Goal: Task Accomplishment & Management: Complete application form

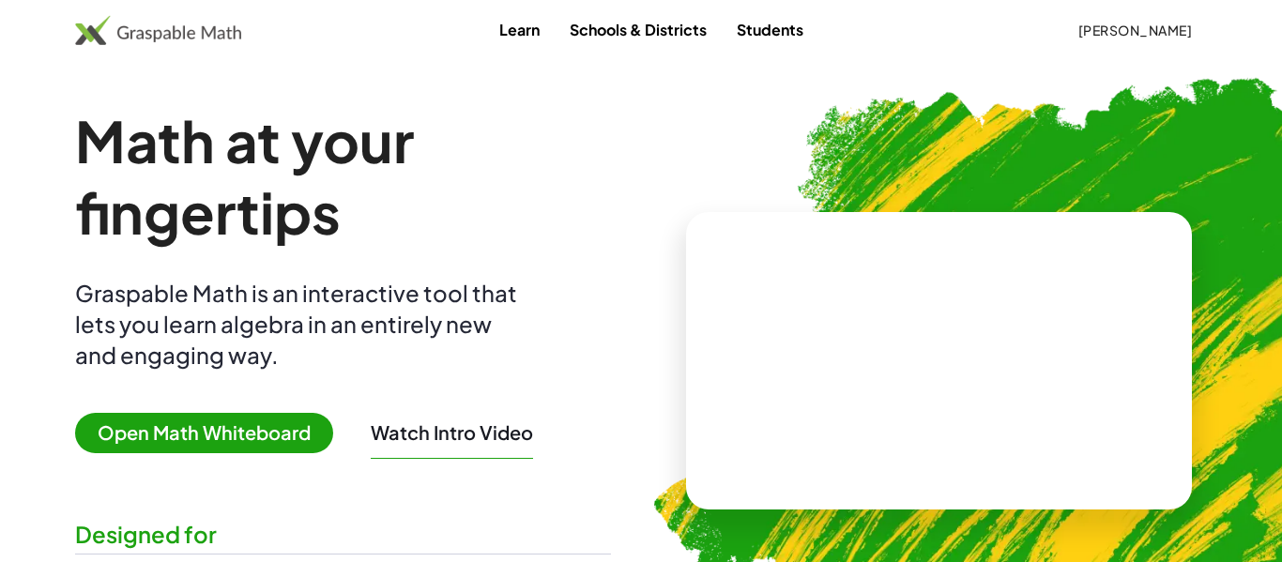
scroll to position [6, 0]
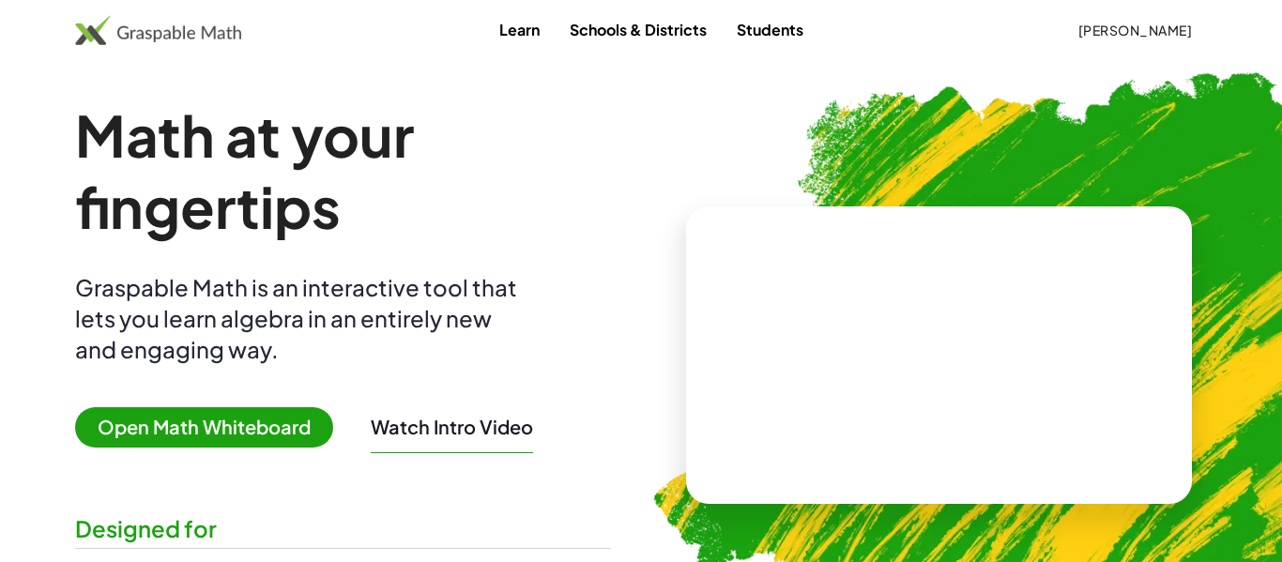
click at [1178, 217] on div at bounding box center [939, 356] width 506 height 298
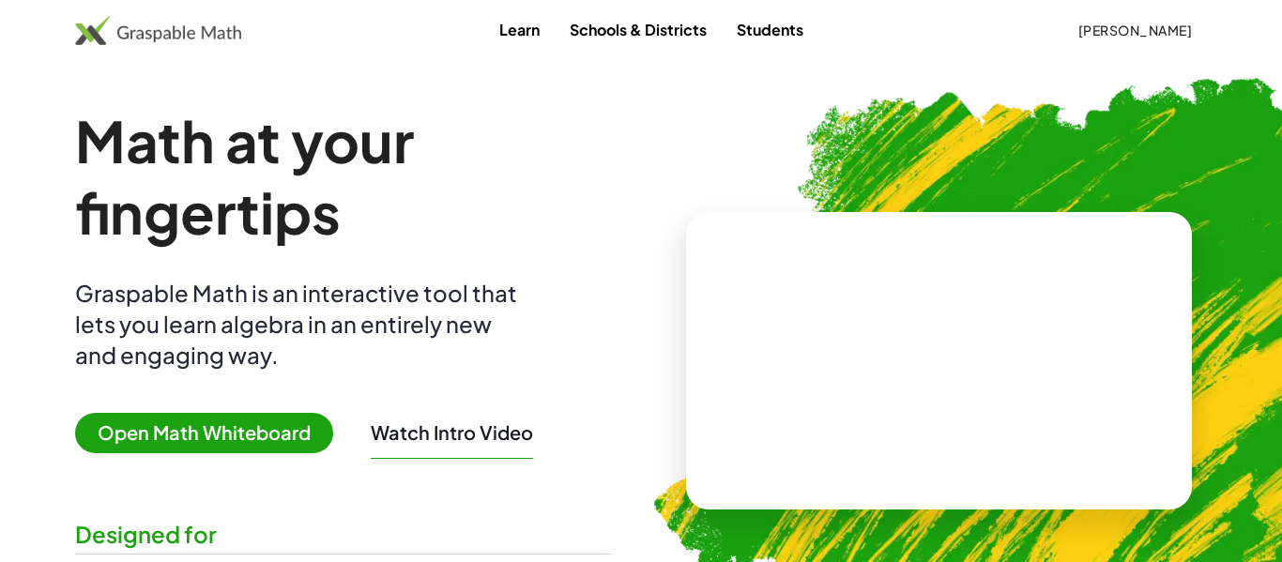
click at [1179, 40] on button "[PERSON_NAME]" at bounding box center [1135, 30] width 145 height 34
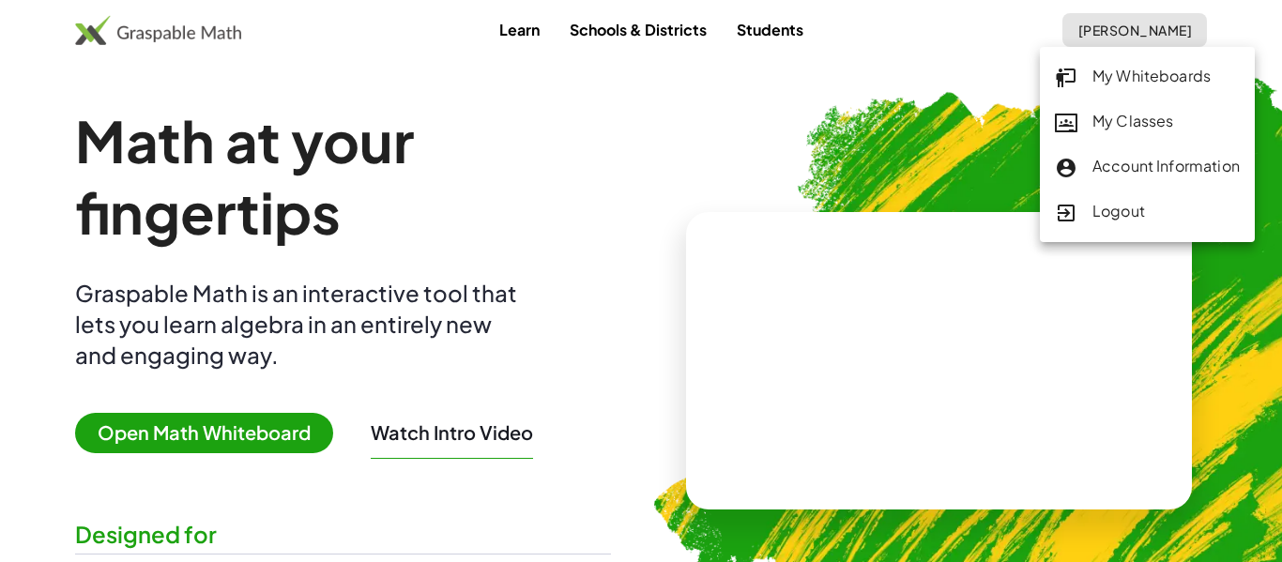
click at [1184, 121] on div "My Classes" at bounding box center [1147, 122] width 185 height 24
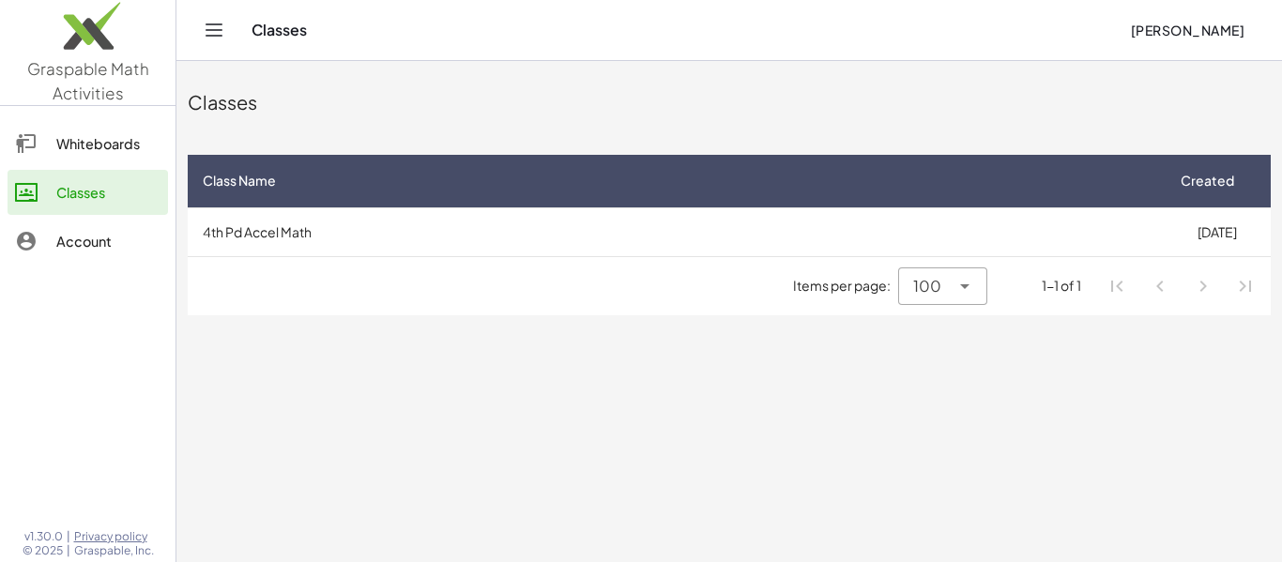
click at [100, 129] on link "Whiteboards" at bounding box center [88, 143] width 161 height 45
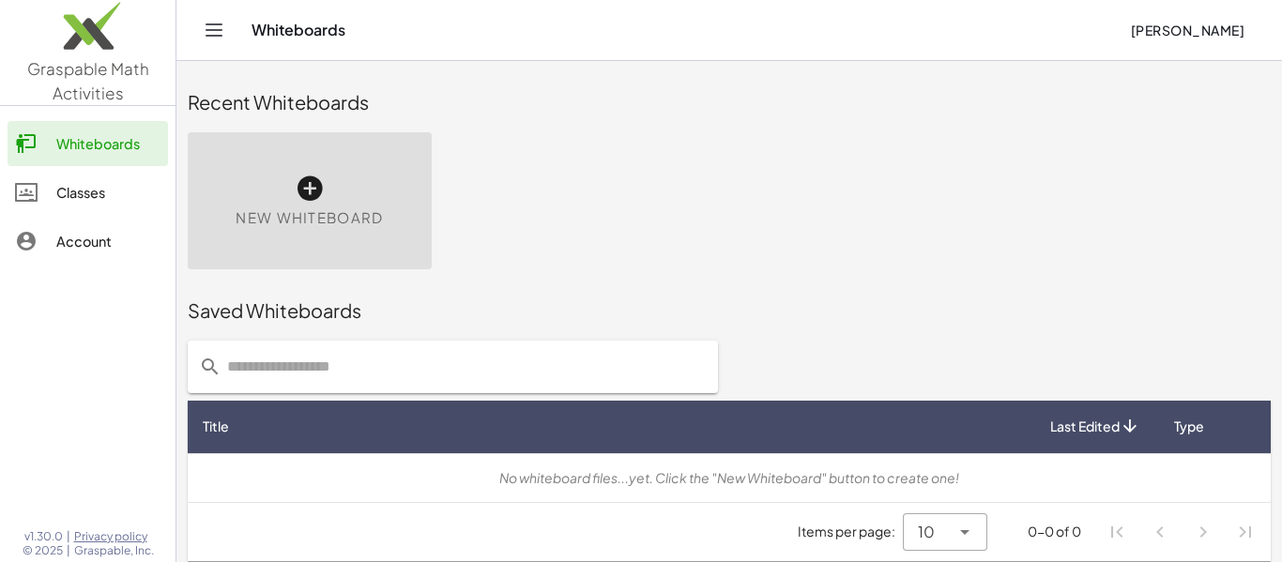
scroll to position [10, 0]
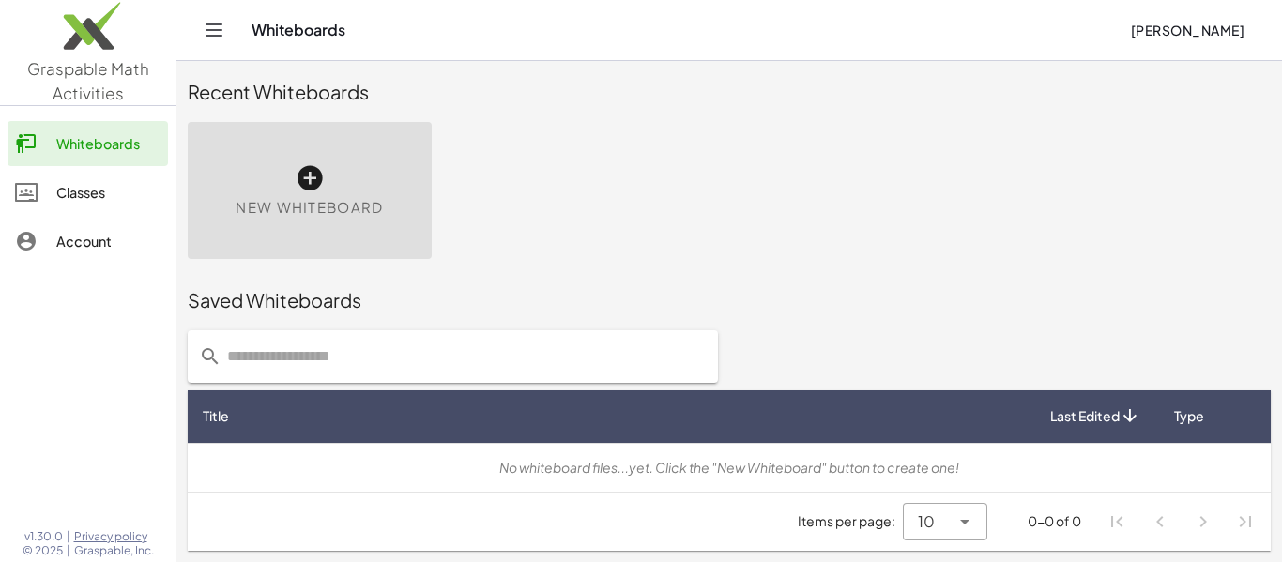
click at [126, 200] on div "Classes" at bounding box center [108, 192] width 104 height 23
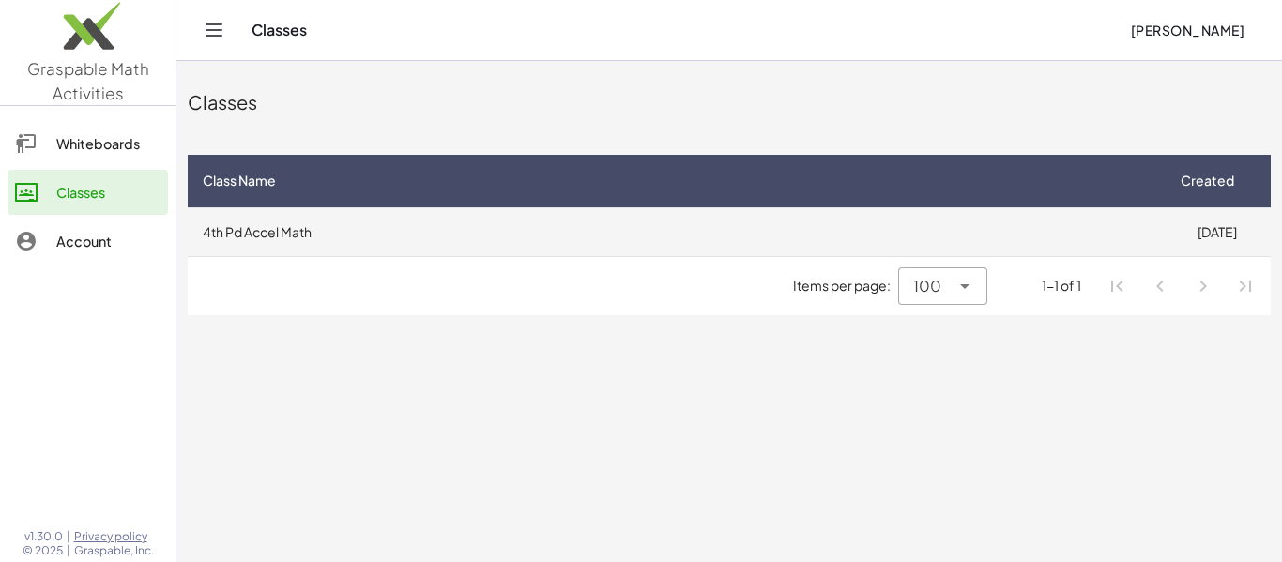
click at [280, 230] on td "4th Pd Accel Math" at bounding box center [675, 231] width 975 height 49
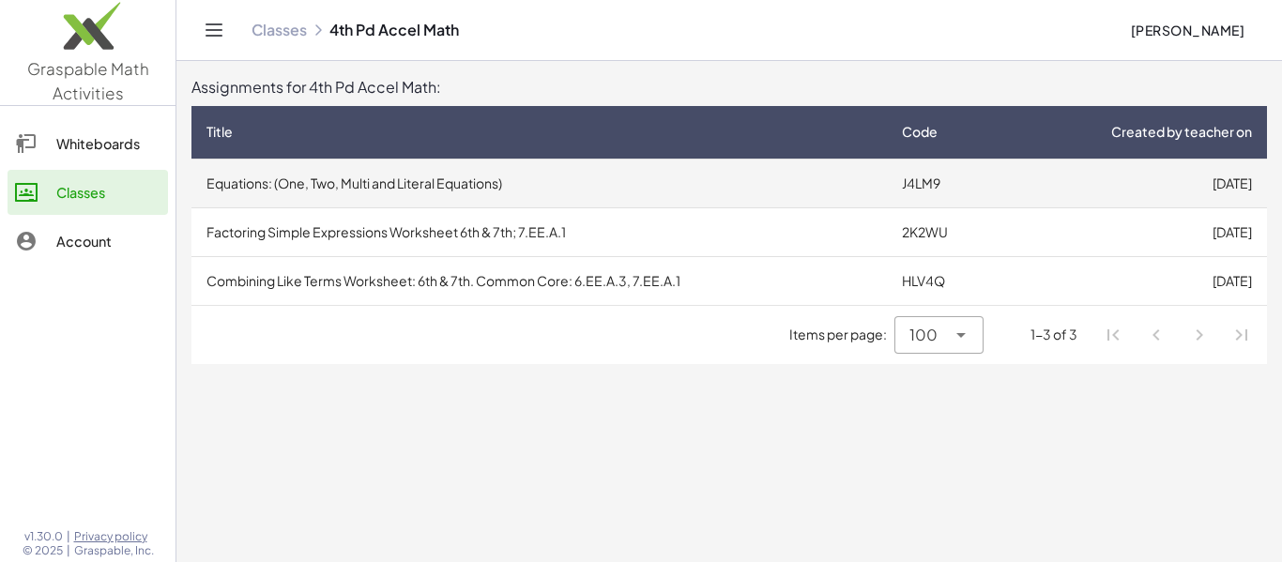
click at [787, 196] on td "Equations: (One, Two, Multi and Literal Equations)" at bounding box center [540, 183] width 696 height 49
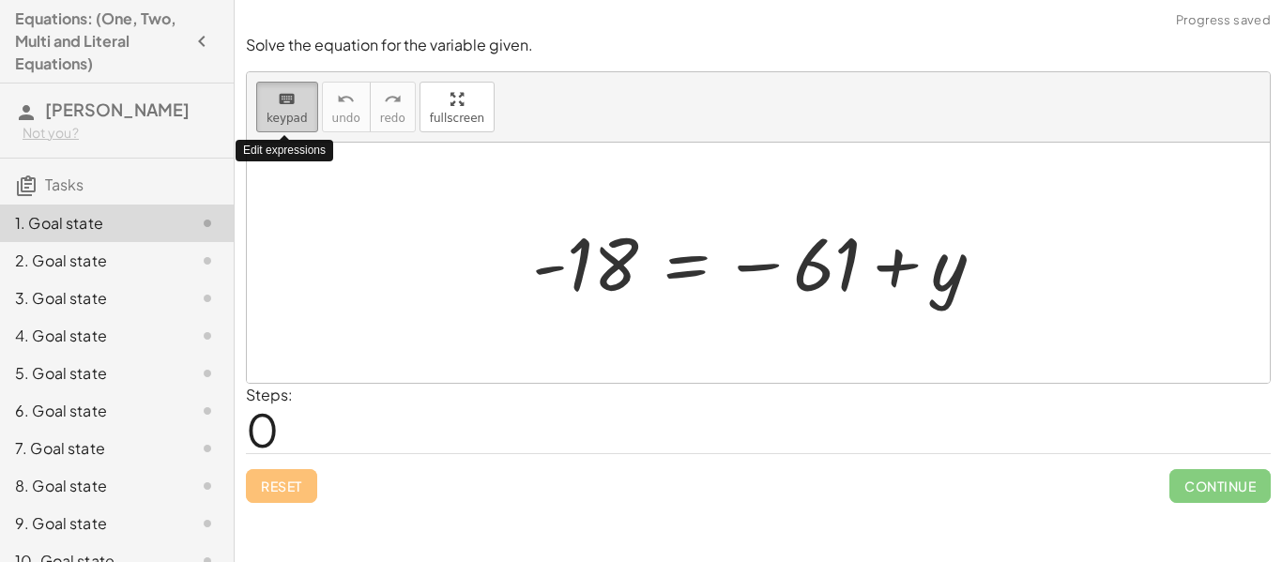
click at [270, 118] on span "keypad" at bounding box center [287, 118] width 41 height 13
click at [287, 121] on span "keypad" at bounding box center [287, 118] width 41 height 13
click at [544, 440] on div "Steps: 0" at bounding box center [758, 418] width 1025 height 69
click at [911, 281] on div at bounding box center [765, 263] width 485 height 93
click at [862, 261] on div at bounding box center [765, 263] width 485 height 93
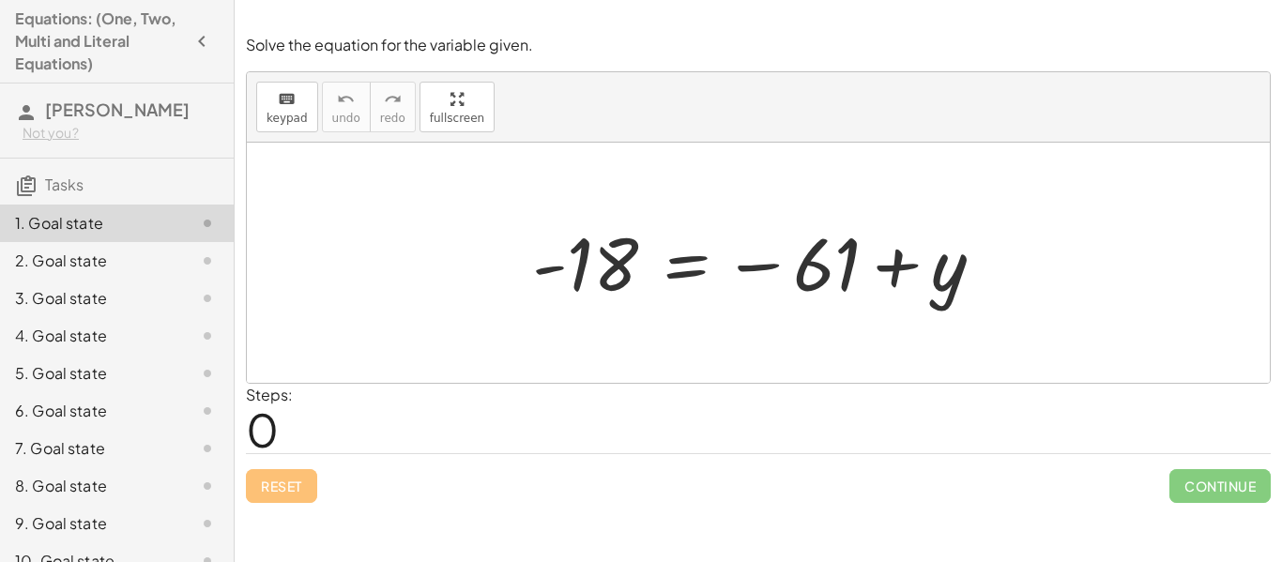
click at [777, 262] on div at bounding box center [765, 263] width 485 height 93
click at [633, 257] on div at bounding box center [765, 263] width 485 height 93
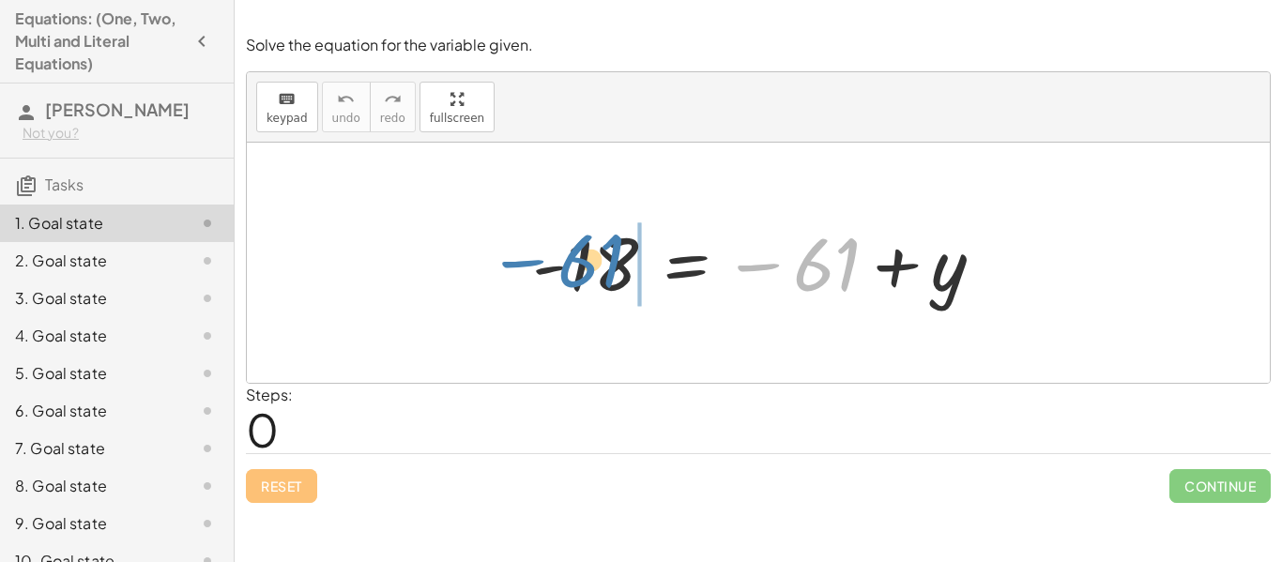
drag, startPoint x: 760, startPoint y: 257, endPoint x: 524, endPoint y: 253, distance: 236.6
click at [524, 253] on div at bounding box center [765, 263] width 485 height 93
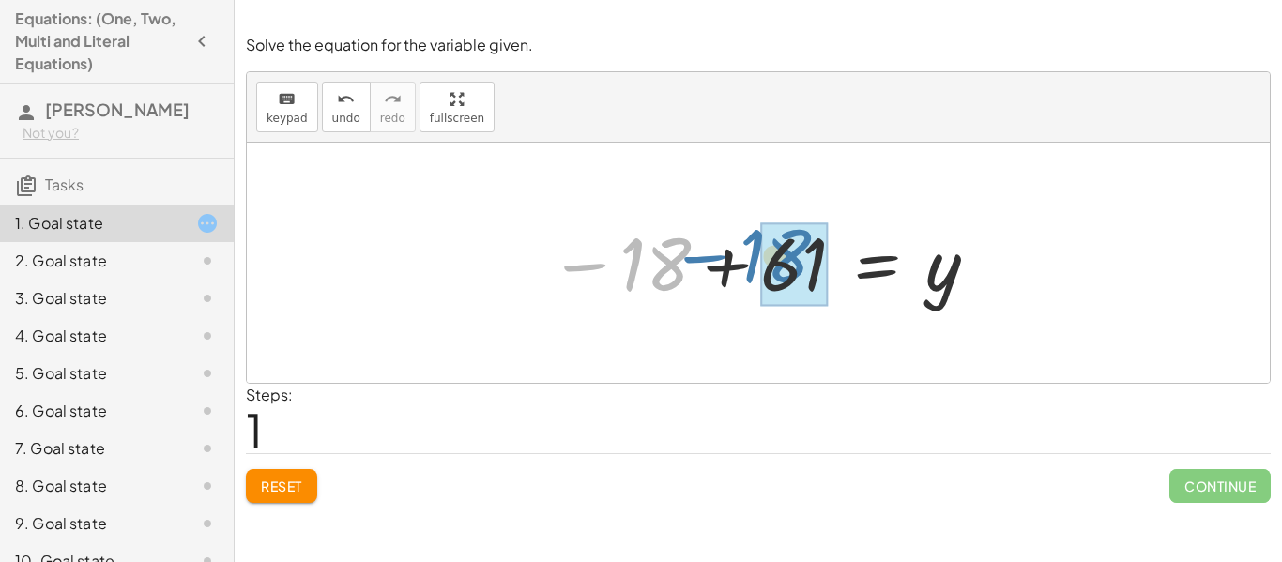
drag, startPoint x: 639, startPoint y: 277, endPoint x: 764, endPoint y: 269, distance: 125.1
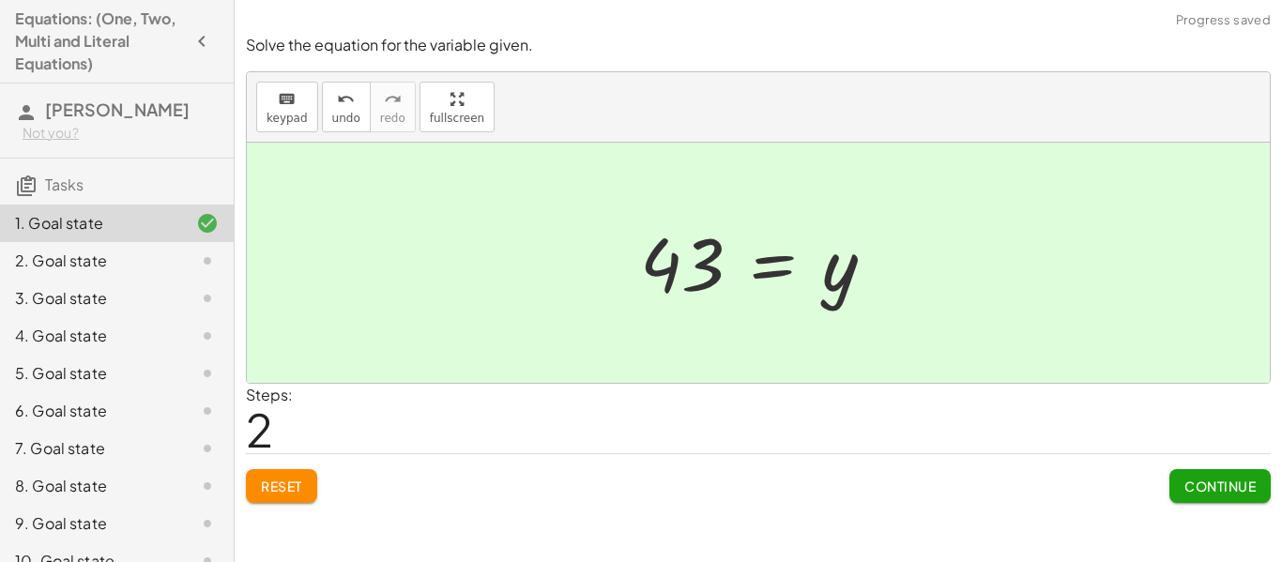
click at [764, 269] on div at bounding box center [765, 263] width 269 height 93
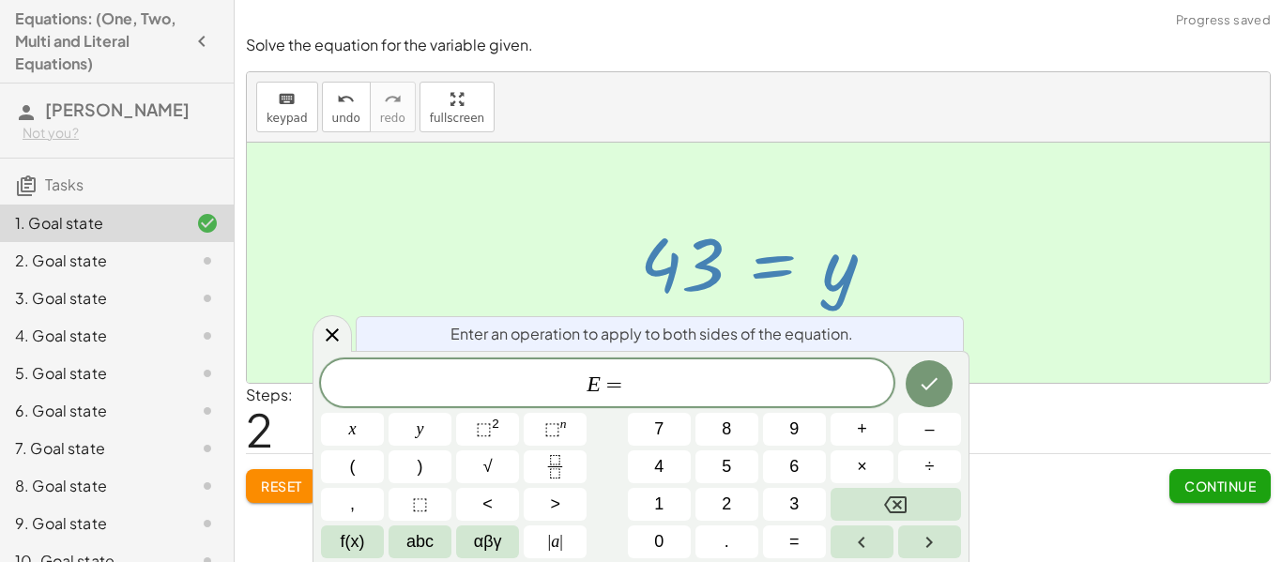
scroll to position [22, 0]
click at [934, 368] on button "Done" at bounding box center [929, 384] width 47 height 47
click at [926, 393] on icon "Done" at bounding box center [929, 384] width 23 height 23
click at [384, 413] on div at bounding box center [352, 429] width 63 height 33
click at [935, 386] on icon "Done" at bounding box center [929, 384] width 23 height 23
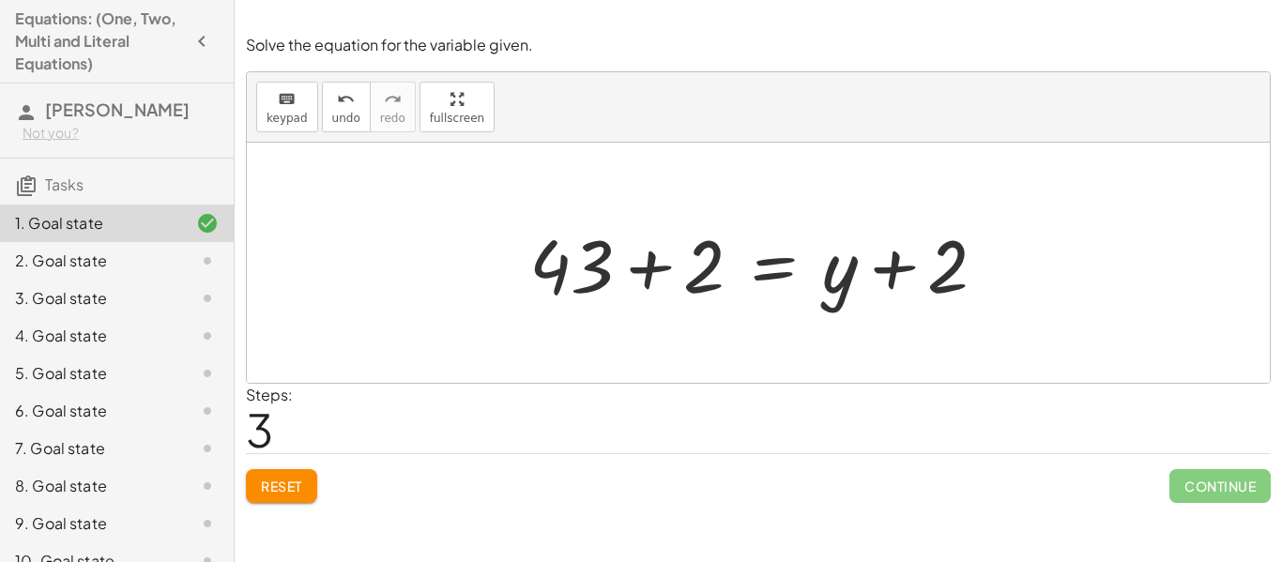
click at [1224, 496] on span "Continue" at bounding box center [1220, 486] width 101 height 34
click at [1205, 492] on span "Continue" at bounding box center [1220, 486] width 101 height 34
click at [1221, 490] on span "Continue" at bounding box center [1220, 486] width 101 height 34
click at [69, 259] on div "2. Goal state" at bounding box center [90, 261] width 151 height 23
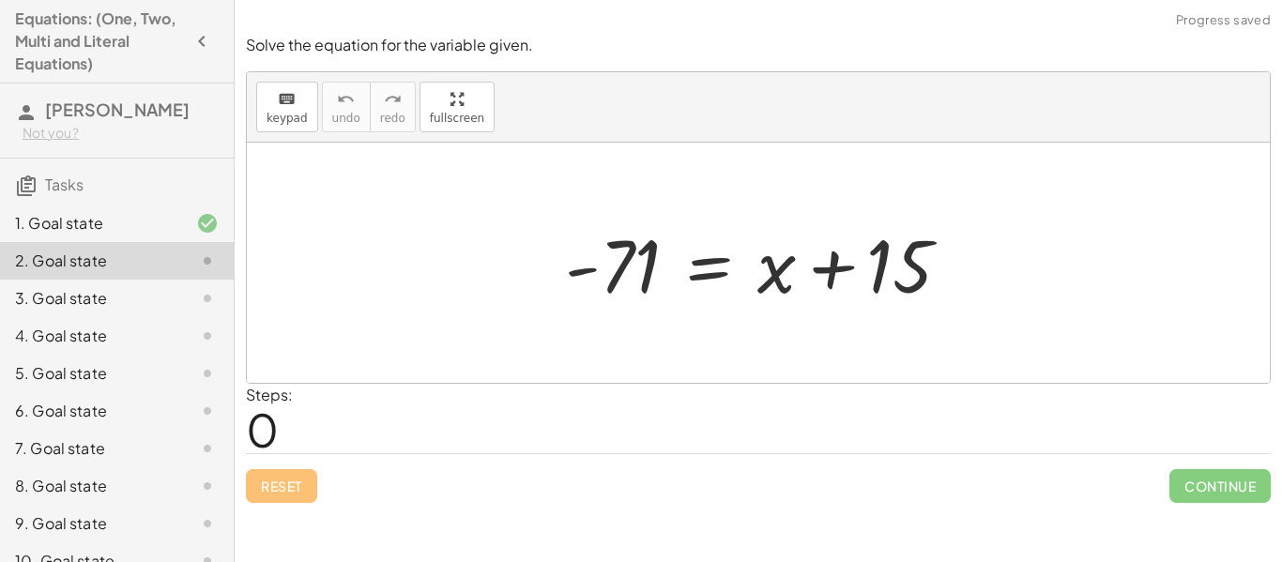
click at [71, 216] on div "1. Goal state" at bounding box center [90, 223] width 151 height 23
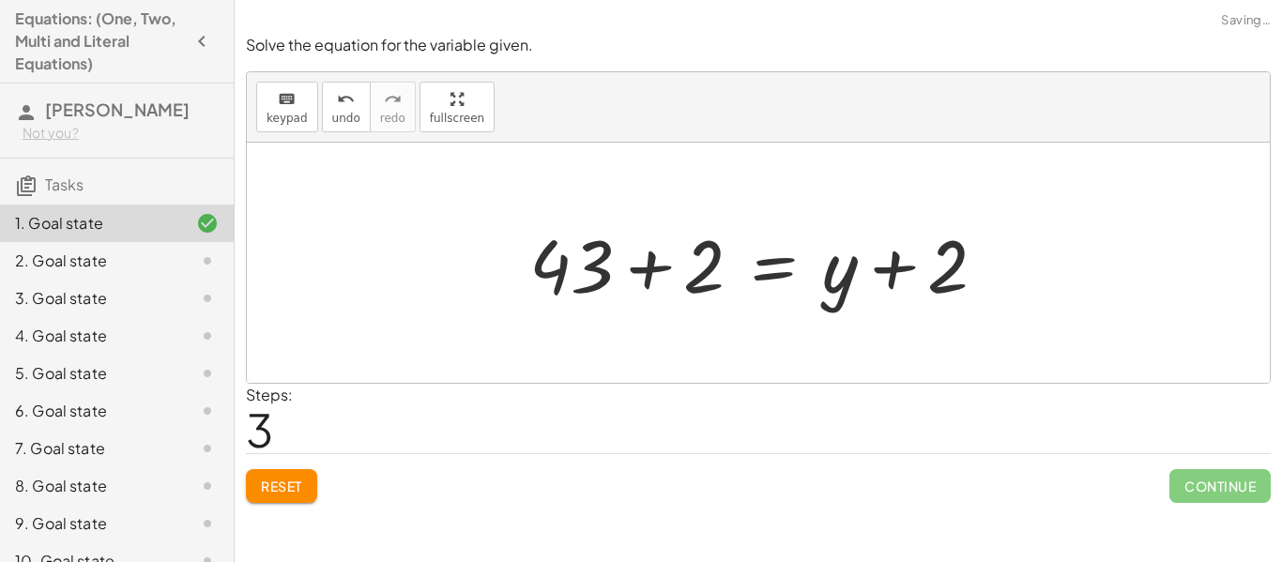
click at [1222, 485] on span "Continue" at bounding box center [1220, 486] width 101 height 34
click at [1212, 481] on span "Continue" at bounding box center [1220, 486] width 101 height 34
click at [1225, 479] on span "Continue" at bounding box center [1220, 486] width 101 height 34
drag, startPoint x: 949, startPoint y: 264, endPoint x: 955, endPoint y: 274, distance: 11.8
click at [955, 274] on div at bounding box center [765, 263] width 491 height 97
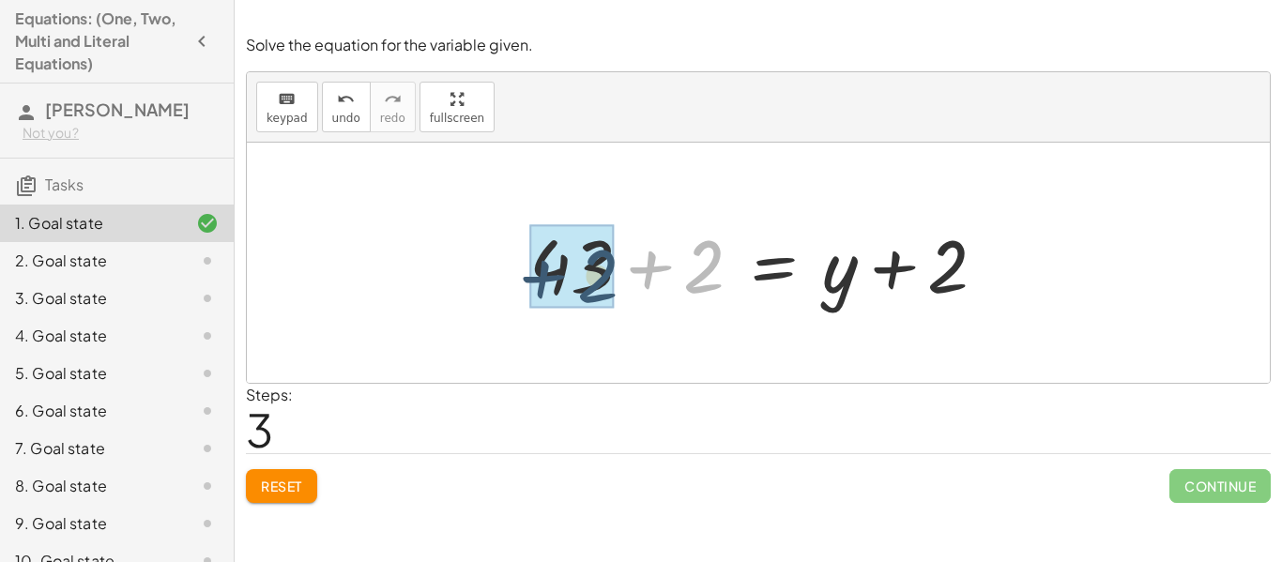
drag, startPoint x: 700, startPoint y: 262, endPoint x: 590, endPoint y: 269, distance: 111.0
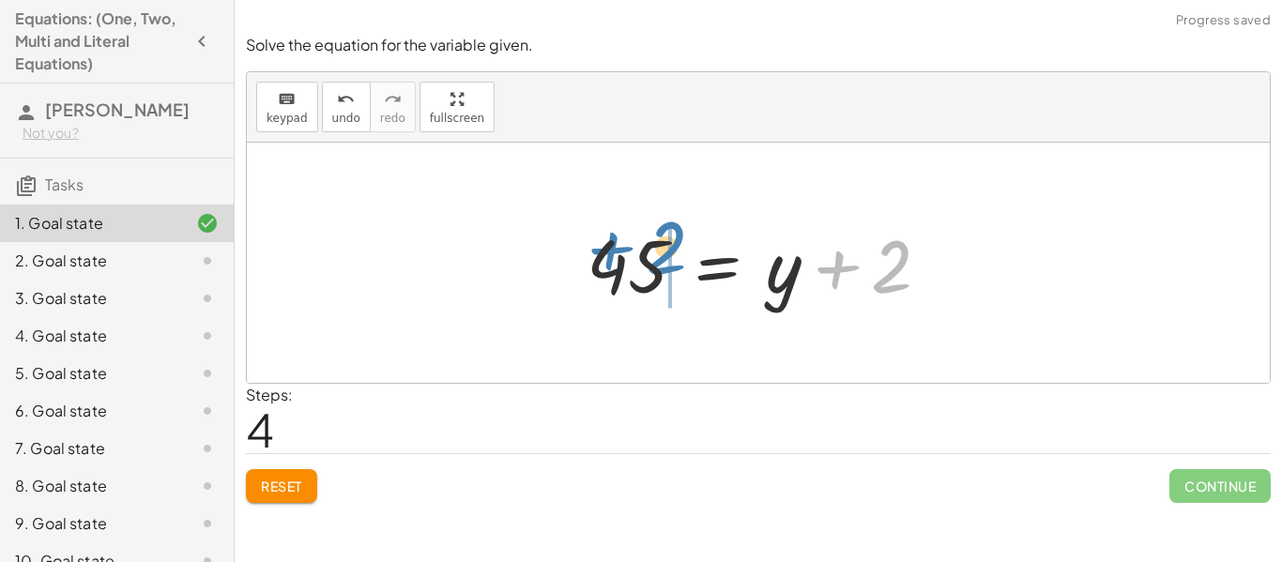
drag, startPoint x: 878, startPoint y: 265, endPoint x: 653, endPoint y: 247, distance: 225.1
click at [653, 247] on div at bounding box center [765, 263] width 377 height 97
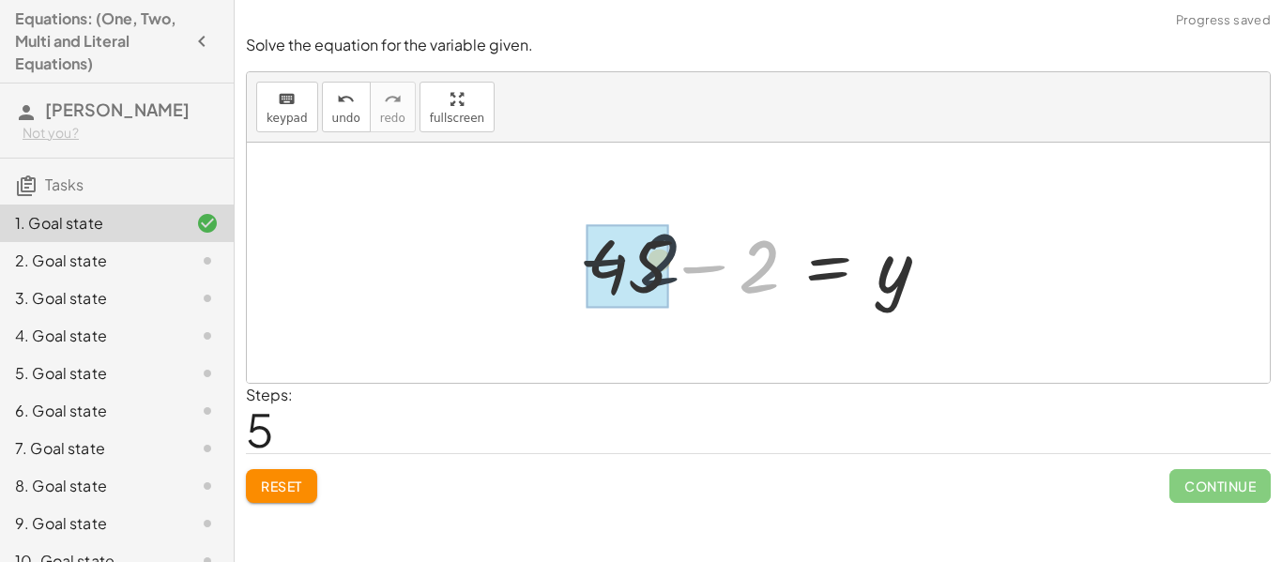
drag, startPoint x: 744, startPoint y: 274, endPoint x: 635, endPoint y: 268, distance: 110.0
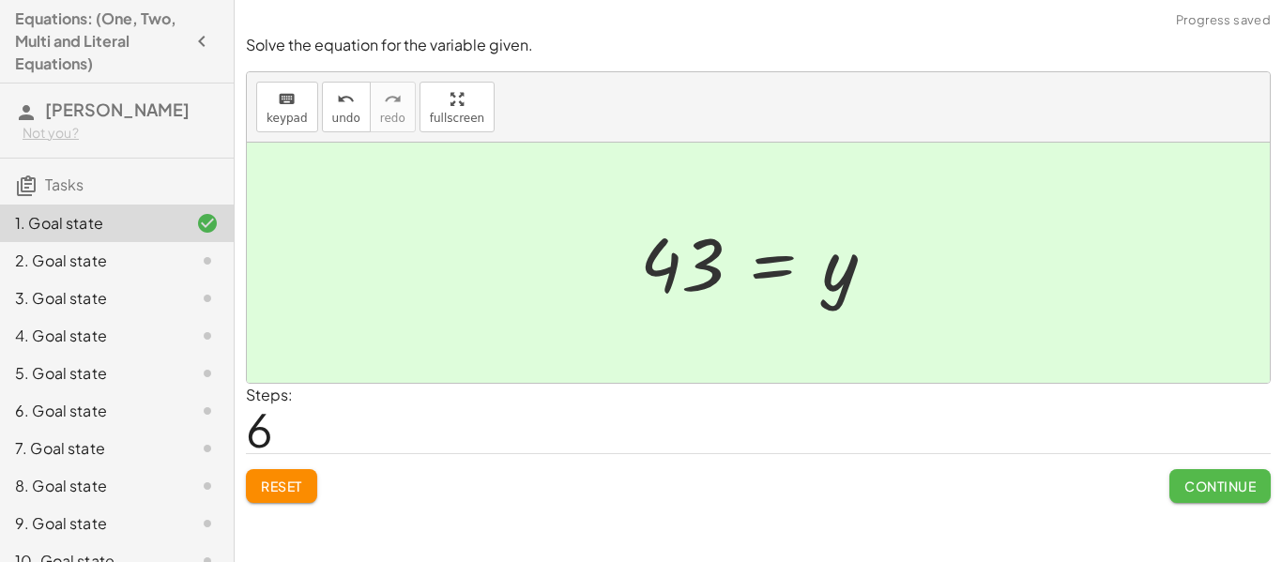
click at [1260, 489] on button "Continue" at bounding box center [1220, 486] width 101 height 34
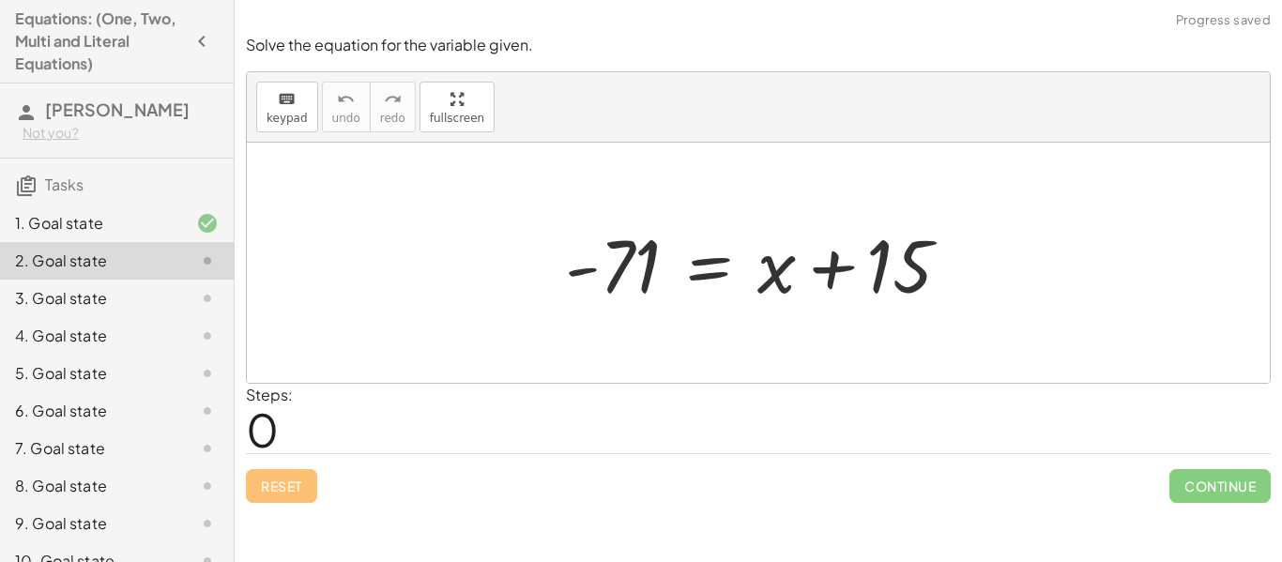
click at [161, 214] on div "1. Goal state" at bounding box center [90, 223] width 151 height 23
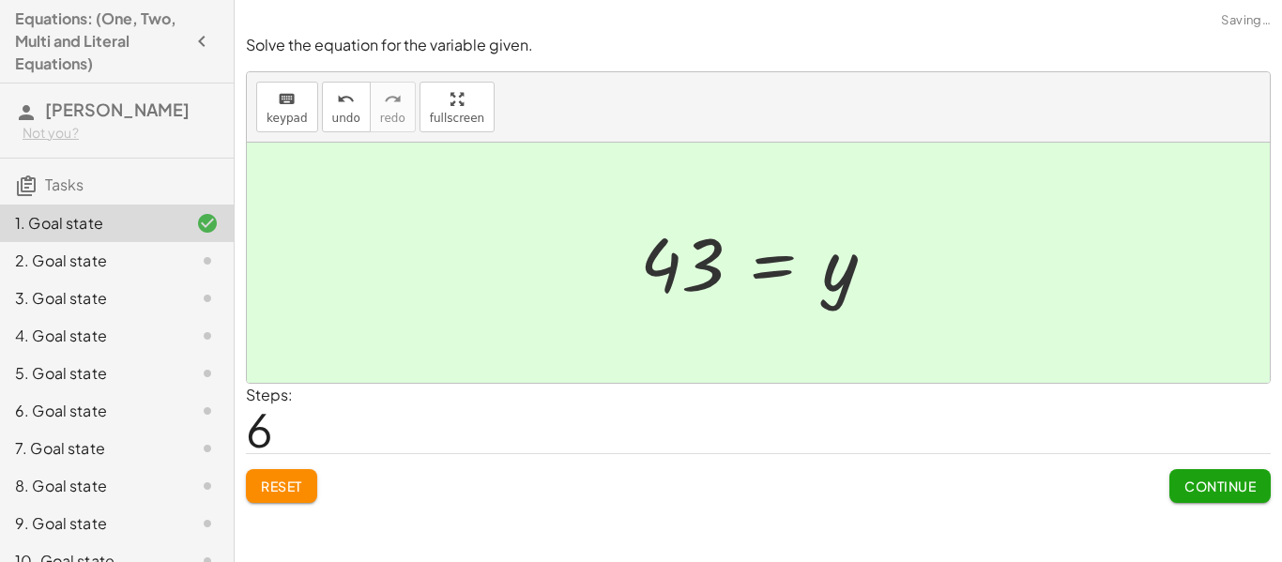
click at [62, 270] on div "2. Goal state" at bounding box center [90, 261] width 151 height 23
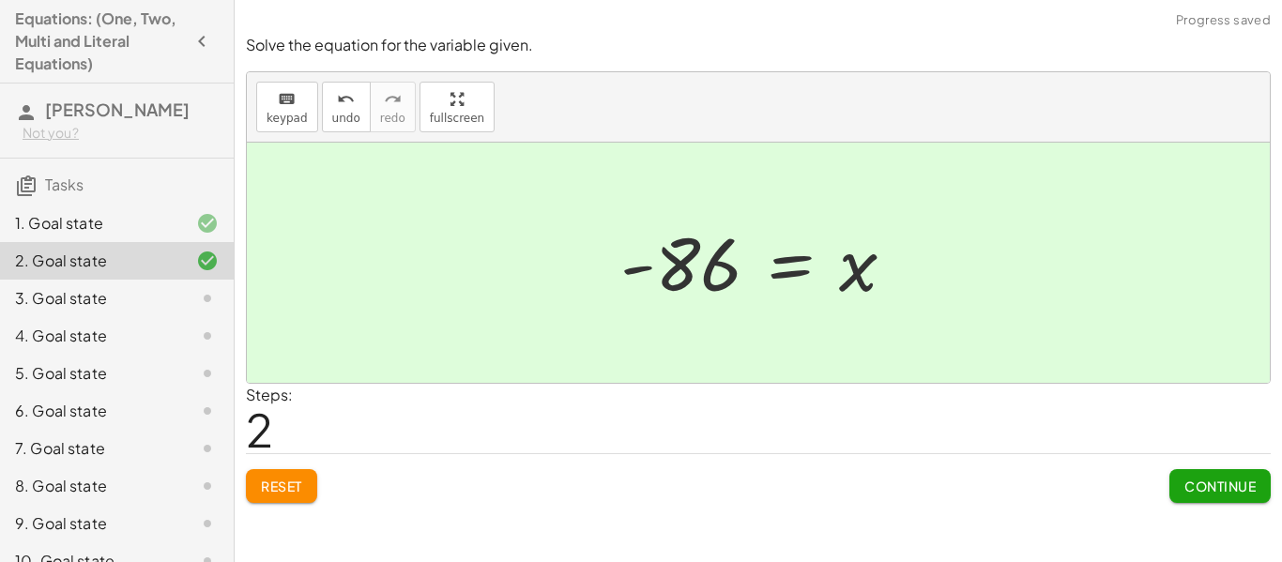
click at [1201, 482] on span "Continue" at bounding box center [1220, 486] width 71 height 17
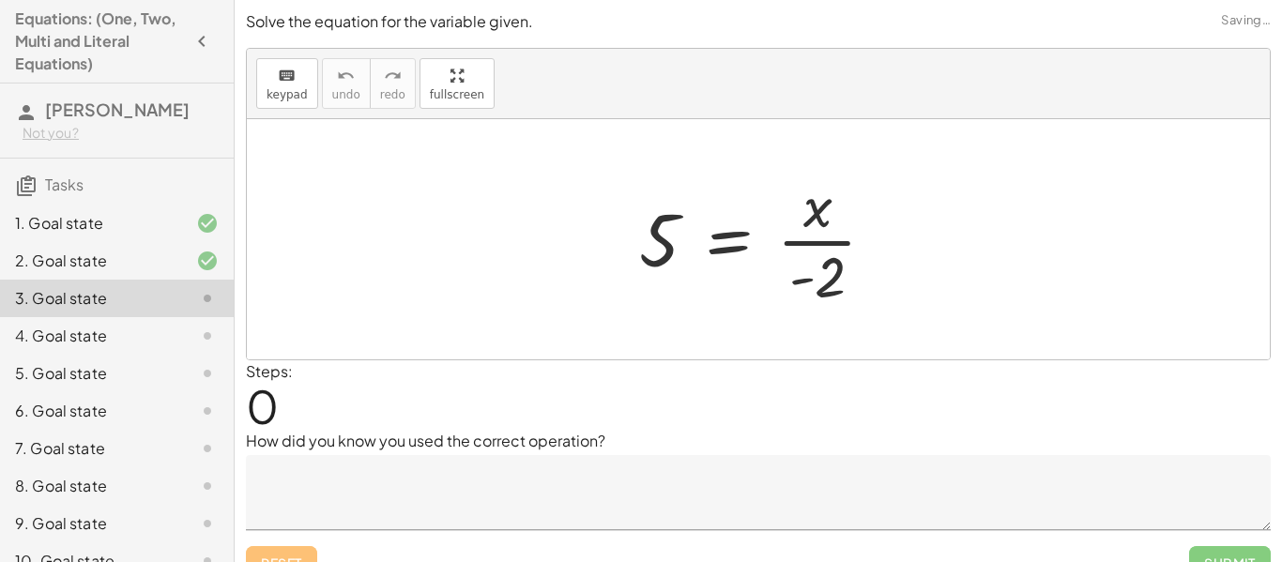
click at [66, 266] on div "2. Goal state" at bounding box center [90, 261] width 151 height 23
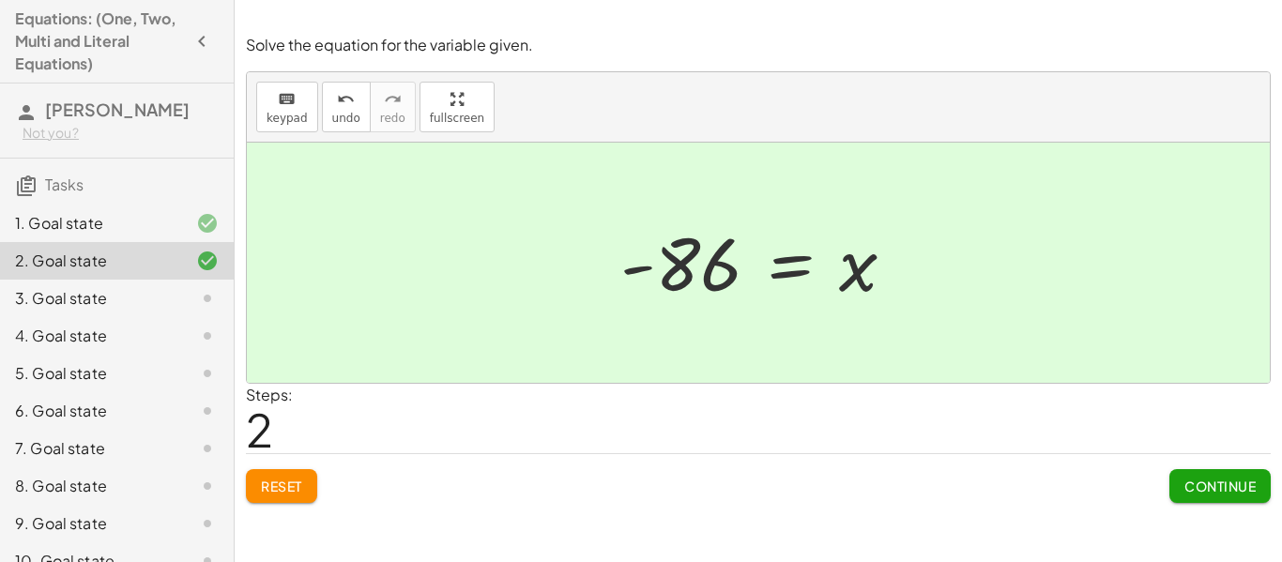
click at [1211, 486] on span "Continue" at bounding box center [1220, 486] width 71 height 17
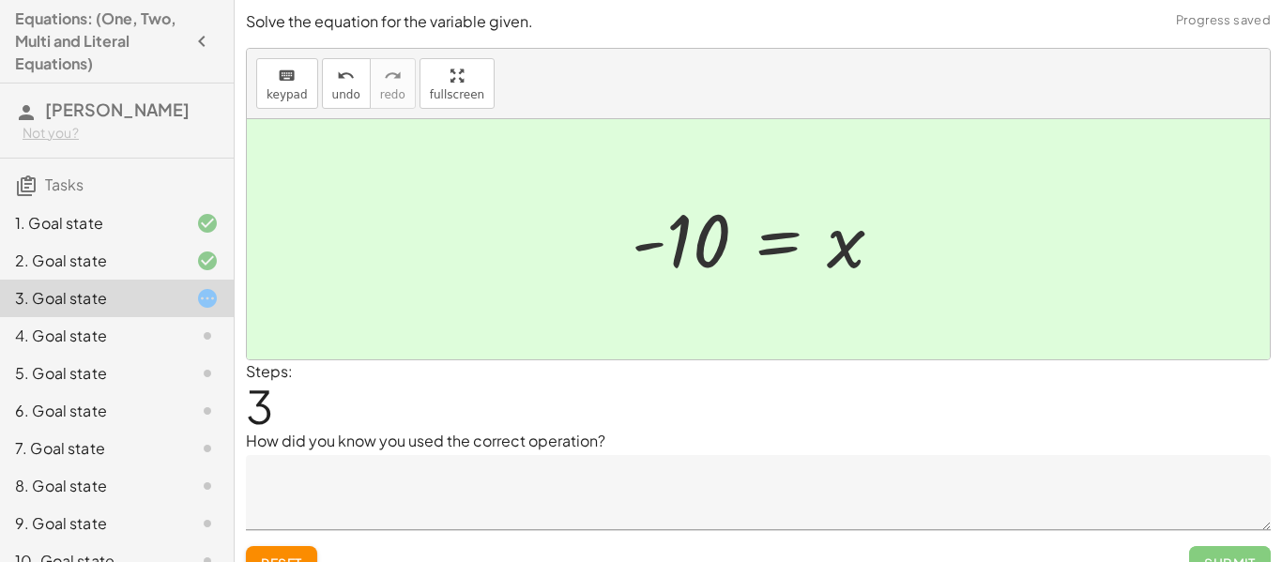
scroll to position [29, 0]
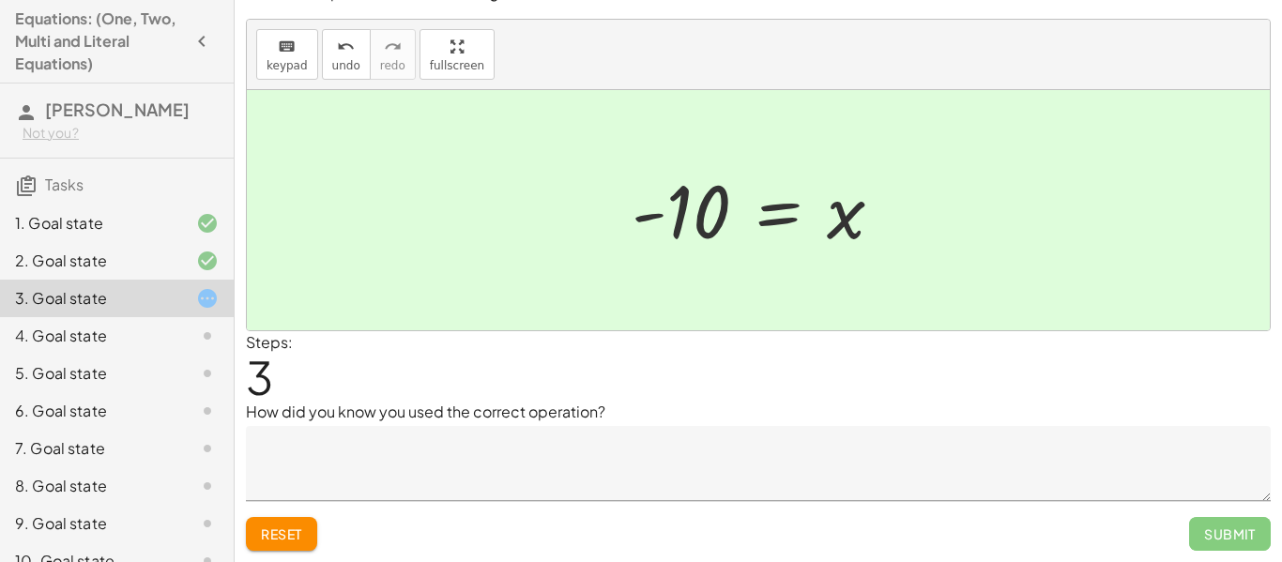
click at [1107, 464] on textarea at bounding box center [758, 463] width 1025 height 75
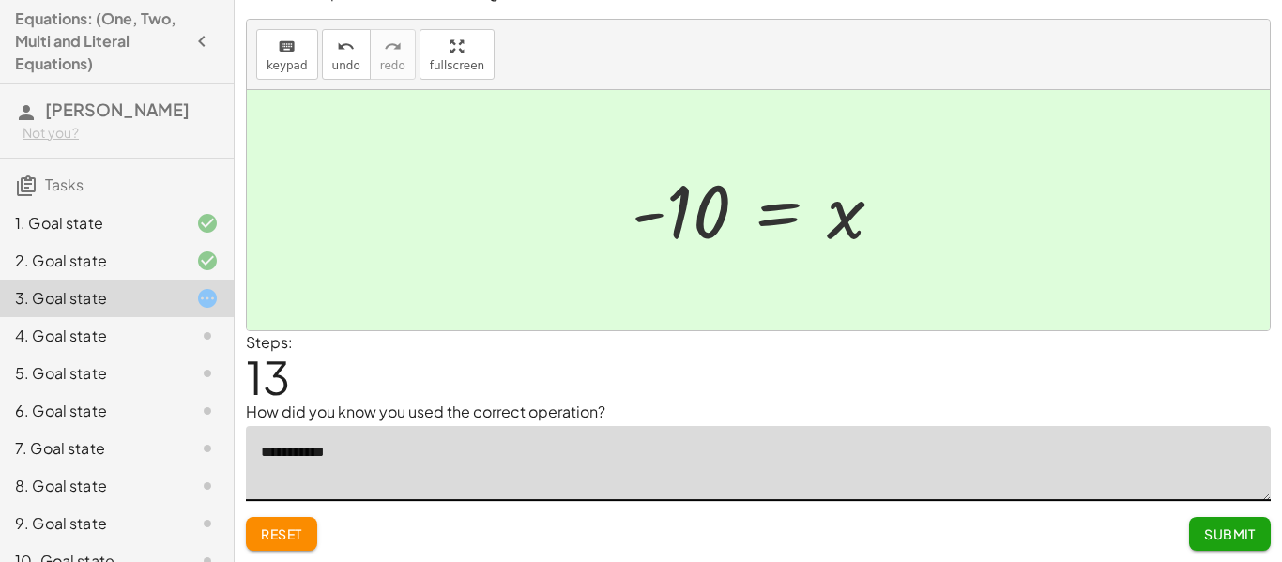
click at [1118, 458] on textarea "**********" at bounding box center [758, 463] width 1025 height 75
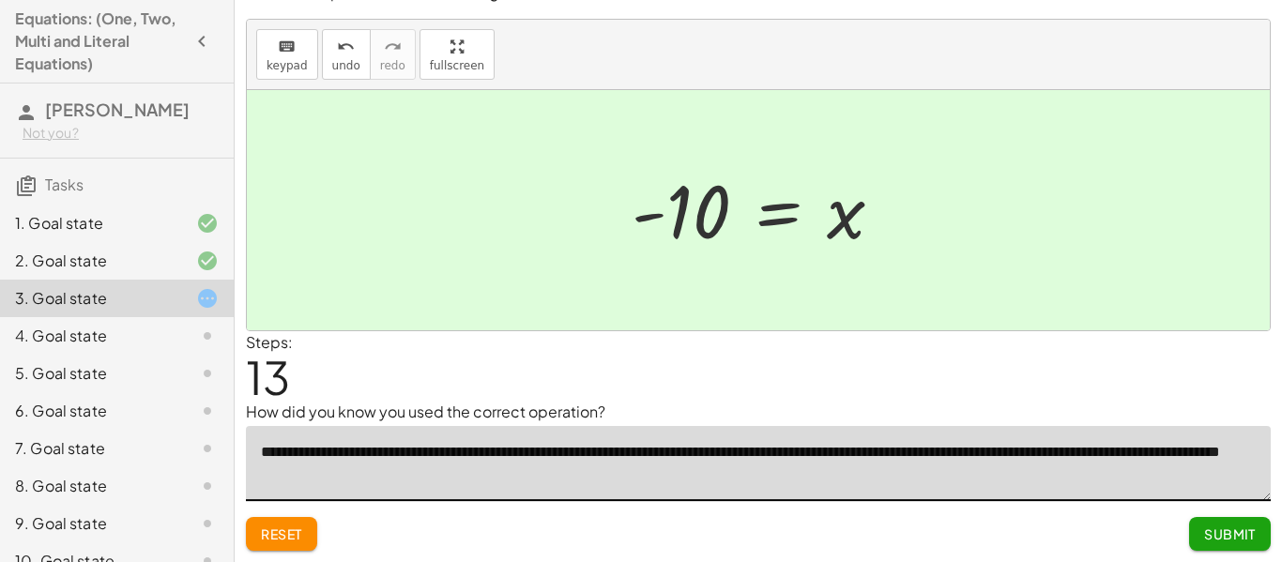
type textarea "**********"
click at [1223, 536] on span "Submit" at bounding box center [1231, 534] width 52 height 17
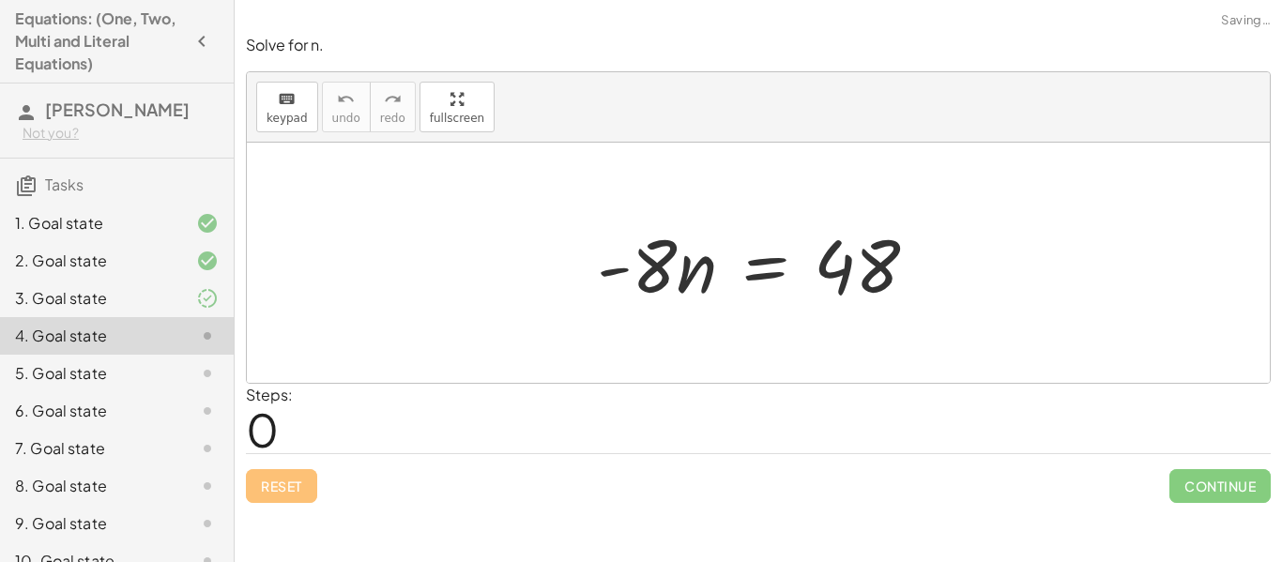
scroll to position [0, 0]
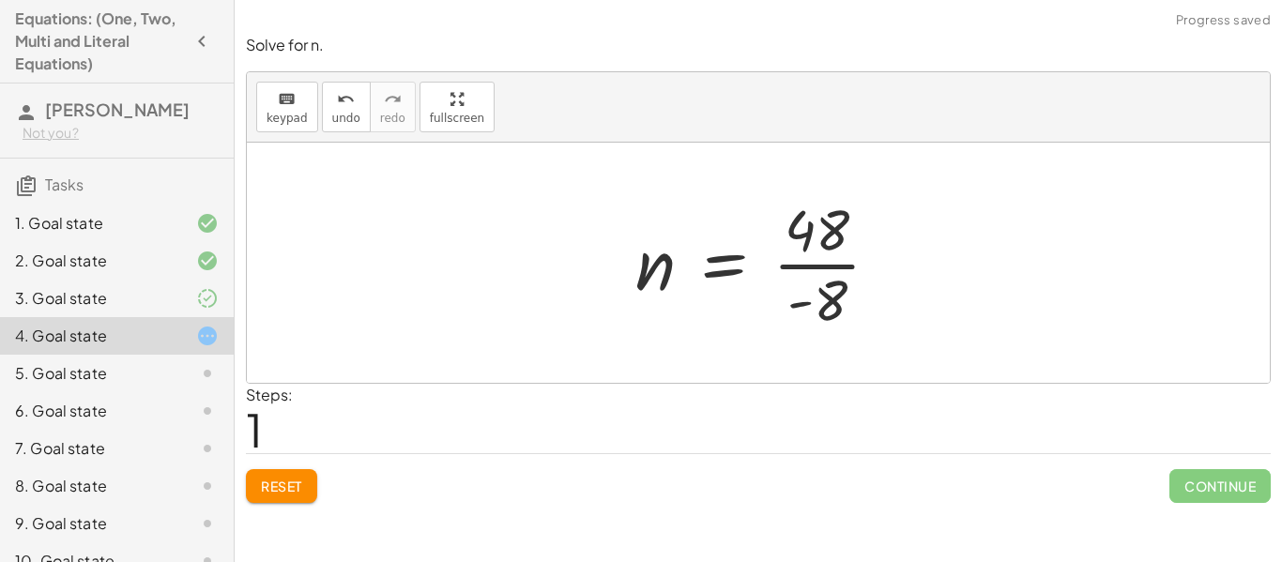
click at [88, 294] on div "3. Goal state" at bounding box center [90, 298] width 151 height 23
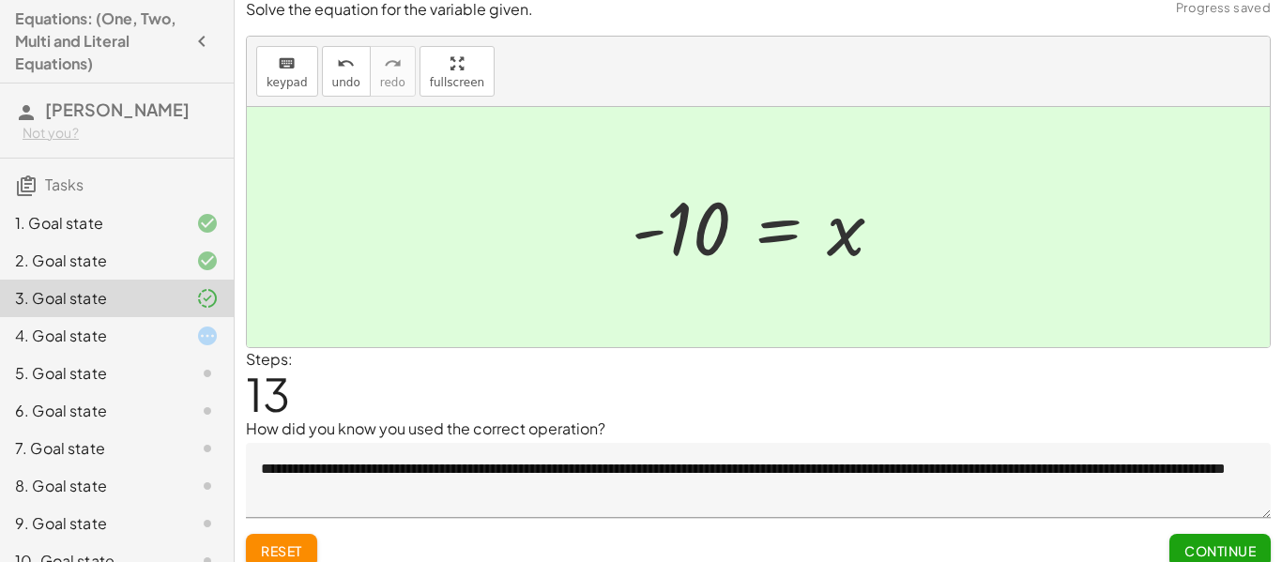
scroll to position [29, 0]
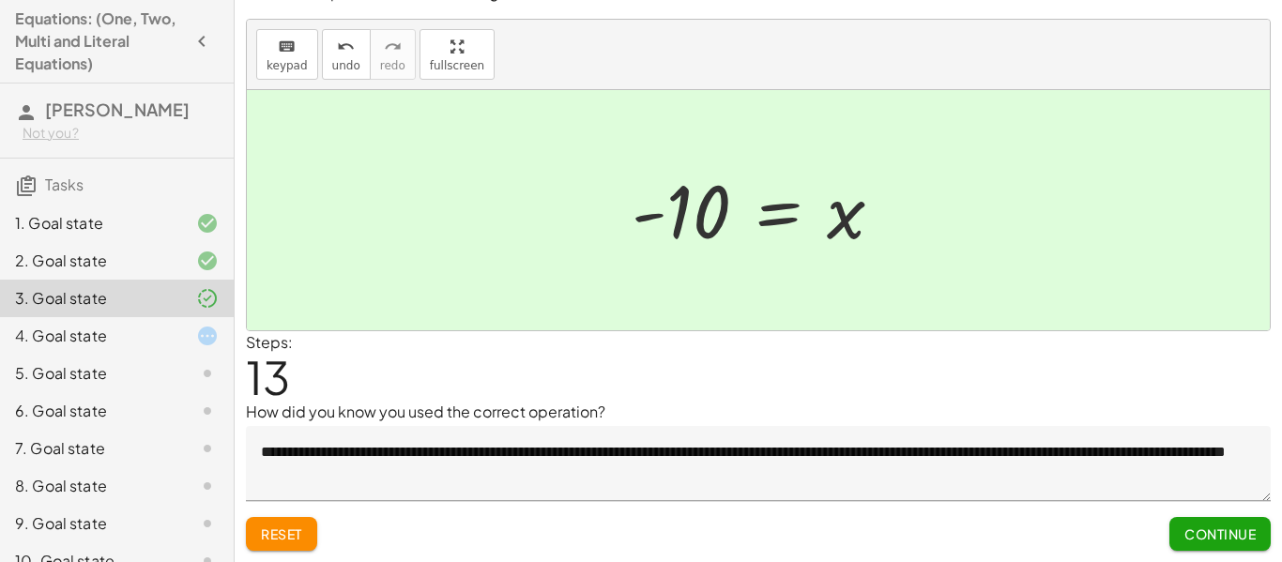
click at [1243, 544] on button "Continue" at bounding box center [1220, 534] width 101 height 34
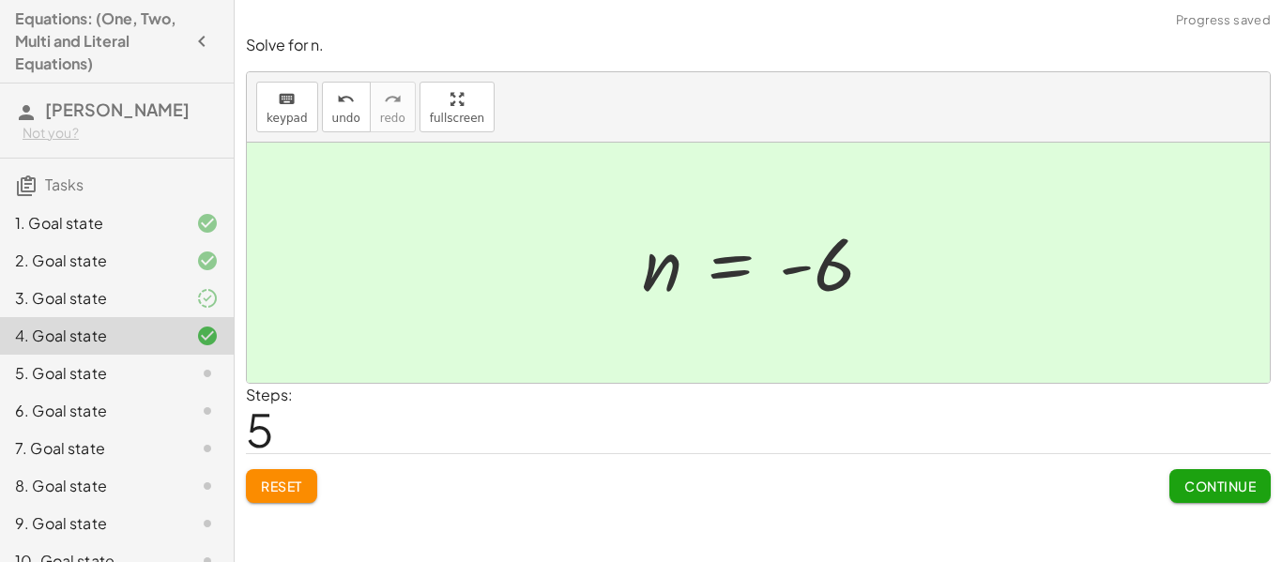
click at [1223, 497] on button "Continue" at bounding box center [1220, 486] width 101 height 34
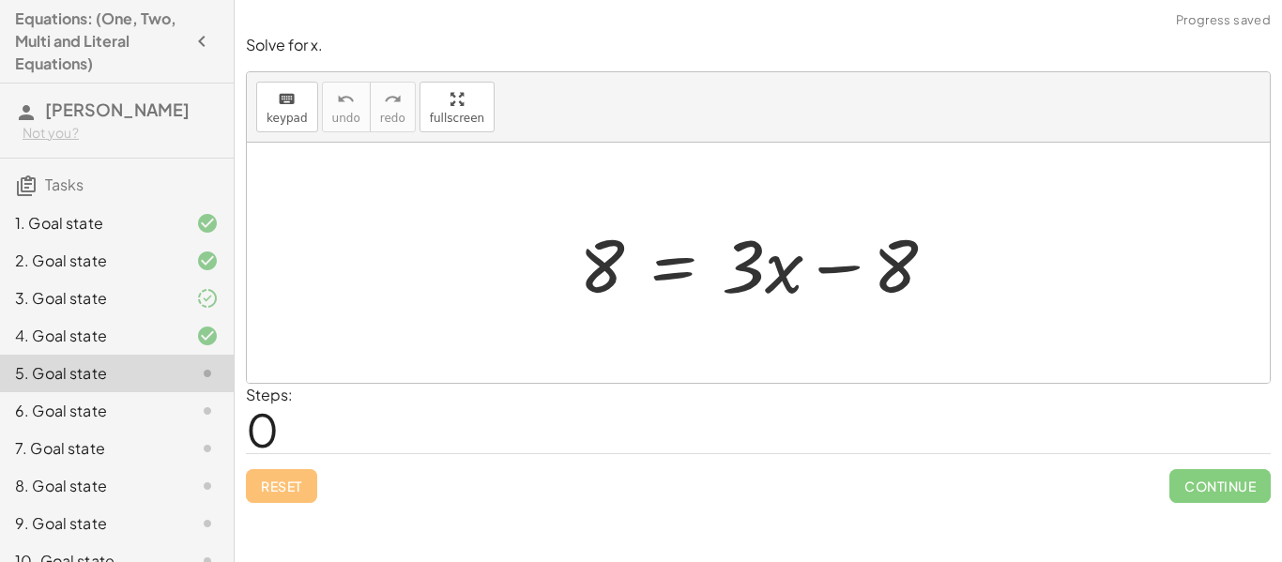
click at [213, 345] on icon at bounding box center [207, 336] width 23 height 23
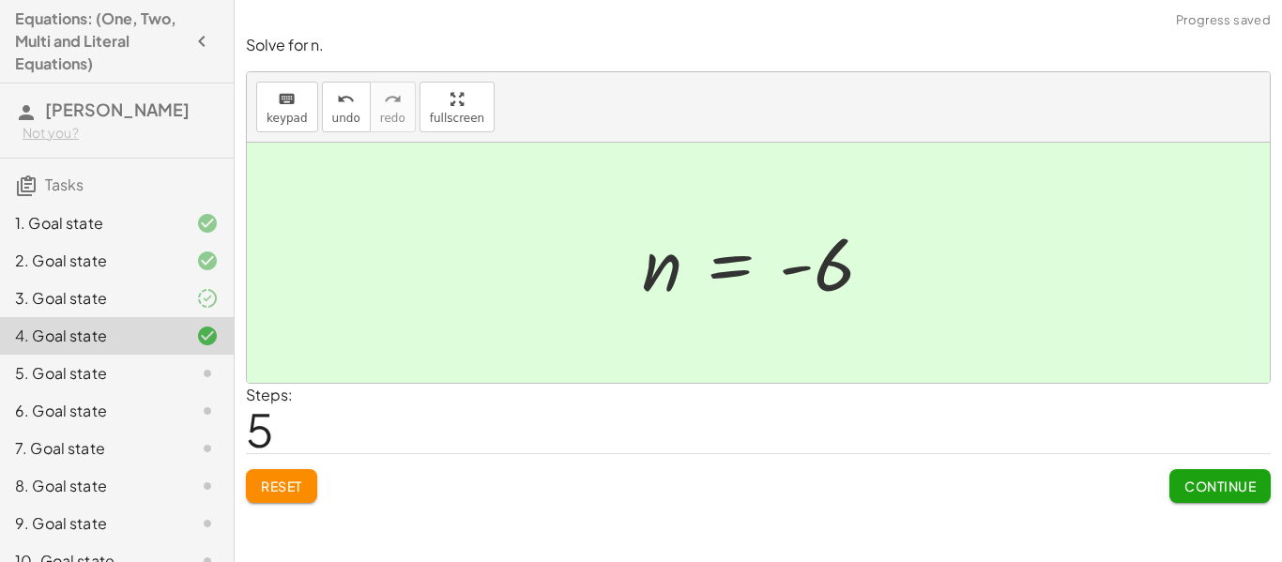
click at [202, 430] on div "5. Goal state" at bounding box center [117, 449] width 234 height 38
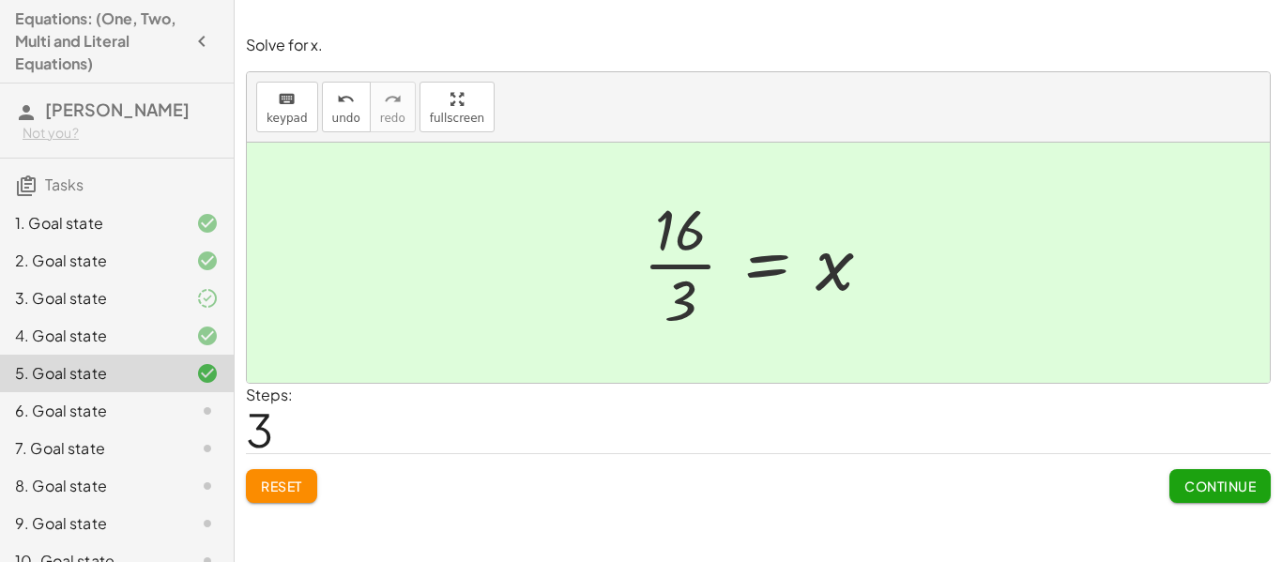
click at [1024, 453] on div "Reset Continue" at bounding box center [758, 478] width 1025 height 50
click at [1223, 494] on span "Continue" at bounding box center [1220, 486] width 71 height 17
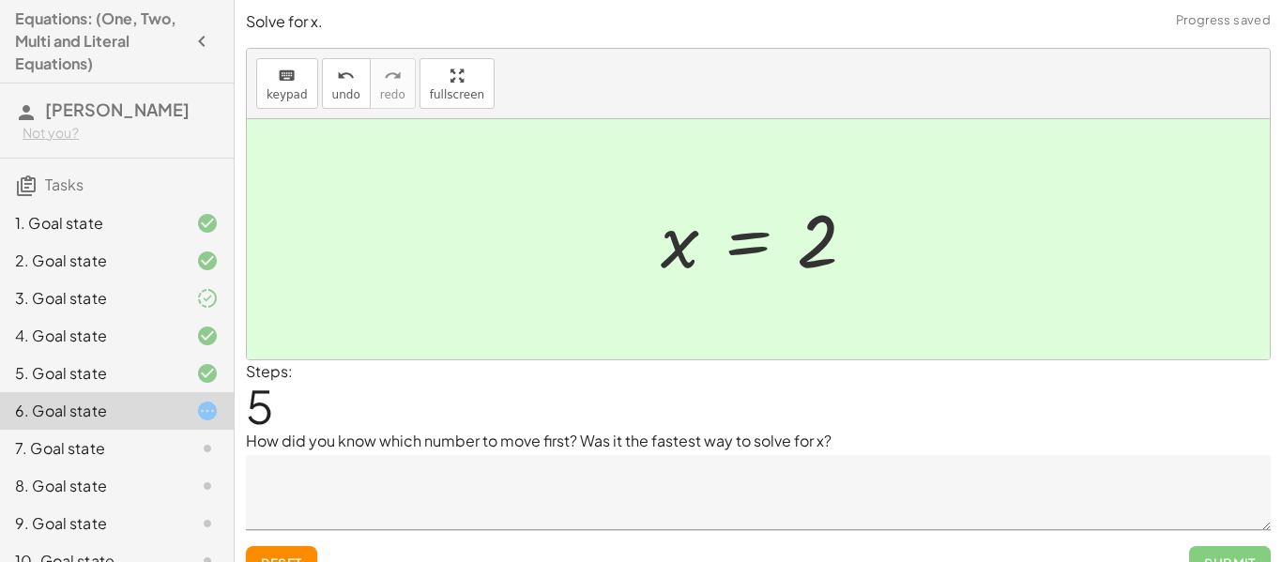
scroll to position [29, 0]
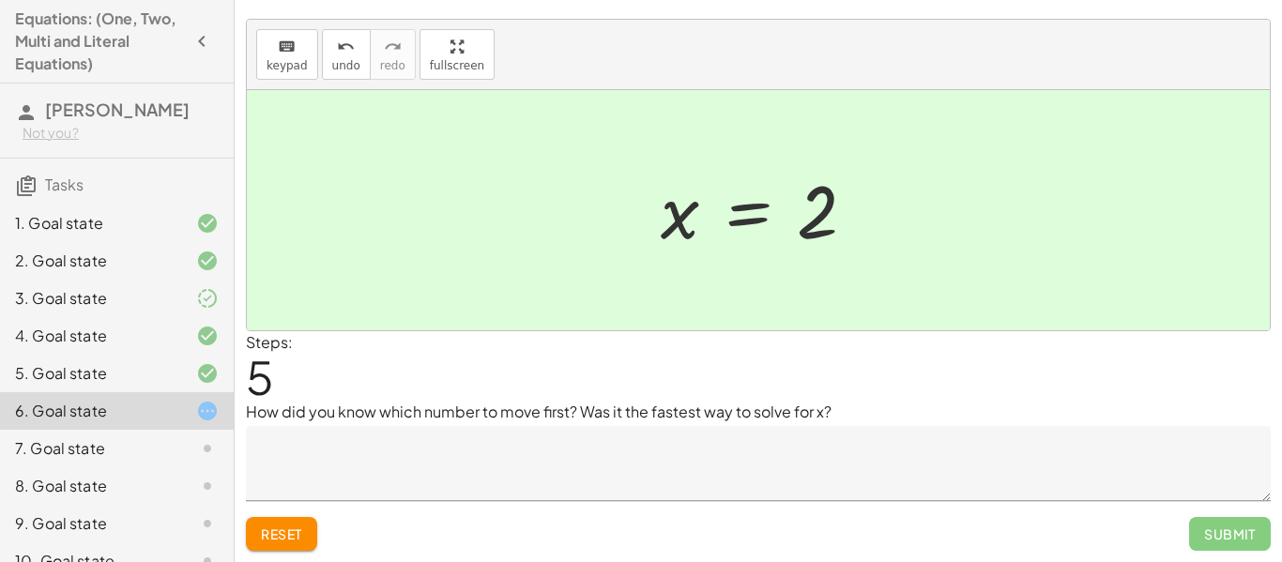
click at [1082, 478] on textarea at bounding box center [758, 463] width 1025 height 75
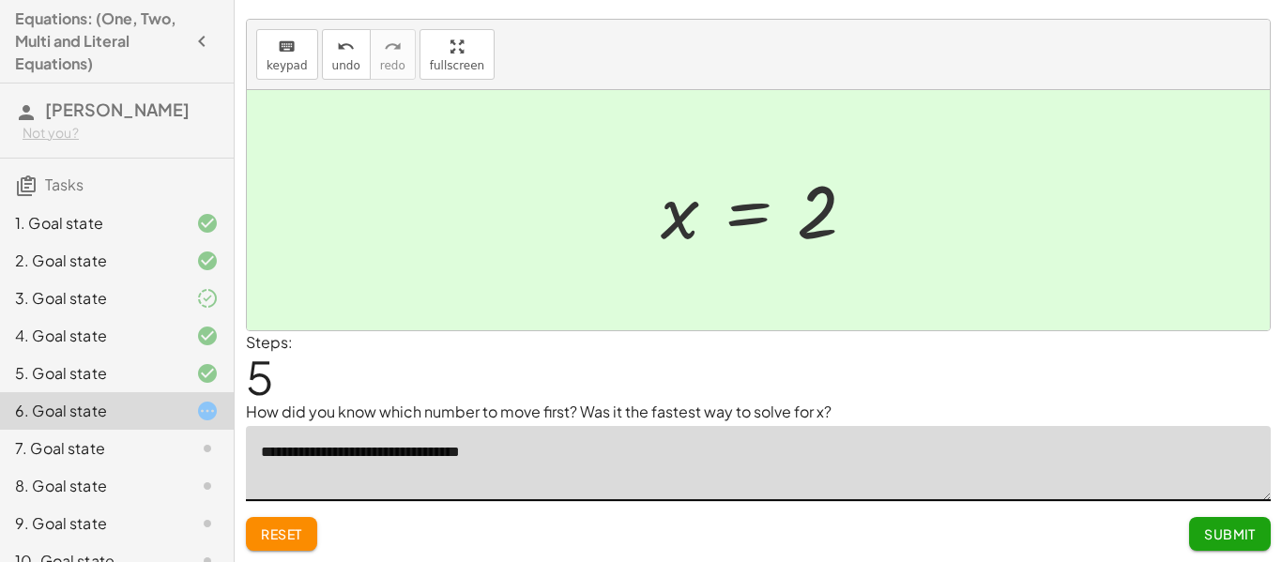
click at [463, 476] on textarea "**********" at bounding box center [758, 463] width 1025 height 75
click at [441, 453] on textarea "**********" at bounding box center [758, 463] width 1025 height 75
click at [396, 455] on textarea "**********" at bounding box center [758, 463] width 1025 height 75
click at [469, 457] on textarea "**********" at bounding box center [758, 463] width 1025 height 75
click at [480, 453] on textarea "**********" at bounding box center [758, 463] width 1025 height 75
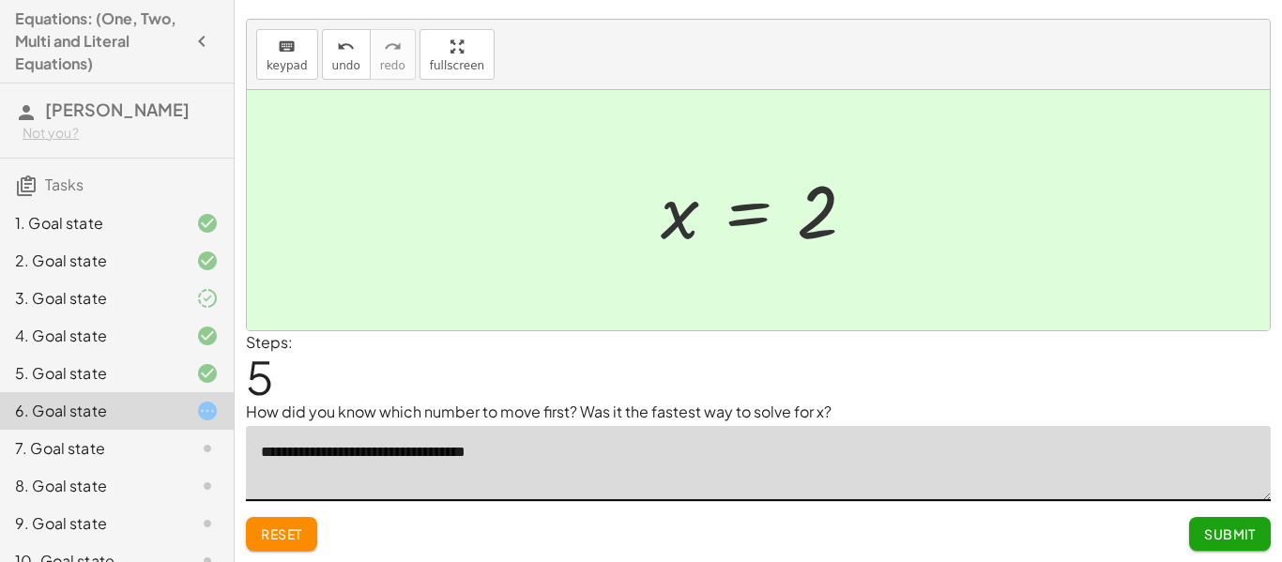
click at [606, 442] on textarea "**********" at bounding box center [758, 463] width 1025 height 75
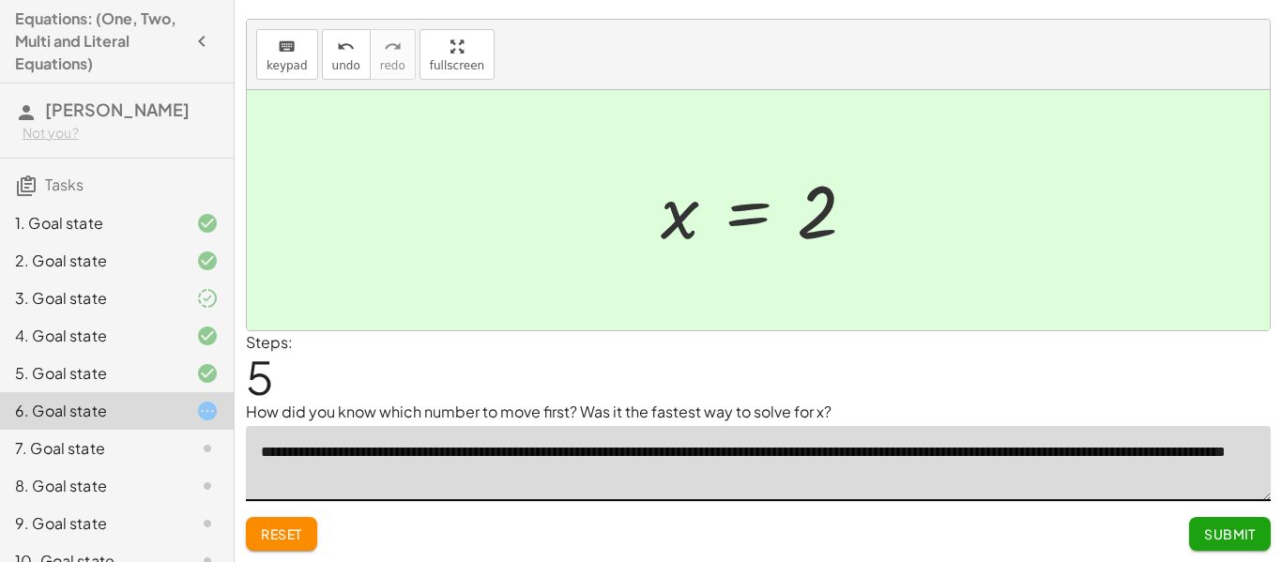
click at [422, 465] on textarea "**********" at bounding box center [758, 463] width 1025 height 75
click at [423, 477] on textarea "**********" at bounding box center [758, 463] width 1025 height 75
click at [404, 484] on textarea "**********" at bounding box center [758, 463] width 1025 height 75
type textarea "**********"
click at [1203, 546] on button "Submit" at bounding box center [1231, 534] width 82 height 34
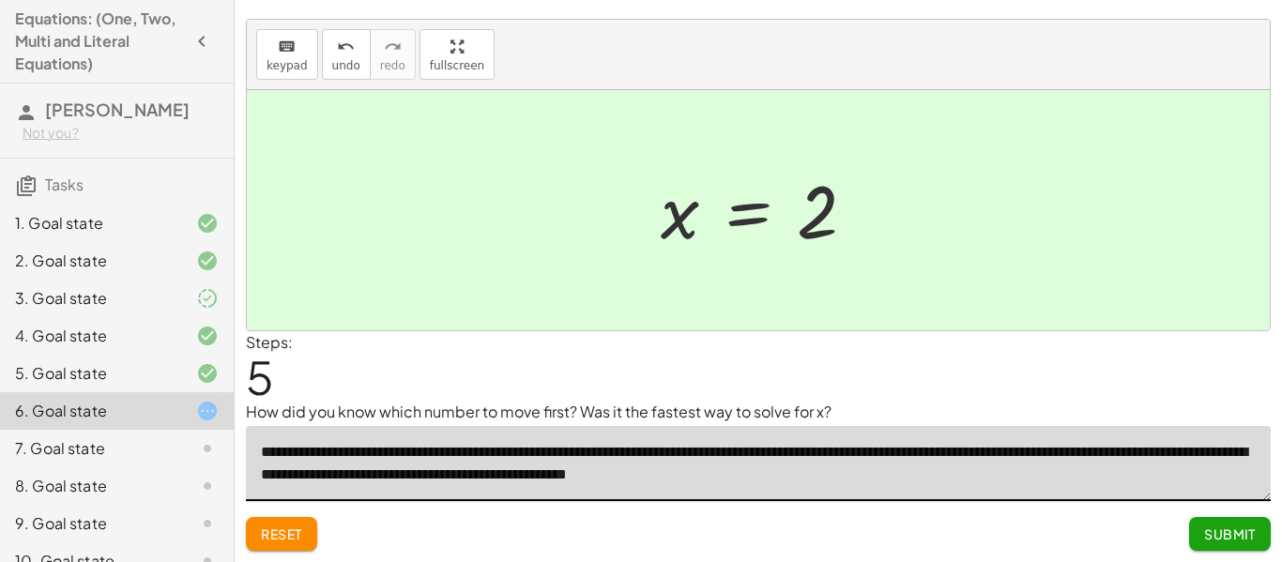
scroll to position [0, 0]
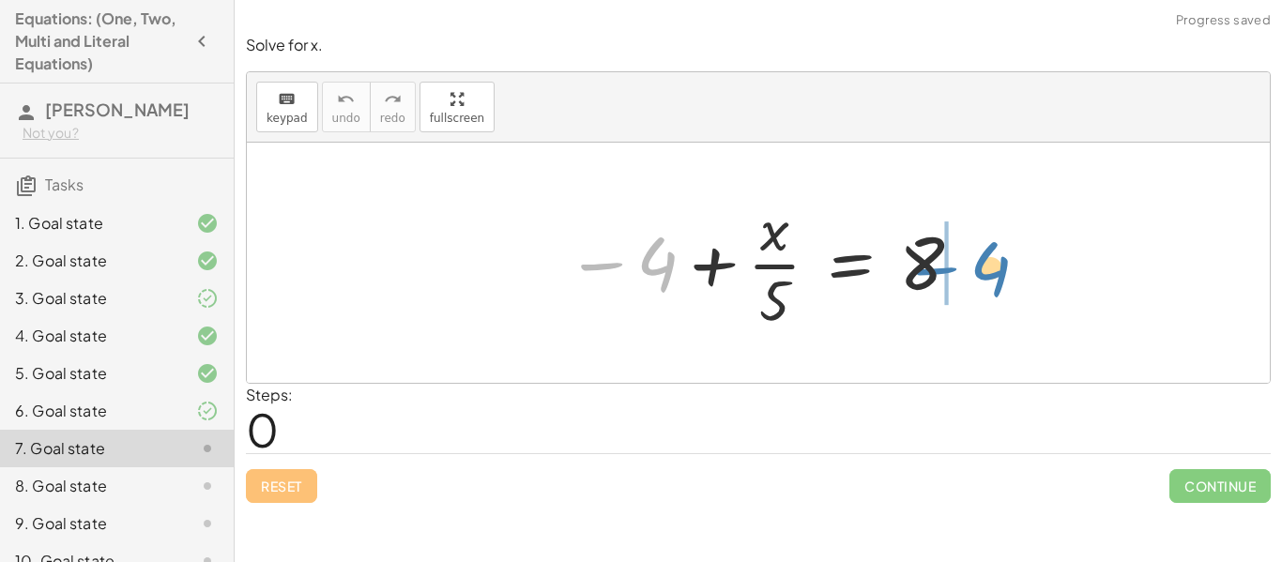
drag, startPoint x: 638, startPoint y: 270, endPoint x: 962, endPoint y: 272, distance: 323.9
click at [962, 272] on div at bounding box center [766, 263] width 418 height 145
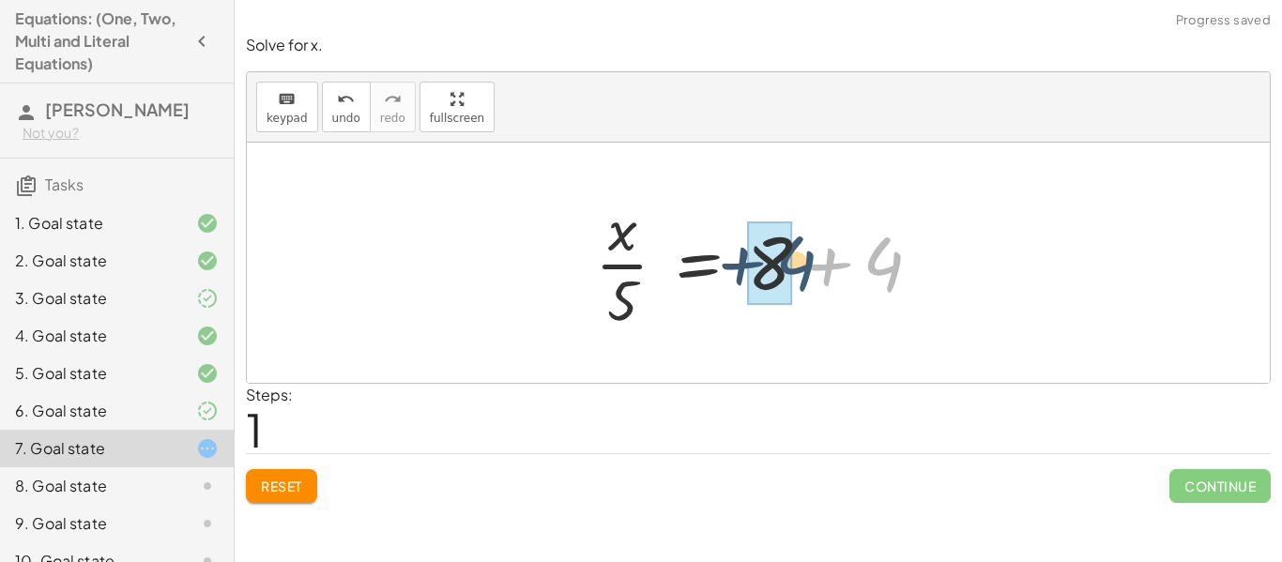
drag, startPoint x: 894, startPoint y: 264, endPoint x: 794, endPoint y: 261, distance: 99.6
click at [794, 261] on div at bounding box center [766, 263] width 361 height 145
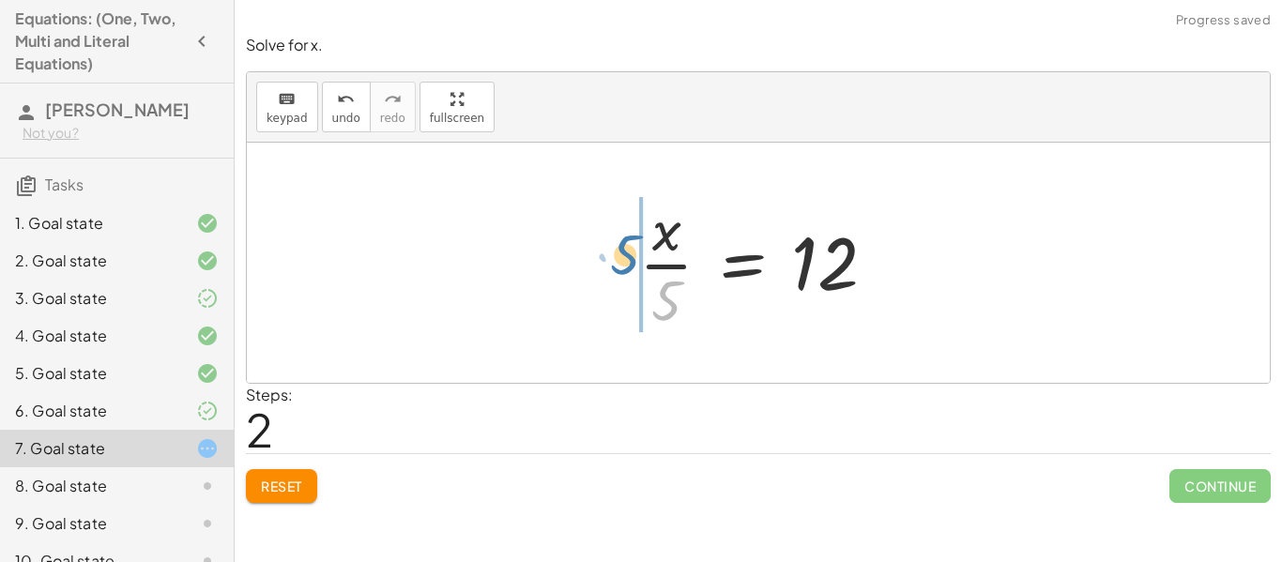
drag, startPoint x: 672, startPoint y: 291, endPoint x: 629, endPoint y: 247, distance: 61.7
click at [630, 247] on div at bounding box center [765, 263] width 271 height 145
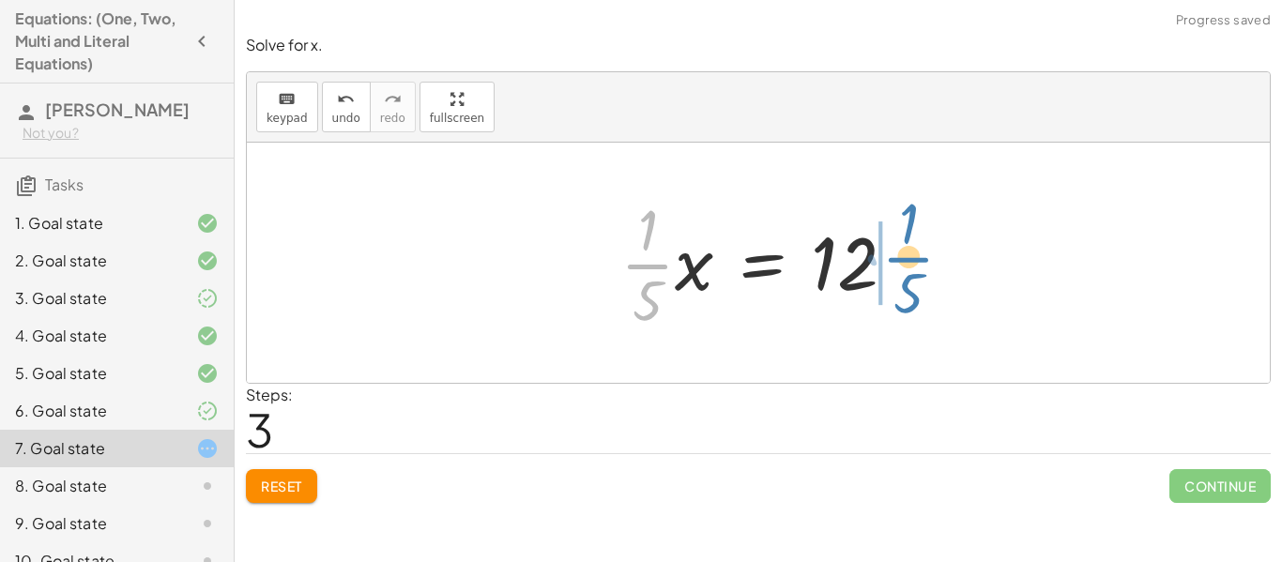
drag, startPoint x: 644, startPoint y: 264, endPoint x: 910, endPoint y: 261, distance: 265.7
click at [910, 261] on div at bounding box center [766, 263] width 310 height 145
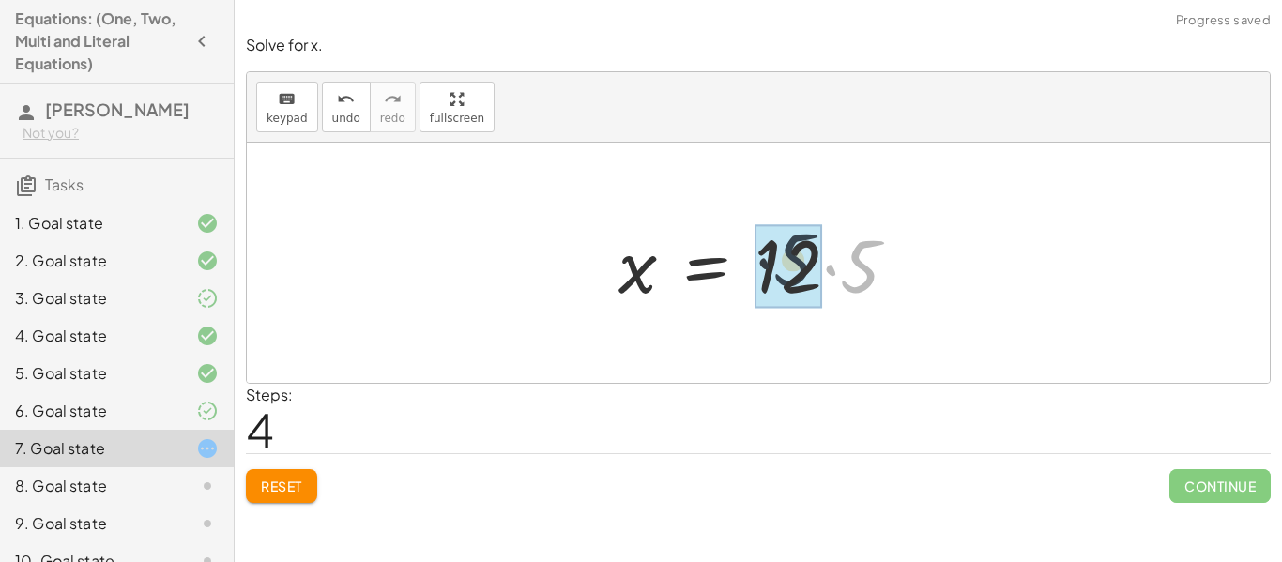
drag, startPoint x: 879, startPoint y: 263, endPoint x: 807, endPoint y: 256, distance: 71.7
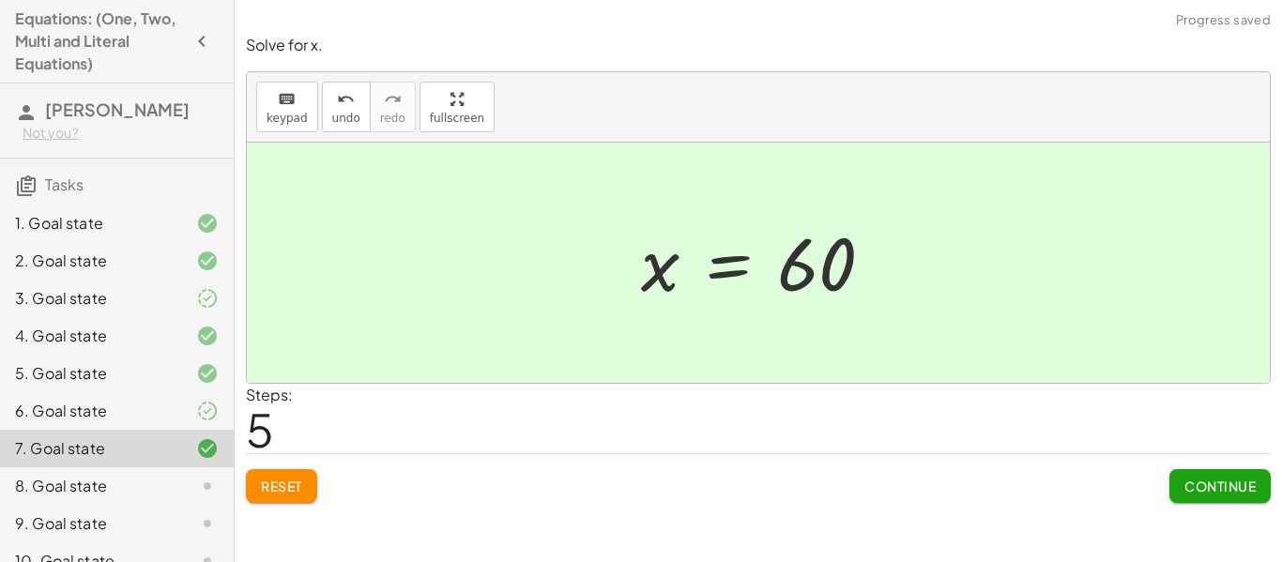
click at [1215, 484] on span "Continue" at bounding box center [1220, 486] width 71 height 17
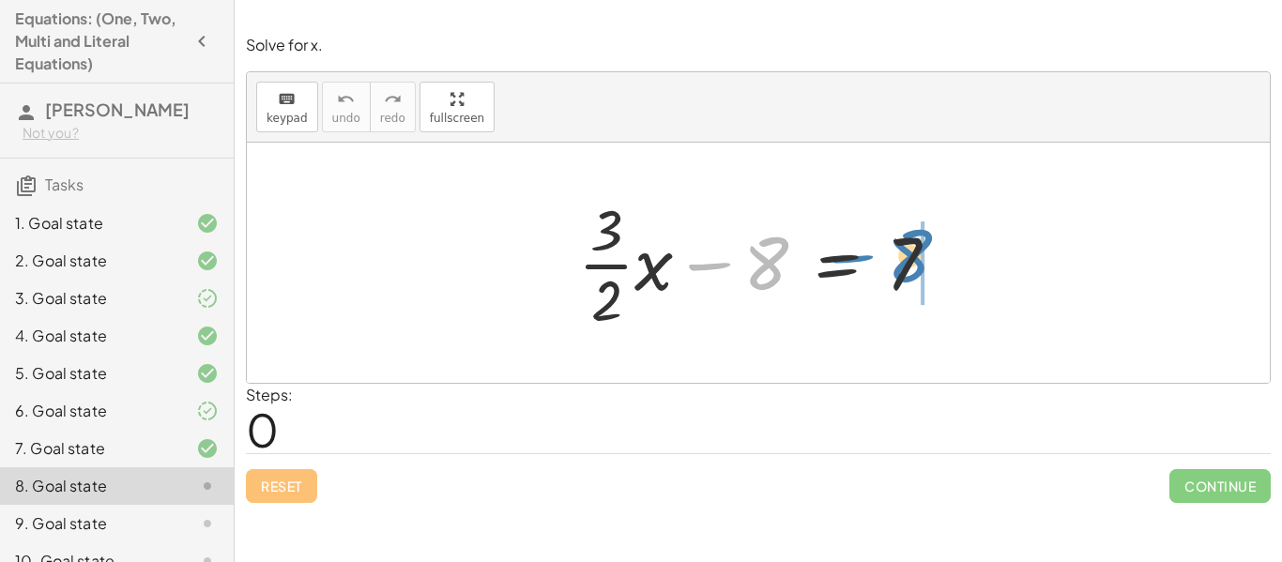
drag, startPoint x: 761, startPoint y: 269, endPoint x: 910, endPoint y: 259, distance: 148.6
click at [910, 259] on div at bounding box center [766, 263] width 394 height 145
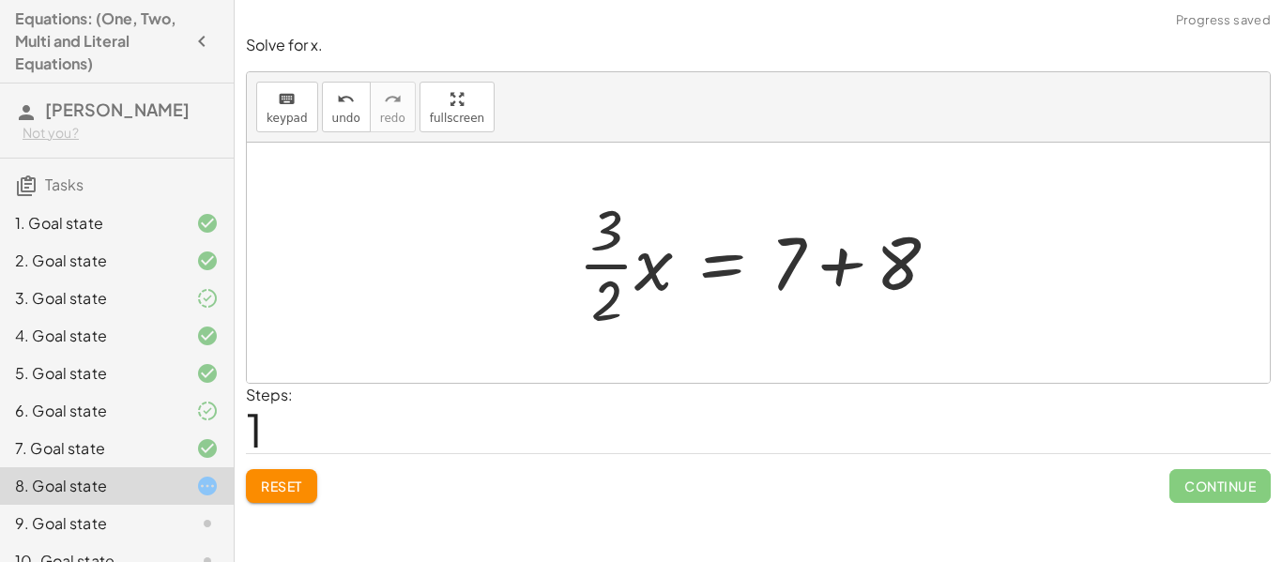
drag, startPoint x: 998, startPoint y: 260, endPoint x: 896, endPoint y: 249, distance: 103.0
click at [896, 249] on div "+ · · 3 · 2 · x − 8 = 7 · · 3 · 2 · x 8 = 7 + +" at bounding box center [758, 263] width 1023 height 240
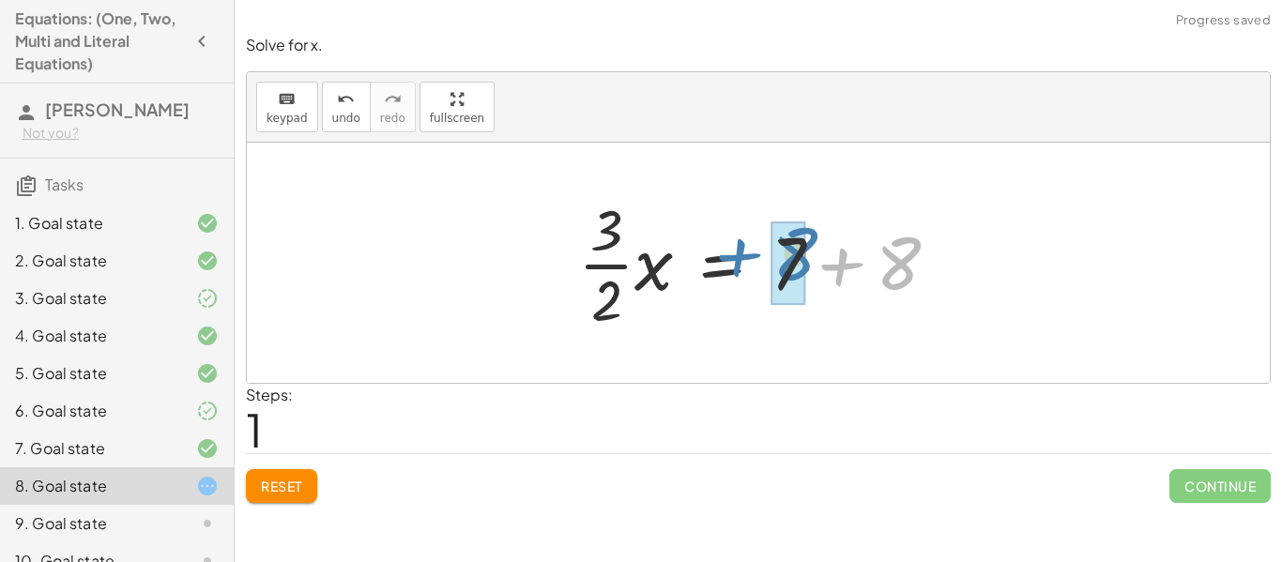
drag, startPoint x: 896, startPoint y: 249, endPoint x: 789, endPoint y: 239, distance: 107.4
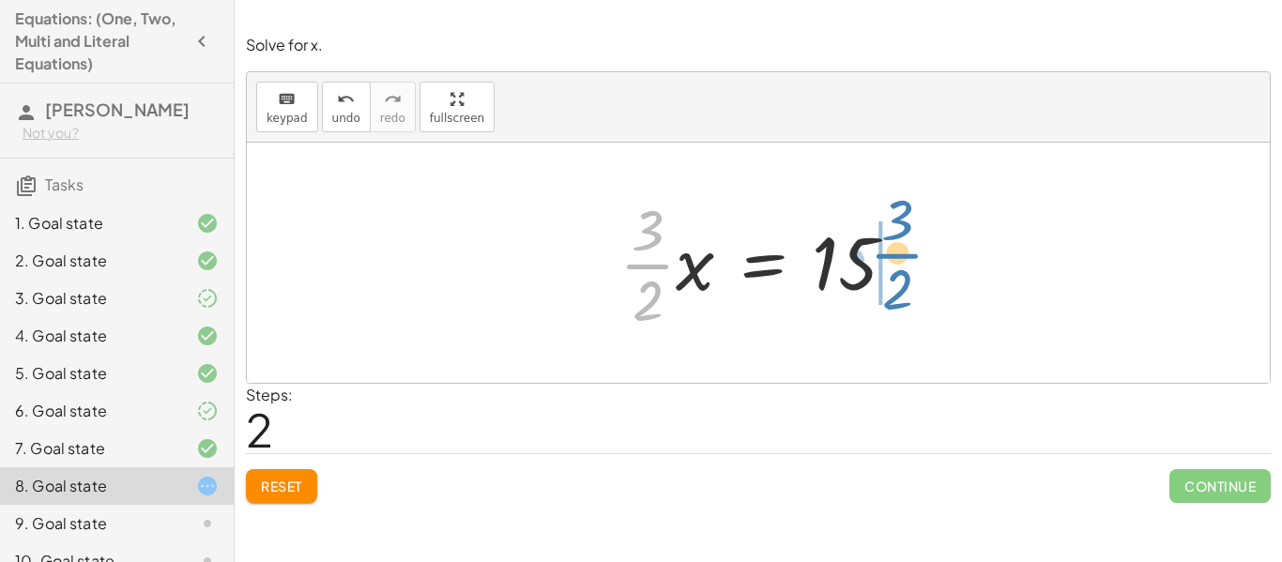
drag, startPoint x: 648, startPoint y: 257, endPoint x: 903, endPoint y: 248, distance: 255.5
click at [903, 248] on div at bounding box center [765, 263] width 311 height 145
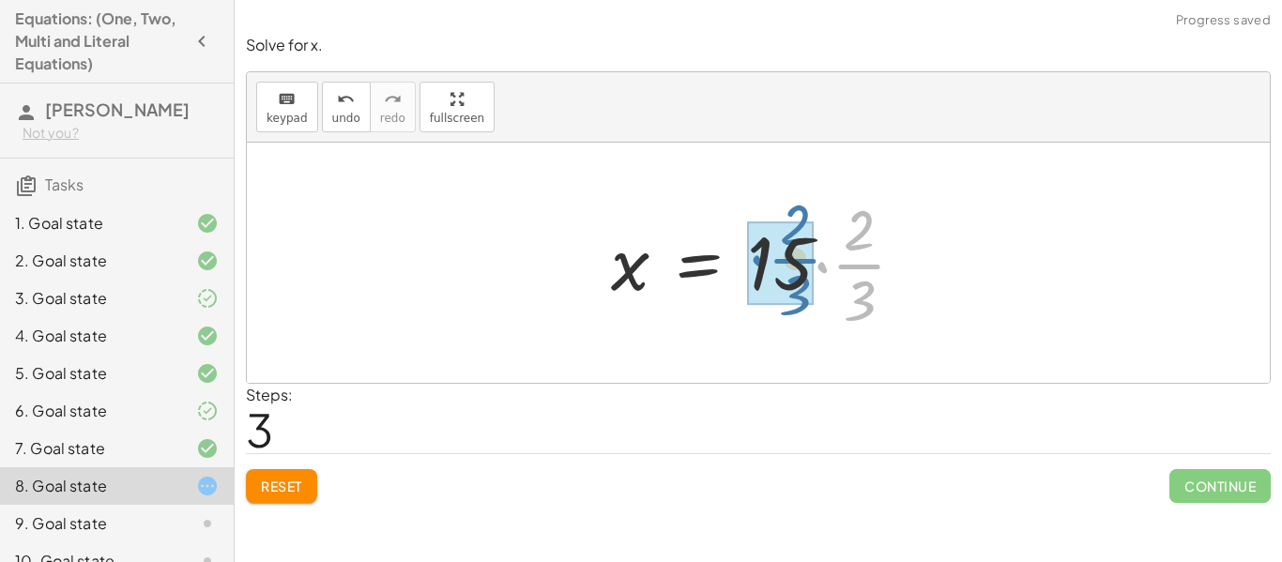
drag, startPoint x: 921, startPoint y: 260, endPoint x: 856, endPoint y: 254, distance: 65.0
click at [856, 254] on div at bounding box center [766, 263] width 329 height 145
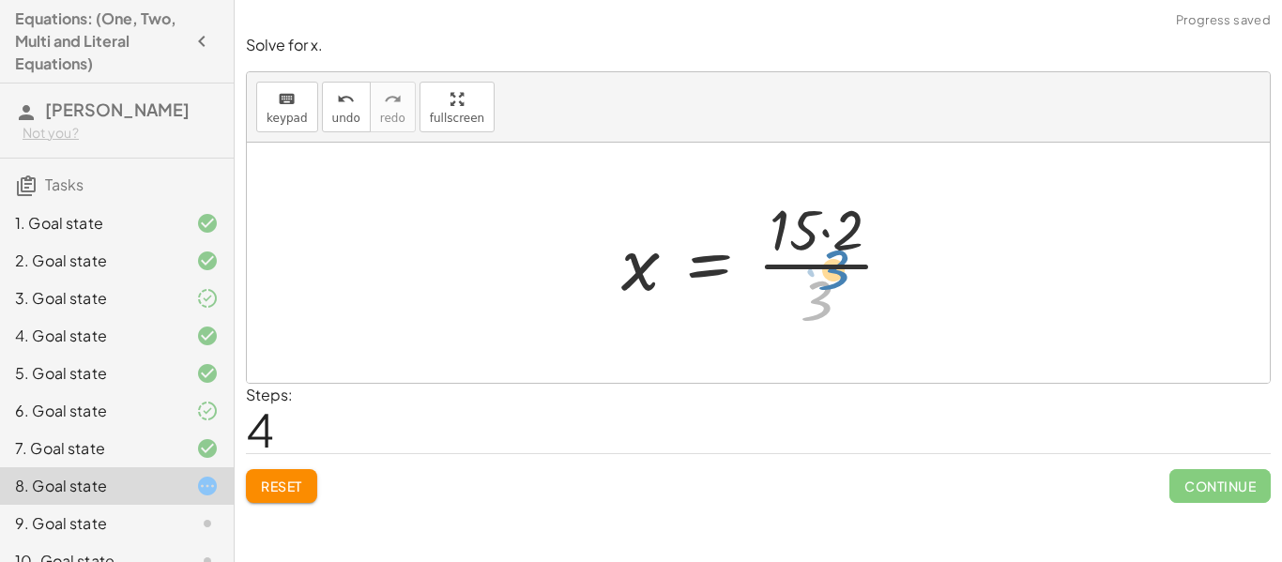
drag, startPoint x: 809, startPoint y: 290, endPoint x: 826, endPoint y: 279, distance: 20.3
click at [826, 279] on div at bounding box center [765, 263] width 306 height 145
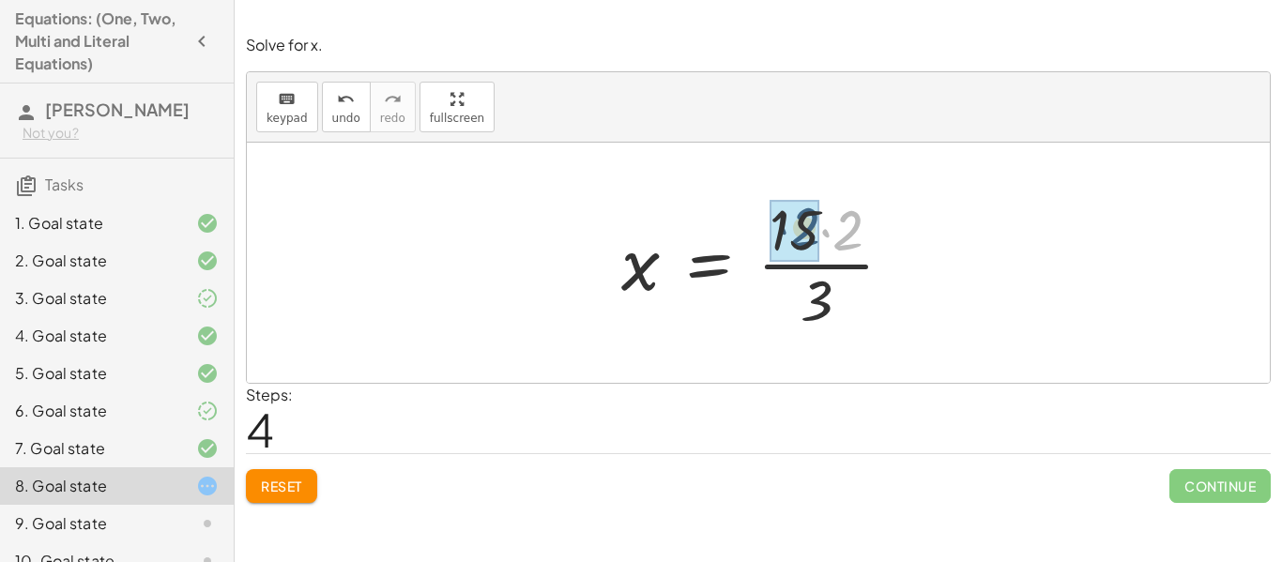
drag, startPoint x: 846, startPoint y: 249, endPoint x: 801, endPoint y: 246, distance: 45.2
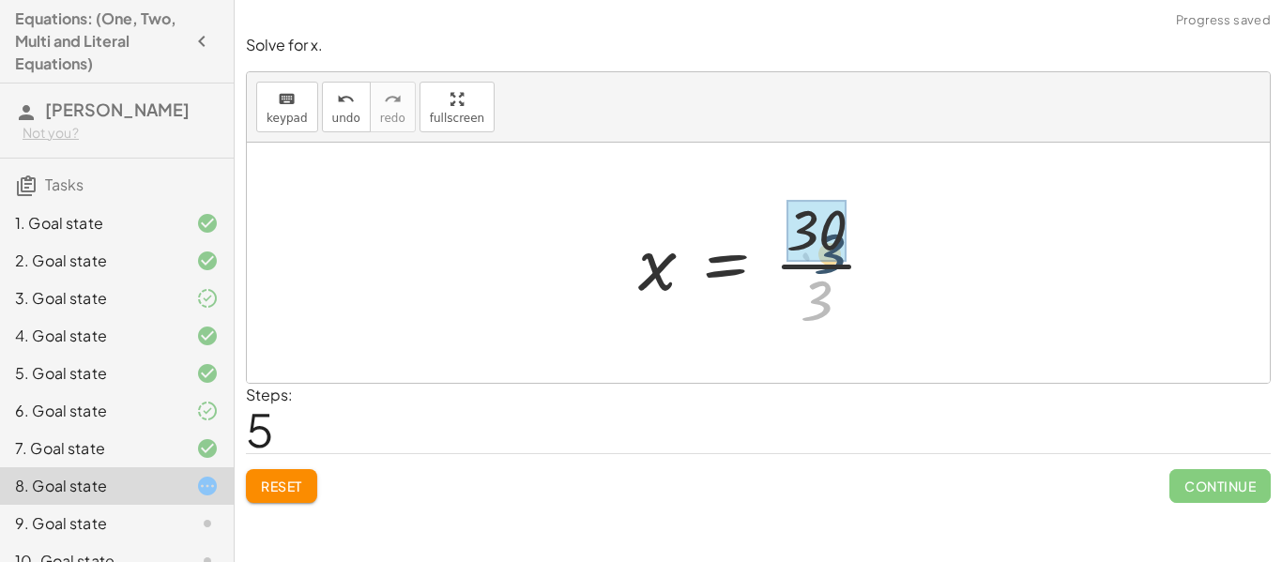
drag, startPoint x: 799, startPoint y: 293, endPoint x: 802, endPoint y: 236, distance: 57.3
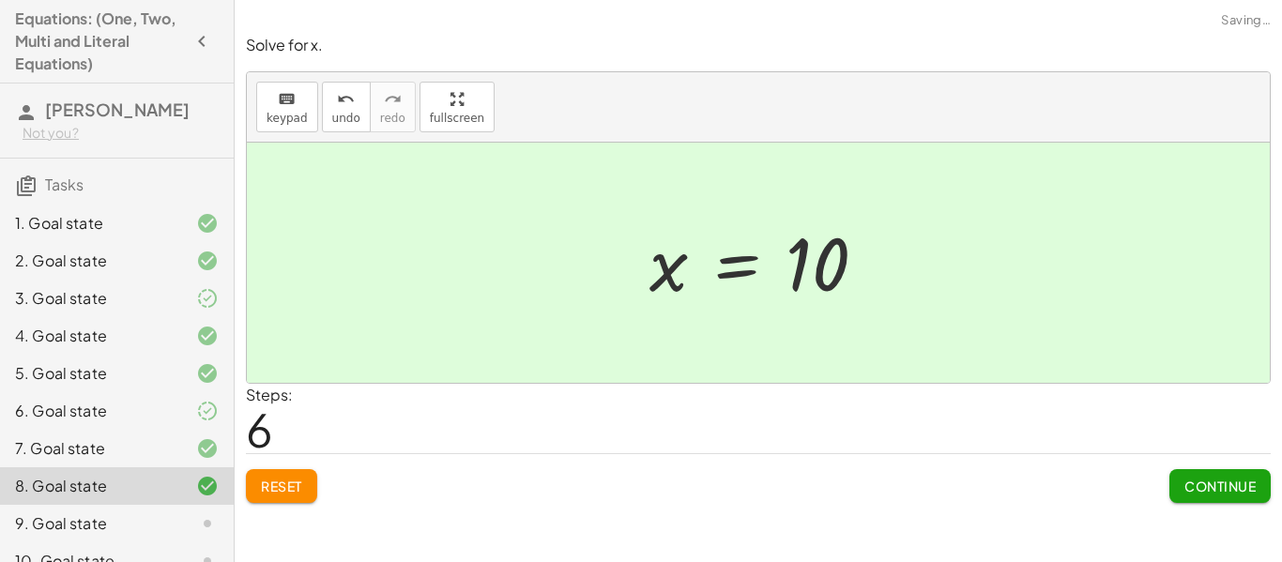
click at [1200, 488] on span "Continue" at bounding box center [1220, 486] width 71 height 17
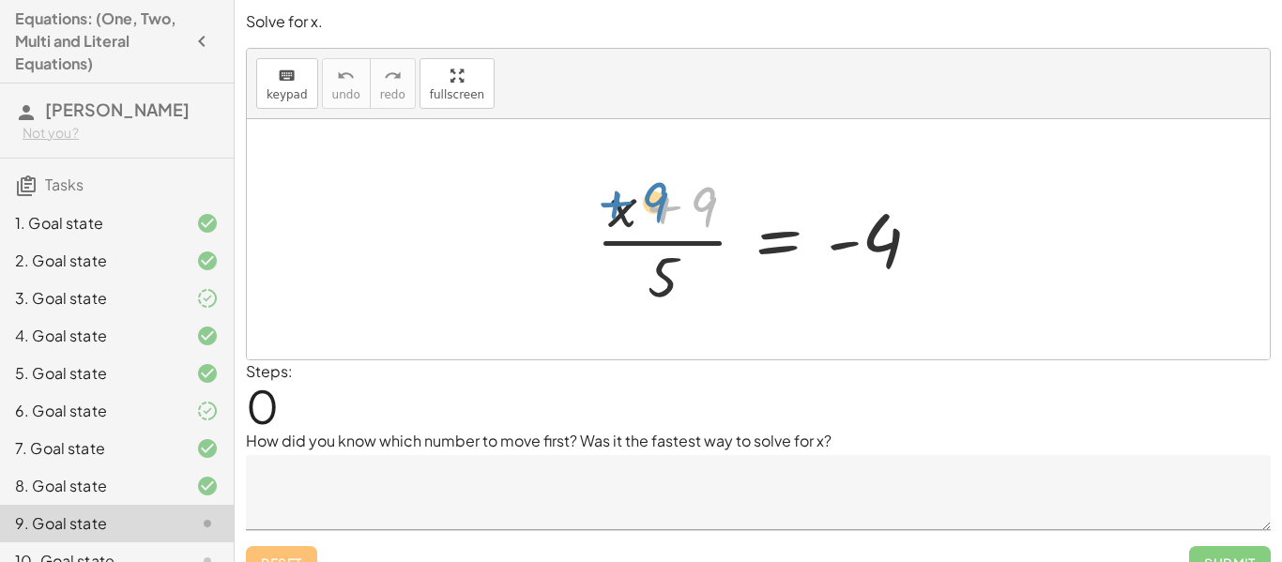
drag, startPoint x: 711, startPoint y: 190, endPoint x: 760, endPoint y: 179, distance: 50.8
click at [760, 179] on div at bounding box center [766, 239] width 359 height 145
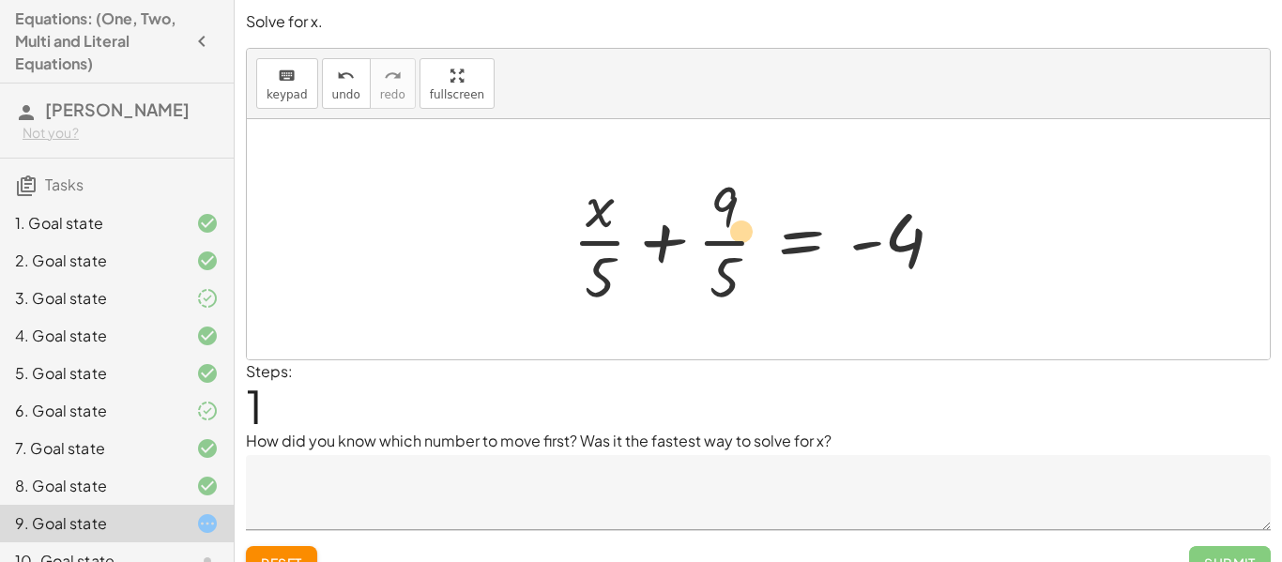
drag, startPoint x: 722, startPoint y: 265, endPoint x: 730, endPoint y: 248, distance: 18.9
click at [730, 248] on div at bounding box center [765, 239] width 405 height 145
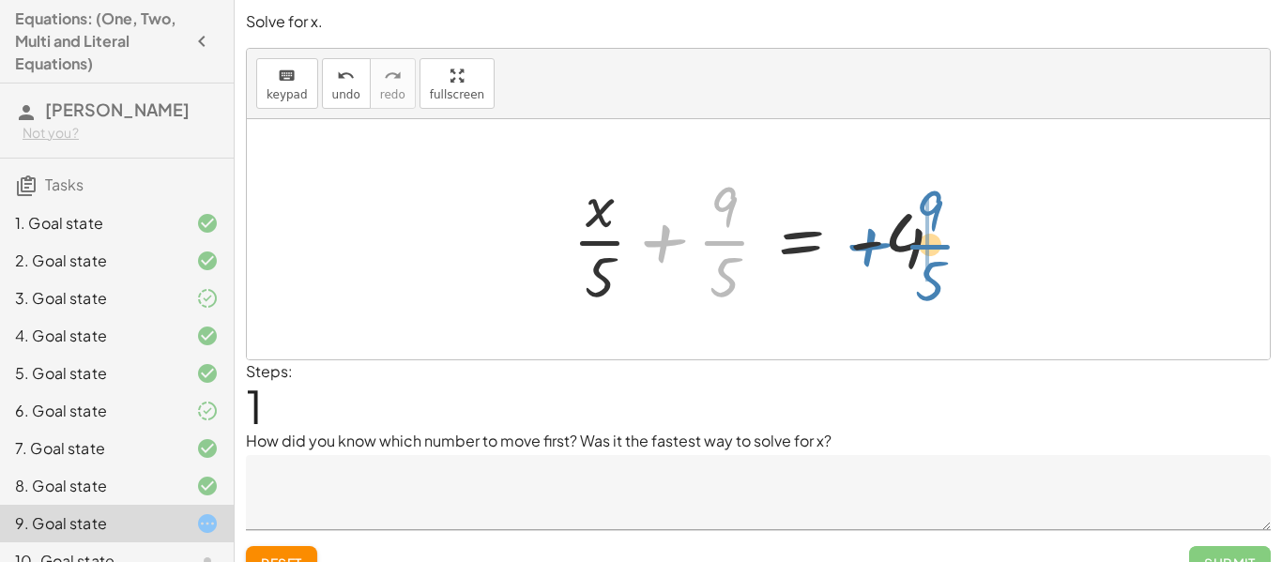
drag, startPoint x: 727, startPoint y: 229, endPoint x: 957, endPoint y: 221, distance: 230.2
click at [957, 221] on div at bounding box center [765, 239] width 405 height 145
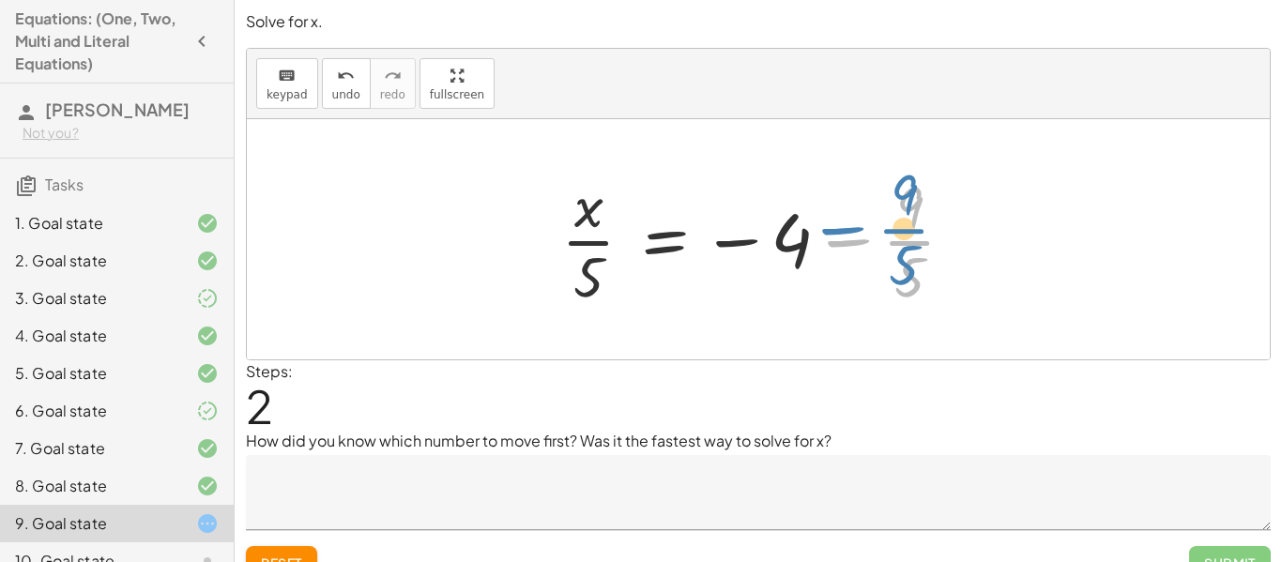
drag, startPoint x: 914, startPoint y: 230, endPoint x: 920, endPoint y: 220, distance: 11.8
click at [920, 220] on div at bounding box center [765, 239] width 427 height 145
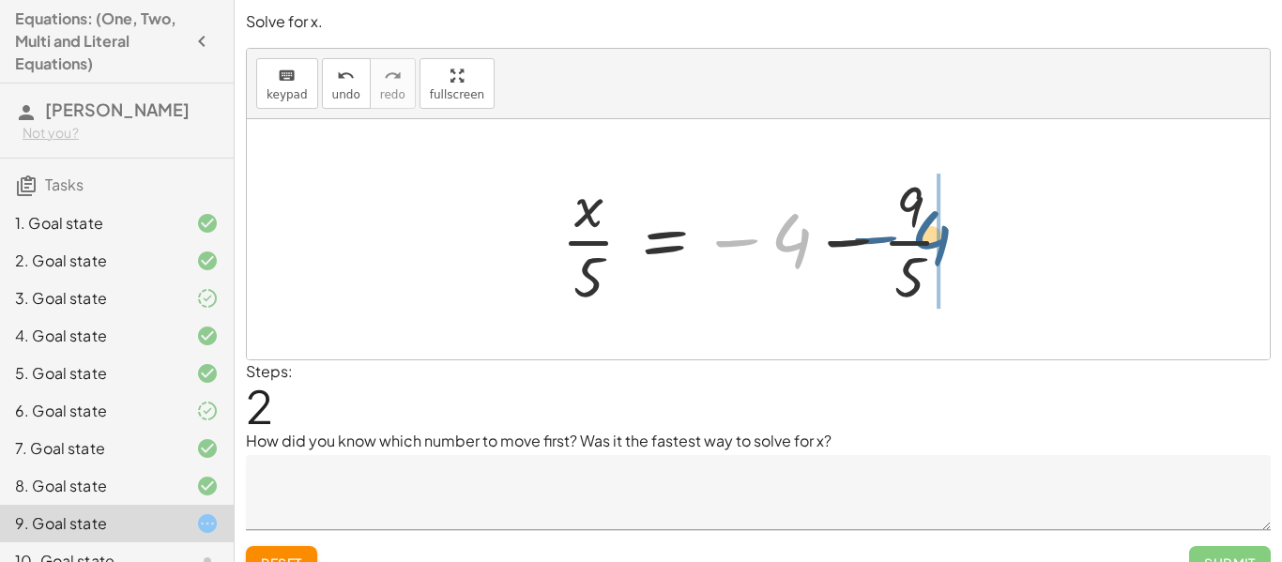
drag, startPoint x: 804, startPoint y: 242, endPoint x: 934, endPoint y: 242, distance: 130.5
click at [934, 242] on div at bounding box center [765, 239] width 427 height 145
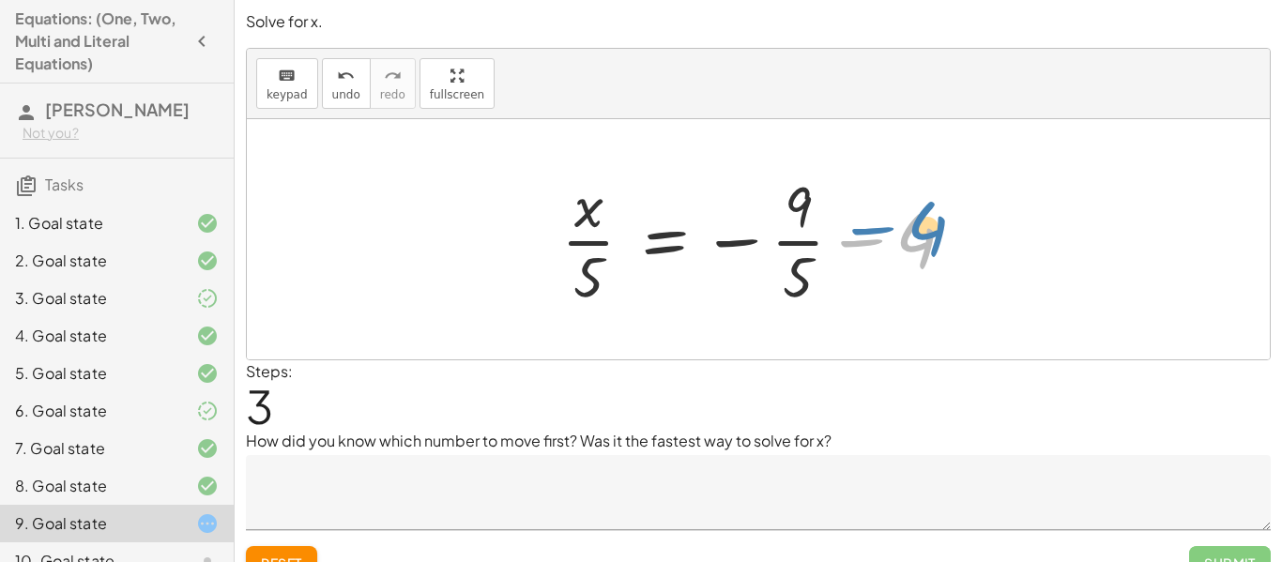
drag, startPoint x: 906, startPoint y: 249, endPoint x: 917, endPoint y: 238, distance: 15.3
click at [917, 238] on div at bounding box center [765, 239] width 427 height 145
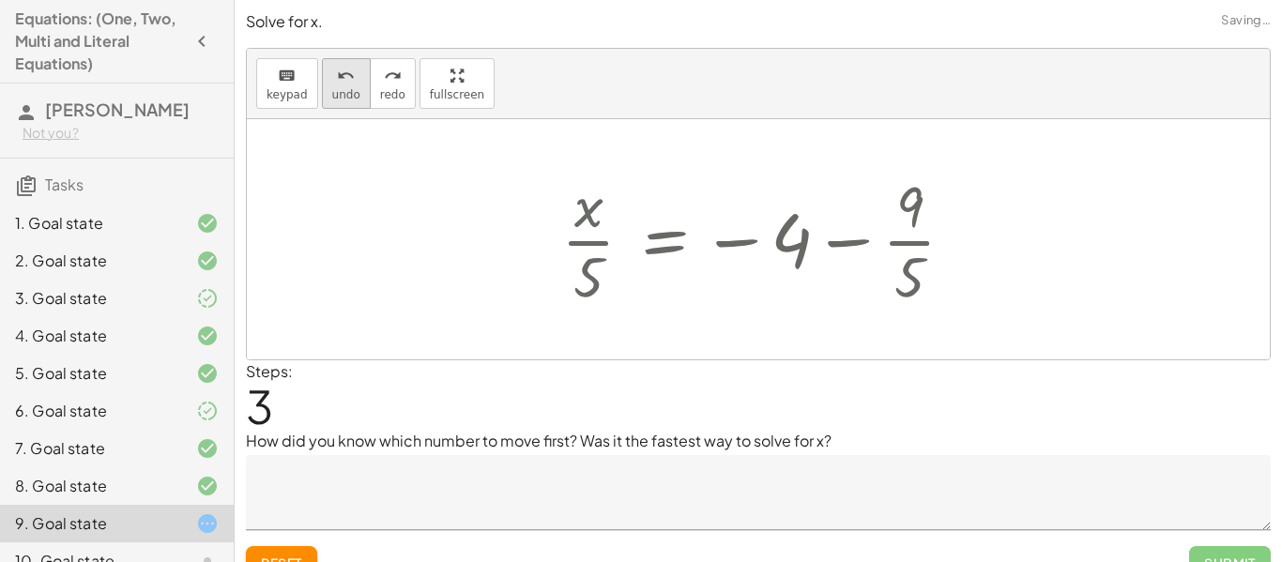
click at [345, 95] on span "undo" at bounding box center [346, 94] width 28 height 13
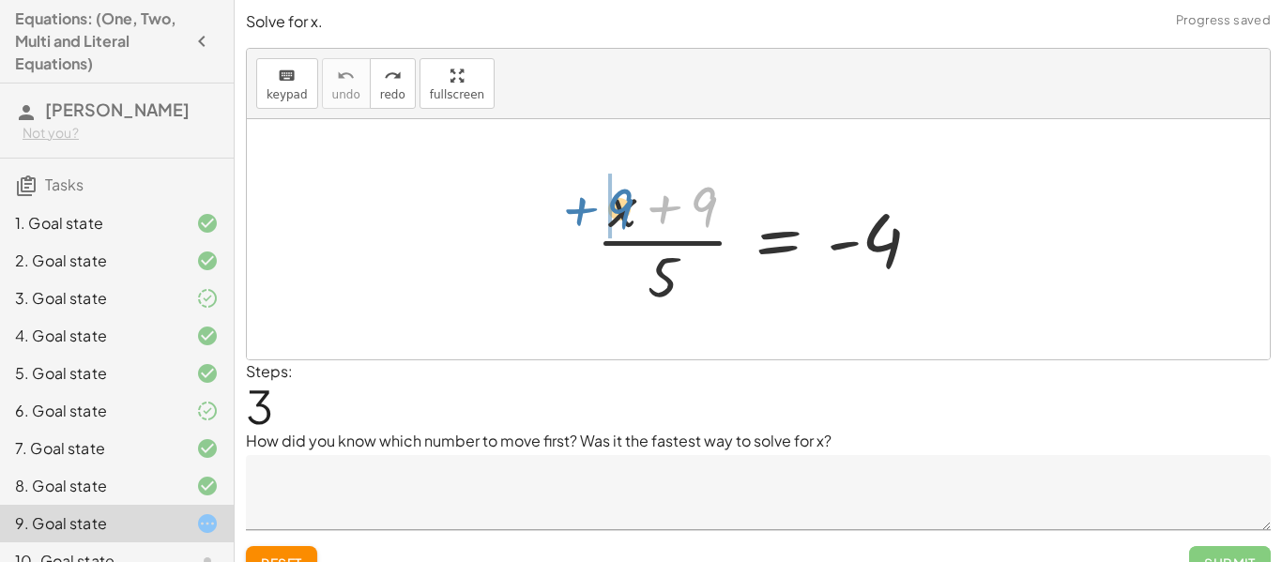
drag, startPoint x: 692, startPoint y: 219, endPoint x: 608, endPoint y: 221, distance: 83.6
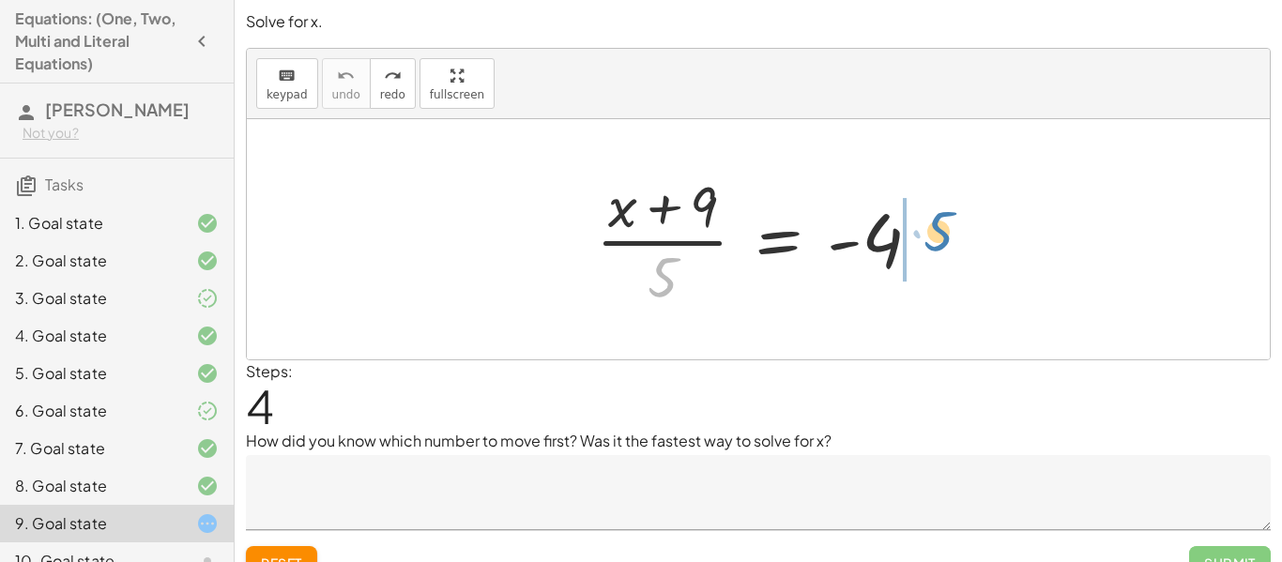
drag, startPoint x: 657, startPoint y: 272, endPoint x: 938, endPoint y: 227, distance: 284.3
click at [938, 227] on div at bounding box center [766, 239] width 359 height 145
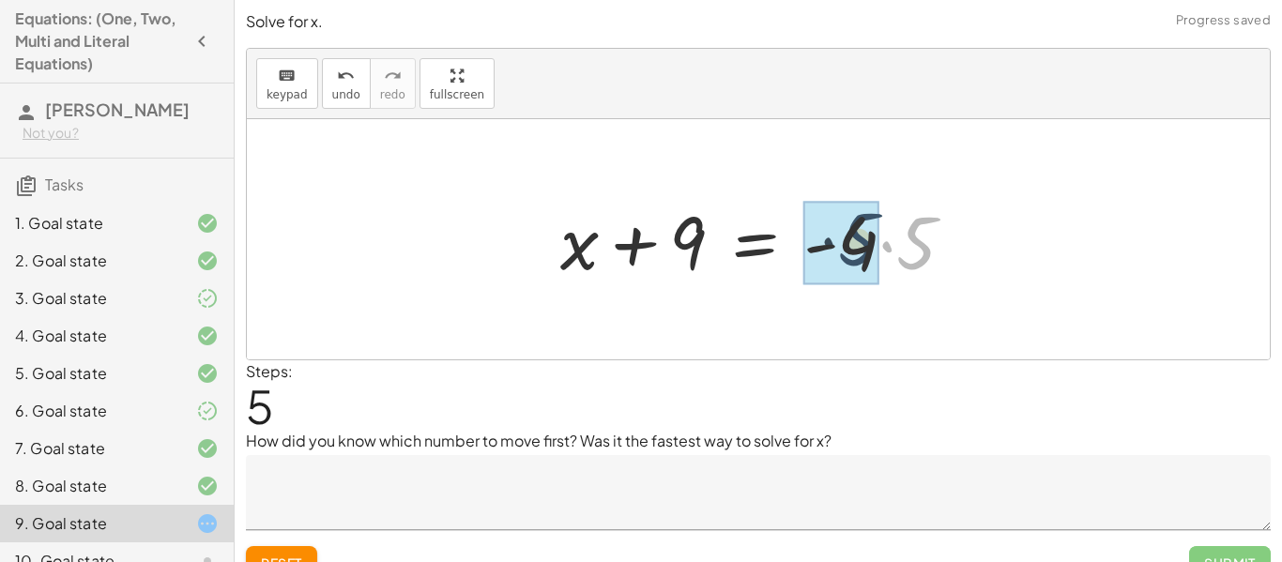
drag, startPoint x: 940, startPoint y: 238, endPoint x: 880, endPoint y: 235, distance: 60.2
click at [880, 235] on div at bounding box center [765, 240] width 428 height 97
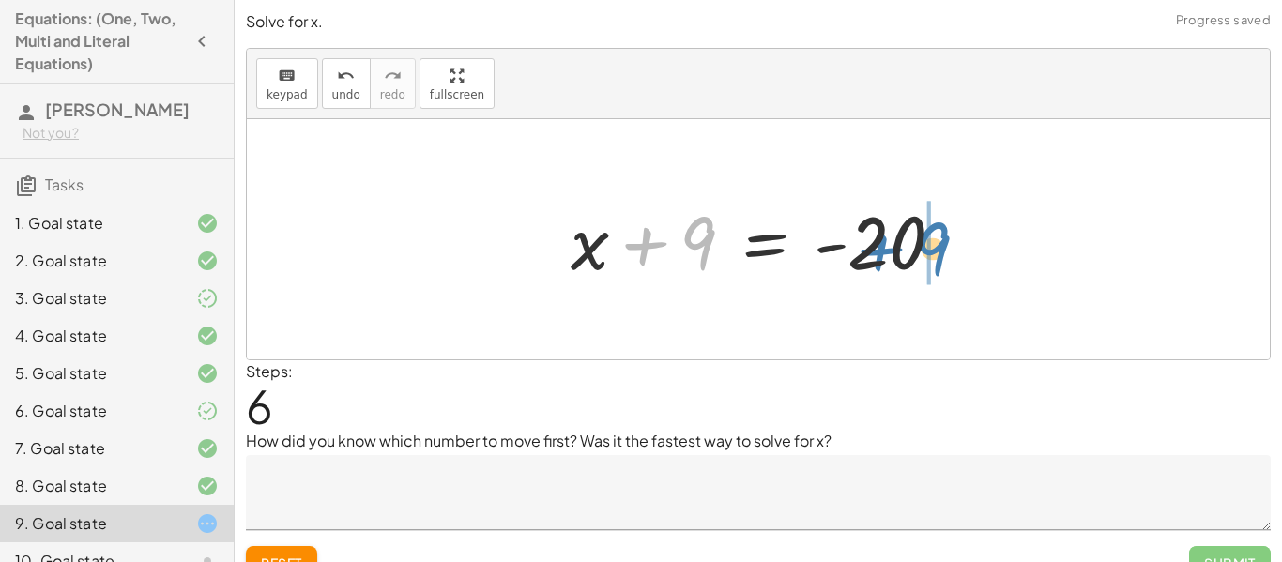
drag, startPoint x: 696, startPoint y: 250, endPoint x: 933, endPoint y: 257, distance: 237.6
click at [933, 257] on div at bounding box center [764, 240] width 407 height 97
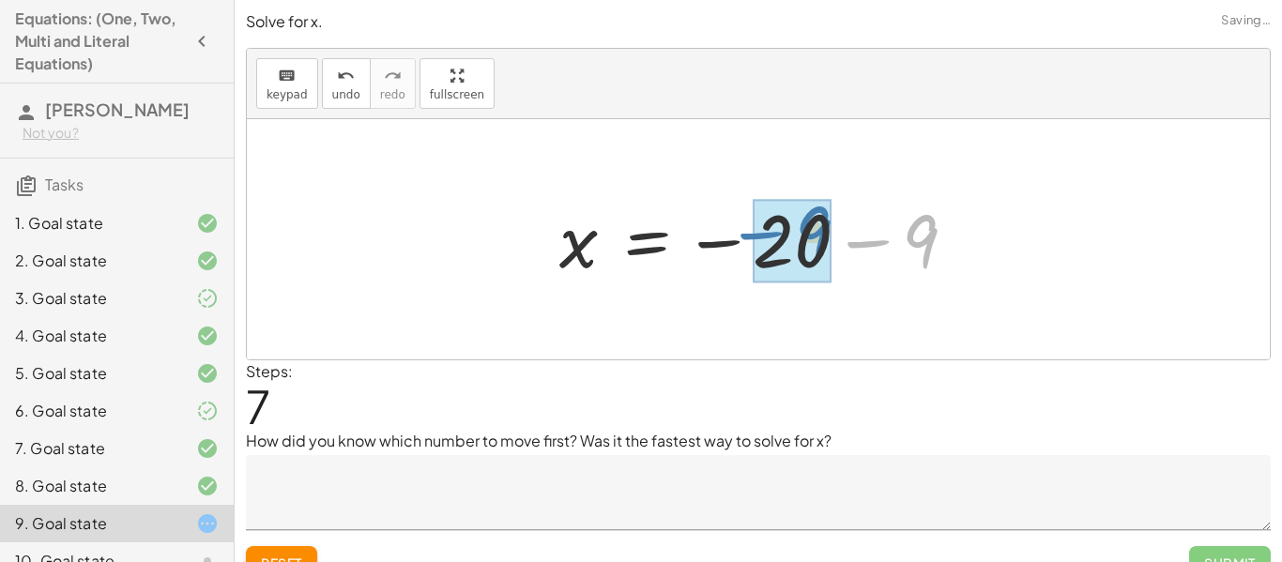
drag, startPoint x: 1017, startPoint y: 243, endPoint x: 905, endPoint y: 235, distance: 112.0
click at [905, 235] on div at bounding box center [765, 239] width 431 height 93
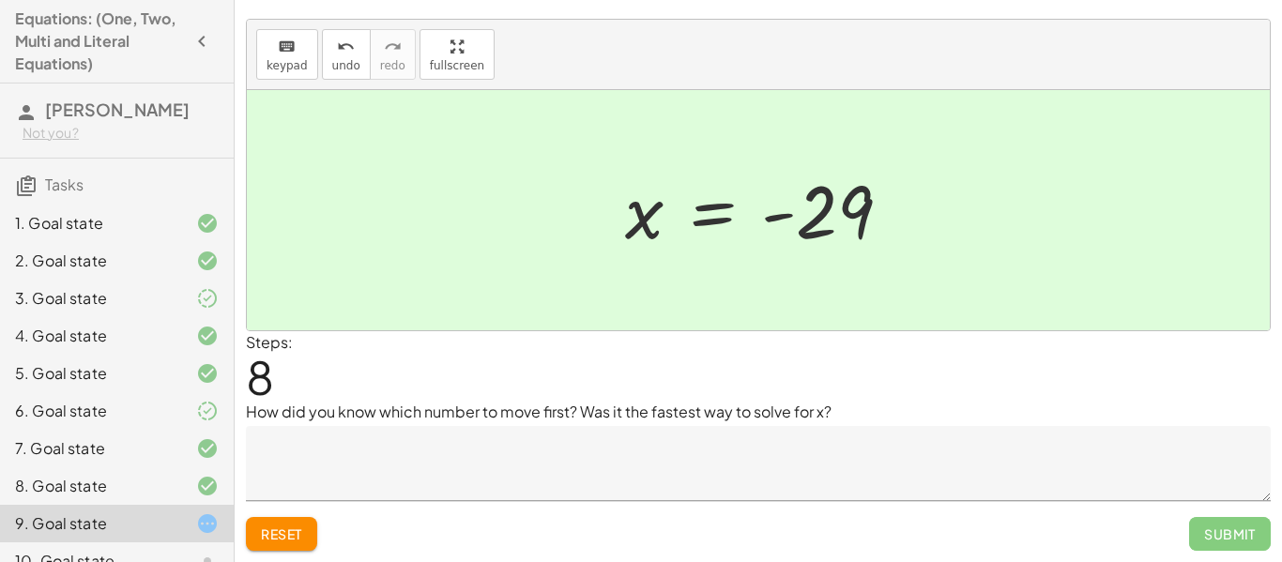
scroll to position [28, 0]
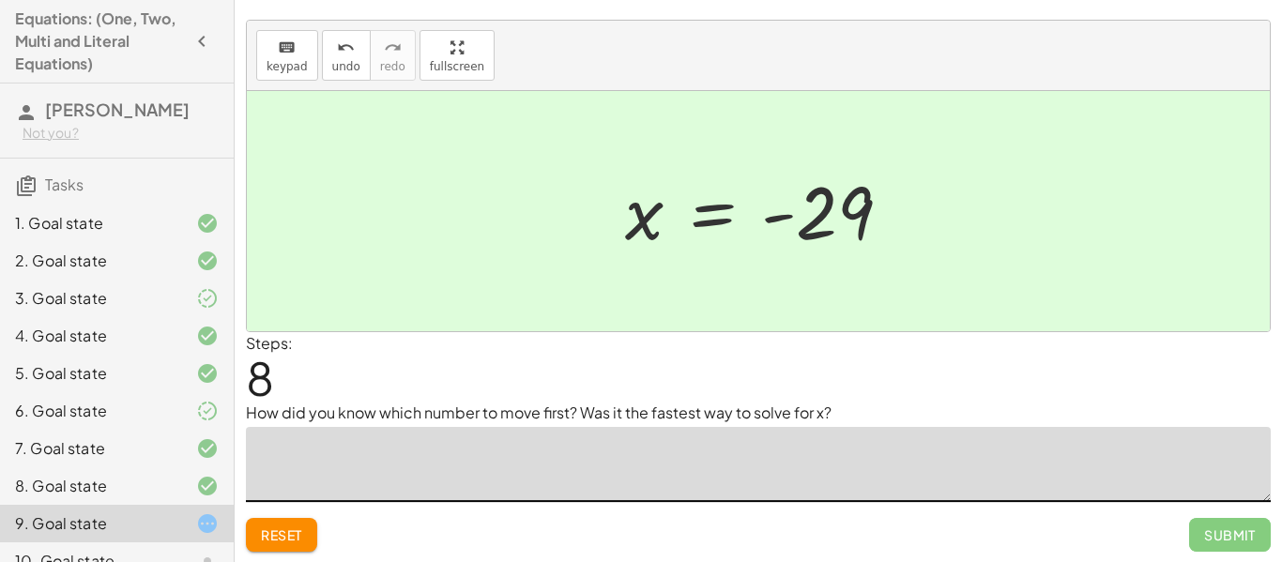
click at [826, 487] on textarea at bounding box center [758, 464] width 1025 height 75
type textarea "*"
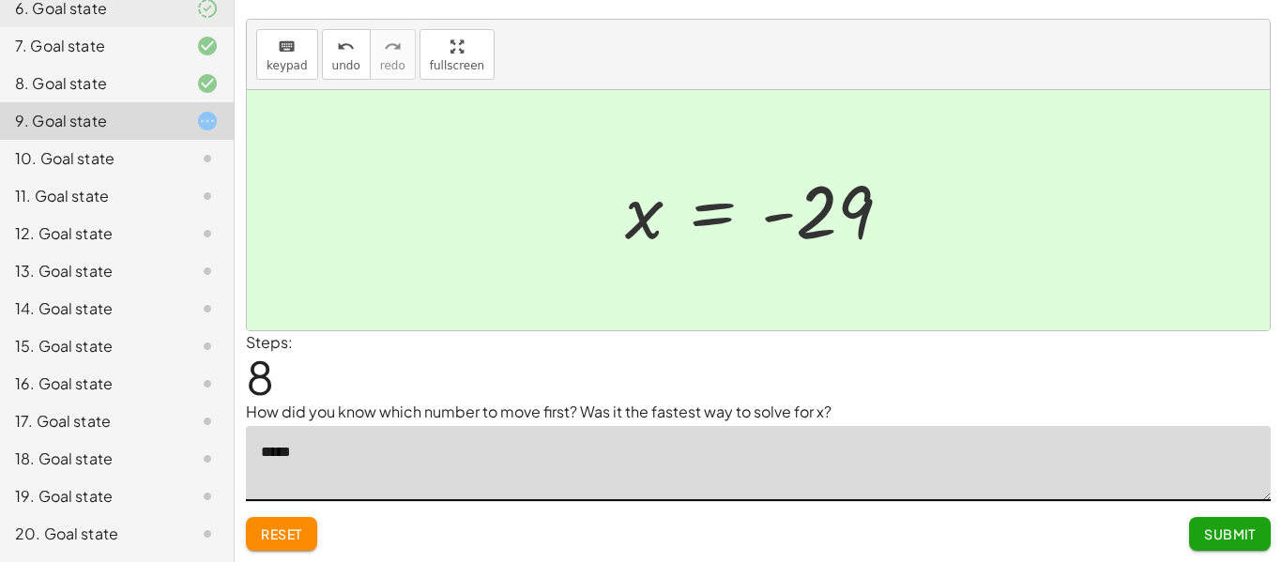
scroll to position [381, 0]
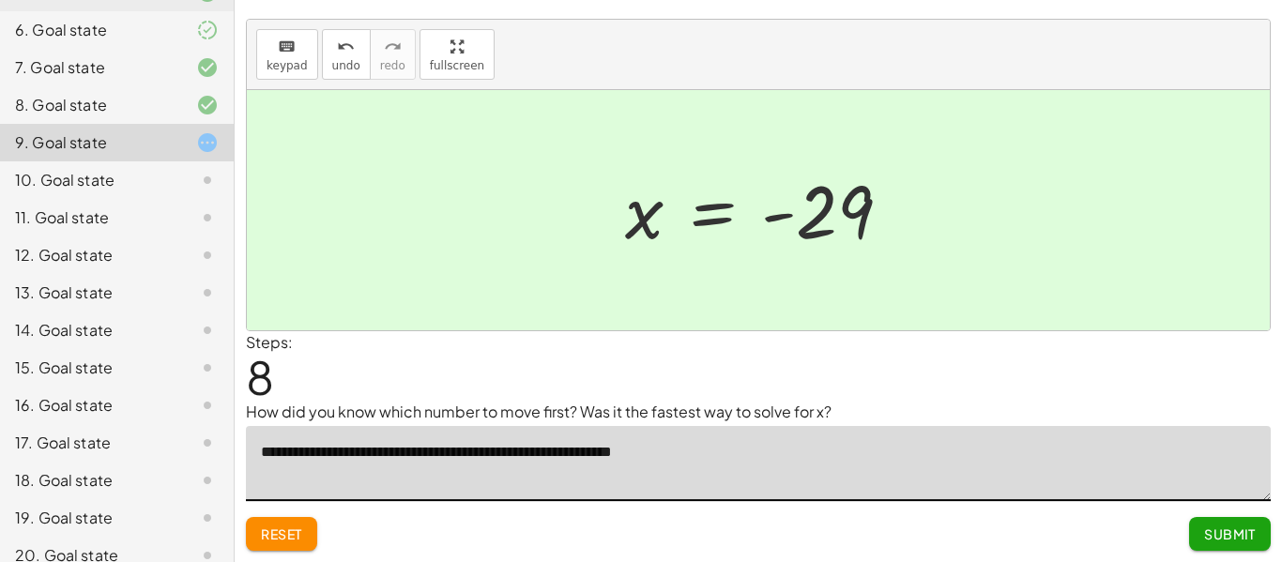
click at [649, 444] on textarea "**********" at bounding box center [758, 463] width 1025 height 75
drag, startPoint x: 495, startPoint y: 454, endPoint x: 477, endPoint y: 454, distance: 17.8
click at [477, 454] on textarea "**********" at bounding box center [758, 463] width 1025 height 75
click at [666, 453] on textarea "**********" at bounding box center [758, 463] width 1025 height 75
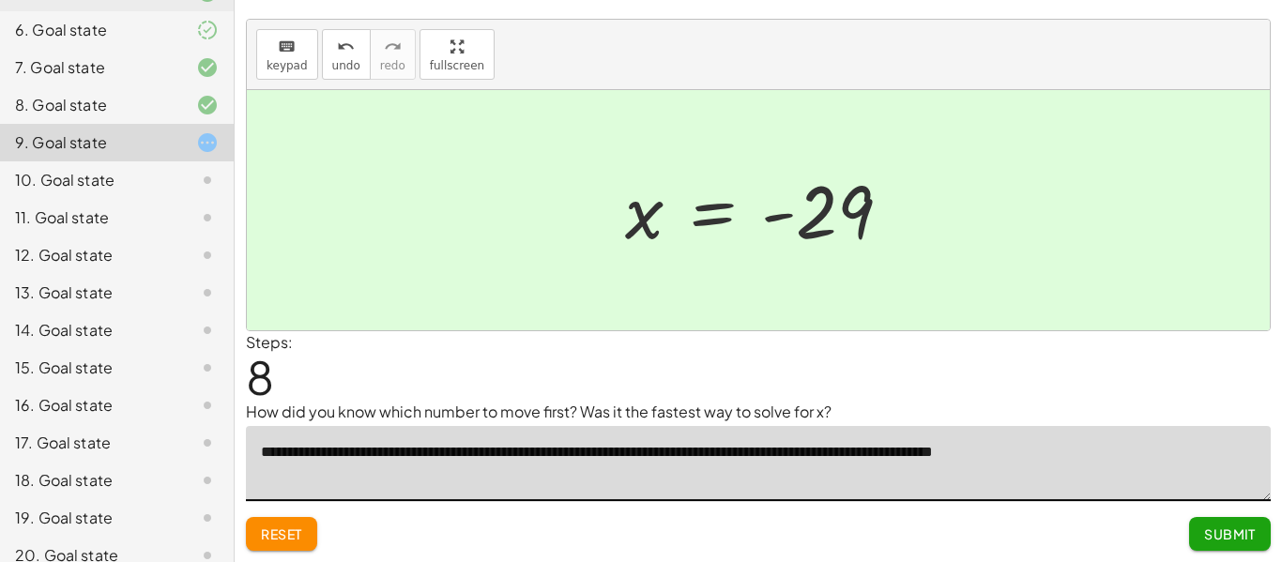
click at [661, 453] on textarea "**********" at bounding box center [758, 463] width 1025 height 75
click at [1218, 454] on textarea "**********" at bounding box center [758, 463] width 1025 height 75
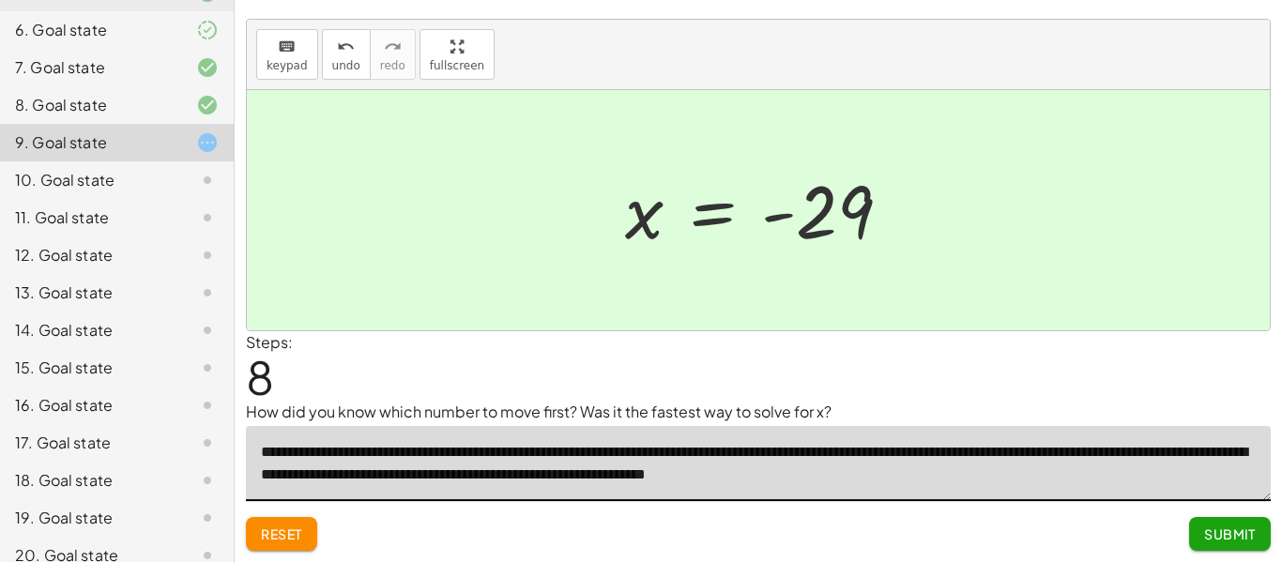
type textarea "**********"
click at [1213, 546] on button "Submit" at bounding box center [1231, 534] width 82 height 34
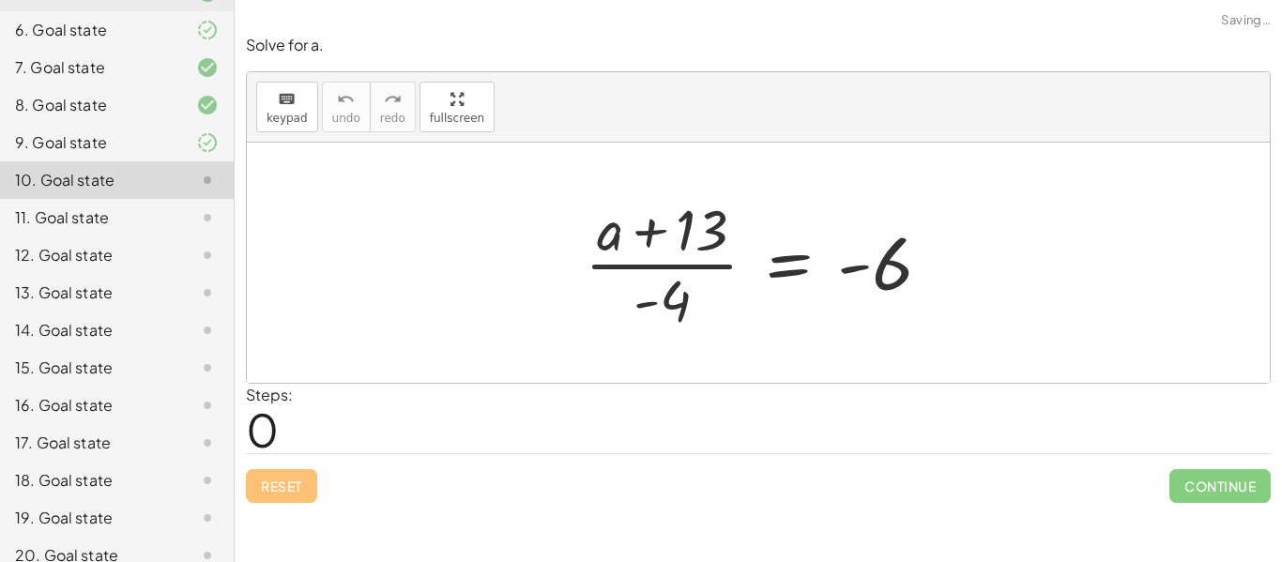
scroll to position [0, 0]
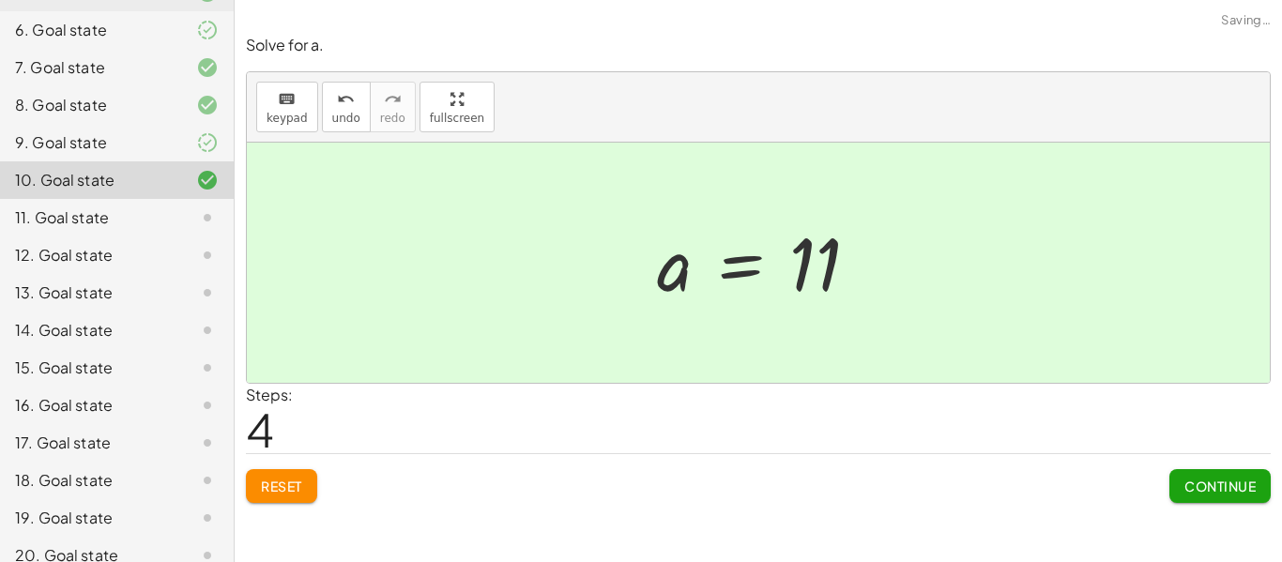
click at [1227, 498] on button "Continue" at bounding box center [1220, 486] width 101 height 34
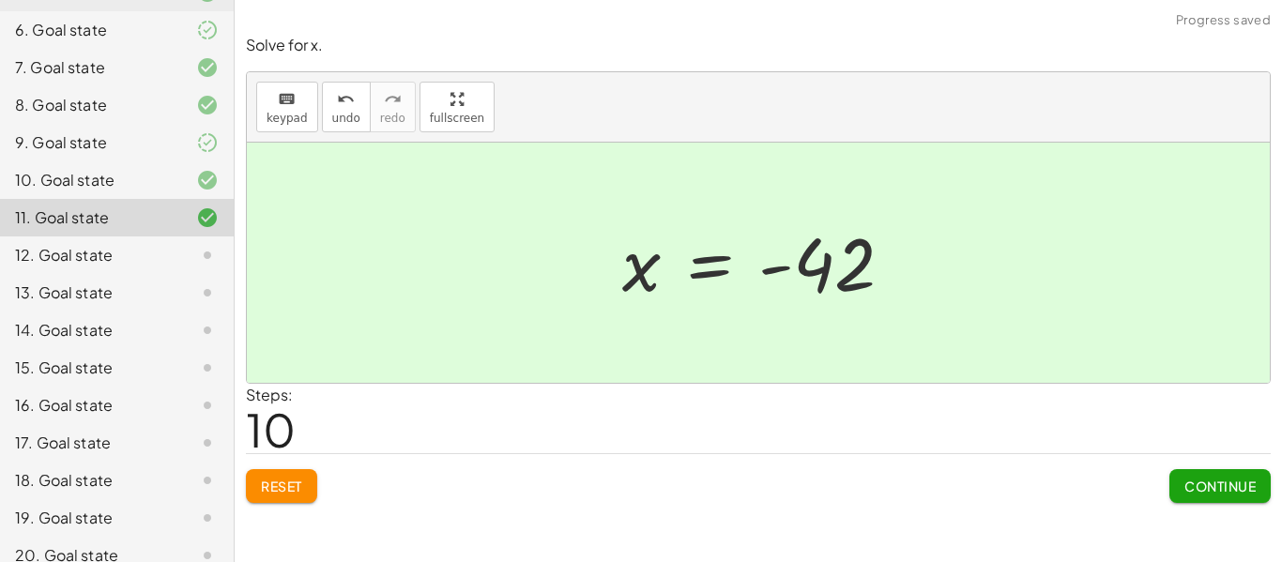
click at [1205, 475] on button "Continue" at bounding box center [1220, 486] width 101 height 34
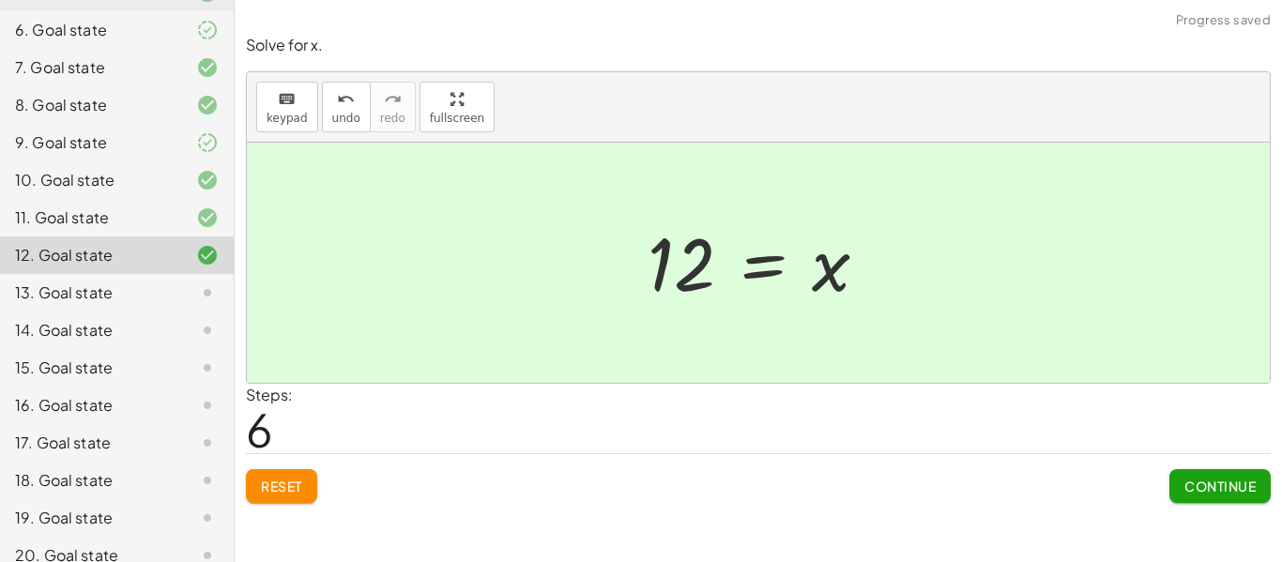
click at [1229, 499] on button "Continue" at bounding box center [1220, 486] width 101 height 34
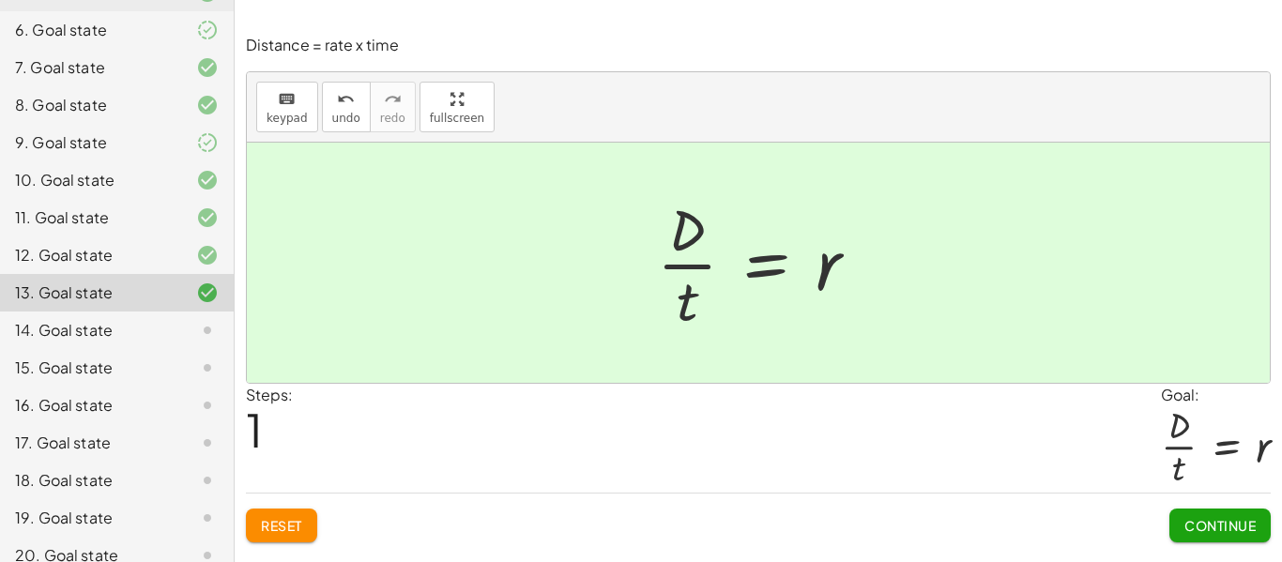
click at [1242, 524] on span "Continue" at bounding box center [1220, 525] width 71 height 17
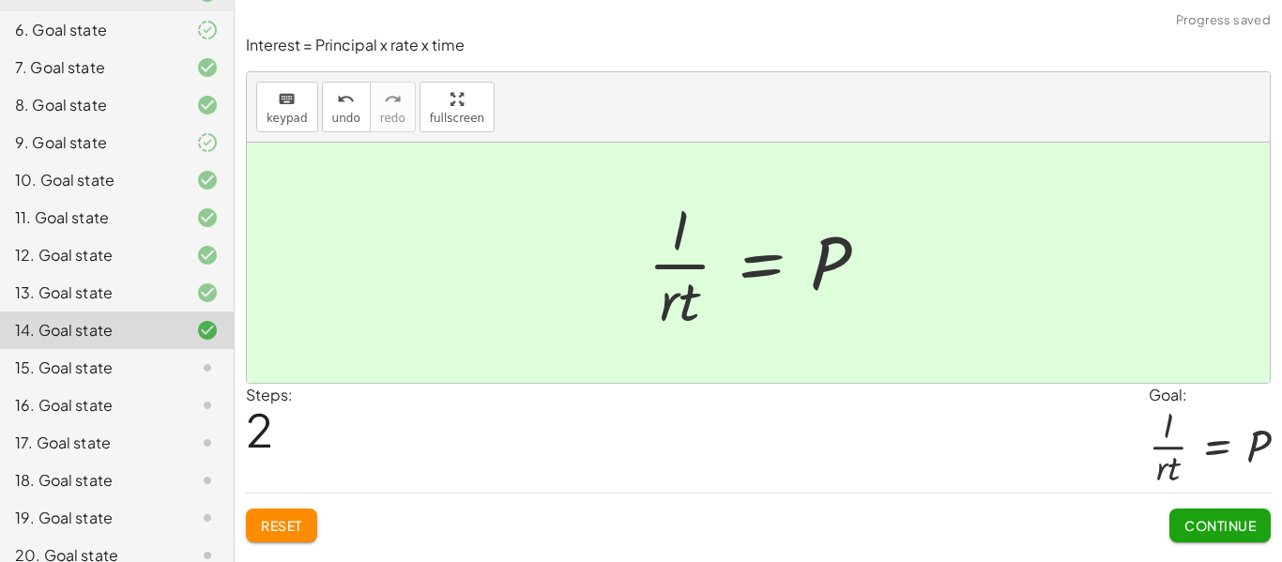
click at [1238, 523] on span "Continue" at bounding box center [1220, 525] width 71 height 17
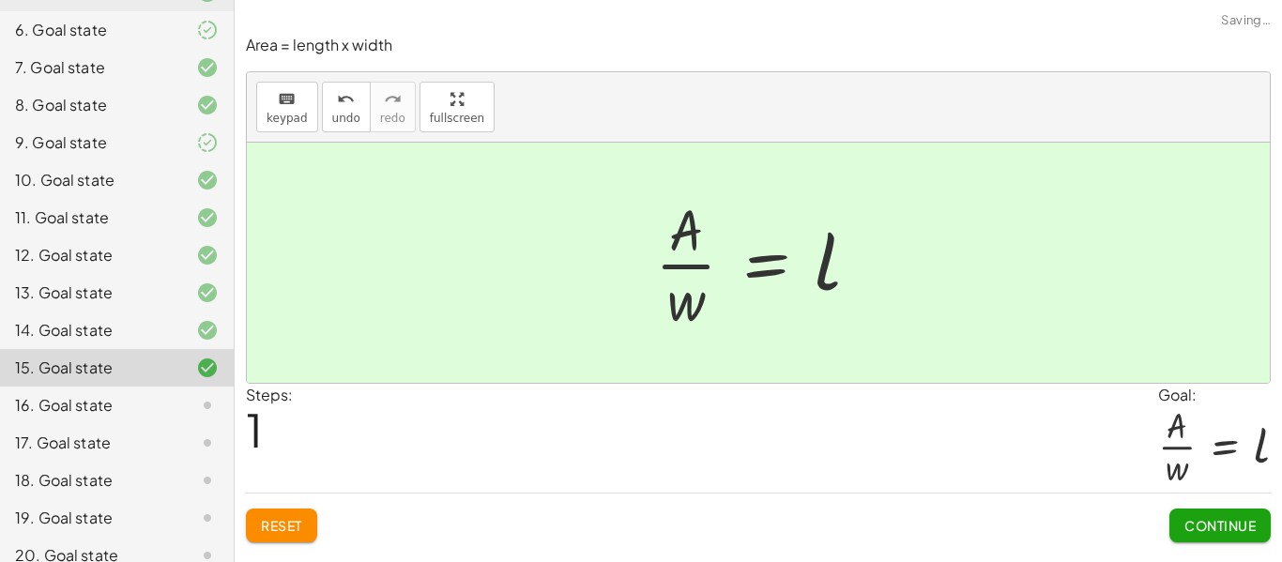
click at [1244, 536] on button "Continue" at bounding box center [1220, 526] width 101 height 34
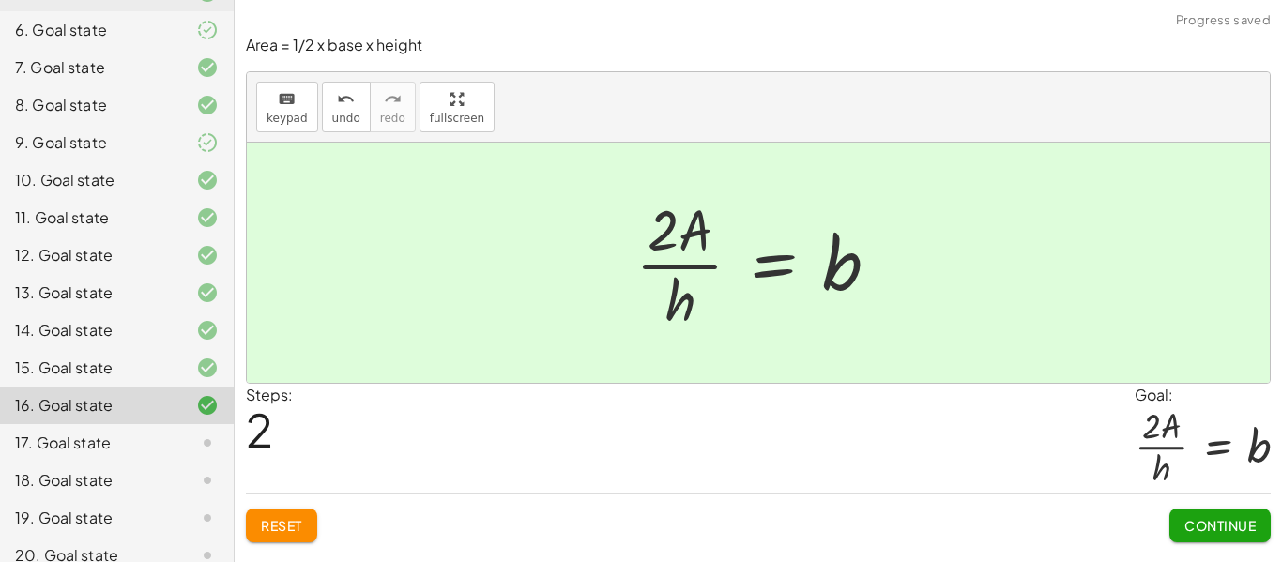
click at [1245, 525] on span "Continue" at bounding box center [1220, 525] width 71 height 17
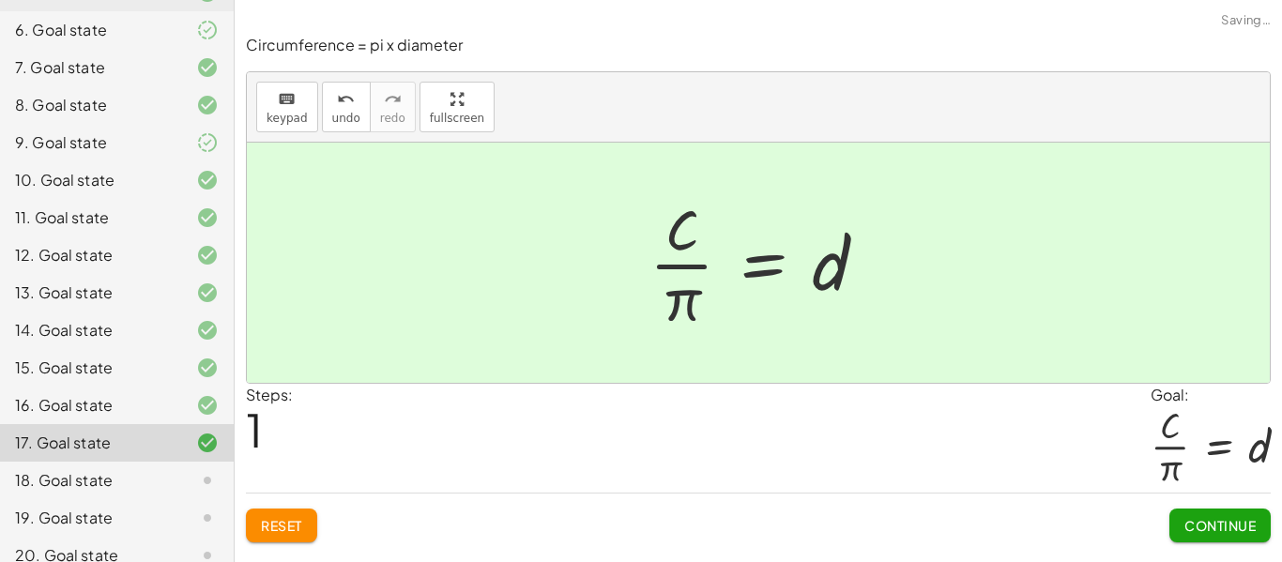
click at [1227, 536] on button "Continue" at bounding box center [1220, 526] width 101 height 34
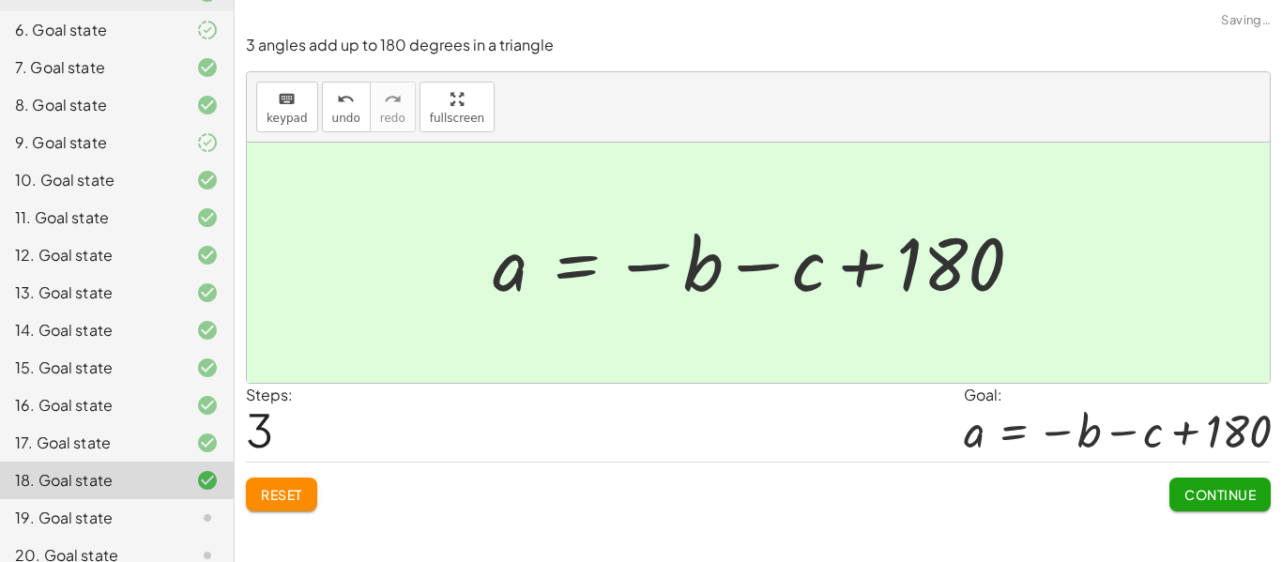
click at [1244, 486] on span "Continue" at bounding box center [1220, 494] width 71 height 17
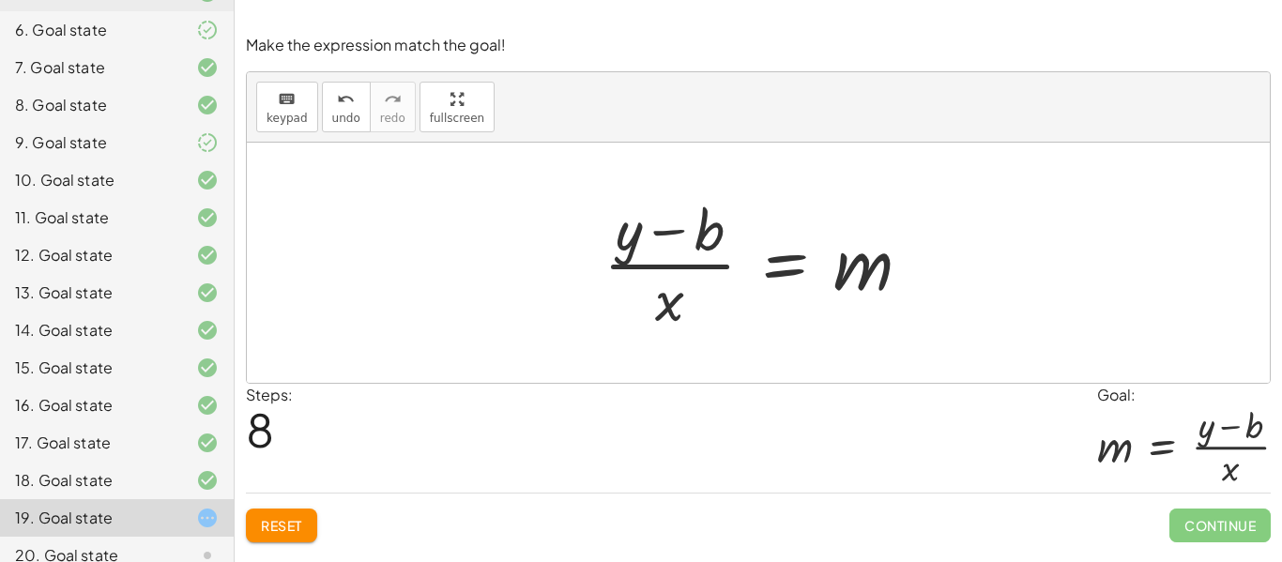
click at [0, 0] on div "Make the expression match the goal! keyboard keypad undo undo redo redo fullscr…" at bounding box center [0, 0] width 0 height 0
click at [1241, 532] on span "Continue" at bounding box center [1220, 526] width 101 height 34
click at [1220, 520] on span "Continue" at bounding box center [1220, 526] width 101 height 34
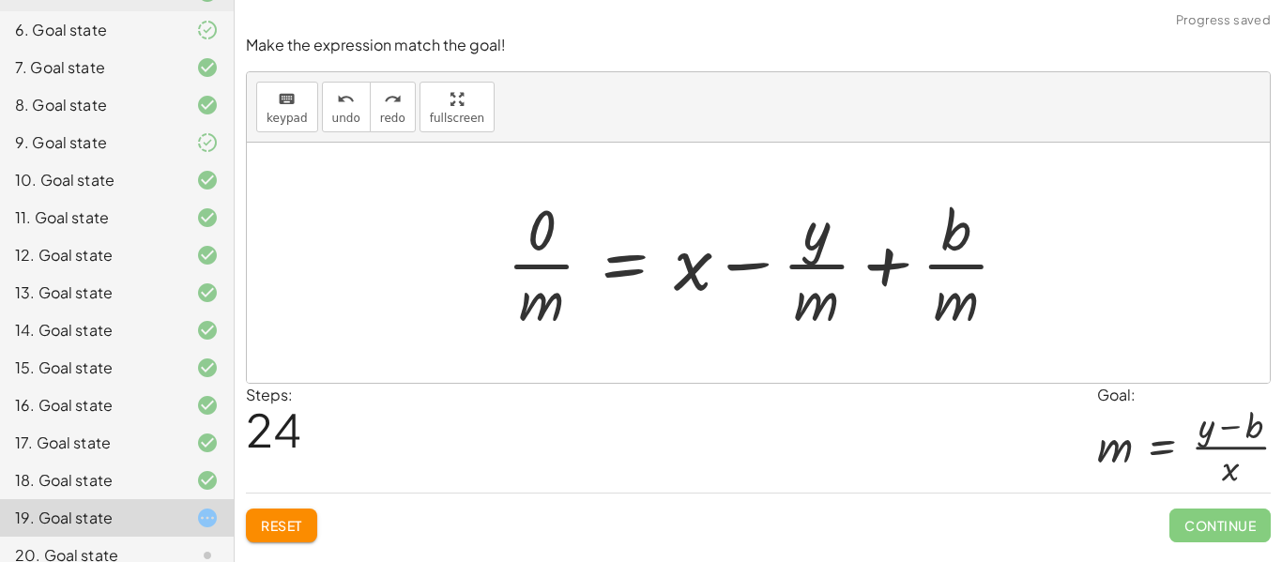
click at [286, 523] on span "Reset" at bounding box center [281, 525] width 41 height 17
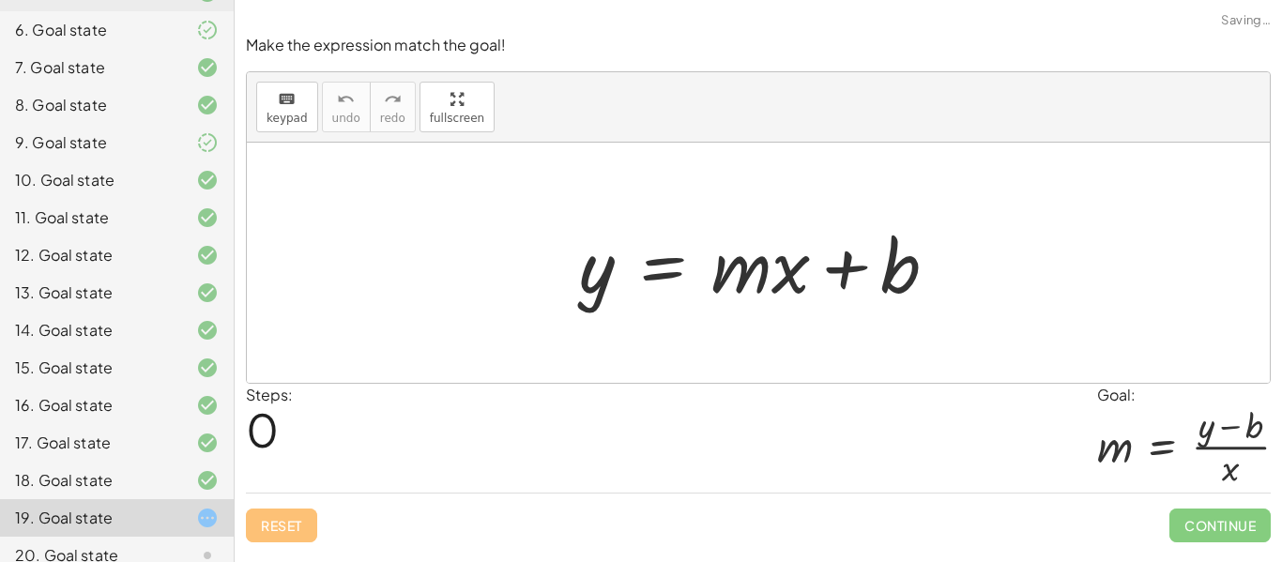
click at [294, 540] on div "Reset Continue" at bounding box center [758, 518] width 1025 height 50
click at [152, 485] on div "18. Goal state" at bounding box center [90, 480] width 151 height 23
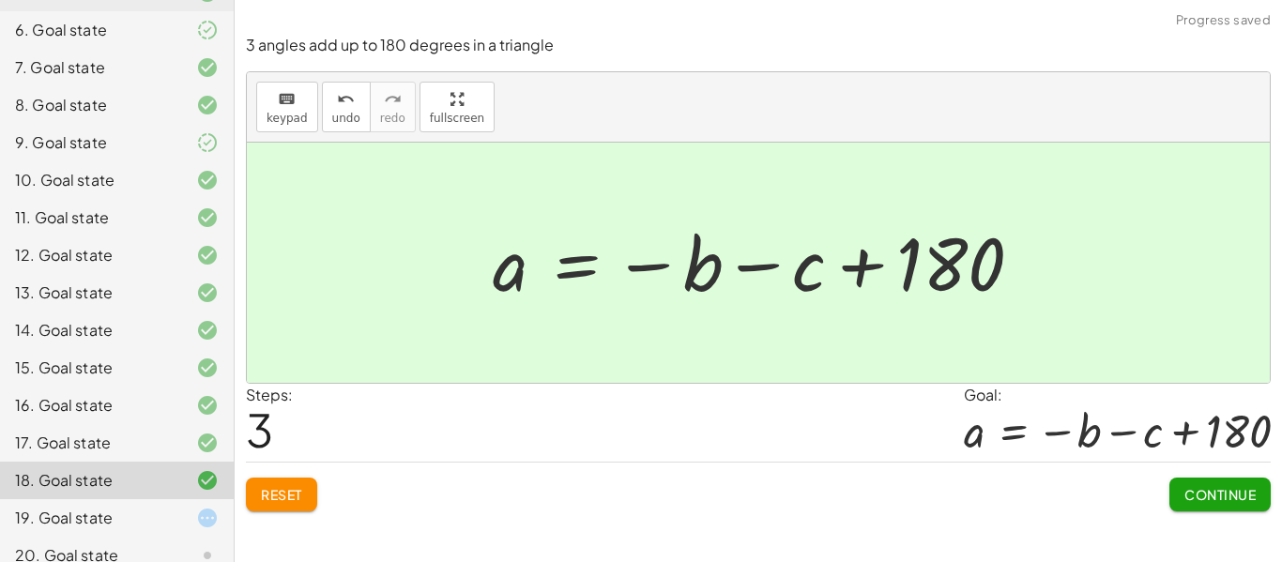
click at [316, 504] on button "Reset" at bounding box center [281, 495] width 71 height 34
click at [1267, 490] on button "Continue" at bounding box center [1220, 495] width 101 height 34
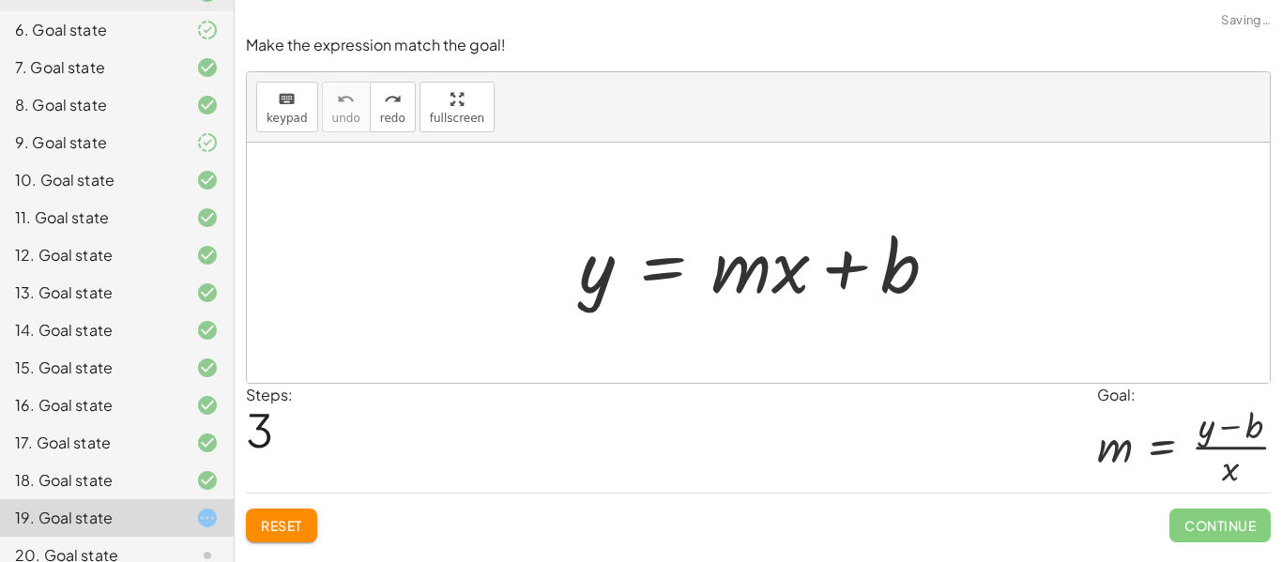
click at [312, 537] on button "Reset" at bounding box center [281, 526] width 71 height 34
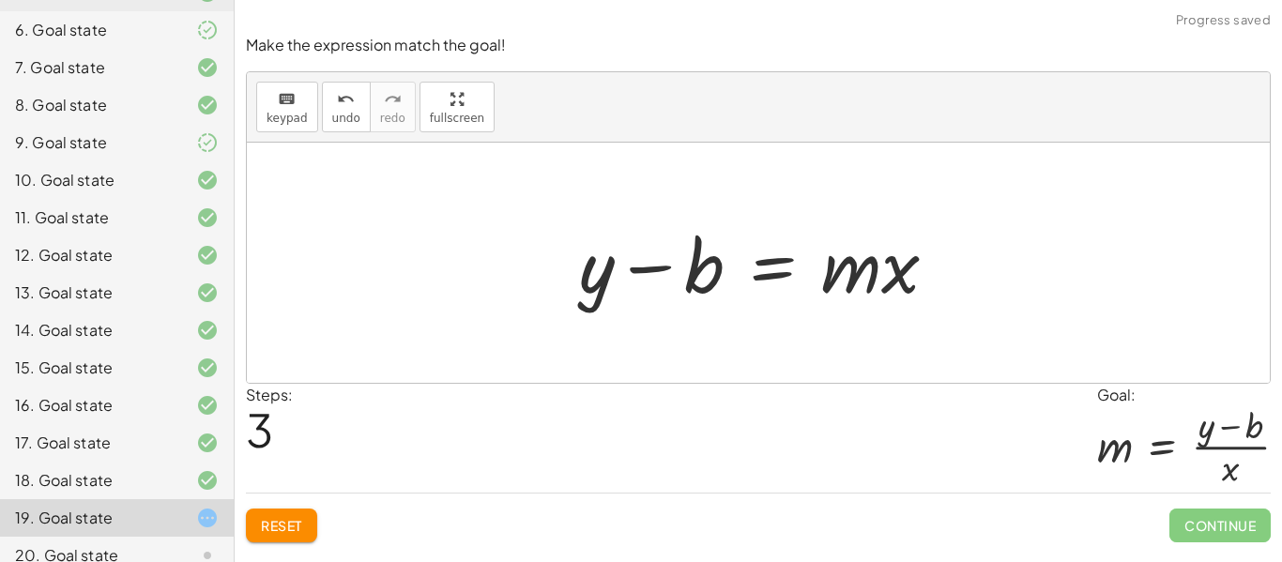
click at [299, 542] on button "Reset" at bounding box center [281, 526] width 71 height 34
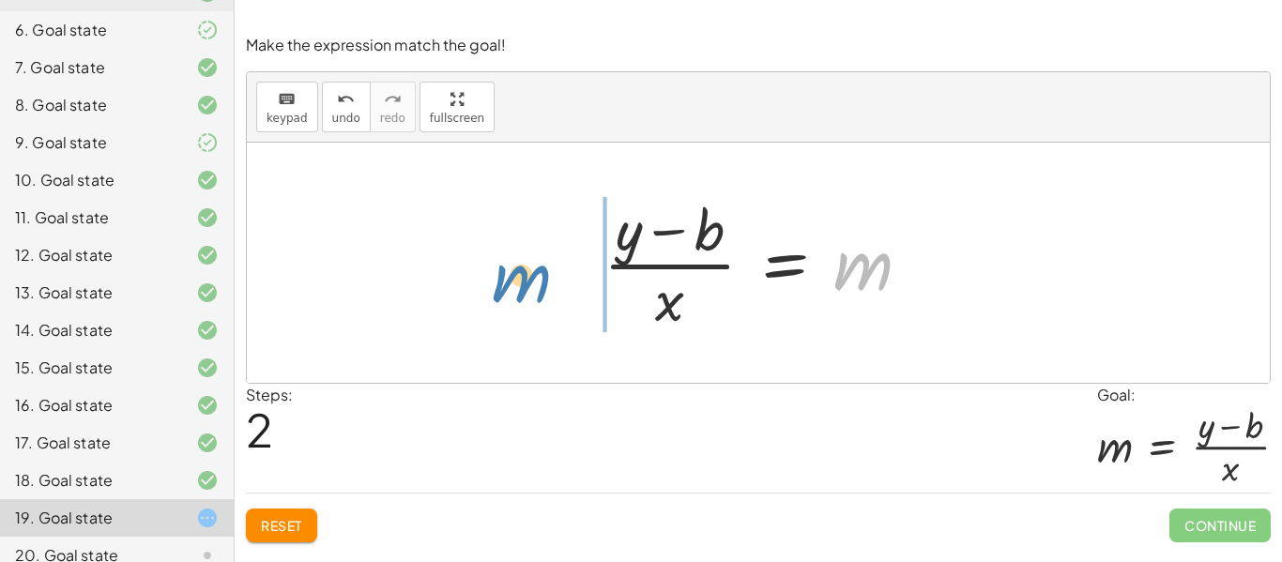
drag, startPoint x: 852, startPoint y: 274, endPoint x: 512, endPoint y: 287, distance: 340.1
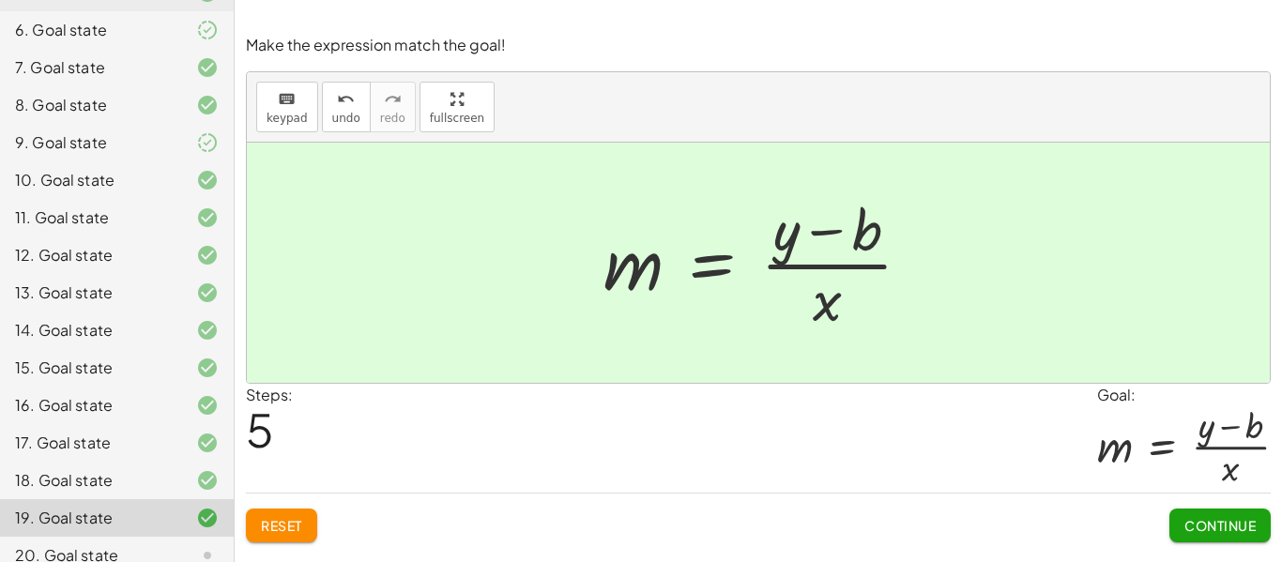
click at [1203, 528] on span "Continue" at bounding box center [1220, 525] width 71 height 17
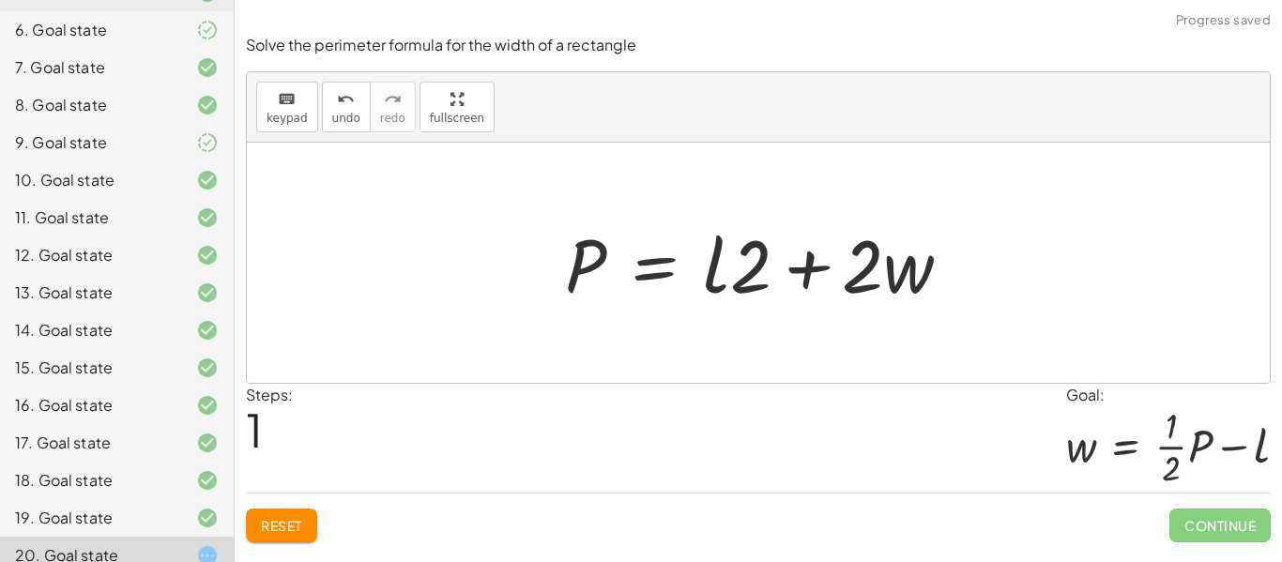
click at [306, 528] on button "Reset" at bounding box center [281, 526] width 71 height 34
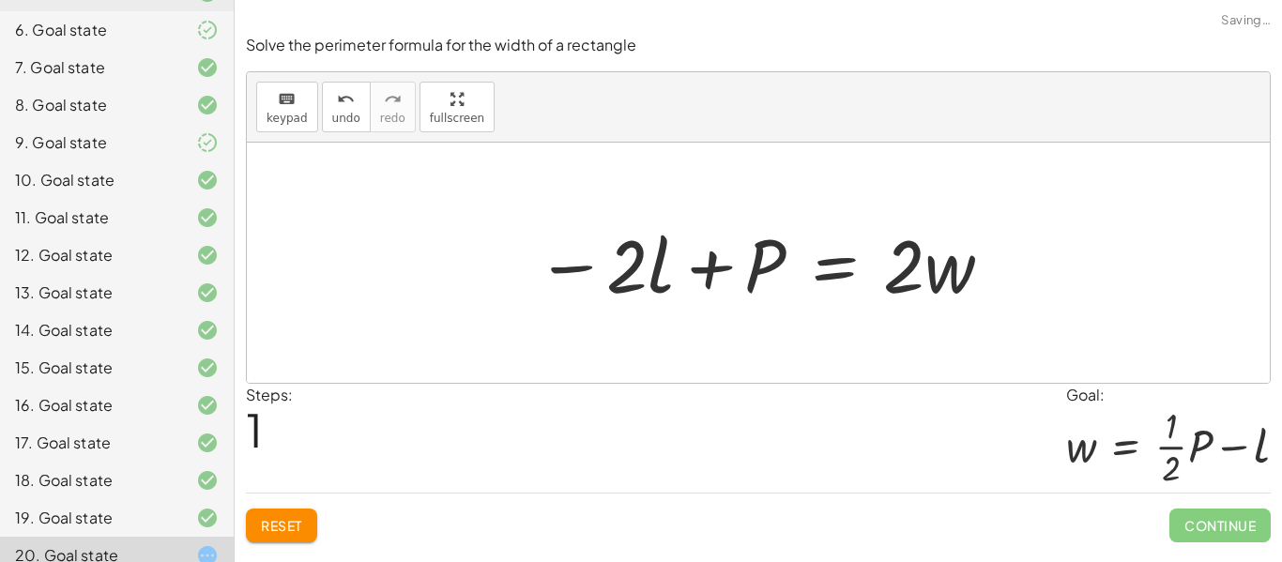
click at [299, 520] on span "Reset" at bounding box center [281, 525] width 41 height 17
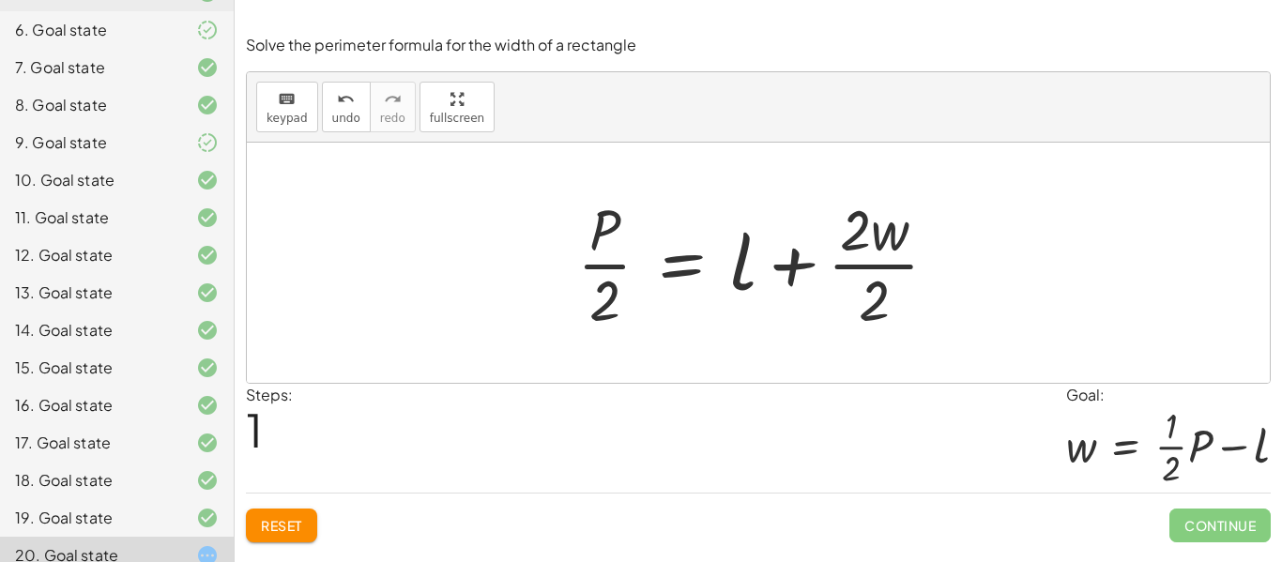
click at [315, 514] on button "Reset" at bounding box center [281, 526] width 71 height 34
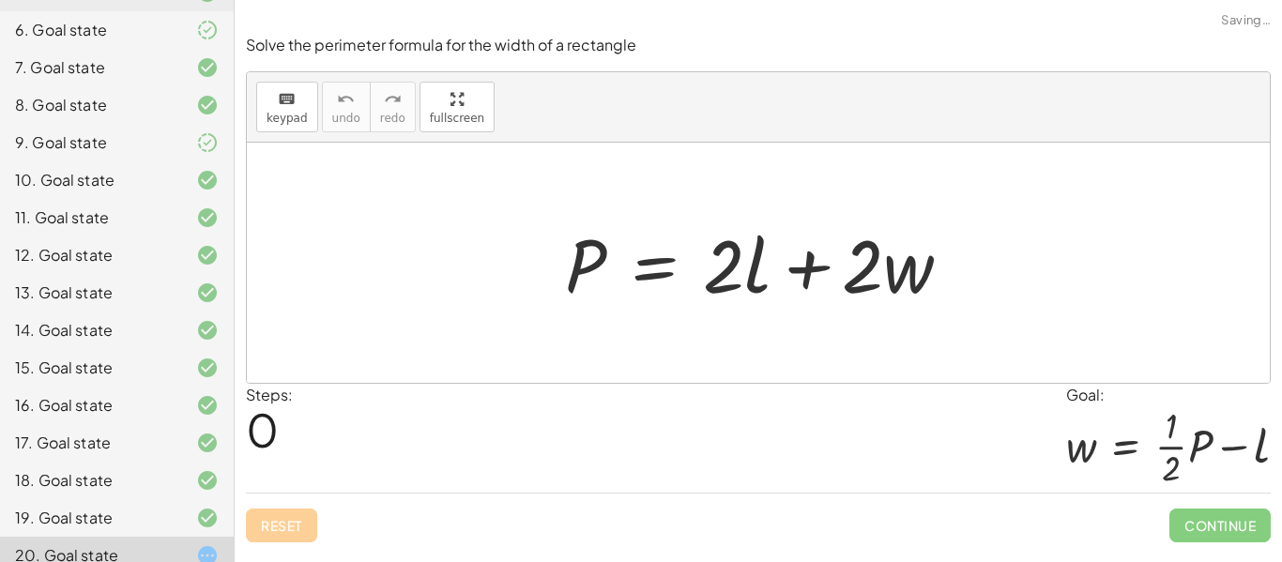
click at [299, 531] on div "Reset Continue" at bounding box center [758, 518] width 1025 height 50
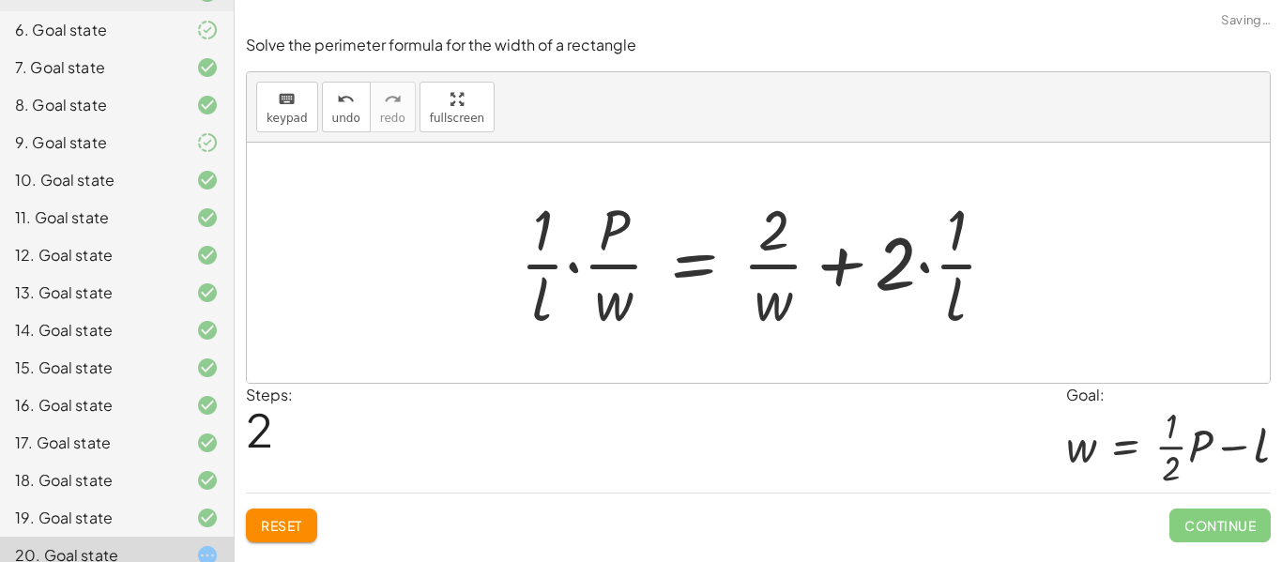
click at [302, 528] on span "Reset" at bounding box center [281, 525] width 41 height 17
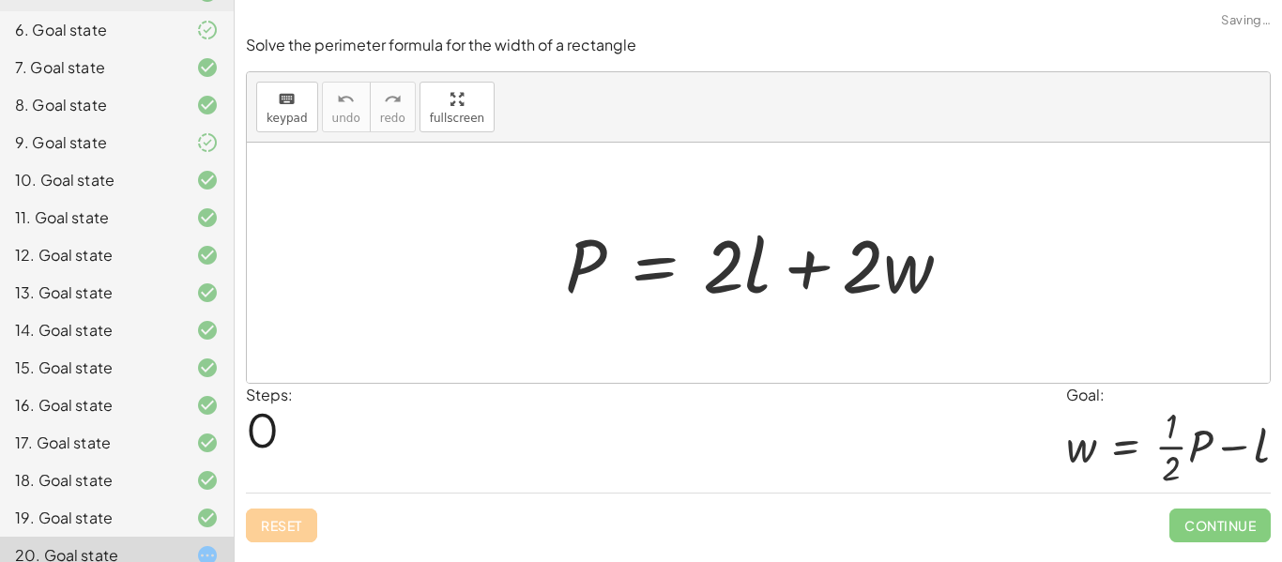
click at [306, 529] on div "Reset Continue" at bounding box center [758, 518] width 1025 height 50
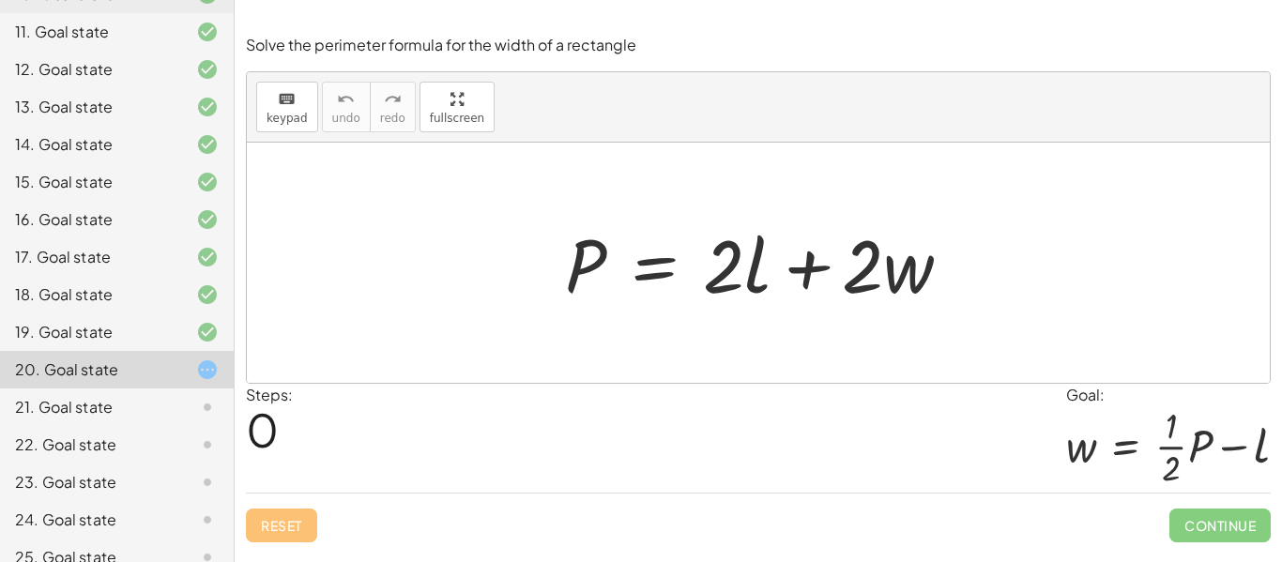
scroll to position [626, 0]
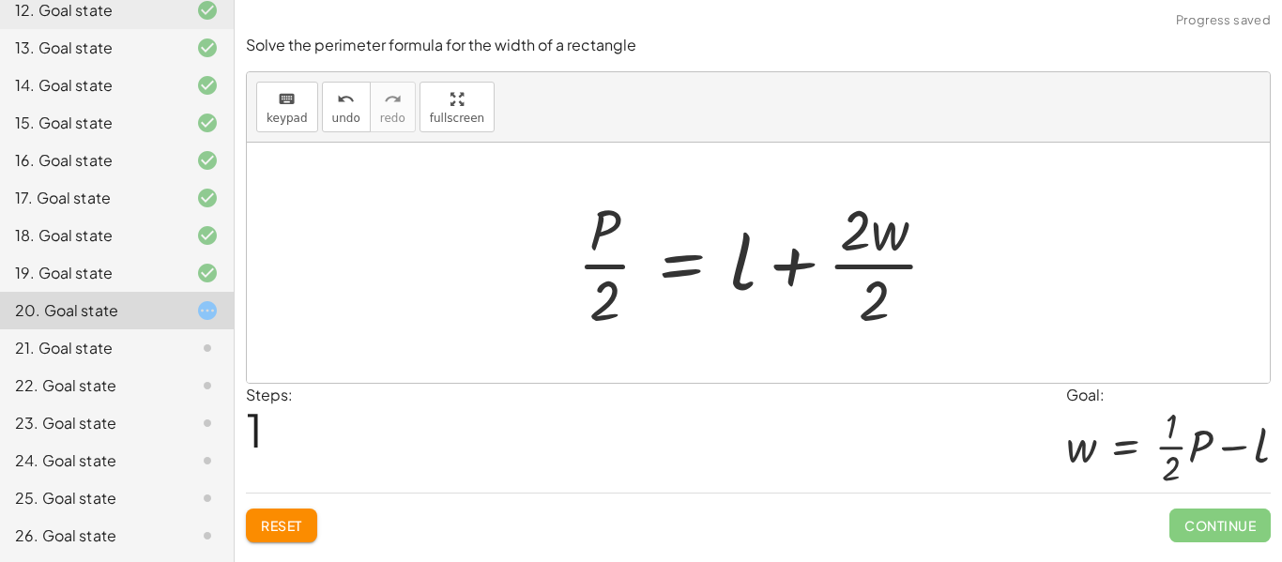
click at [273, 538] on button "Reset" at bounding box center [281, 526] width 71 height 34
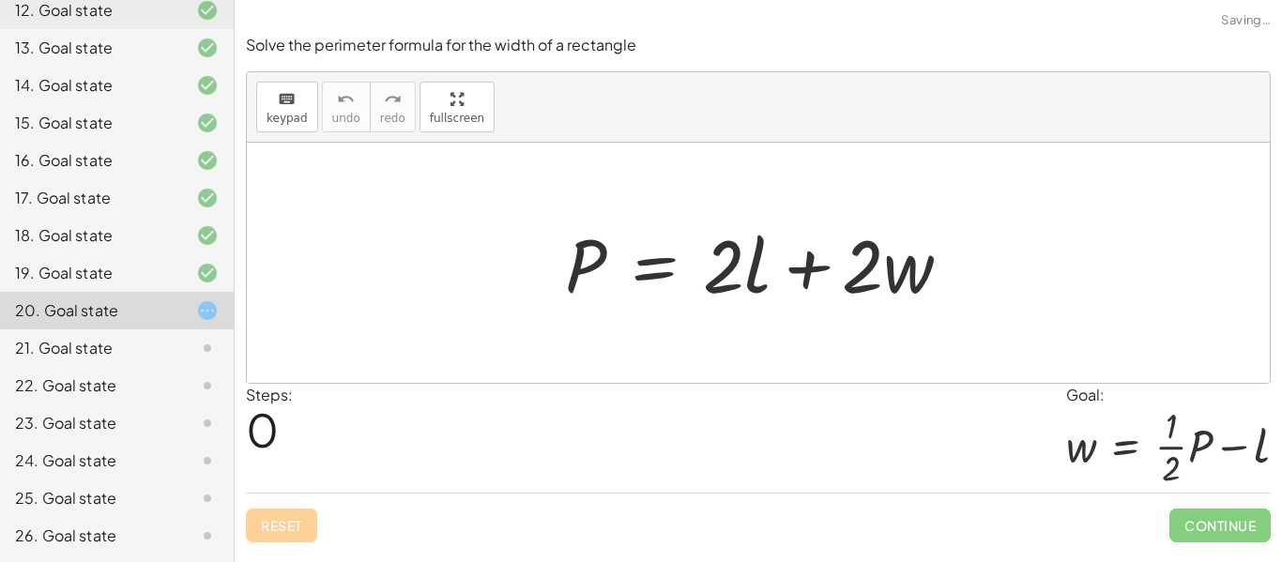
click at [269, 531] on div "Reset Continue" at bounding box center [758, 518] width 1025 height 50
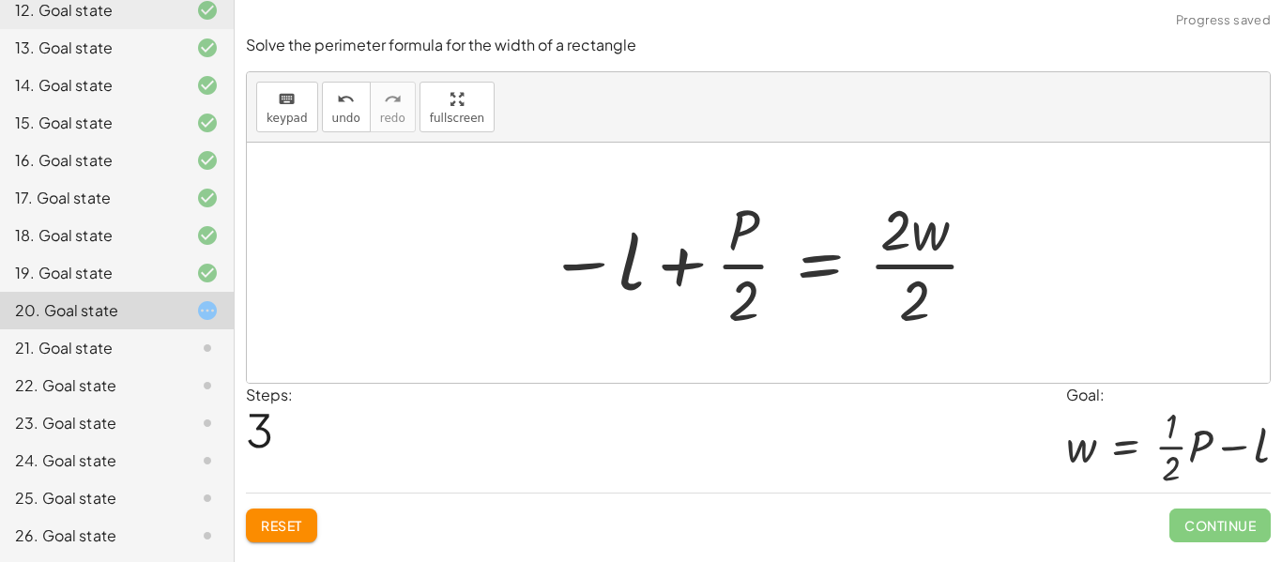
click at [300, 521] on span "Reset" at bounding box center [281, 525] width 41 height 17
click at [310, 526] on div "Reset Continue" at bounding box center [758, 518] width 1025 height 50
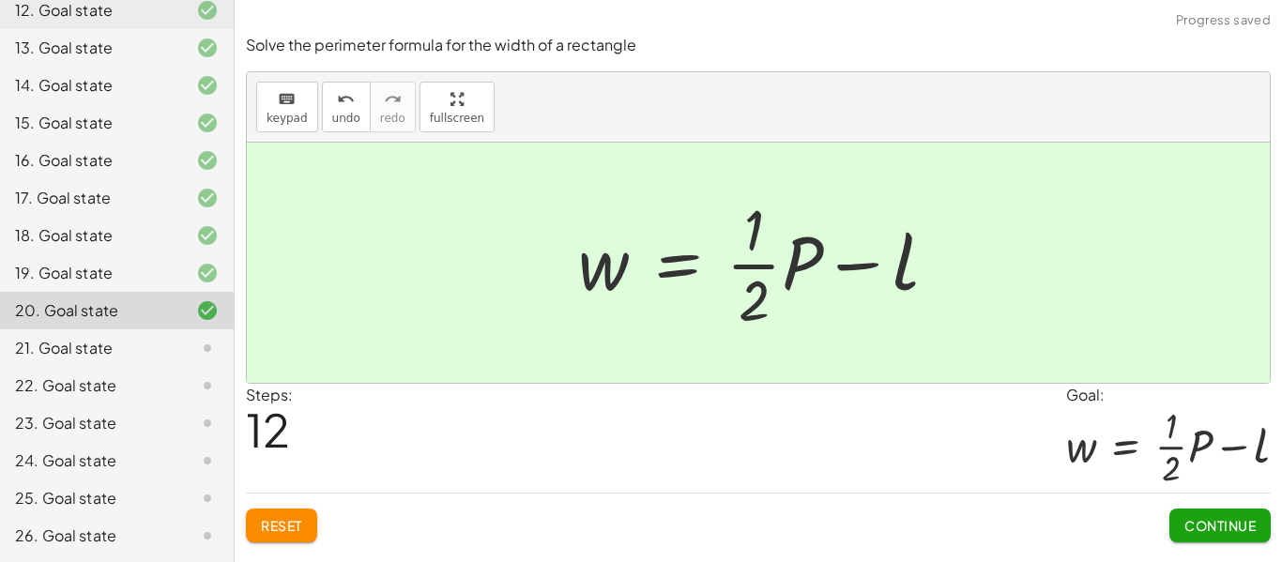
click at [1248, 537] on button "Continue" at bounding box center [1220, 526] width 101 height 34
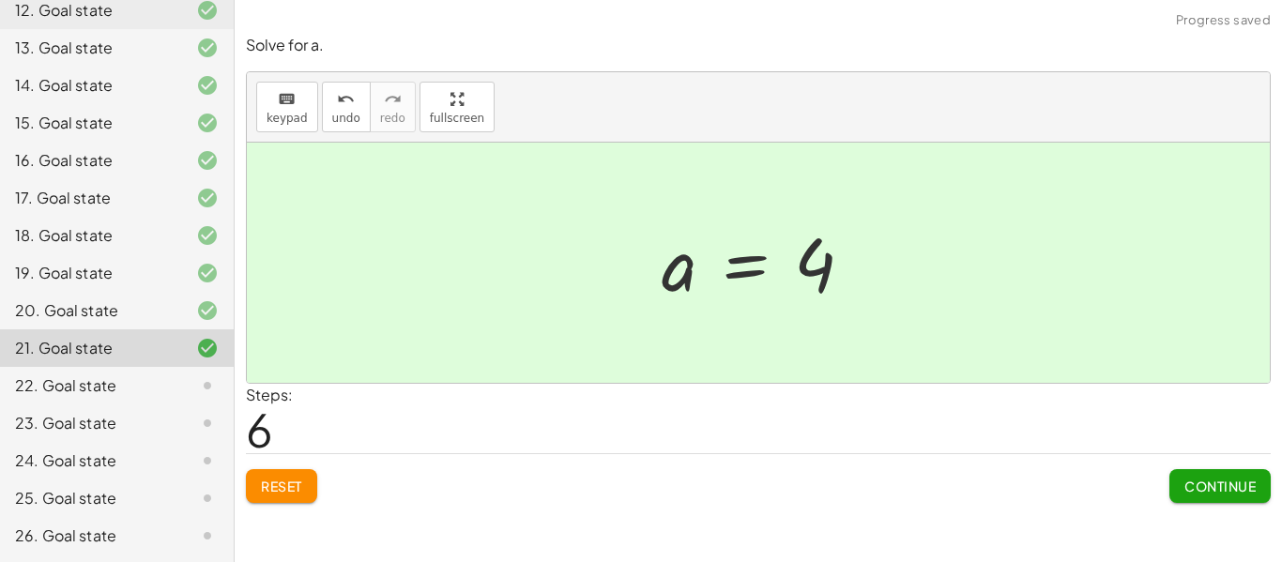
click at [1242, 493] on span "Continue" at bounding box center [1220, 486] width 71 height 17
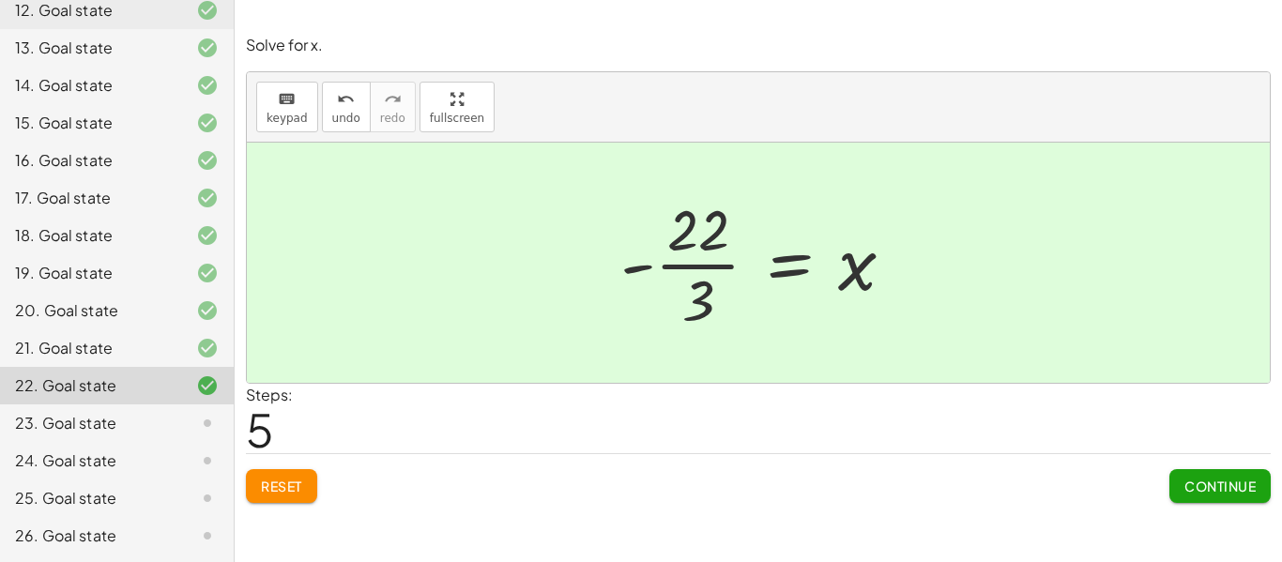
click at [1246, 494] on span "Continue" at bounding box center [1220, 486] width 71 height 17
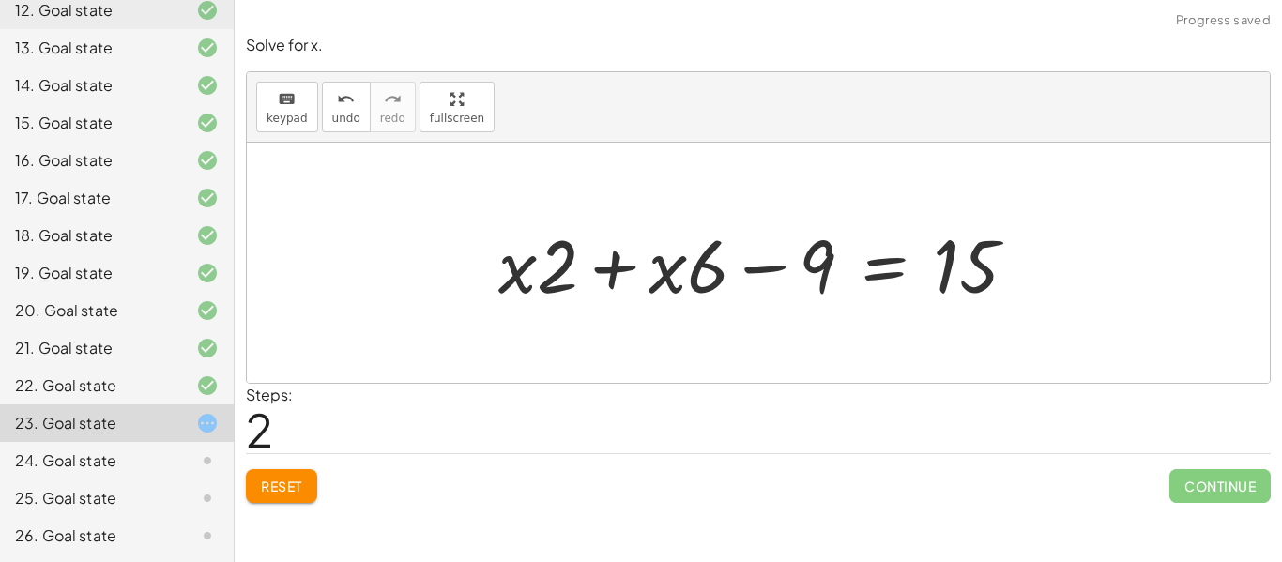
click at [302, 484] on span "Reset" at bounding box center [281, 486] width 41 height 17
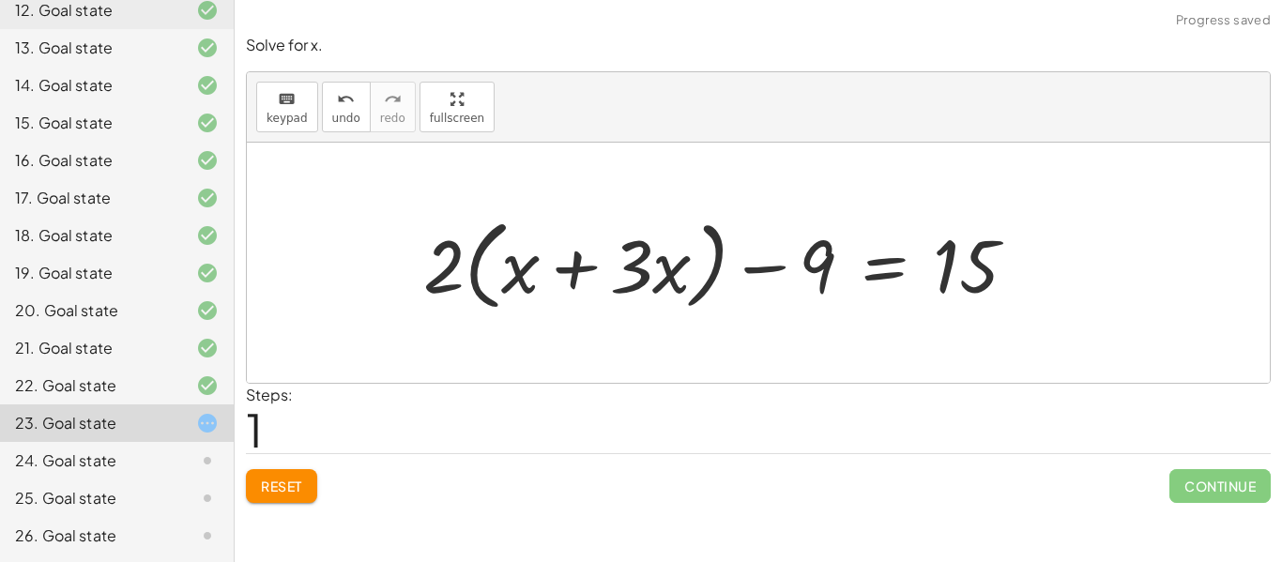
click at [331, 482] on div "Reset Continue" at bounding box center [758, 478] width 1025 height 50
click at [313, 484] on button "Reset" at bounding box center [281, 486] width 71 height 34
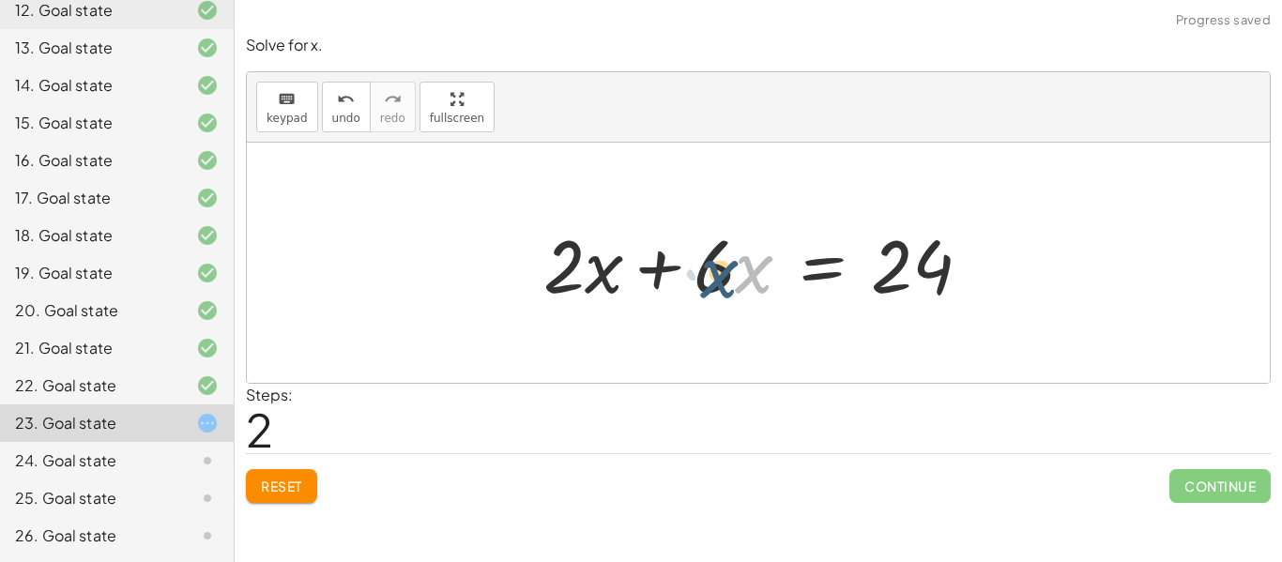
drag, startPoint x: 746, startPoint y: 263, endPoint x: 731, endPoint y: 268, distance: 15.7
click at [731, 268] on div at bounding box center [765, 263] width 462 height 97
click at [725, 274] on div at bounding box center [765, 263] width 462 height 97
click at [298, 470] on button "Reset" at bounding box center [281, 486] width 71 height 34
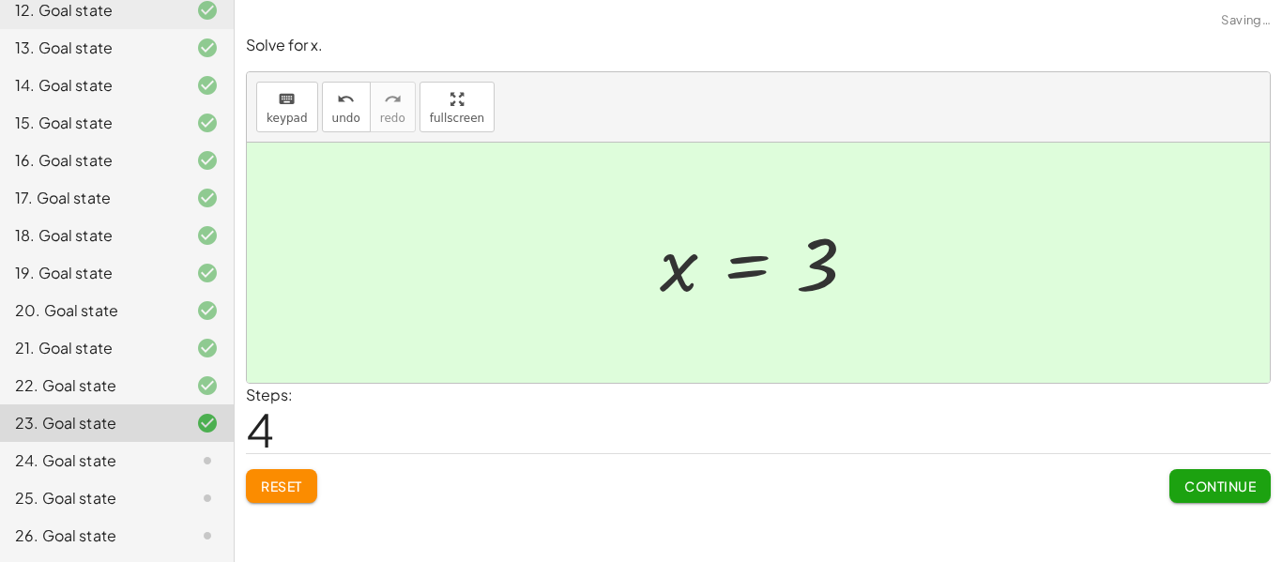
click at [1235, 493] on span "Continue" at bounding box center [1220, 486] width 71 height 17
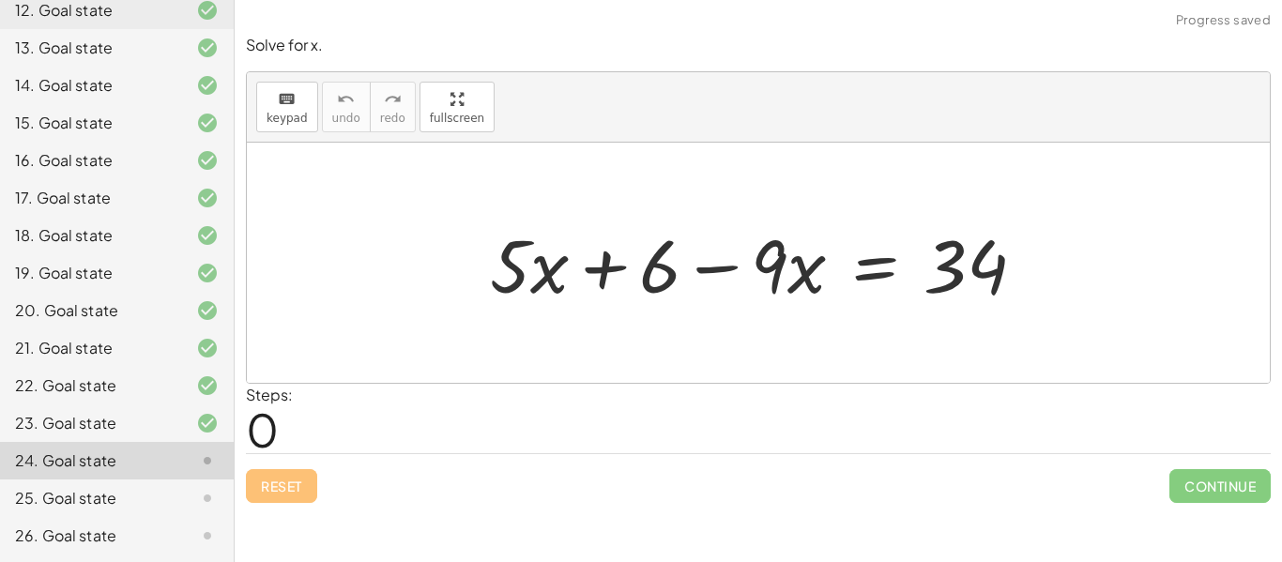
click at [183, 432] on div at bounding box center [192, 423] width 53 height 23
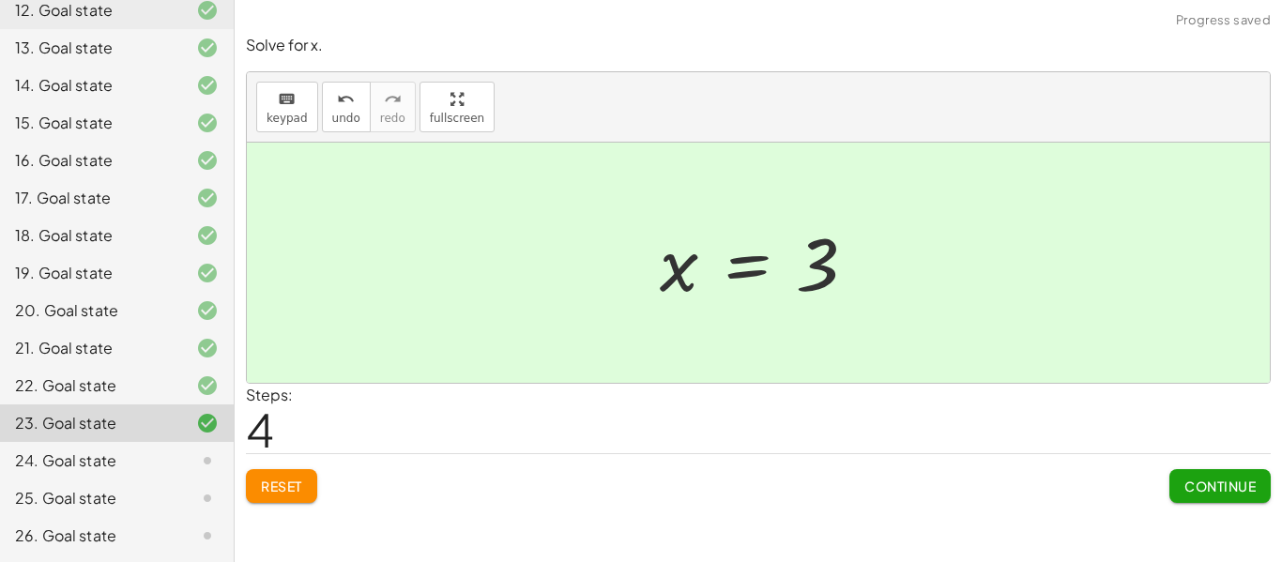
click at [180, 463] on div at bounding box center [192, 461] width 53 height 23
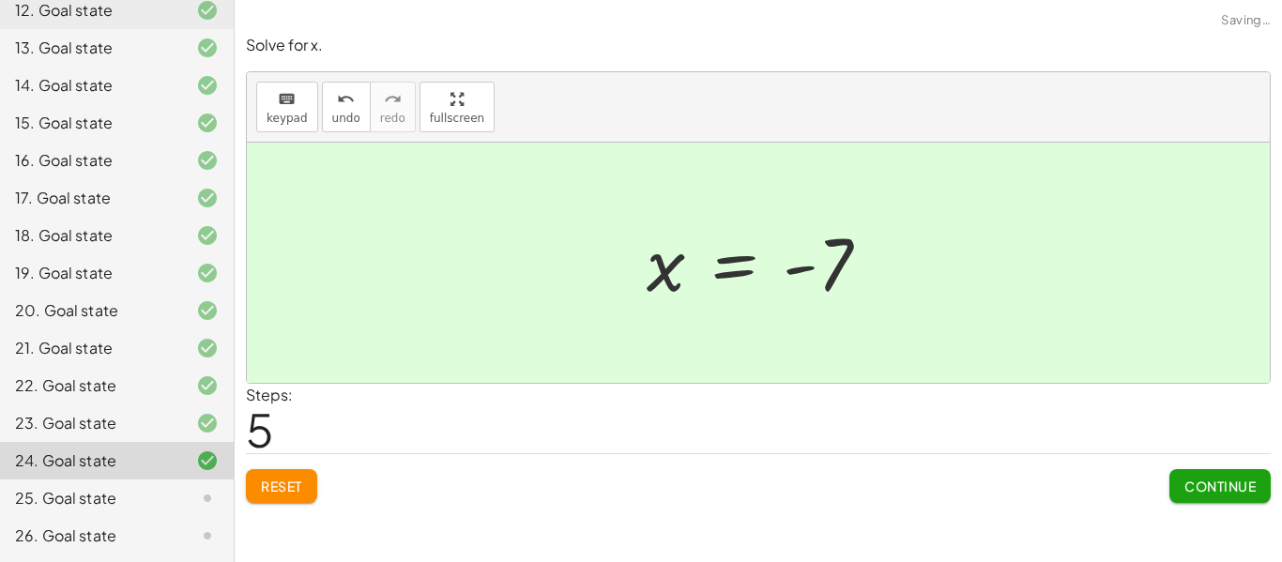
click at [1206, 489] on span "Continue" at bounding box center [1220, 486] width 71 height 17
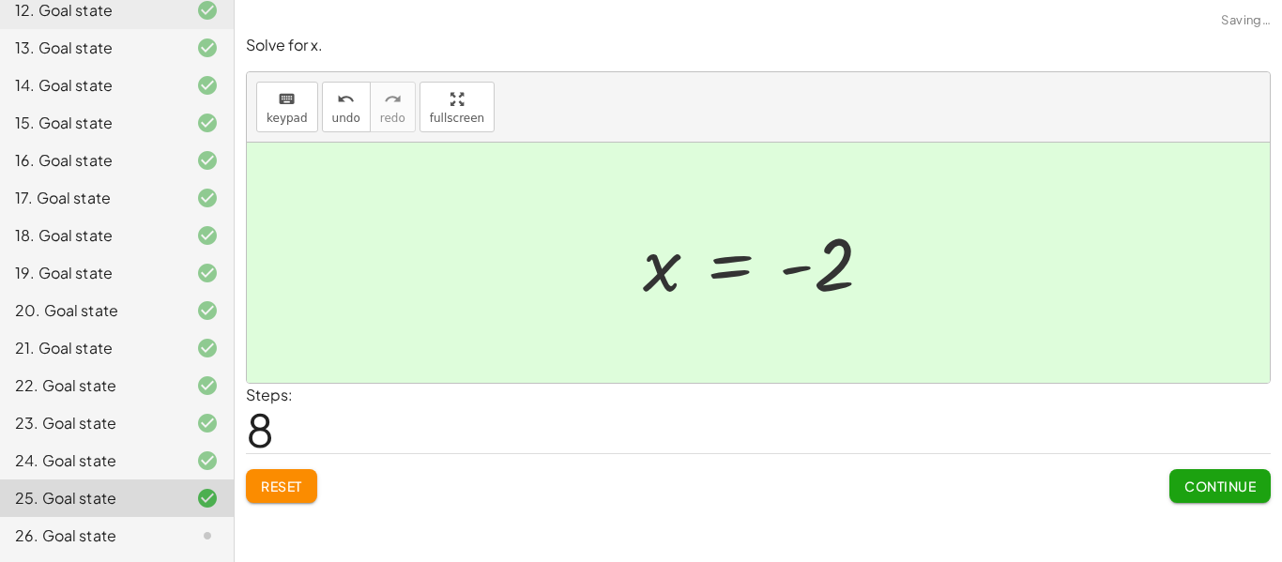
click at [1245, 490] on span "Continue" at bounding box center [1220, 486] width 71 height 17
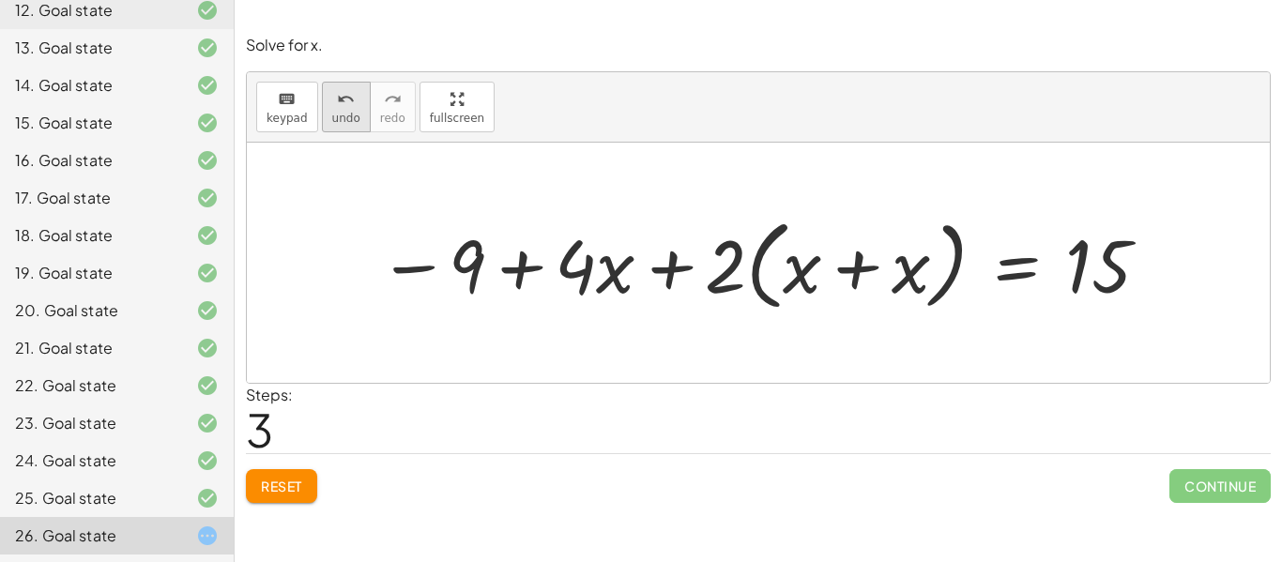
click at [332, 119] on span "undo" at bounding box center [346, 118] width 28 height 13
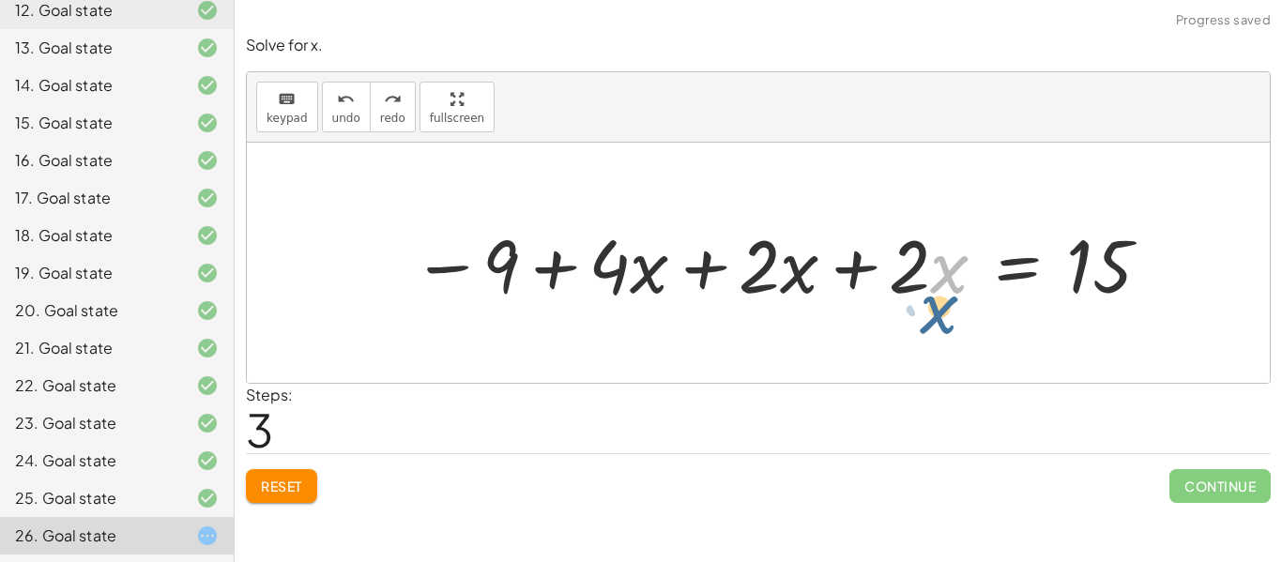
drag, startPoint x: 931, startPoint y: 271, endPoint x: 925, endPoint y: 297, distance: 26.2
click at [925, 297] on div at bounding box center [783, 263] width 760 height 97
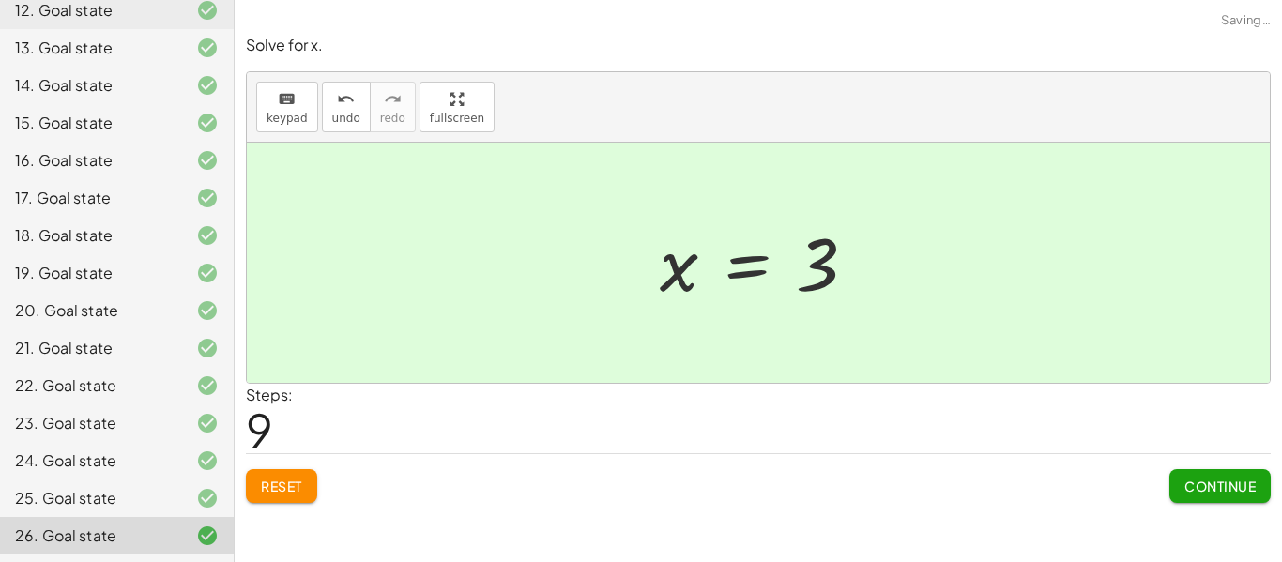
click at [1226, 499] on button "Continue" at bounding box center [1220, 486] width 101 height 34
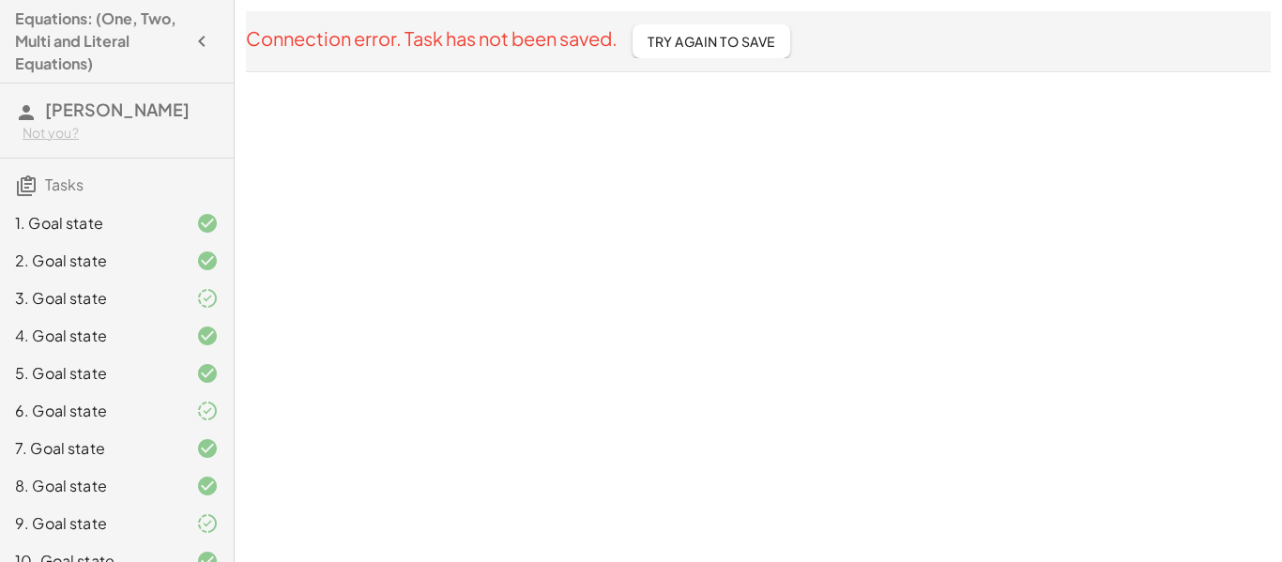
click at [745, 45] on span "Try Again To Save" at bounding box center [712, 41] width 128 height 17
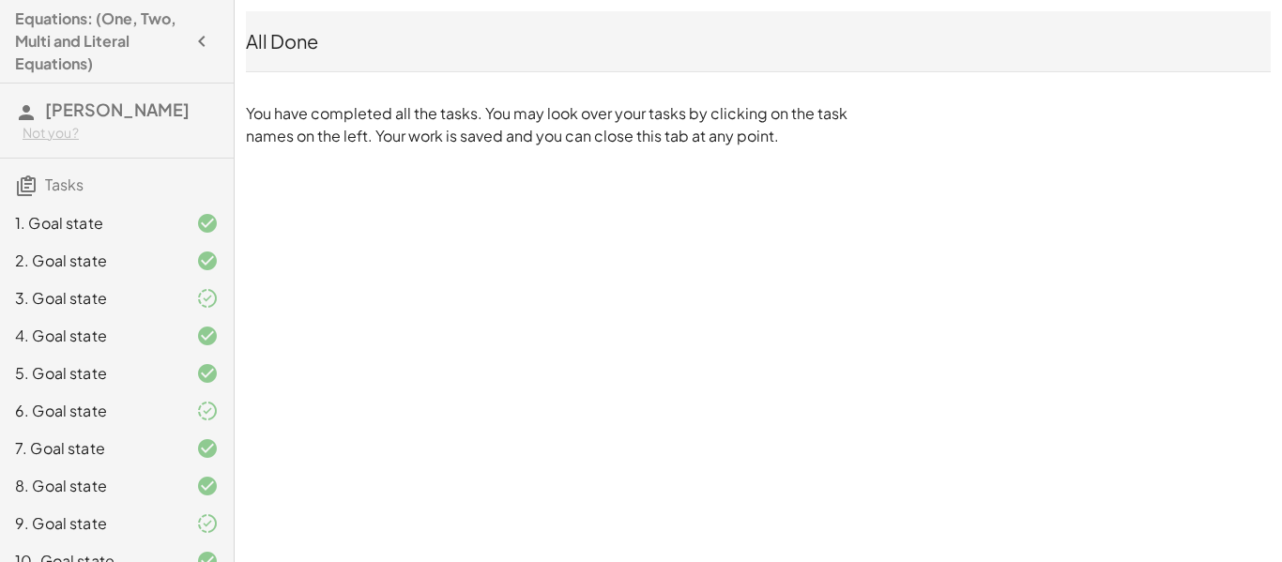
click at [845, 41] on div "All Done" at bounding box center [758, 41] width 1025 height 26
click at [84, 123] on h3 "Harshith Peechar Not you?" at bounding box center [117, 121] width 234 height 74
click at [75, 112] on span "[PERSON_NAME]" at bounding box center [117, 110] width 145 height 22
click at [48, 137] on div "Not you?" at bounding box center [121, 133] width 196 height 19
click at [85, 107] on span "[PERSON_NAME]" at bounding box center [117, 110] width 145 height 22
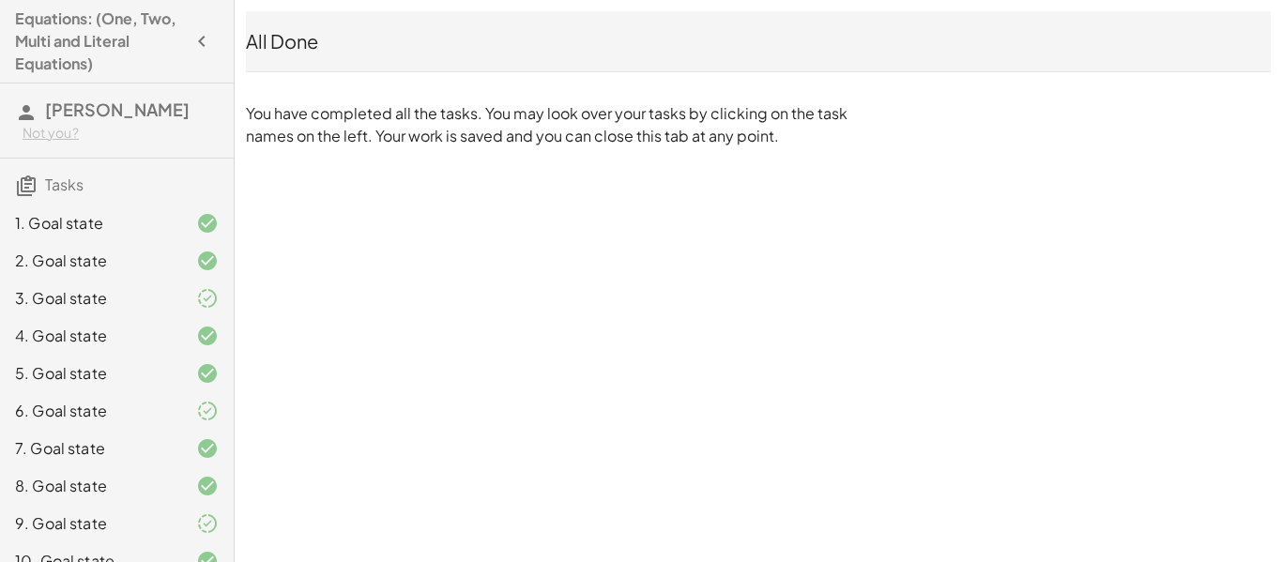
click at [199, 57] on button "button" at bounding box center [202, 41] width 34 height 34
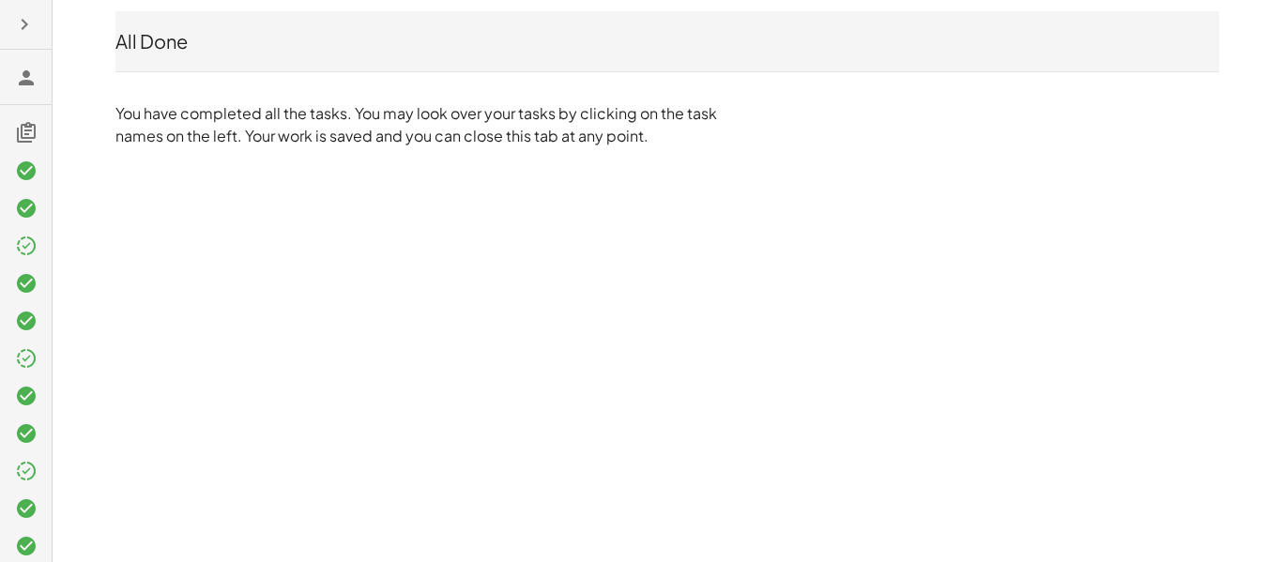
click at [9, 69] on h3 at bounding box center [26, 77] width 52 height 54
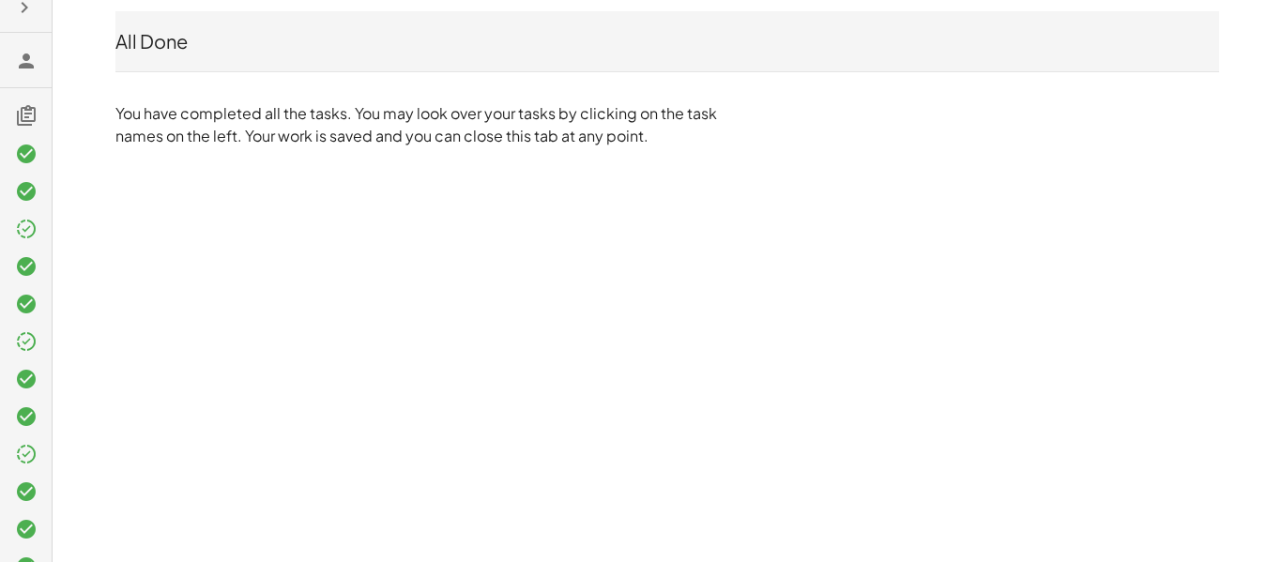
scroll to position [22, 0]
click at [27, 54] on icon at bounding box center [26, 56] width 23 height 23
click at [23, 2] on icon "button" at bounding box center [24, 3] width 23 height 23
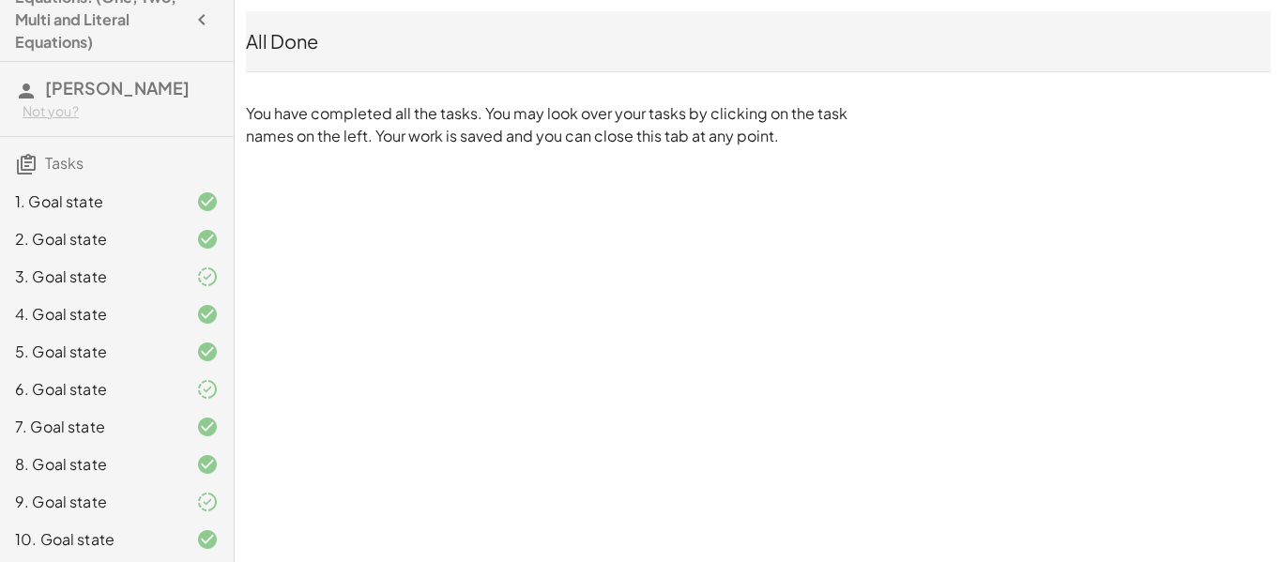
scroll to position [38, 0]
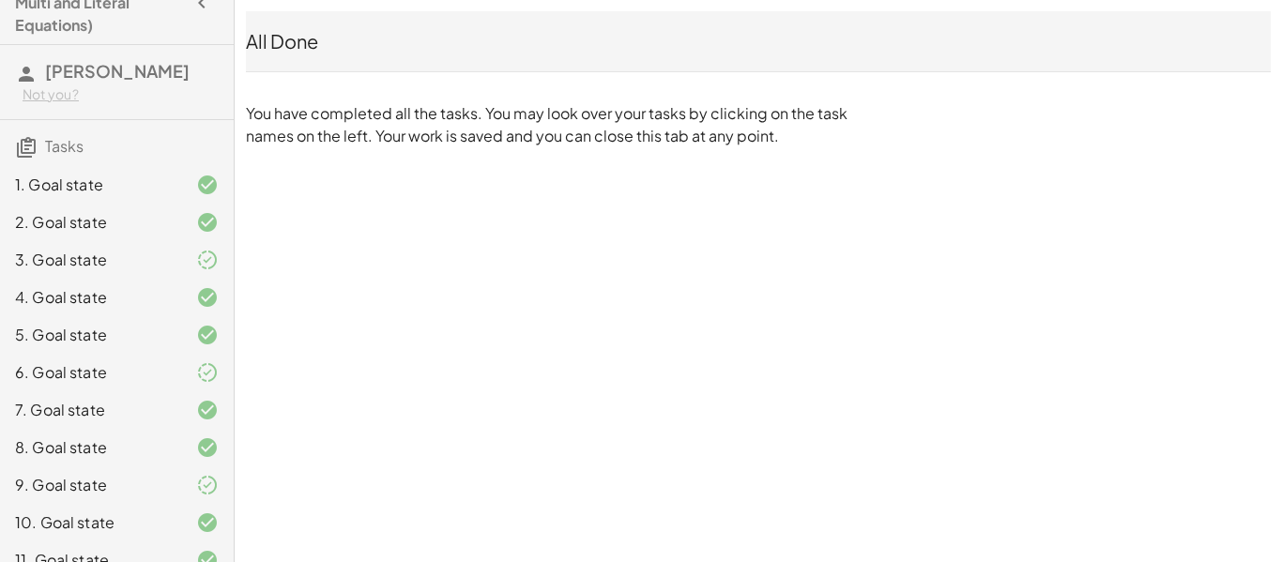
click at [77, 148] on span "Tasks" at bounding box center [64, 146] width 38 height 20
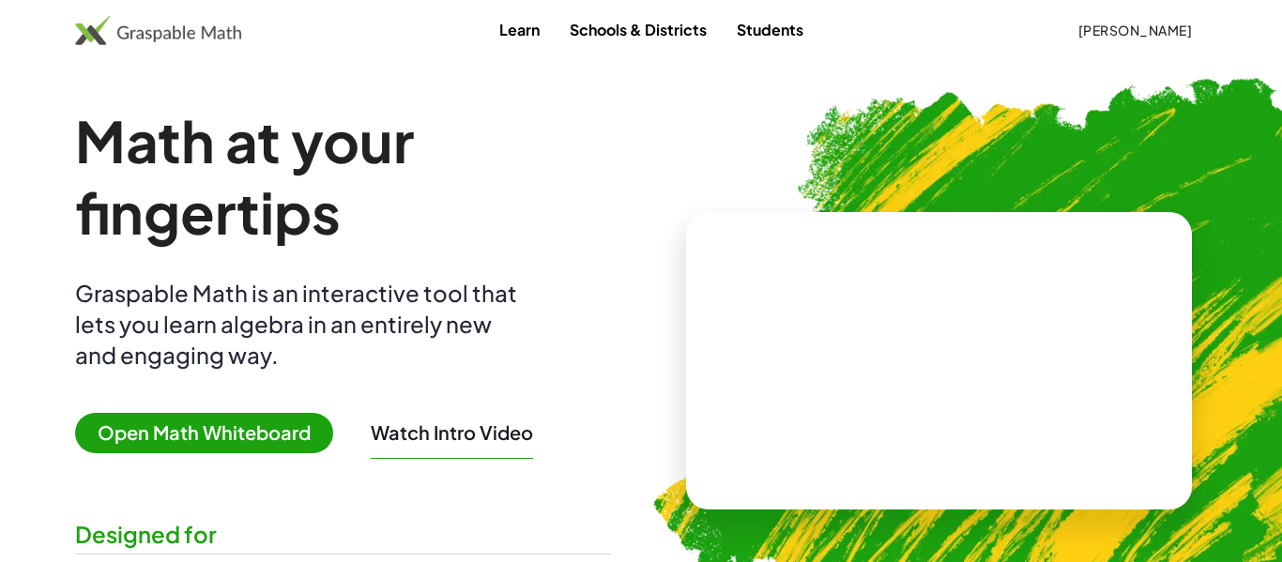
click at [1141, 38] on span "[PERSON_NAME]" at bounding box center [1135, 30] width 115 height 17
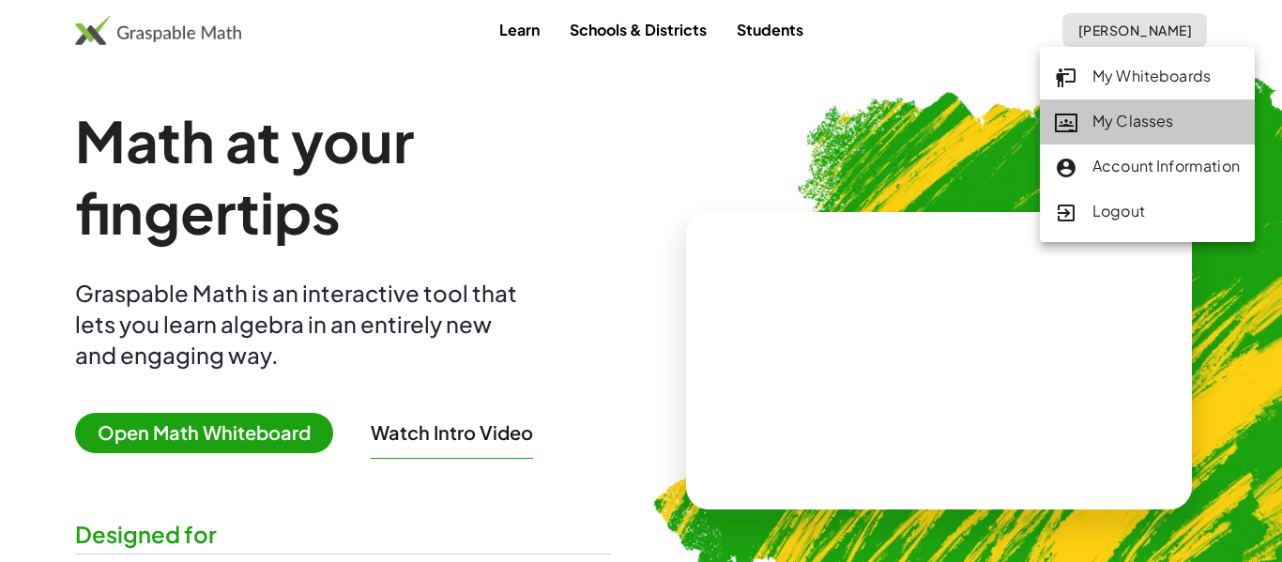
click at [1132, 135] on link "My Classes" at bounding box center [1147, 122] width 215 height 45
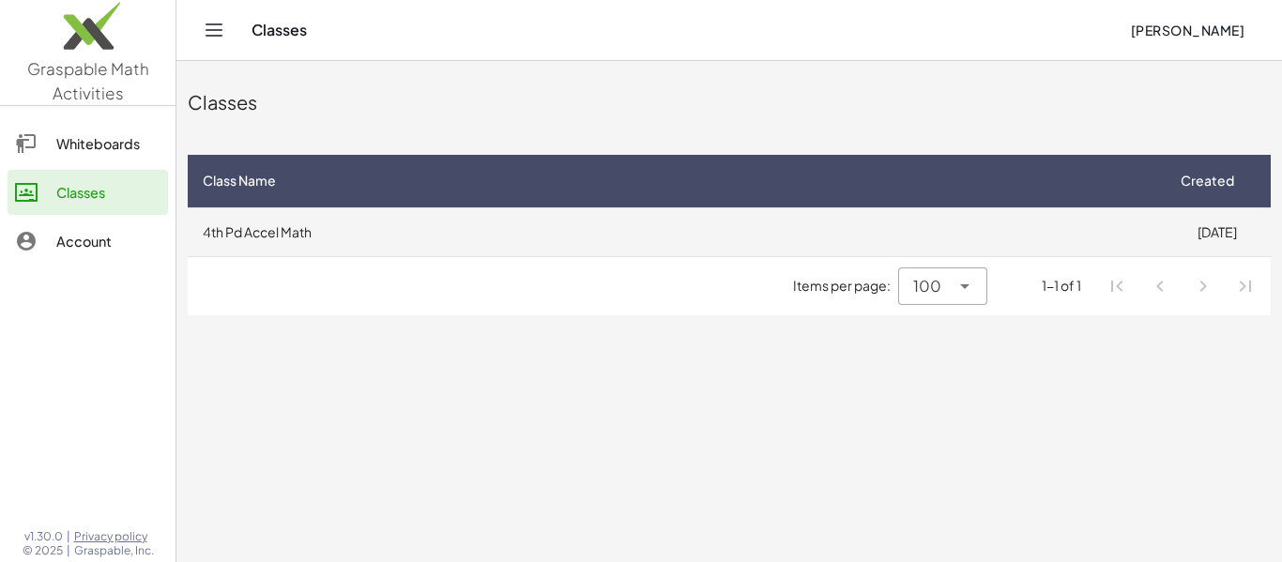
click at [259, 235] on td "4th Pd Accel Math" at bounding box center [675, 231] width 975 height 49
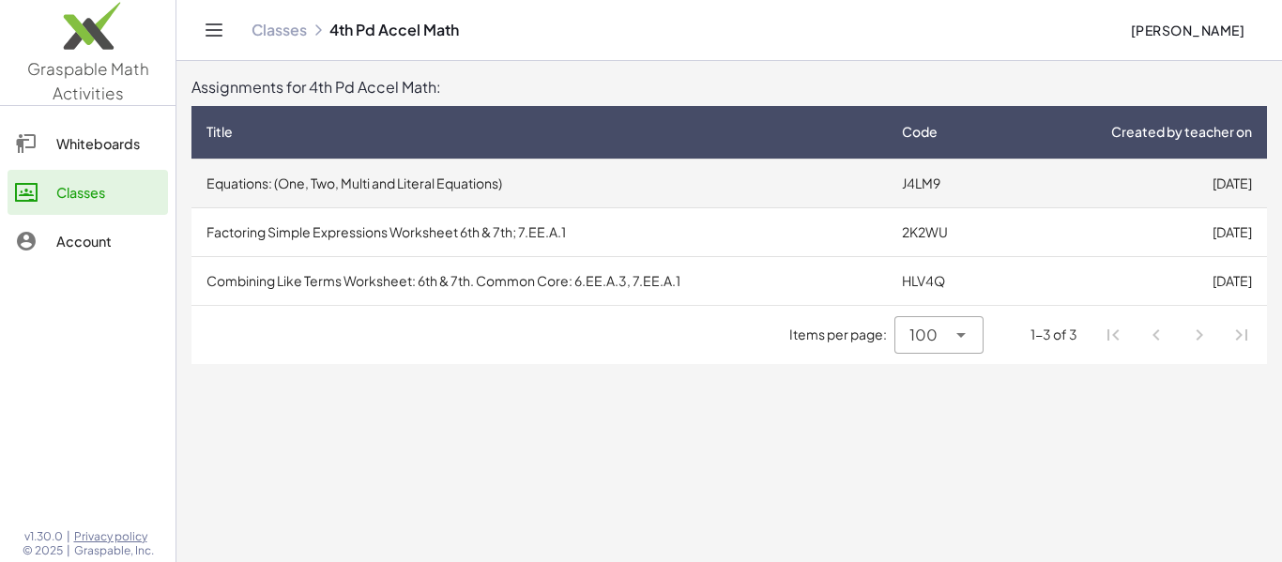
click at [752, 189] on td "Equations: (One, Two, Multi and Literal Equations)" at bounding box center [540, 183] width 696 height 49
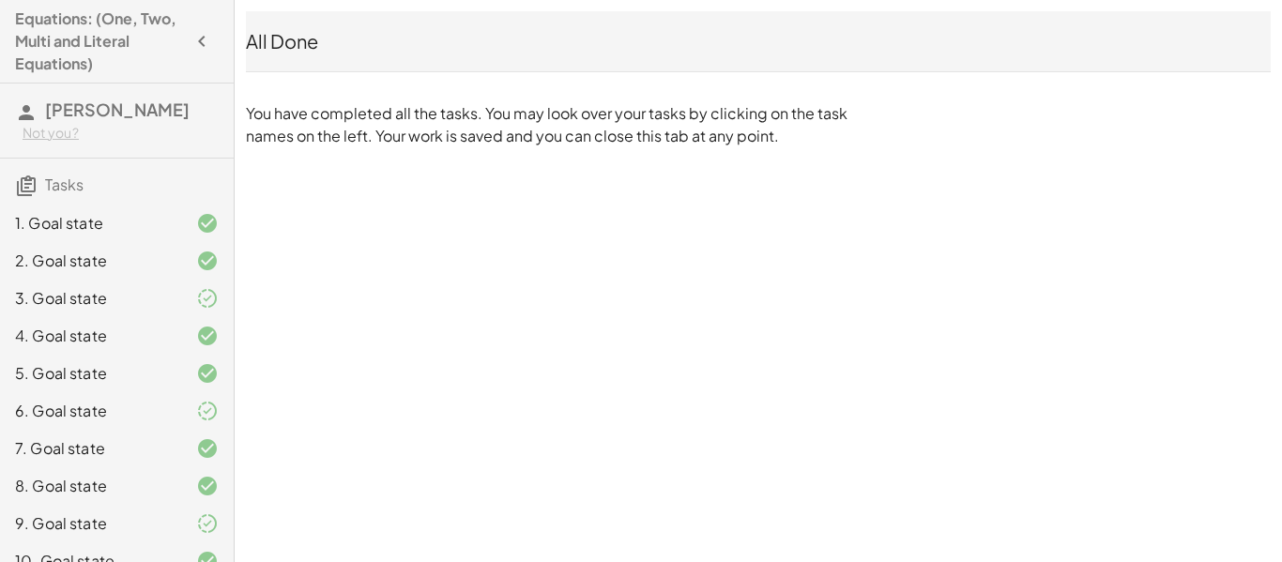
click at [200, 46] on icon "button" at bounding box center [202, 41] width 23 height 23
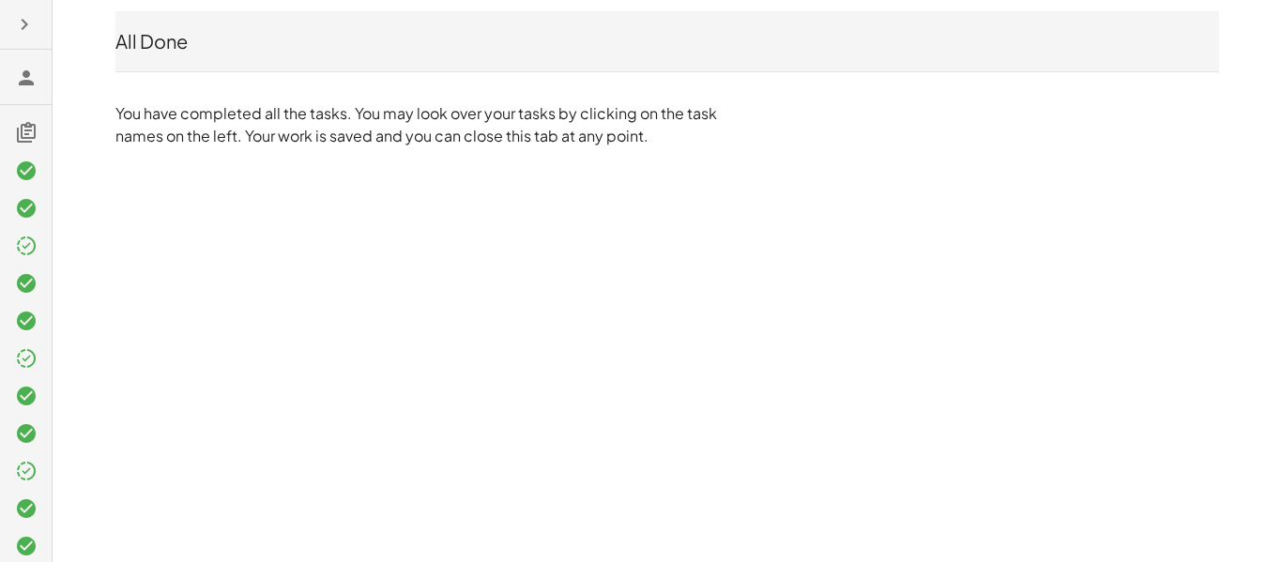
click at [17, 22] on icon "button" at bounding box center [24, 24] width 23 height 23
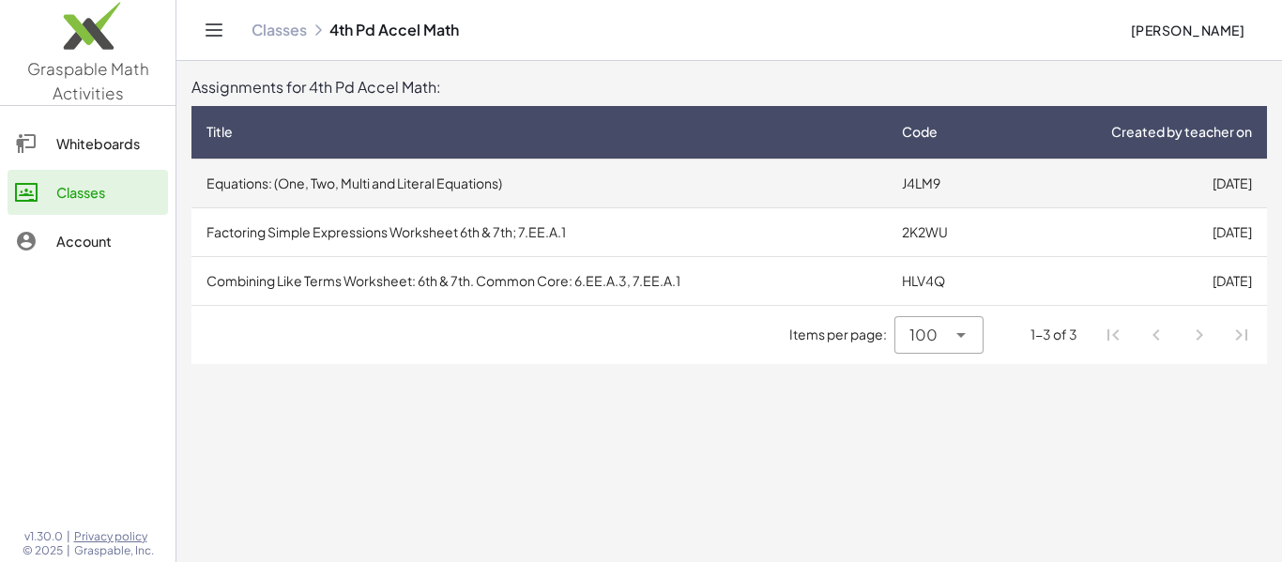
click at [791, 196] on td "Equations: (One, Two, Multi and Literal Equations)" at bounding box center [540, 183] width 696 height 49
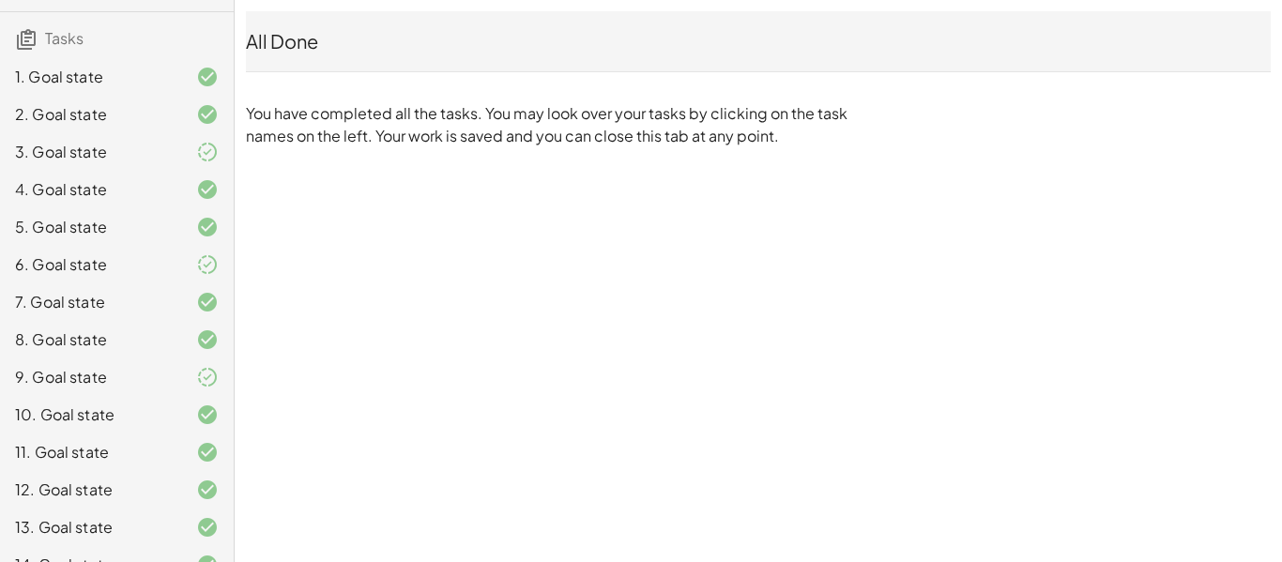
scroll to position [147, 0]
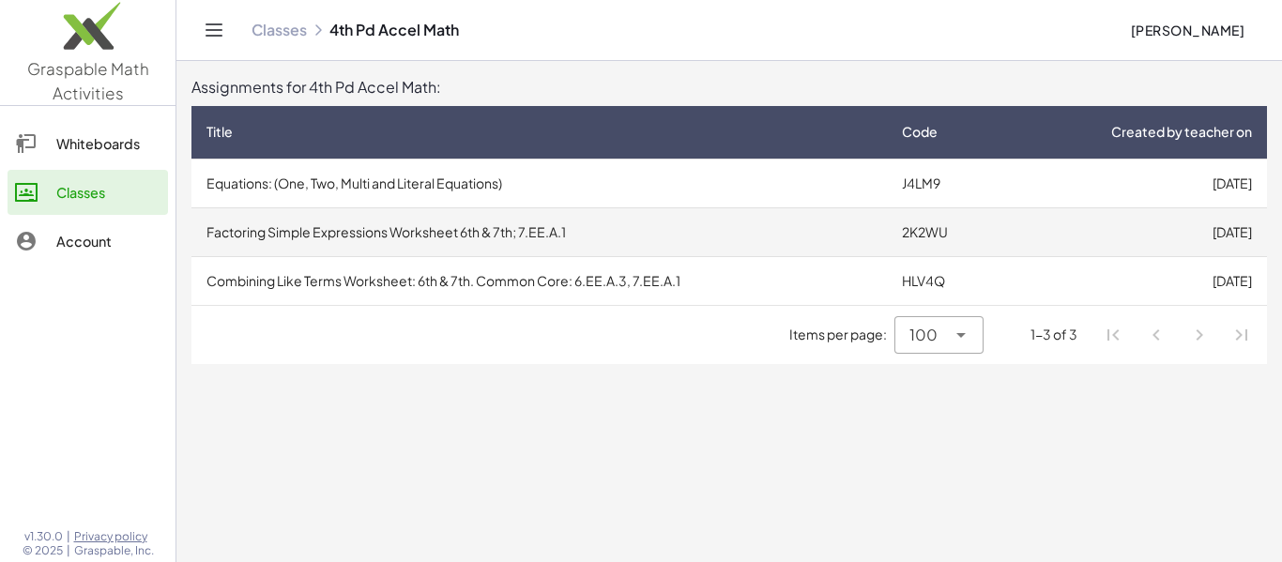
click at [812, 223] on td "Factoring Simple Expressions Worksheet 6th & 7th; 7.EE.A.1" at bounding box center [540, 231] width 696 height 49
click at [461, 225] on td "Factoring Simple Expressions Worksheet 6th & 7th; 7.EE.A.1" at bounding box center [540, 231] width 696 height 49
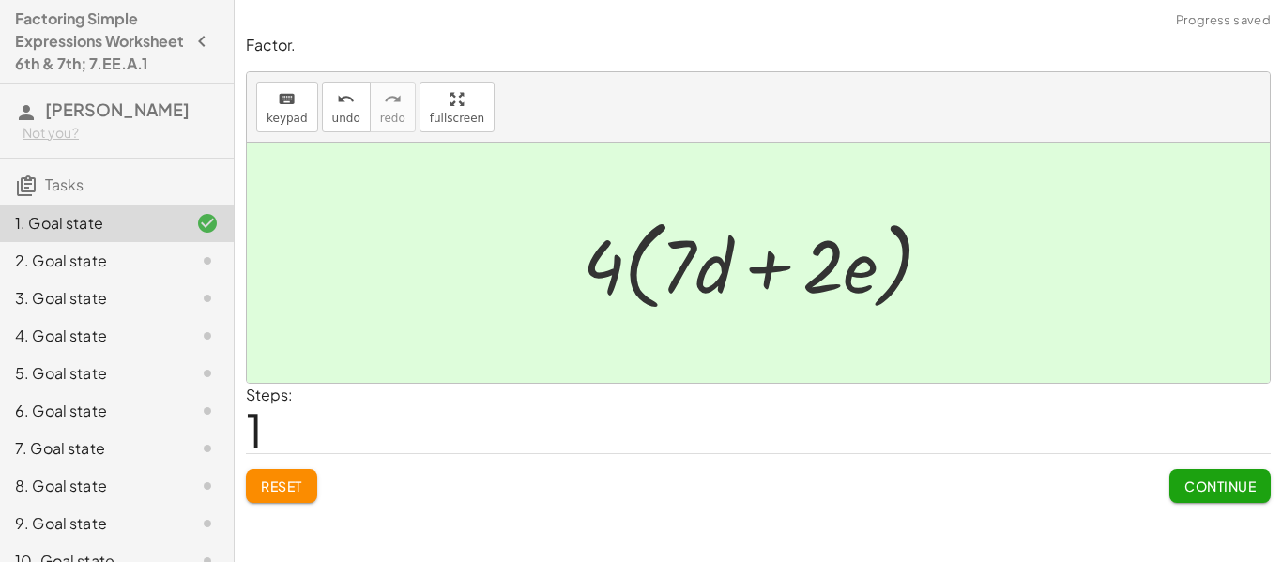
click at [1222, 490] on span "Continue" at bounding box center [1220, 486] width 71 height 17
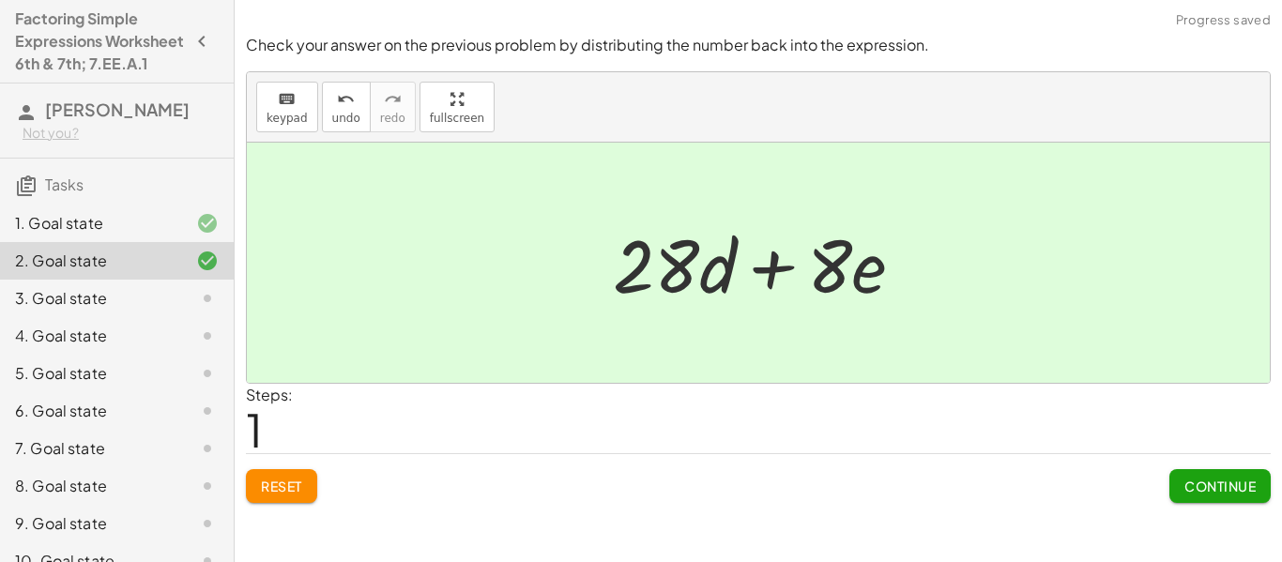
click at [1247, 497] on button "Continue" at bounding box center [1220, 486] width 101 height 34
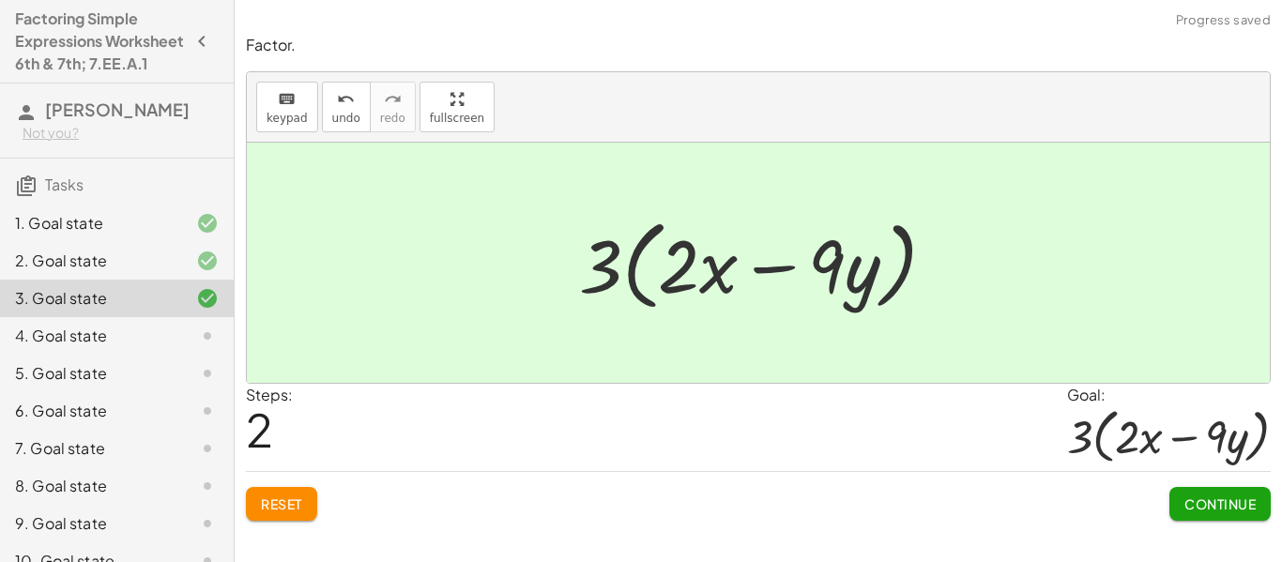
click at [1213, 513] on button "Continue" at bounding box center [1220, 504] width 101 height 34
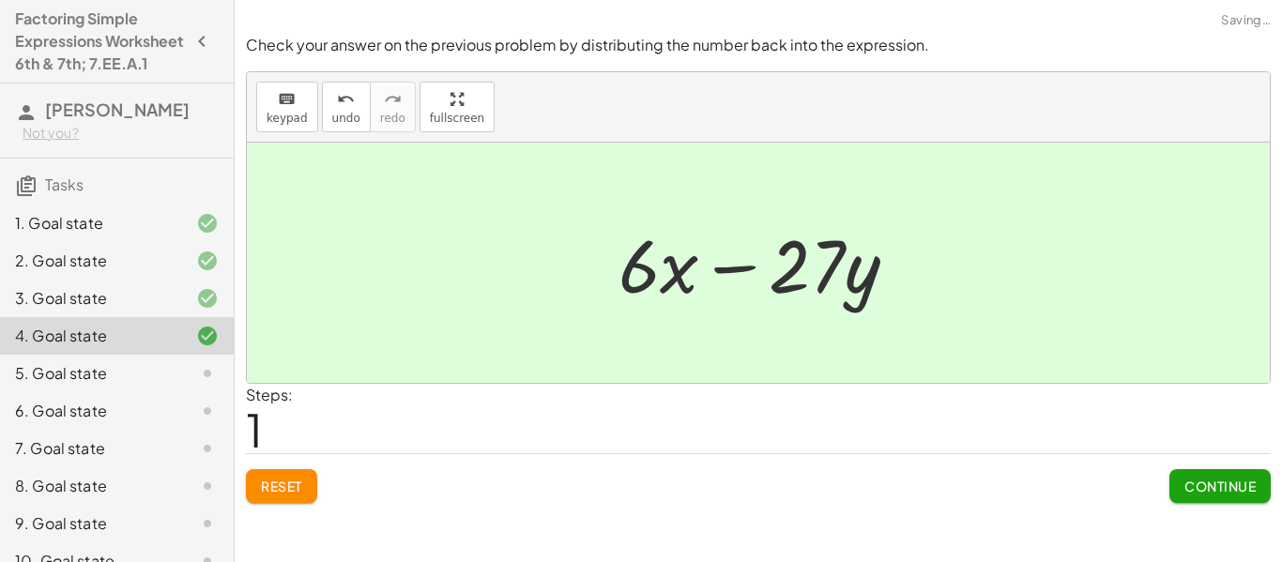
click at [1207, 499] on button "Continue" at bounding box center [1220, 486] width 101 height 34
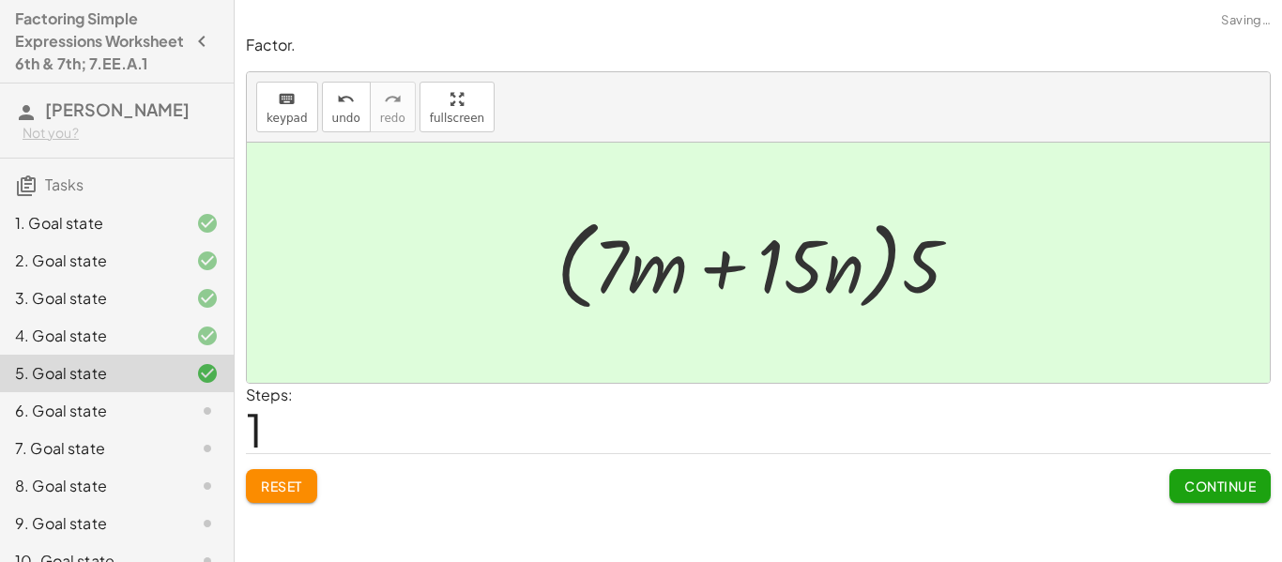
click at [1248, 499] on button "Continue" at bounding box center [1220, 486] width 101 height 34
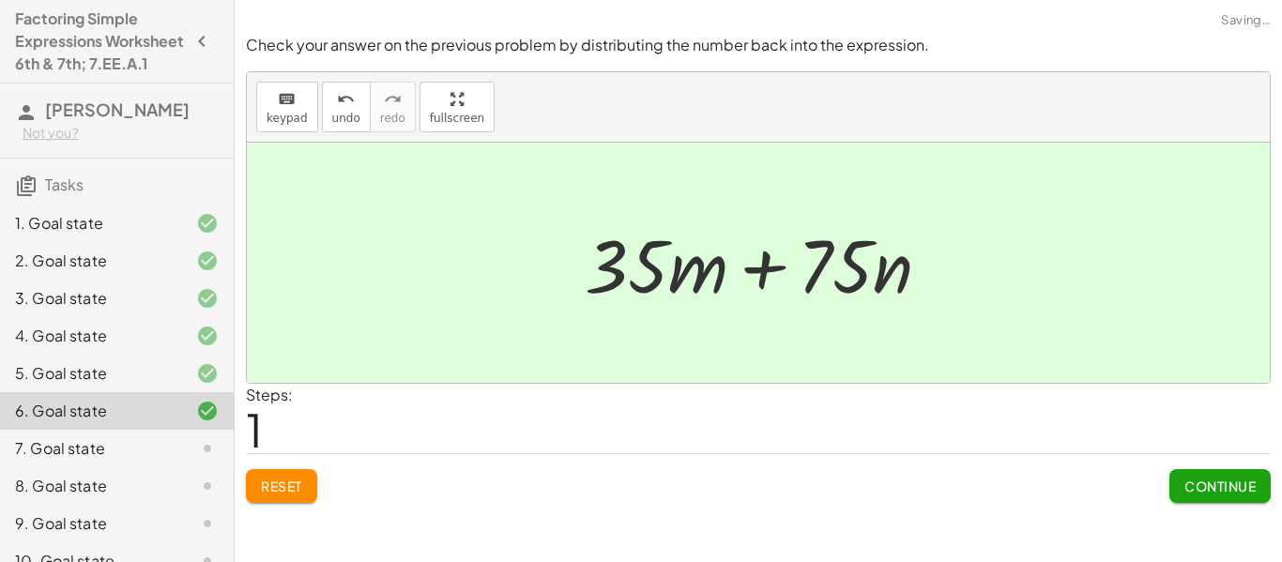
click at [1228, 494] on span "Continue" at bounding box center [1220, 486] width 71 height 17
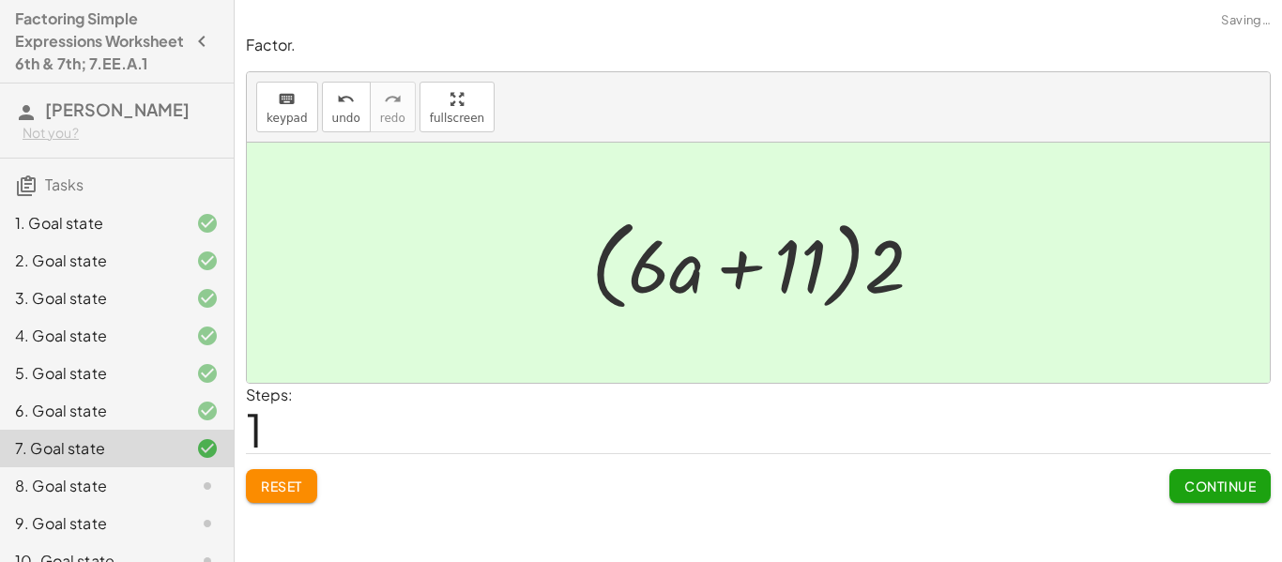
click at [1224, 481] on span "Continue" at bounding box center [1220, 486] width 71 height 17
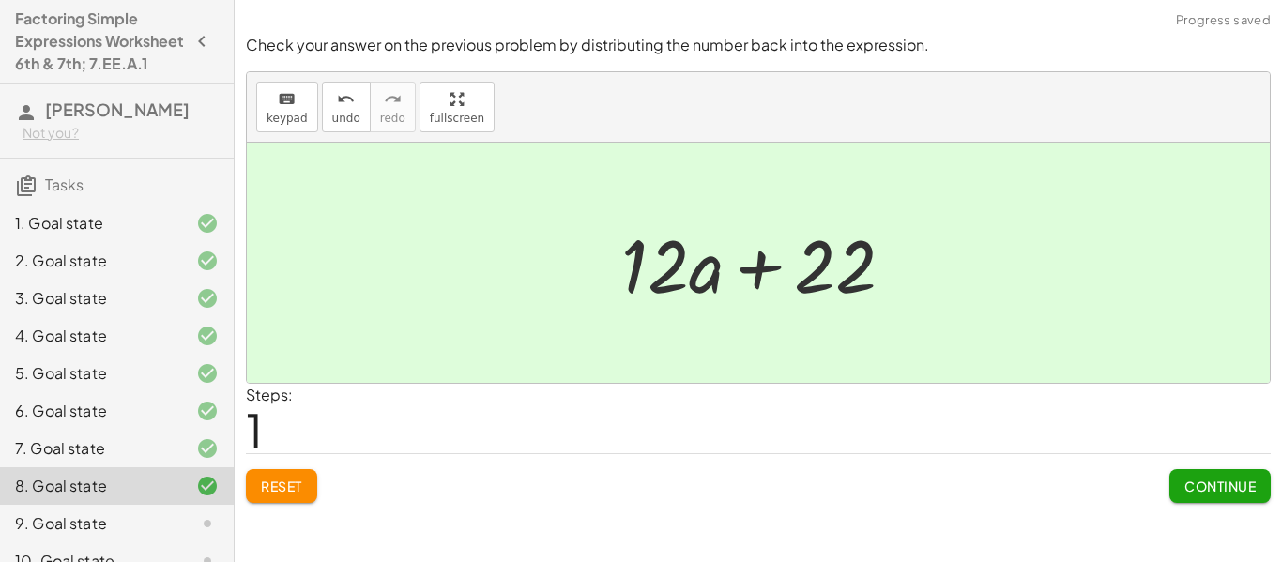
click at [1227, 496] on button "Continue" at bounding box center [1220, 486] width 101 height 34
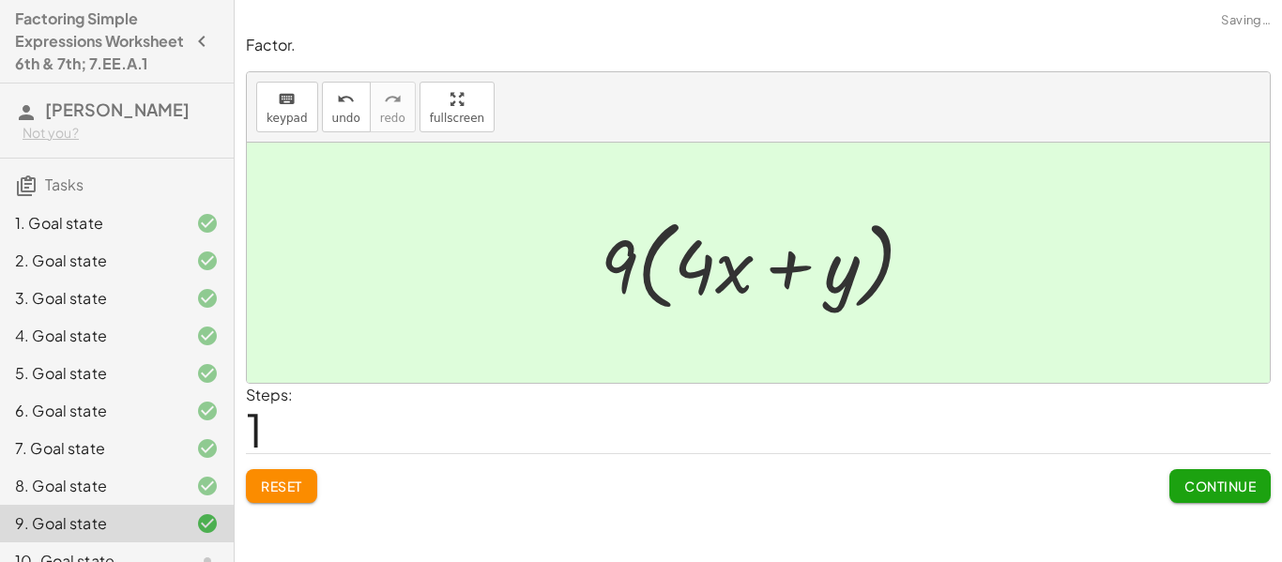
click at [1240, 490] on span "Continue" at bounding box center [1220, 486] width 71 height 17
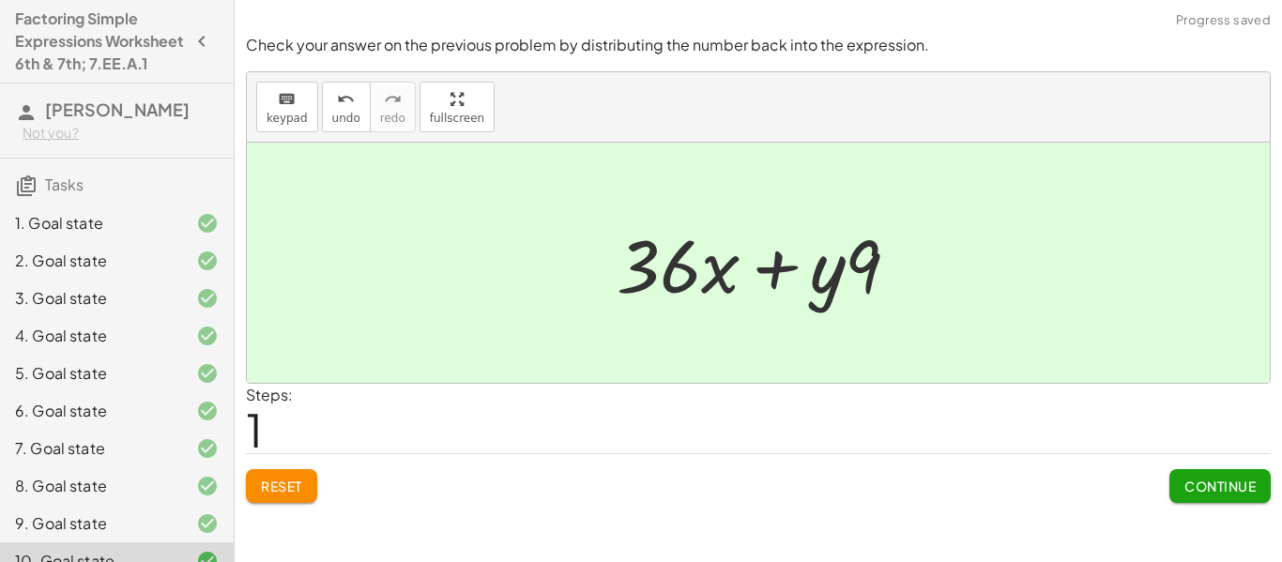
click at [1248, 482] on span "Continue" at bounding box center [1220, 486] width 71 height 17
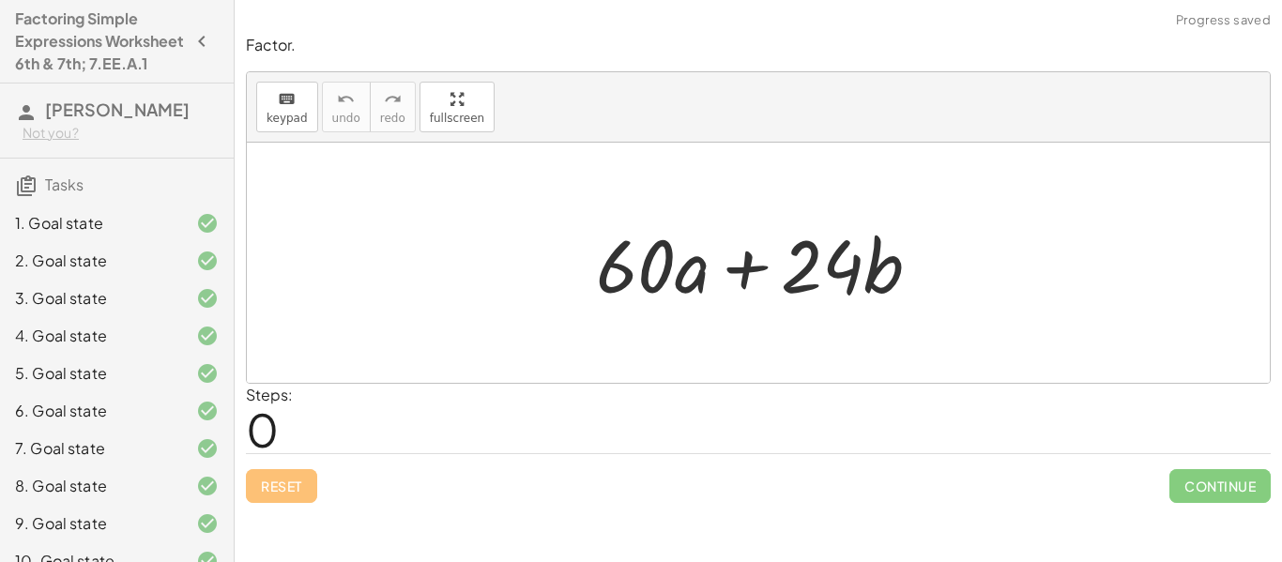
click at [122, 272] on div "2. Goal state" at bounding box center [90, 261] width 151 height 23
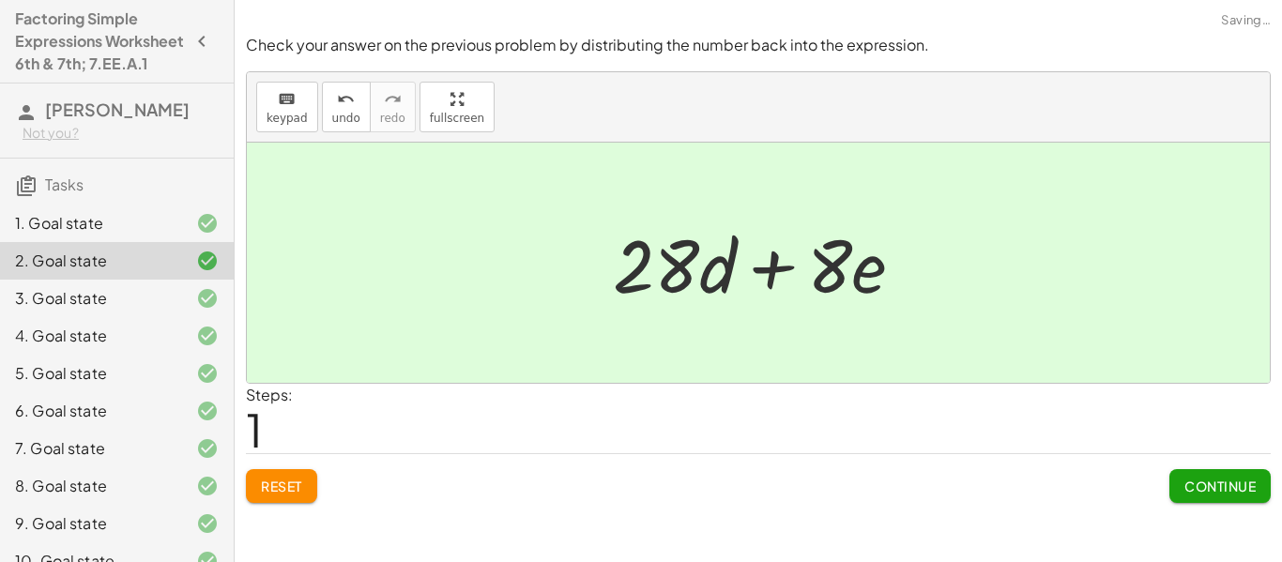
click at [122, 355] on div "3. Goal state" at bounding box center [117, 374] width 234 height 38
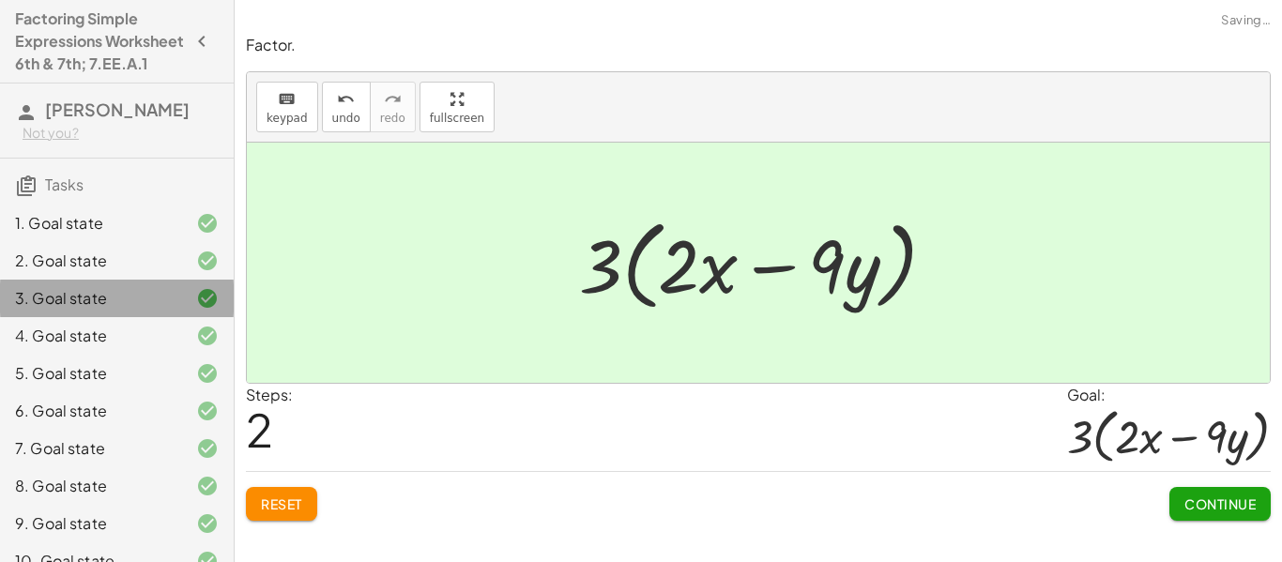
click at [113, 392] on div "4. Goal state" at bounding box center [117, 411] width 234 height 38
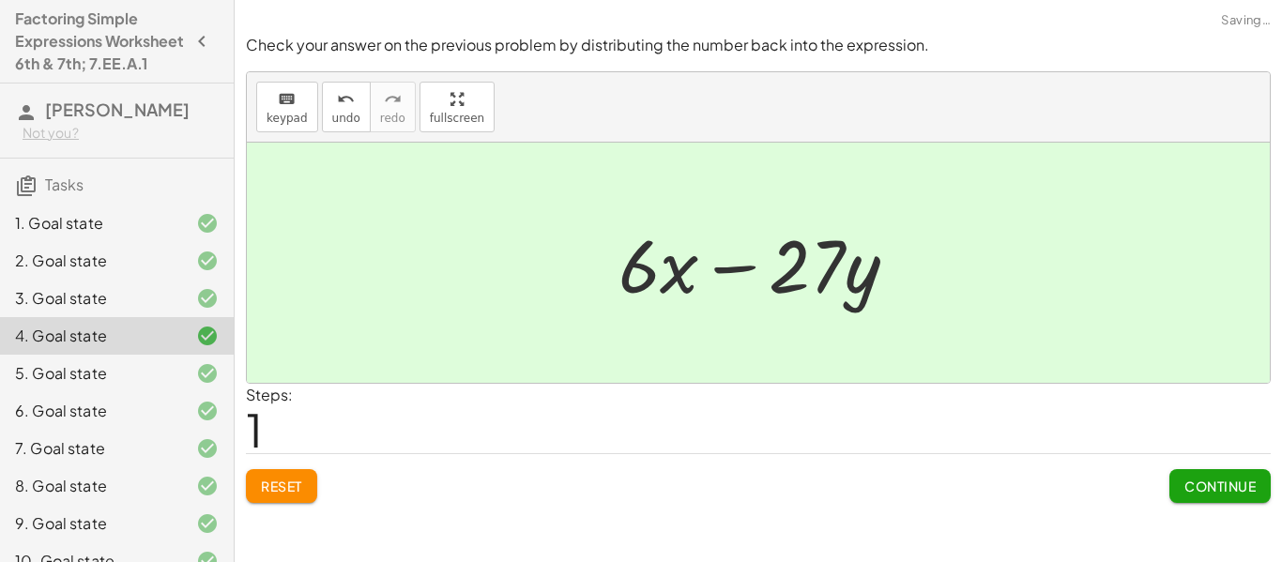
click at [125, 422] on div "6. Goal state" at bounding box center [90, 411] width 151 height 23
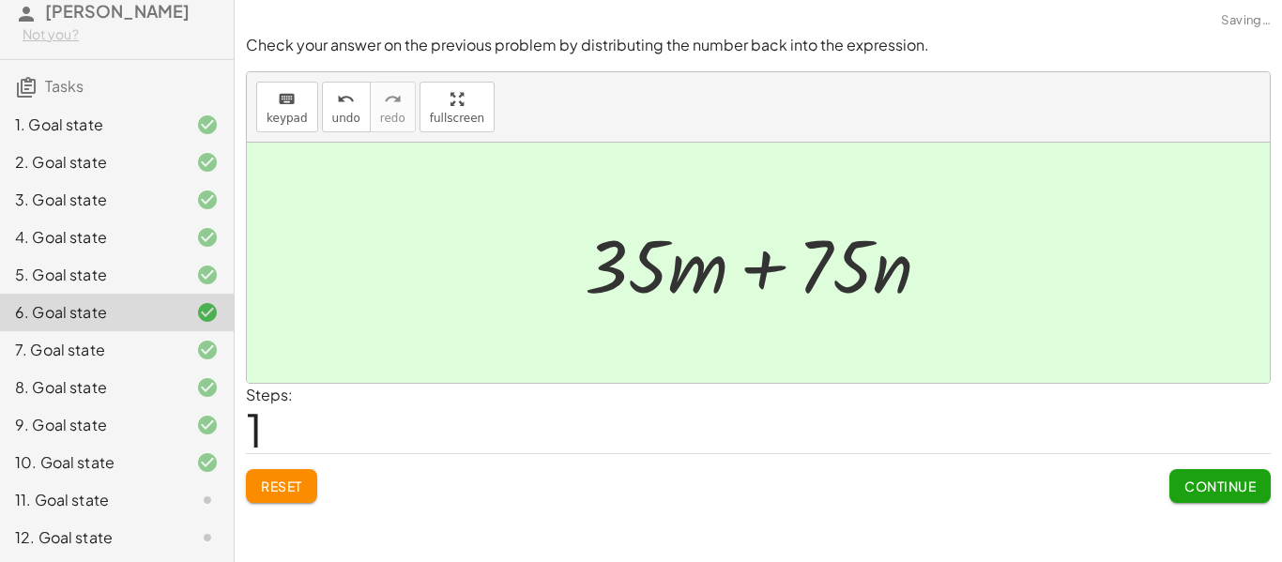
scroll to position [100, 0]
click at [85, 406] on div "7. Goal state" at bounding box center [117, 425] width 234 height 38
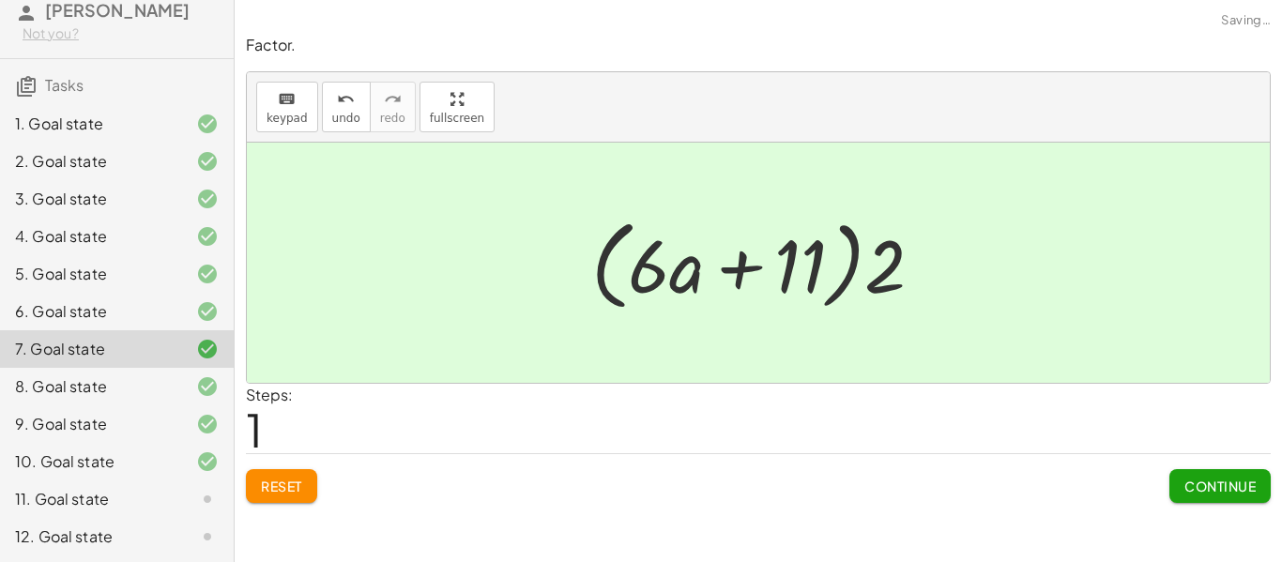
click at [88, 398] on div "8. Goal state" at bounding box center [90, 387] width 151 height 23
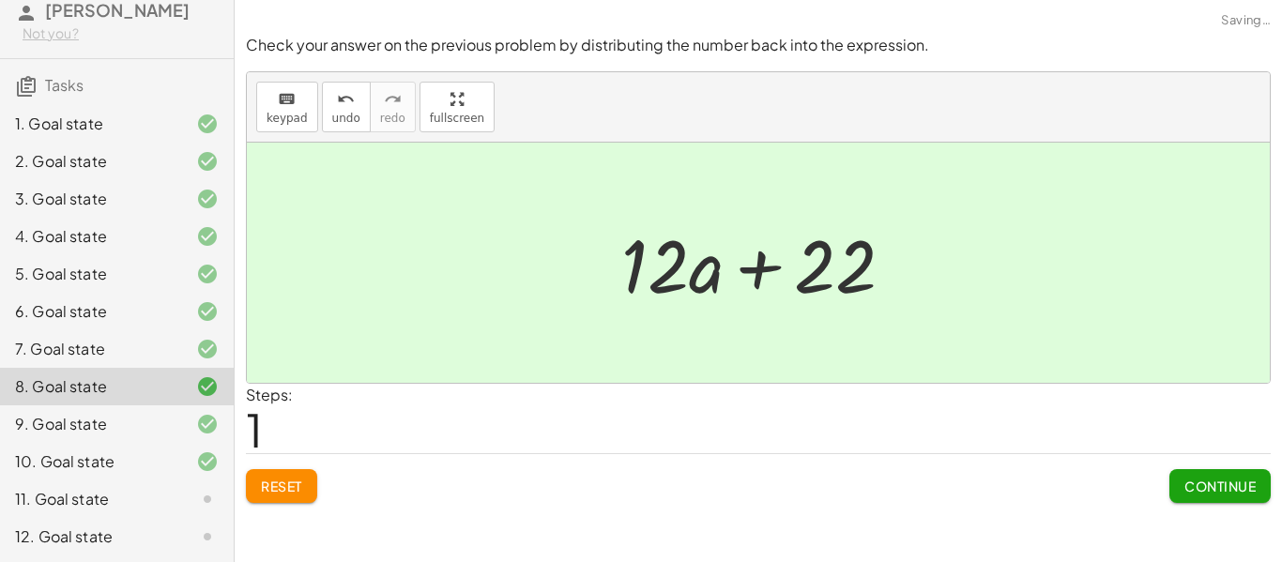
click at [82, 436] on div "9. Goal state" at bounding box center [90, 424] width 151 height 23
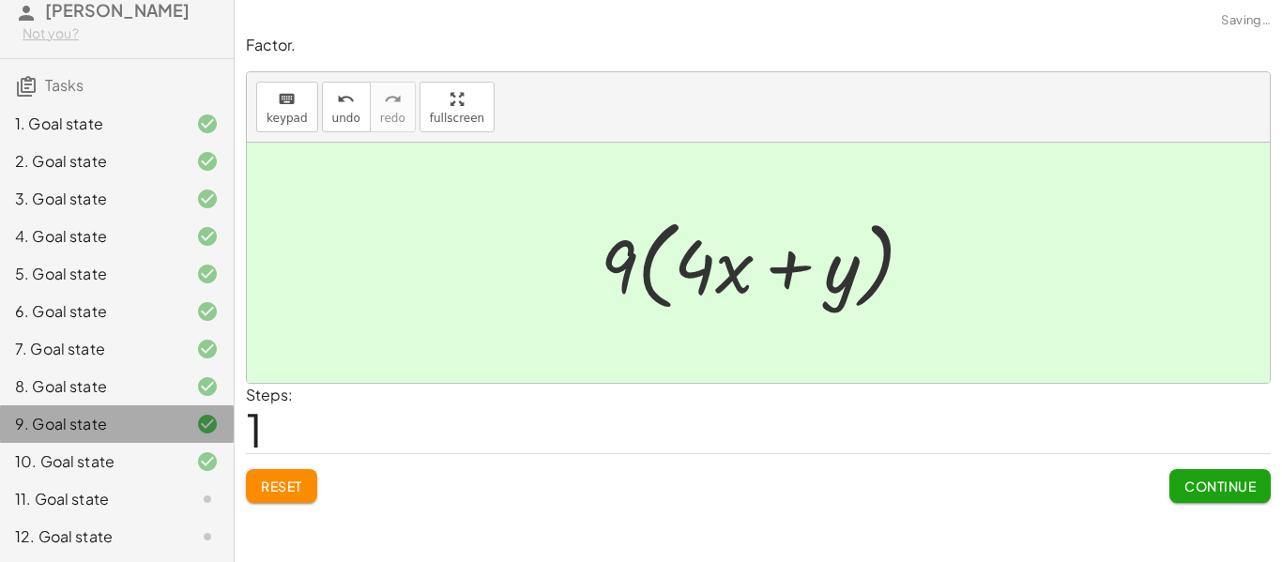
click at [89, 473] on div "10. Goal state" at bounding box center [90, 462] width 151 height 23
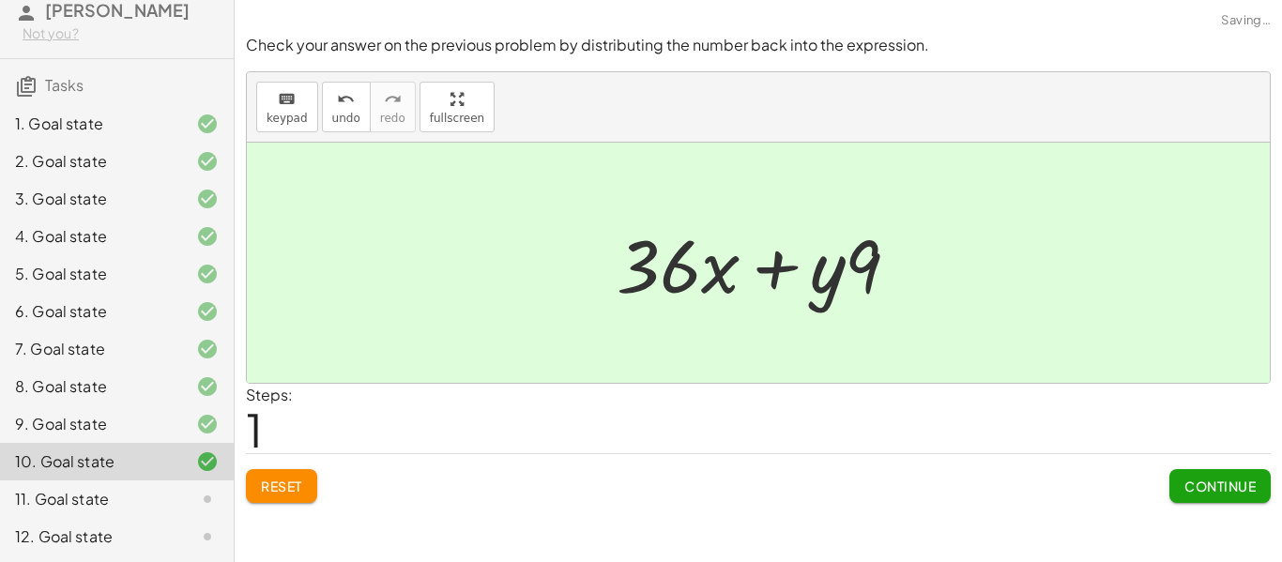
click at [68, 511] on div "11. Goal state" at bounding box center [90, 499] width 151 height 23
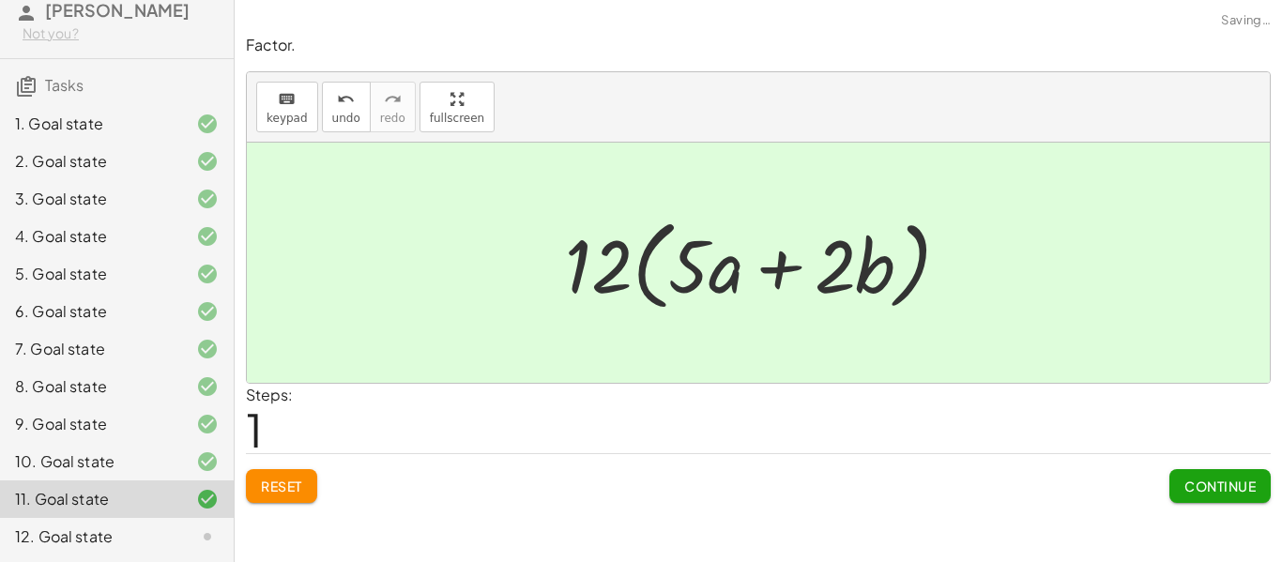
click at [1258, 490] on button "Continue" at bounding box center [1220, 486] width 101 height 34
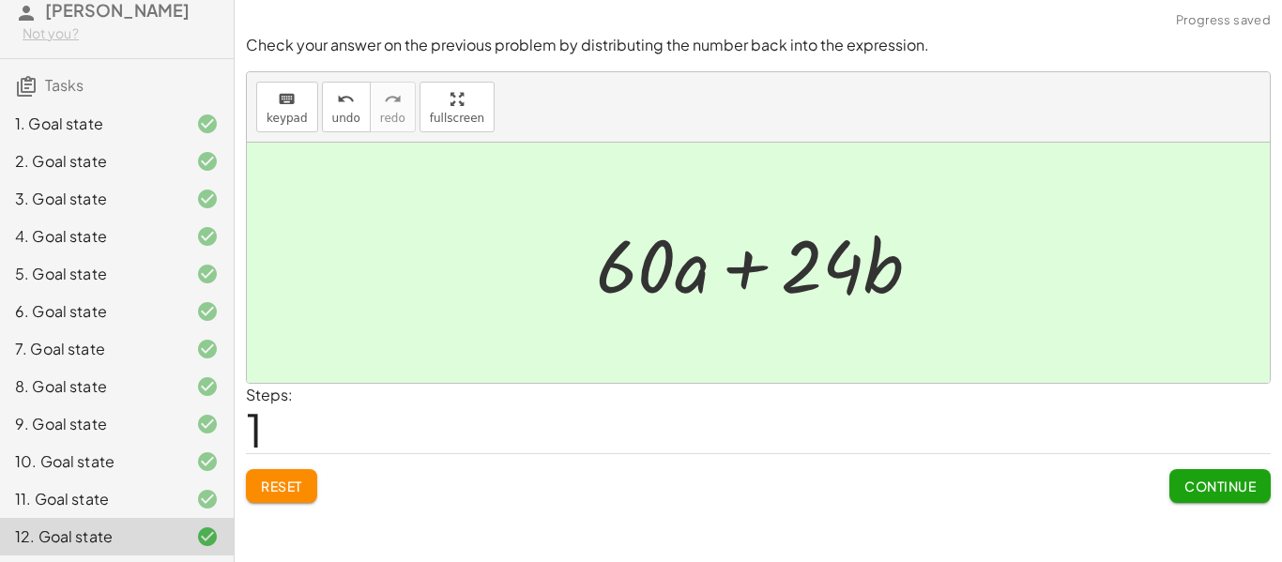
click at [1221, 499] on button "Continue" at bounding box center [1220, 486] width 101 height 34
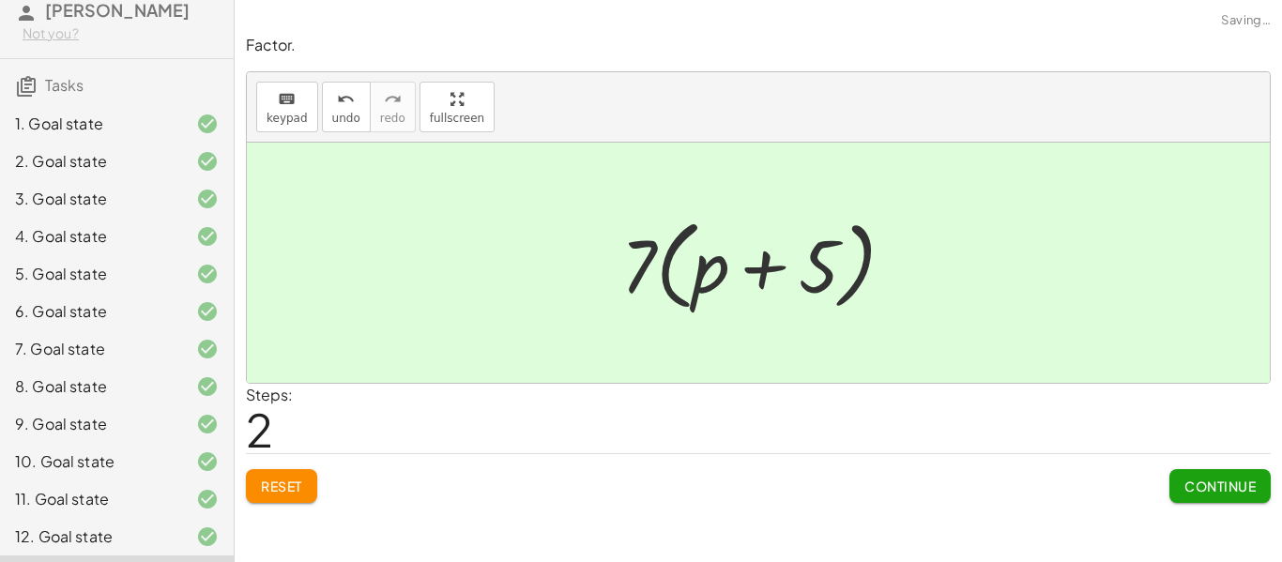
click at [1247, 488] on span "Continue" at bounding box center [1220, 486] width 71 height 17
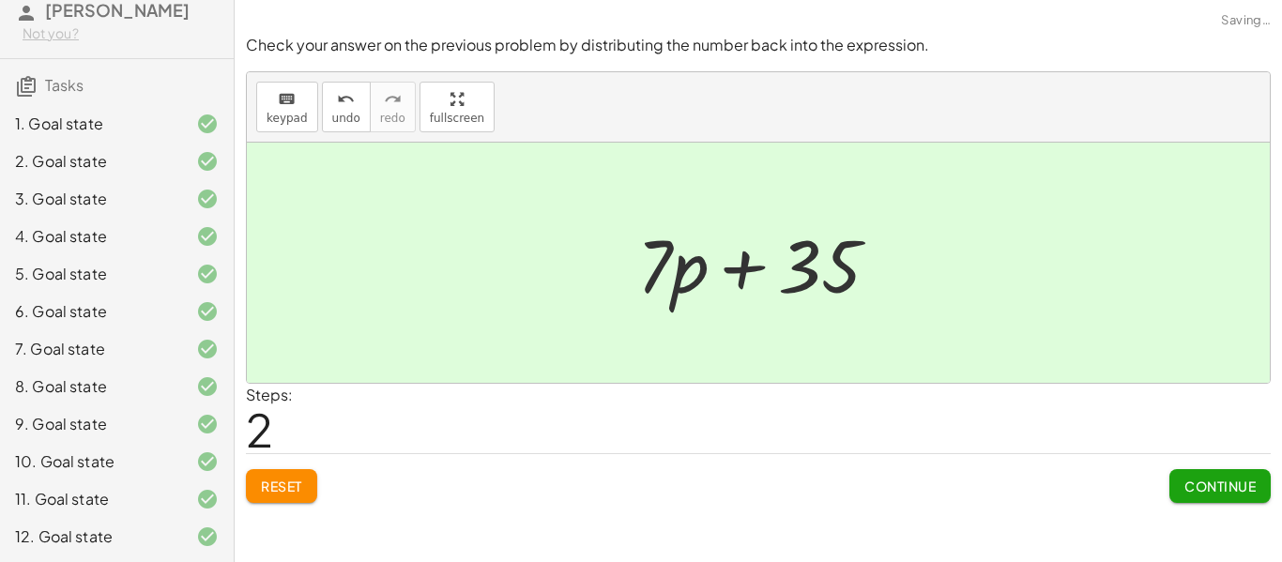
click at [1233, 493] on span "Continue" at bounding box center [1220, 486] width 71 height 17
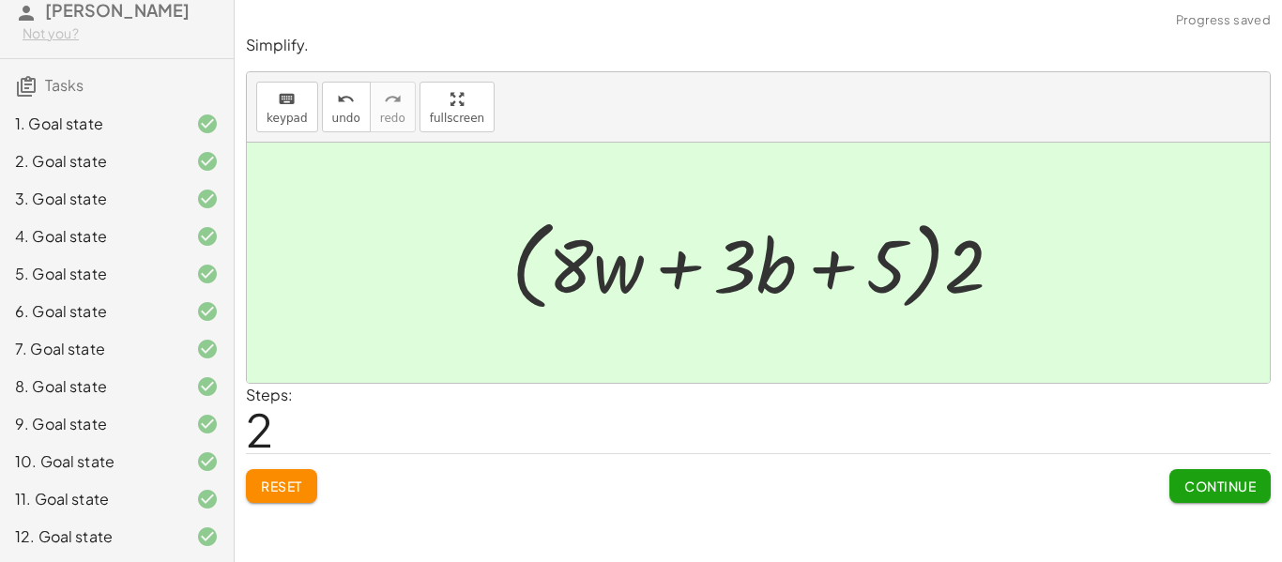
click at [1233, 494] on span "Continue" at bounding box center [1220, 486] width 71 height 17
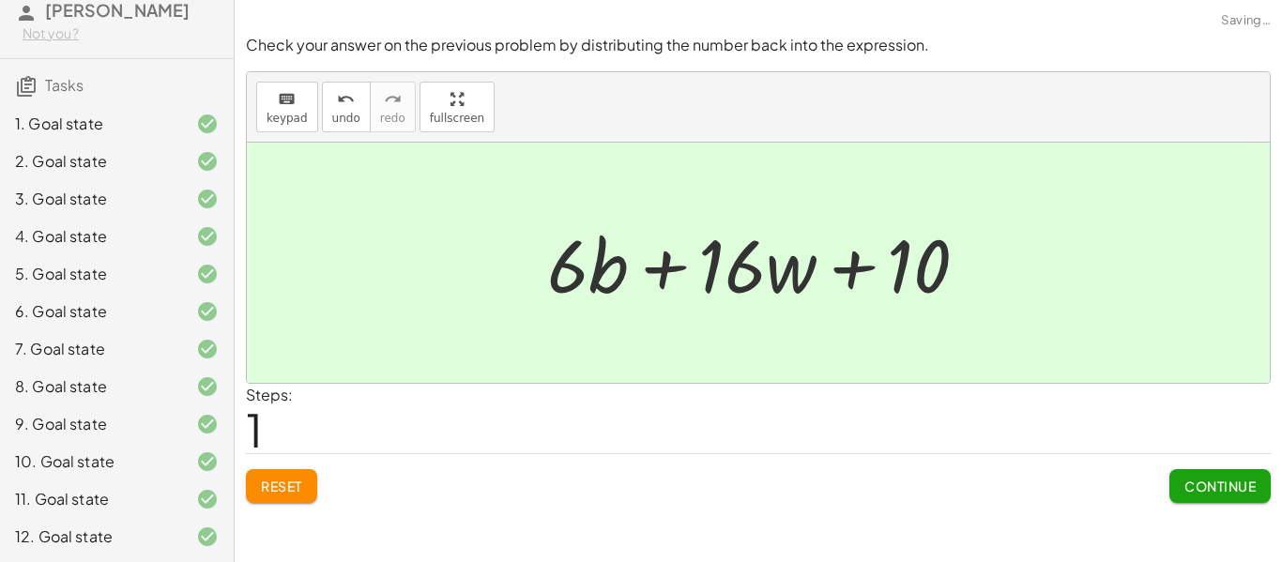
click at [1229, 484] on span "Continue" at bounding box center [1220, 486] width 71 height 17
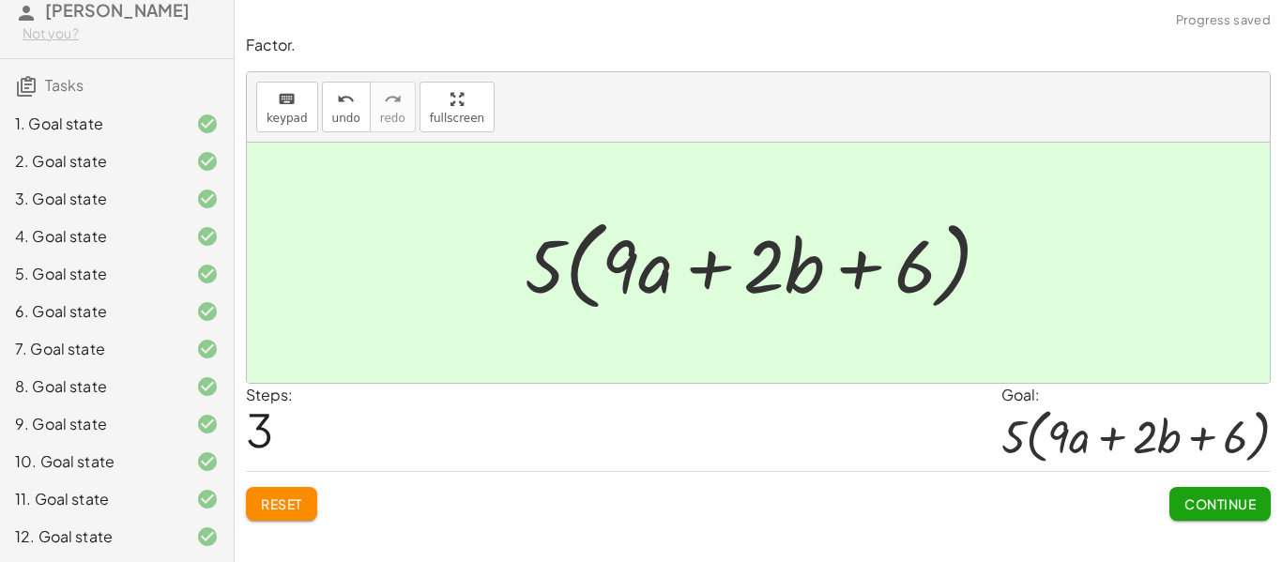
click at [1246, 503] on span "Continue" at bounding box center [1220, 504] width 71 height 17
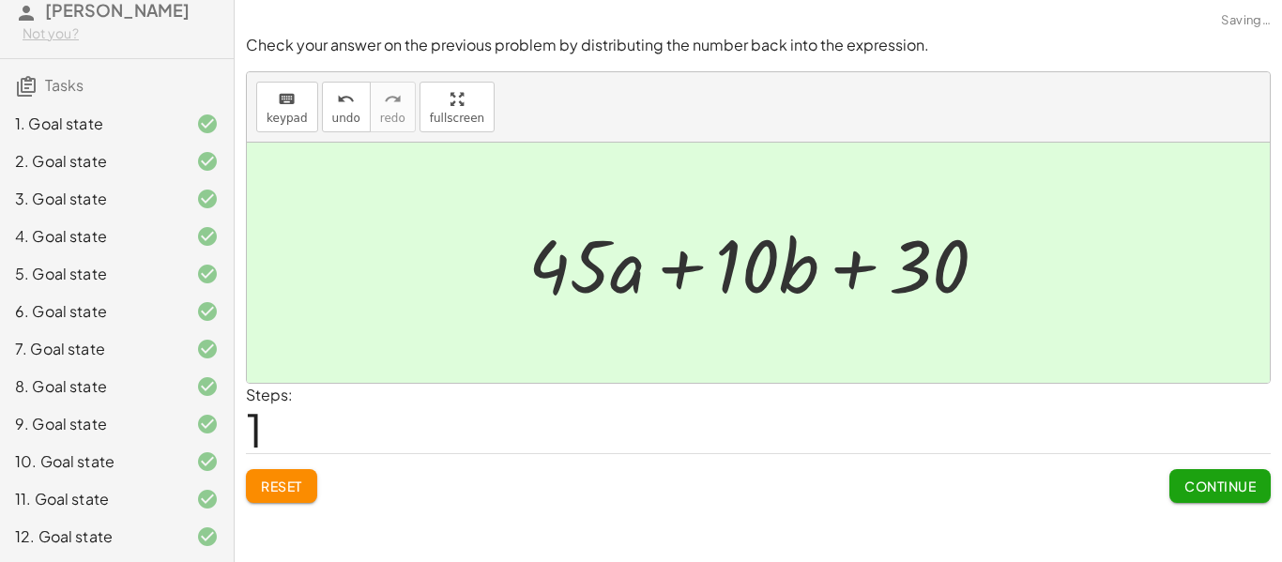
click at [1219, 476] on button "Continue" at bounding box center [1220, 486] width 101 height 34
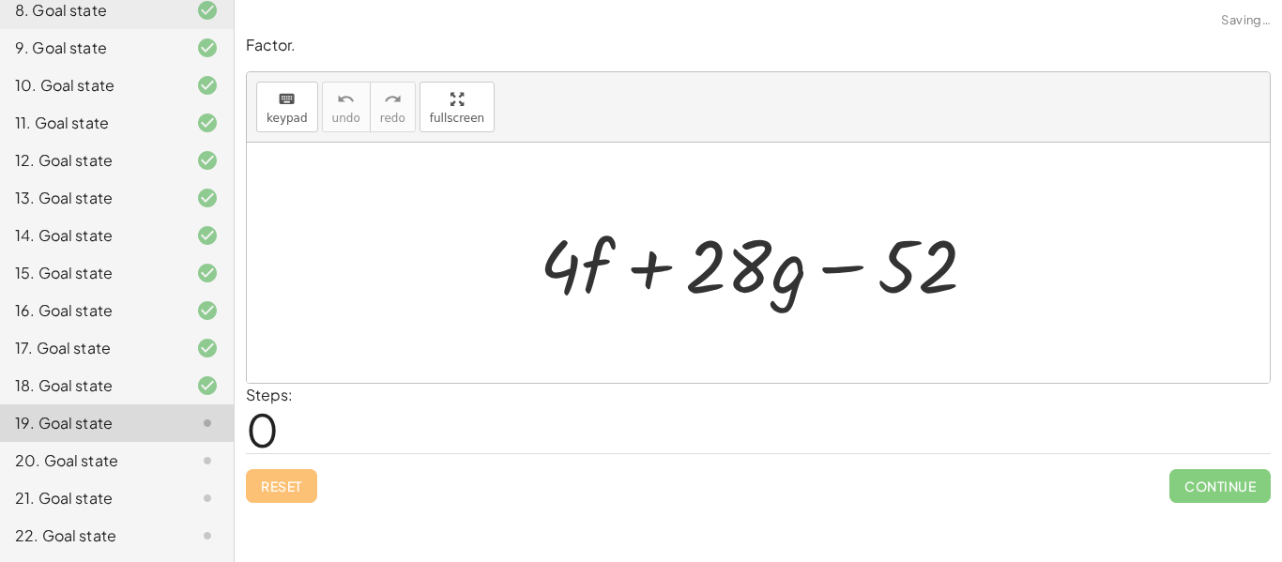
scroll to position [499, 0]
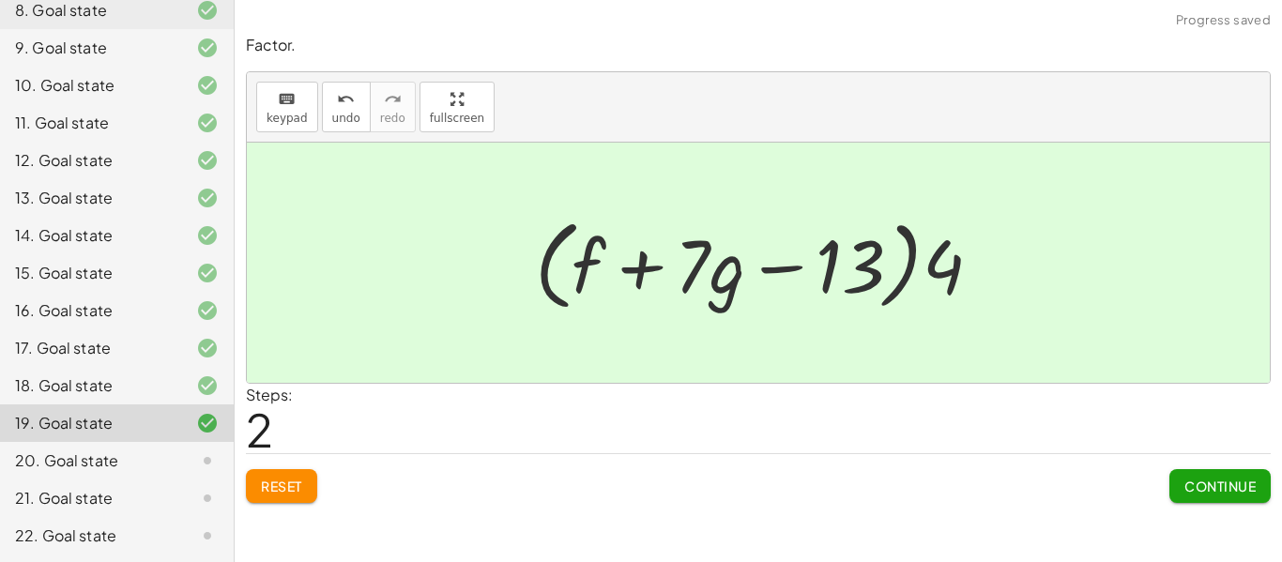
click at [1248, 475] on button "Continue" at bounding box center [1220, 486] width 101 height 34
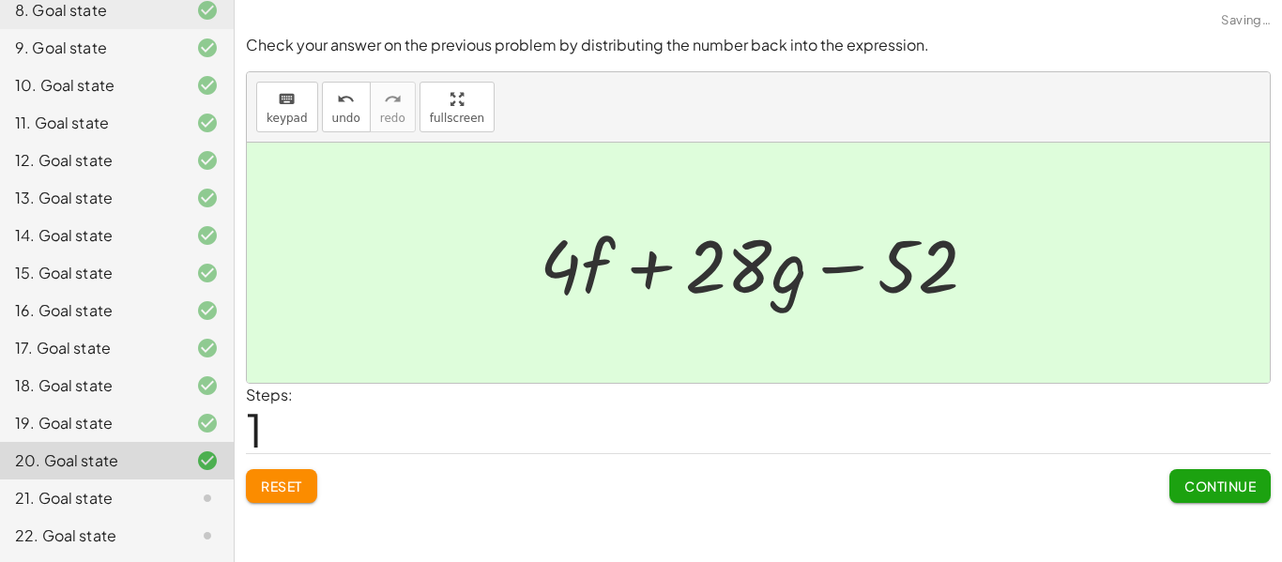
click at [1216, 499] on button "Continue" at bounding box center [1220, 486] width 101 height 34
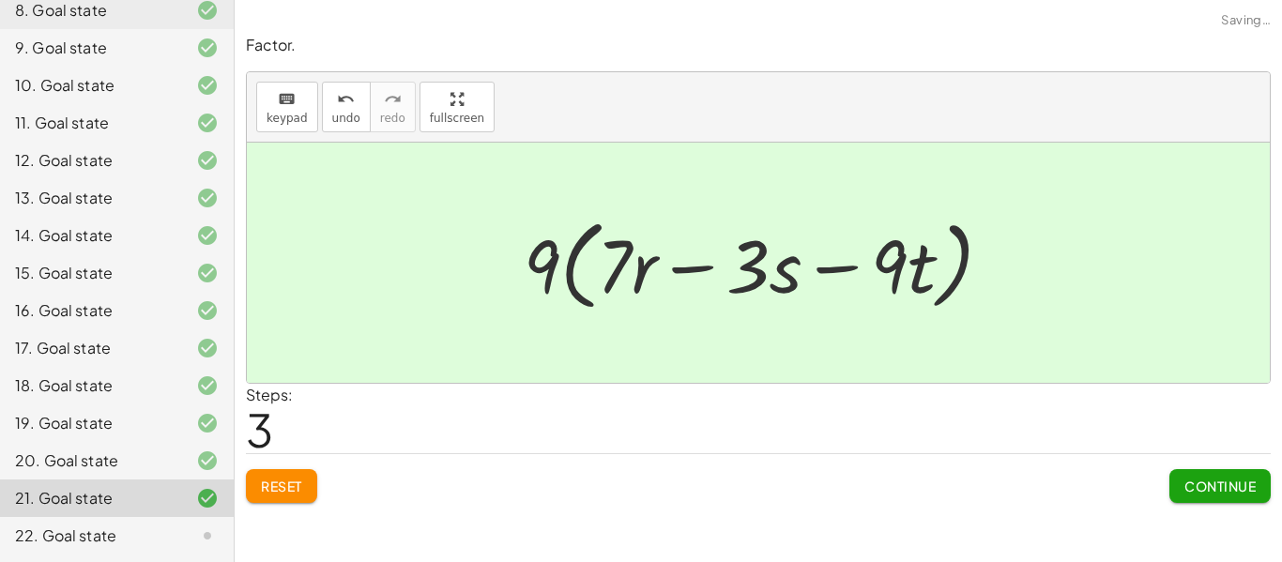
click at [1217, 481] on span "Continue" at bounding box center [1220, 486] width 71 height 17
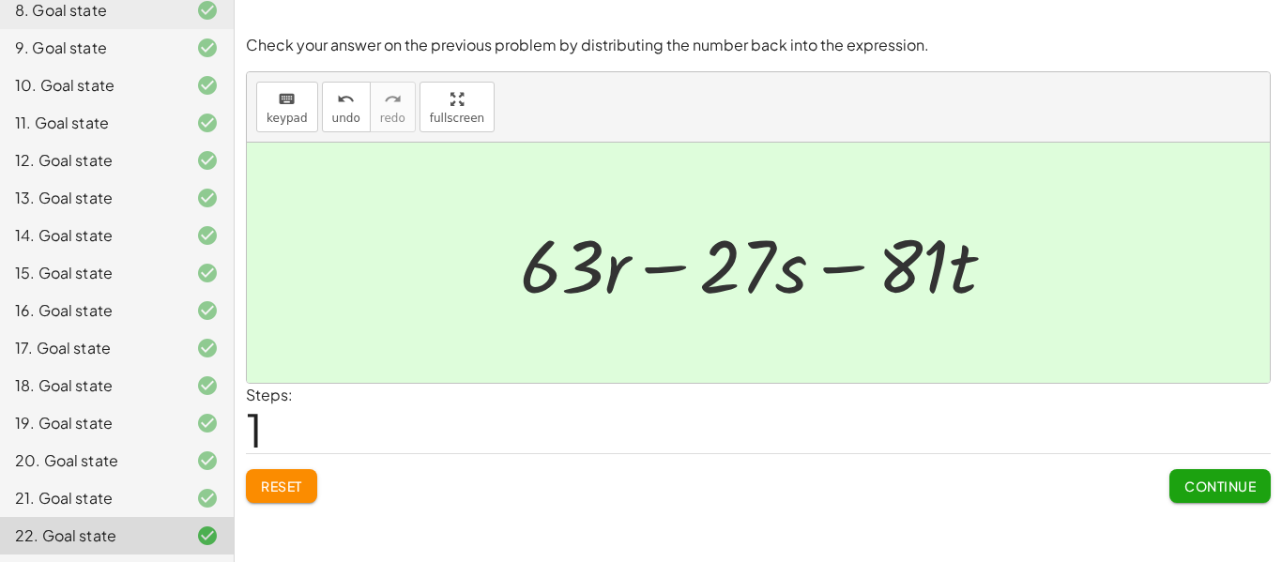
click at [1248, 495] on span "Continue" at bounding box center [1220, 486] width 71 height 17
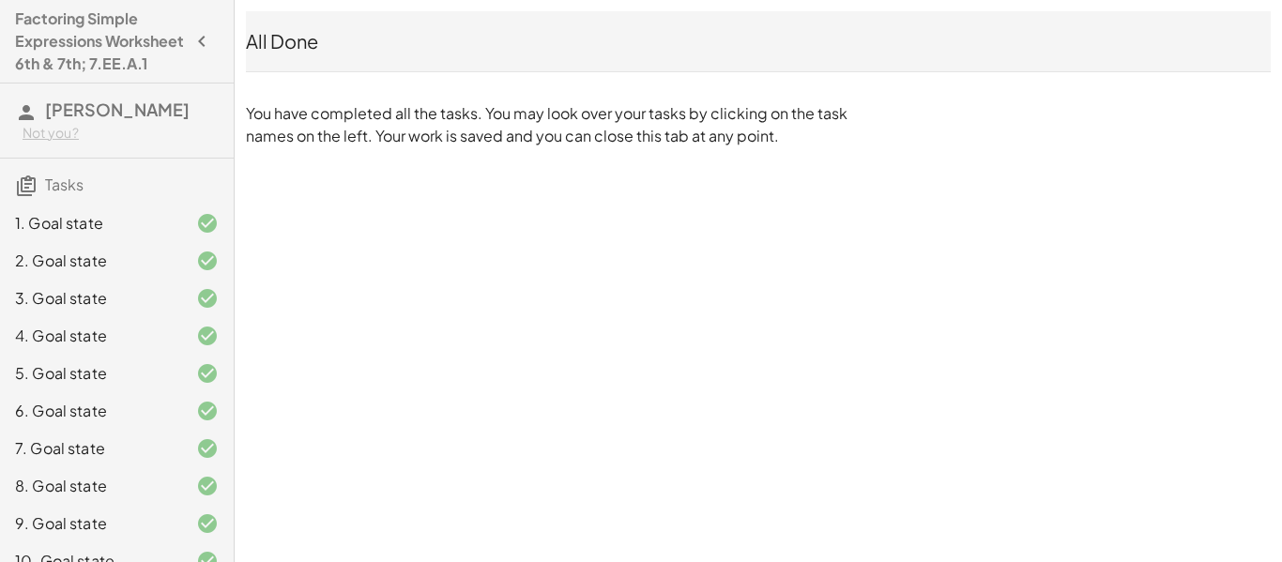
click at [209, 53] on icon "button" at bounding box center [202, 41] width 23 height 23
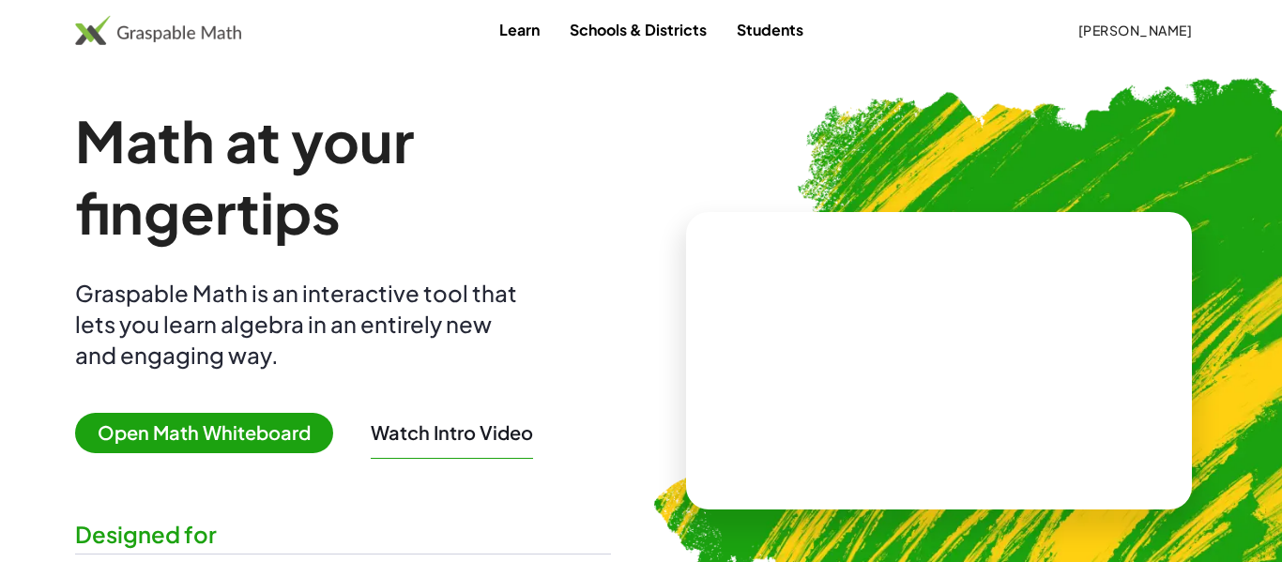
click at [1078, 37] on span "[PERSON_NAME]" at bounding box center [1135, 30] width 115 height 17
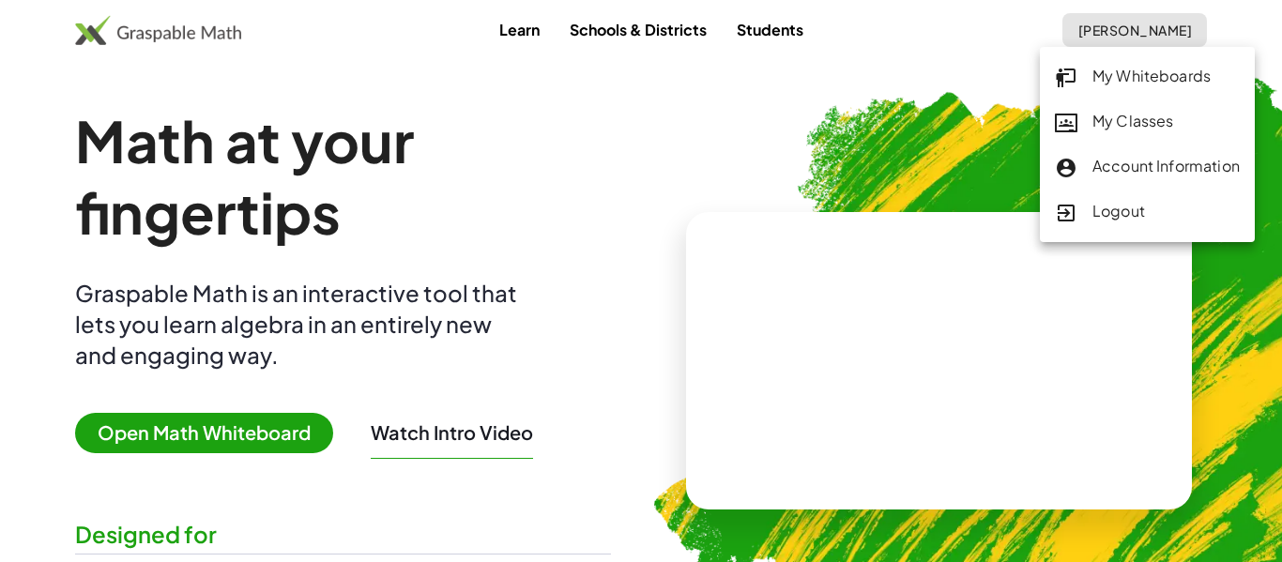
click at [1117, 126] on div "My Classes" at bounding box center [1147, 122] width 185 height 24
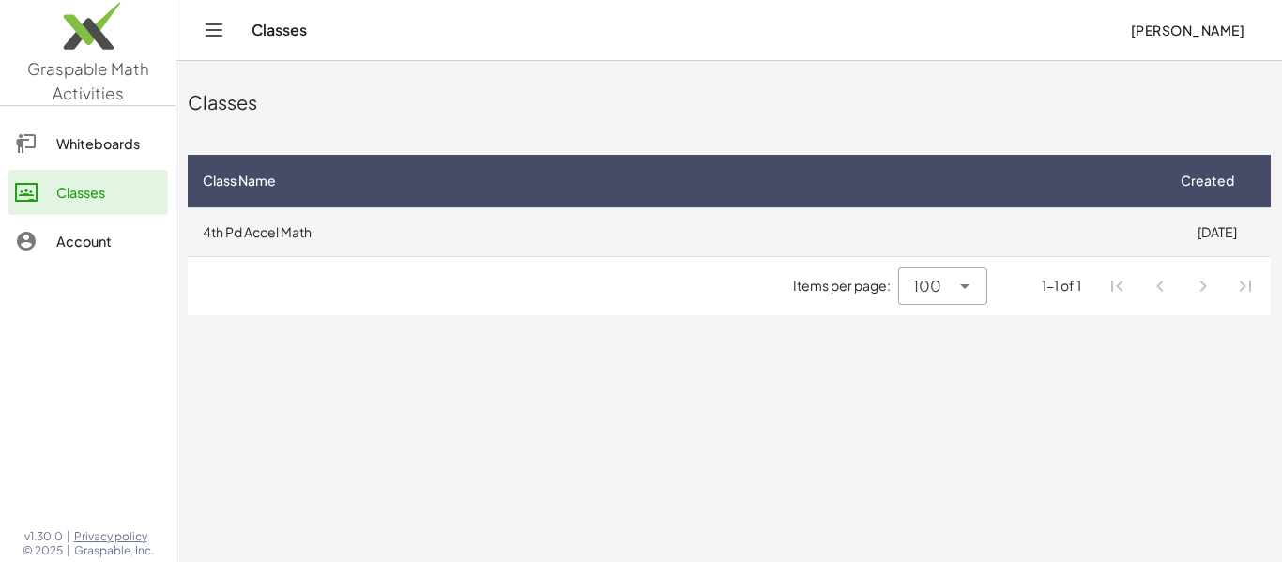
click at [406, 243] on td "4th Pd Accel Math" at bounding box center [675, 231] width 975 height 49
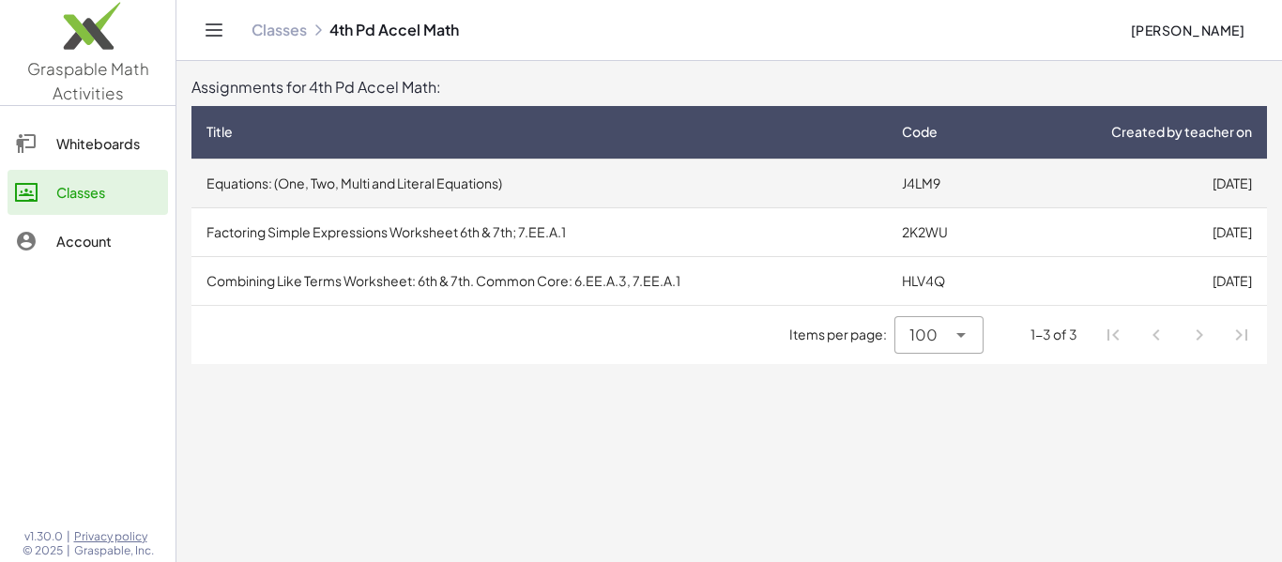
click at [428, 198] on td "Equations: (One, Two, Multi and Literal Equations)" at bounding box center [540, 183] width 696 height 49
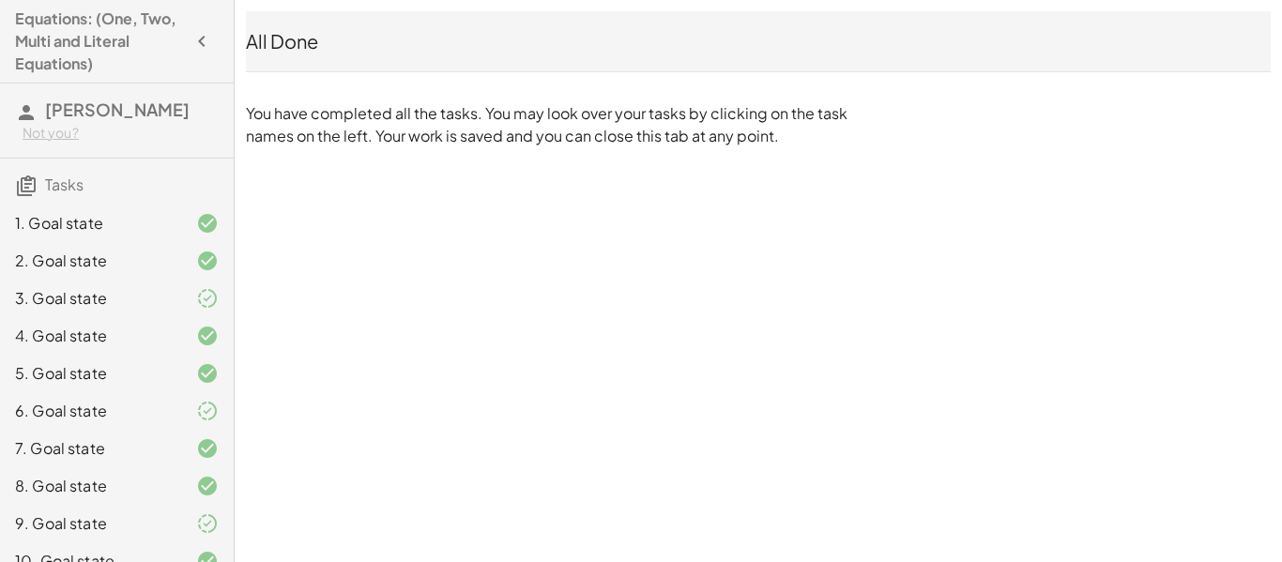
click at [166, 105] on span "[PERSON_NAME]" at bounding box center [117, 110] width 145 height 22
click at [76, 138] on div "Not you?" at bounding box center [121, 133] width 196 height 19
click at [99, 164] on div "Log Out" at bounding box center [121, 172] width 166 height 23
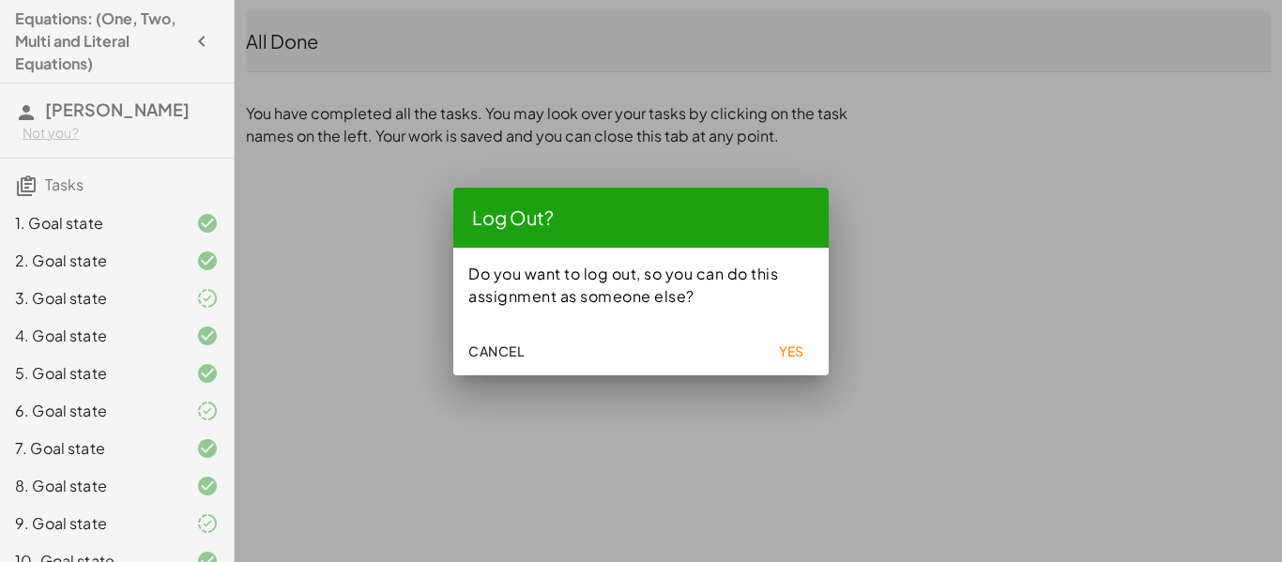
click at [786, 346] on span "Yes" at bounding box center [791, 351] width 26 height 17
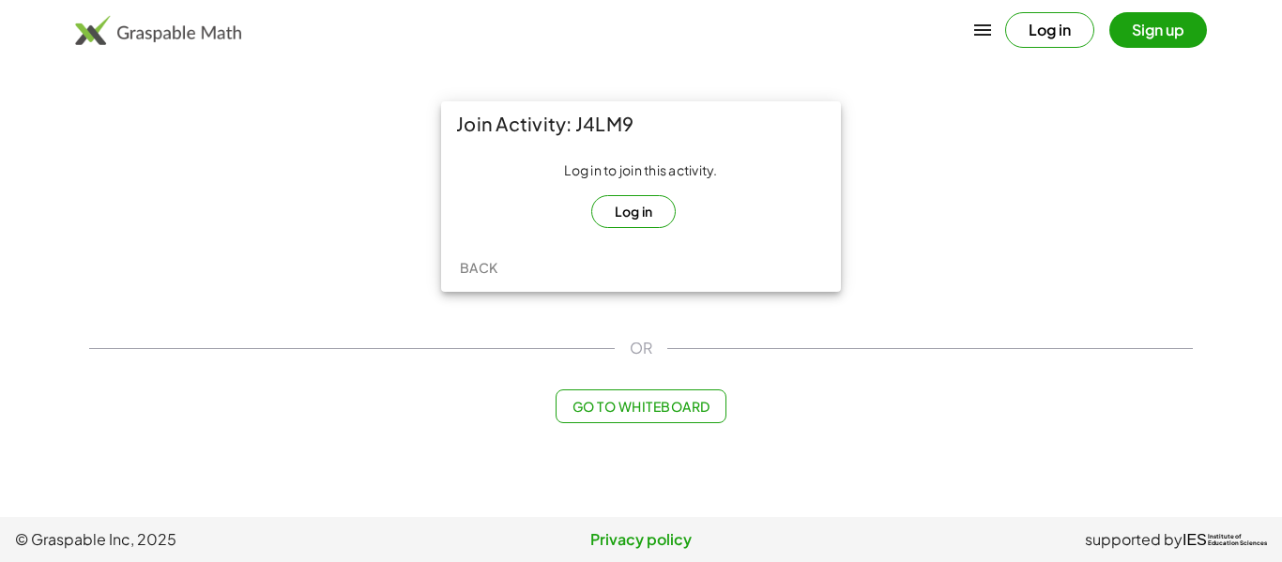
click at [637, 202] on button "Log in" at bounding box center [633, 211] width 85 height 33
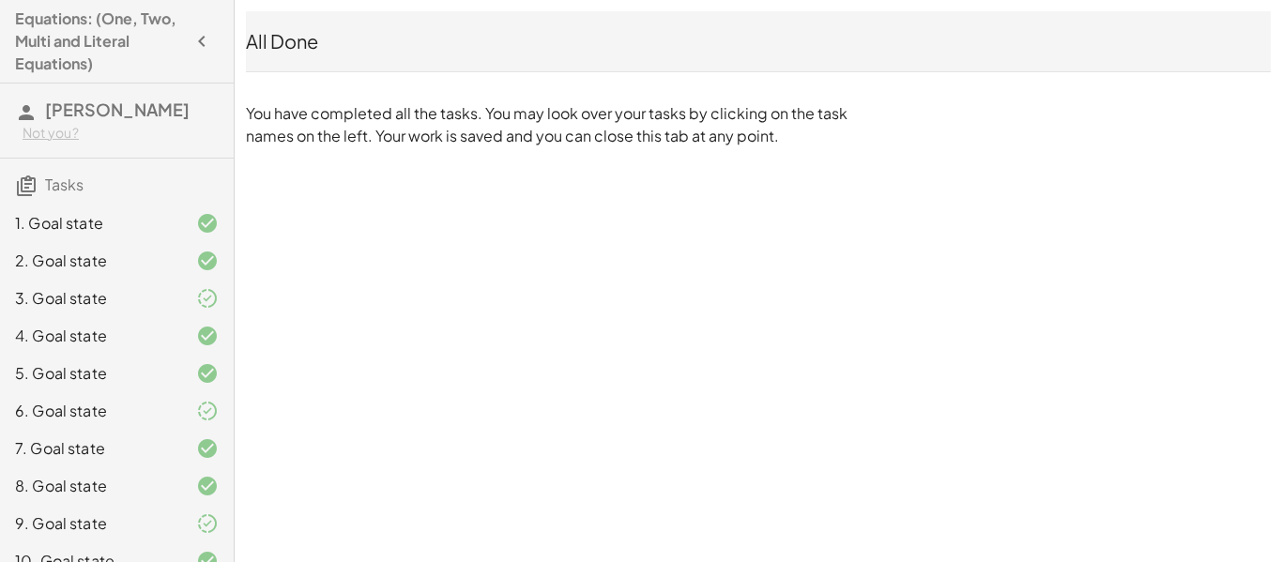
click at [124, 31] on h4 "Equations: (One, Two, Multi and Literal Equations)" at bounding box center [100, 42] width 170 height 68
click at [38, 184] on h3 "Tasks" at bounding box center [117, 178] width 234 height 39
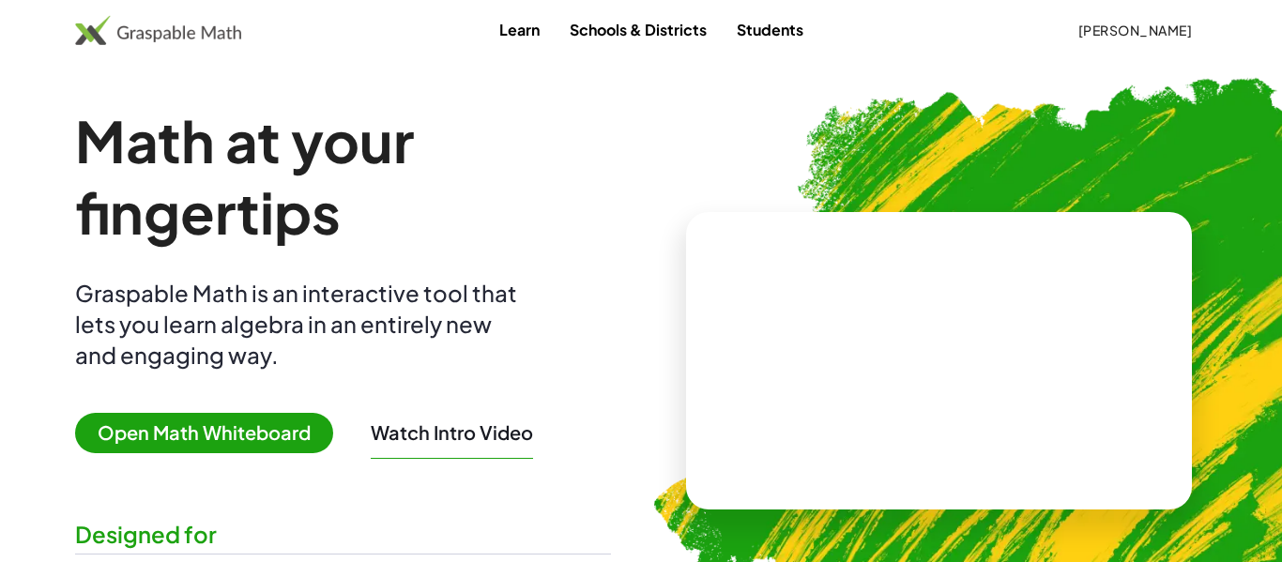
click at [1131, 15] on button "[PERSON_NAME]" at bounding box center [1135, 30] width 145 height 34
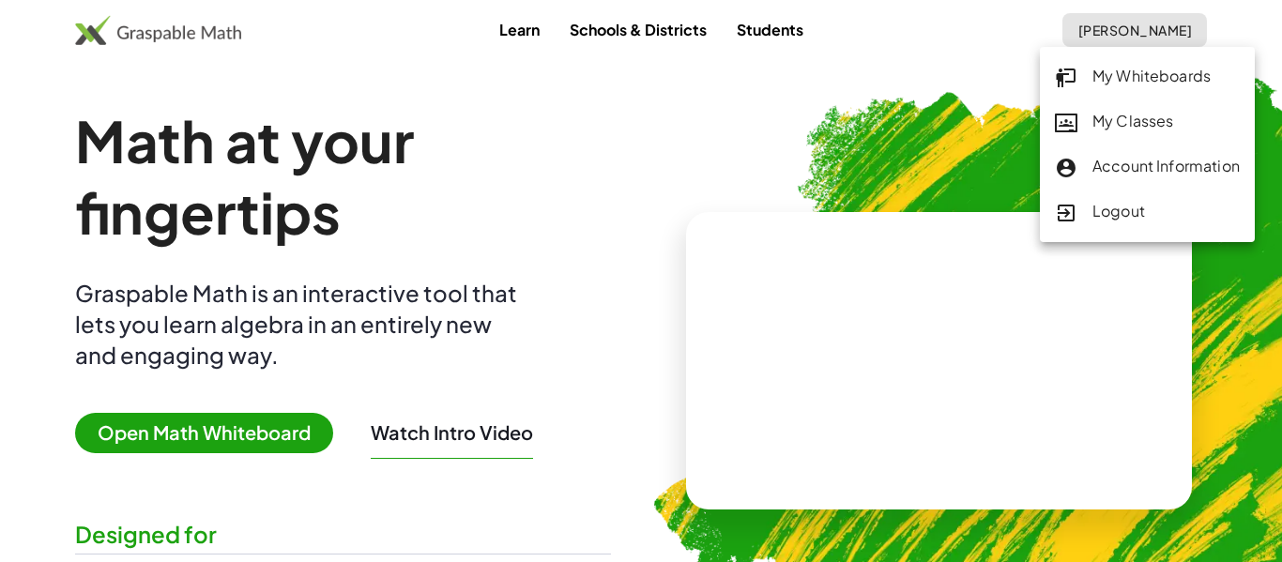
click at [1113, 127] on div "My Classes" at bounding box center [1147, 122] width 185 height 24
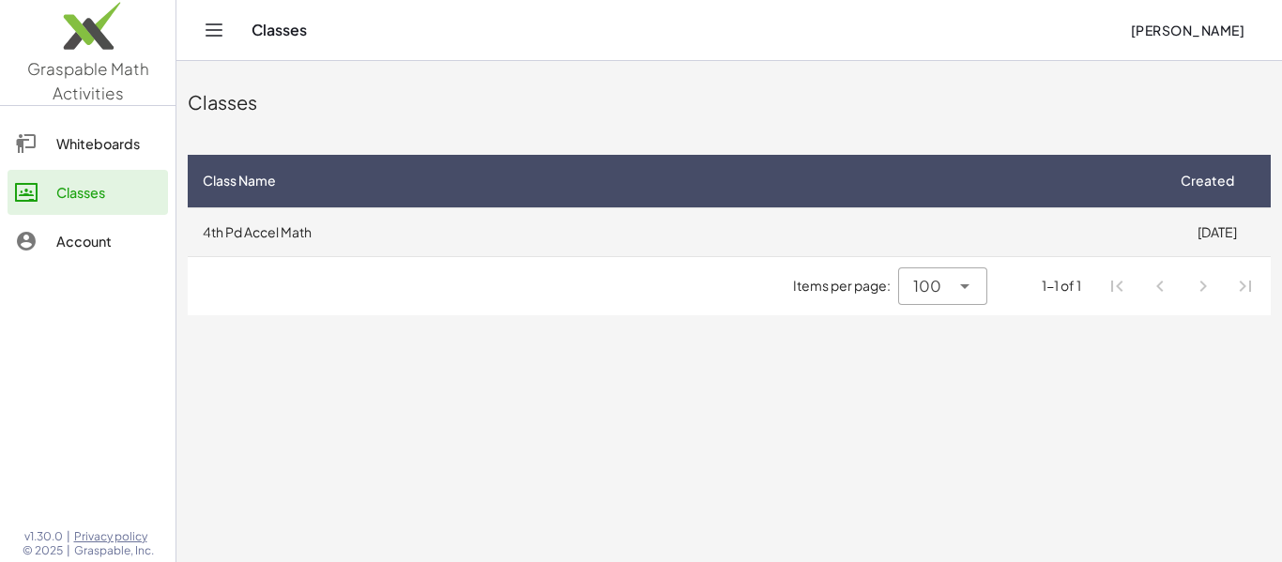
click at [382, 237] on td "4th Pd Accel Math" at bounding box center [675, 231] width 975 height 49
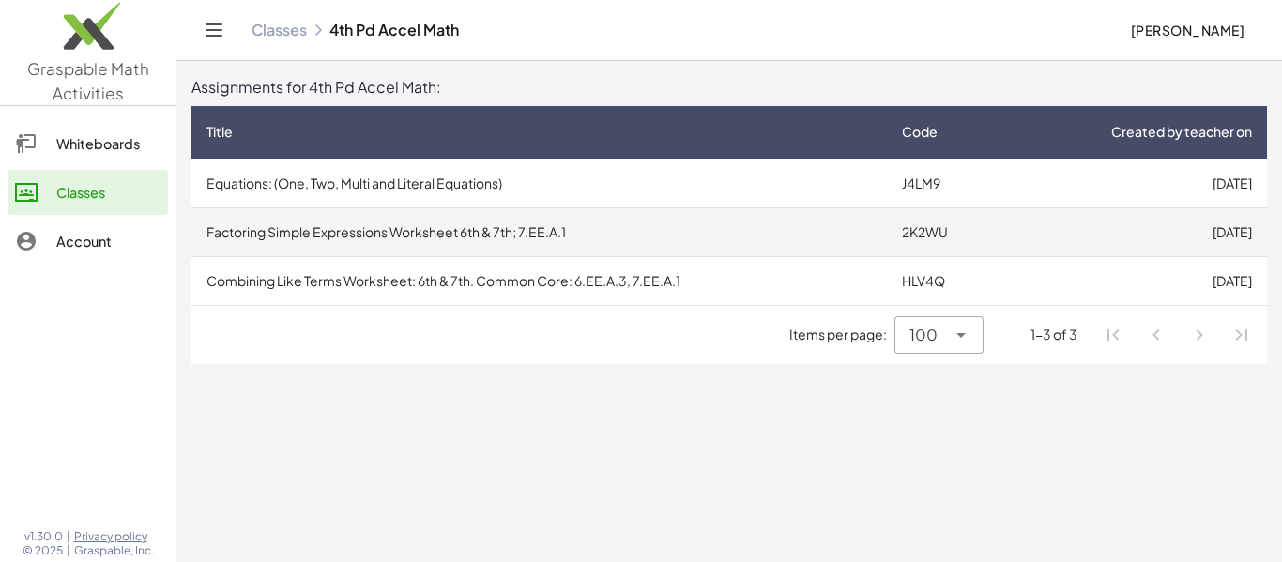
click at [401, 238] on td "Factoring Simple Expressions Worksheet 6th & 7th; 7.EE.A.1" at bounding box center [540, 231] width 696 height 49
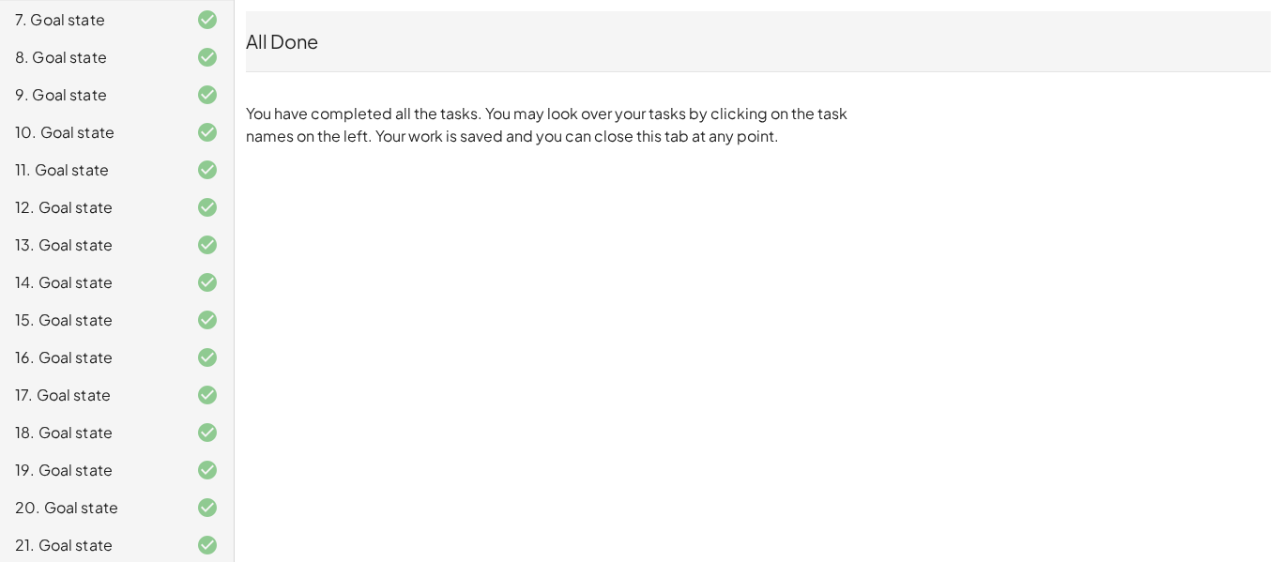
scroll to position [499, 0]
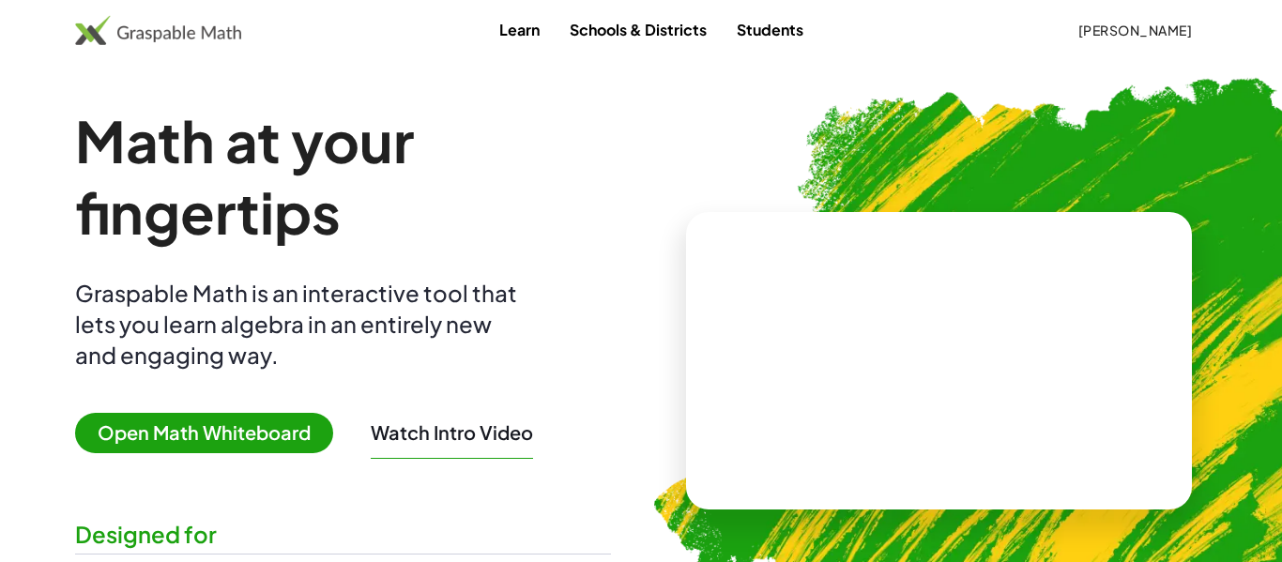
click at [1158, 38] on span "[PERSON_NAME]" at bounding box center [1135, 30] width 115 height 17
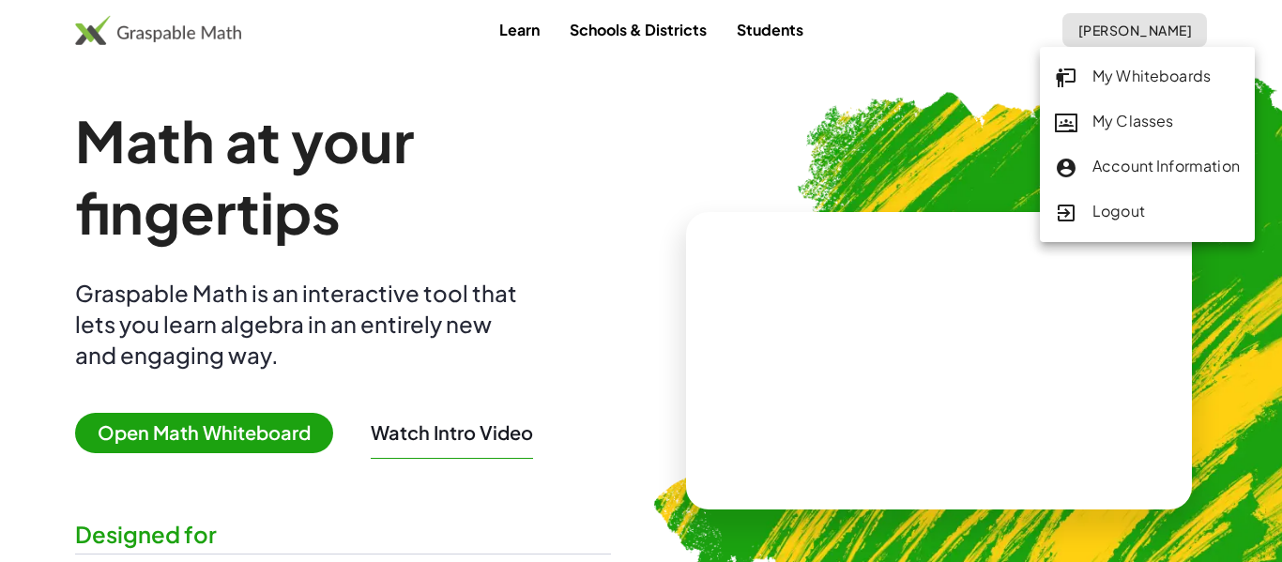
click at [1149, 126] on div "My Classes" at bounding box center [1147, 122] width 185 height 24
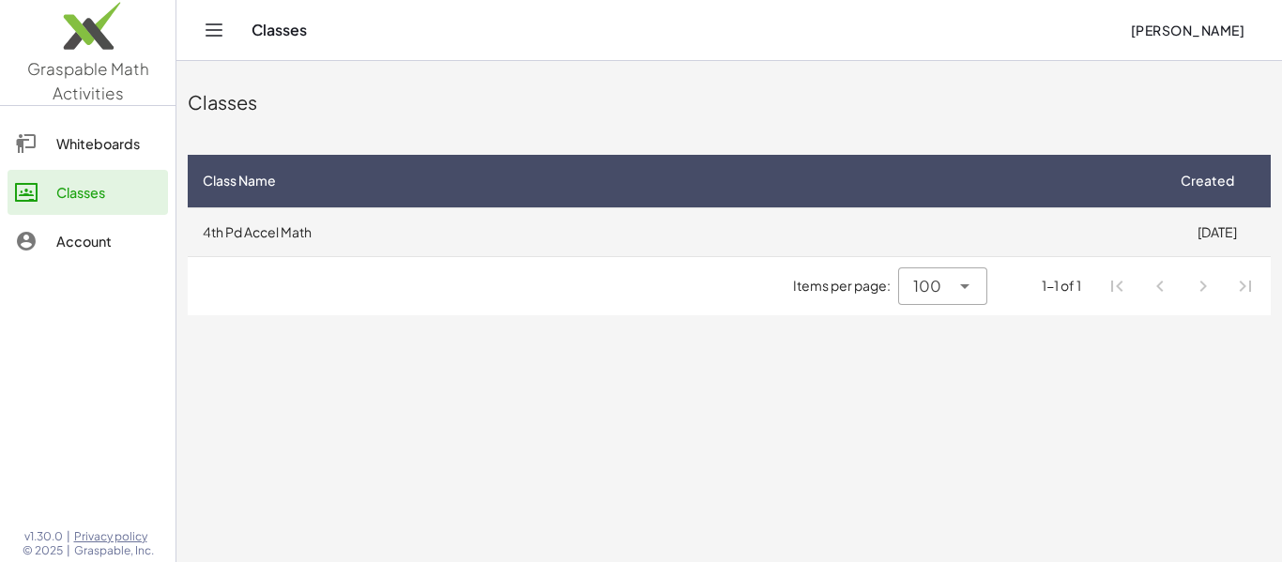
click at [391, 247] on td "4th Pd Accel Math" at bounding box center [675, 231] width 975 height 49
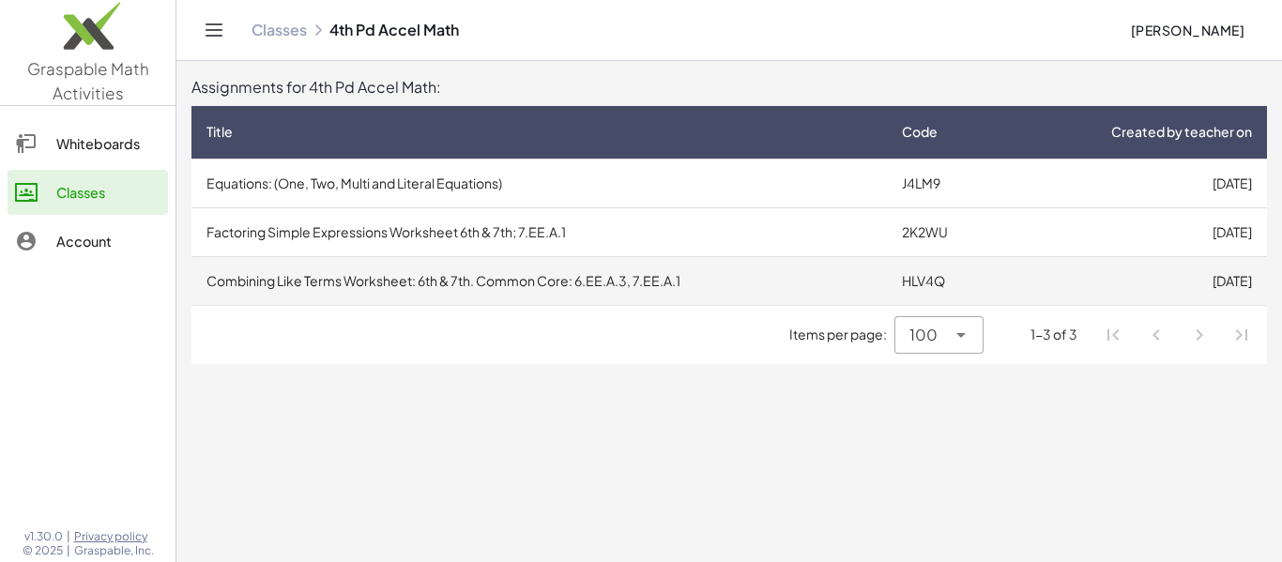
click at [460, 288] on td "Combining Like Terms Worksheet: 6th & 7th. Common Core: 6.EE.A.3, 7.EE.A.1" at bounding box center [540, 280] width 696 height 49
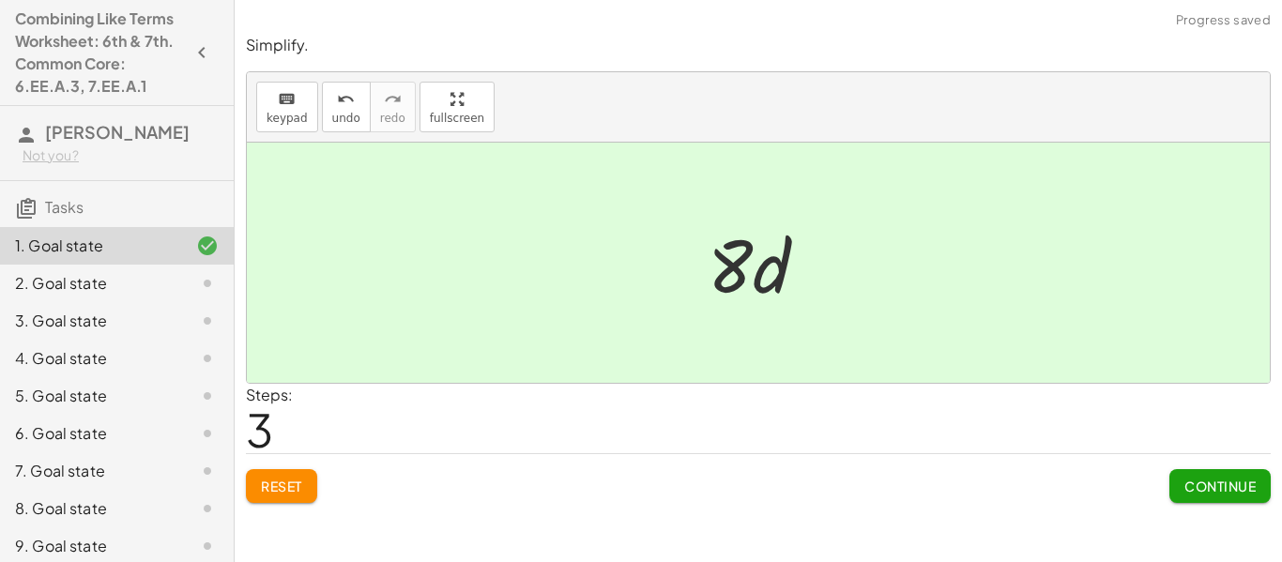
click at [1242, 491] on span "Continue" at bounding box center [1220, 486] width 71 height 17
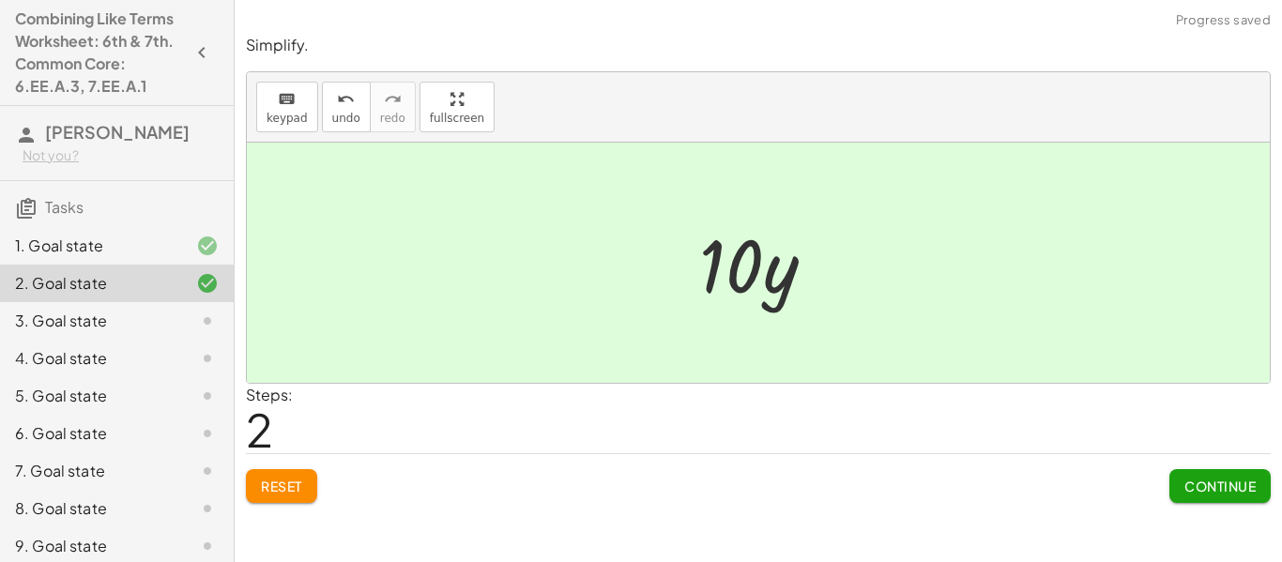
click at [1250, 483] on span "Continue" at bounding box center [1220, 486] width 71 height 17
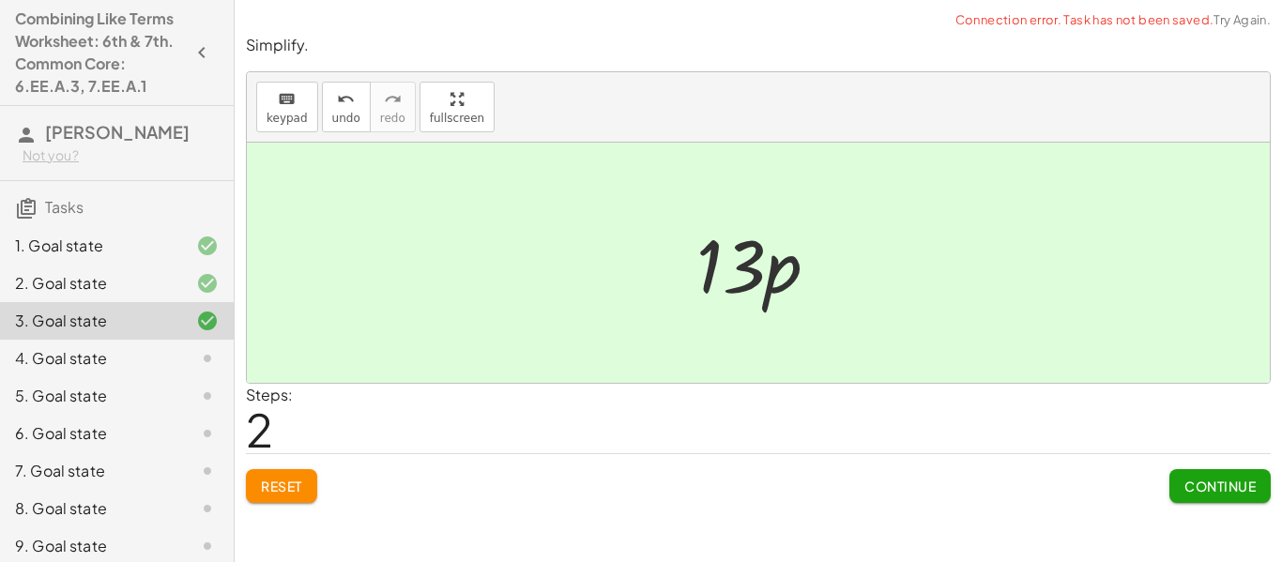
click at [1242, 24] on link "Try Again." at bounding box center [1242, 19] width 57 height 15
click at [1235, 484] on span "Continue" at bounding box center [1220, 486] width 71 height 17
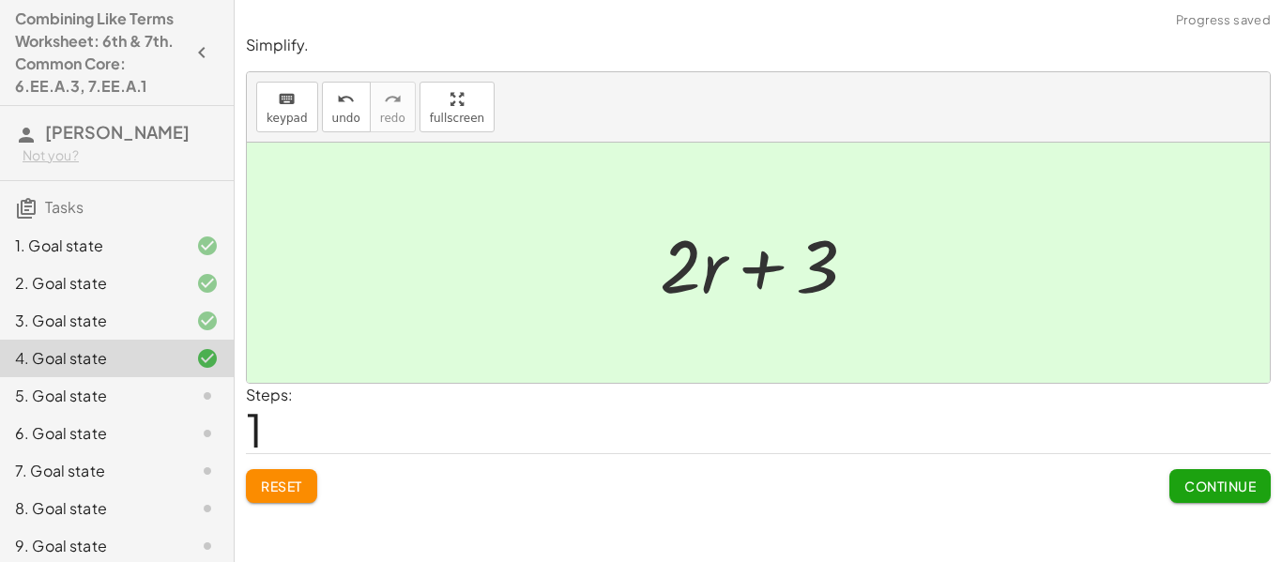
click at [1235, 491] on span "Continue" at bounding box center [1220, 486] width 71 height 17
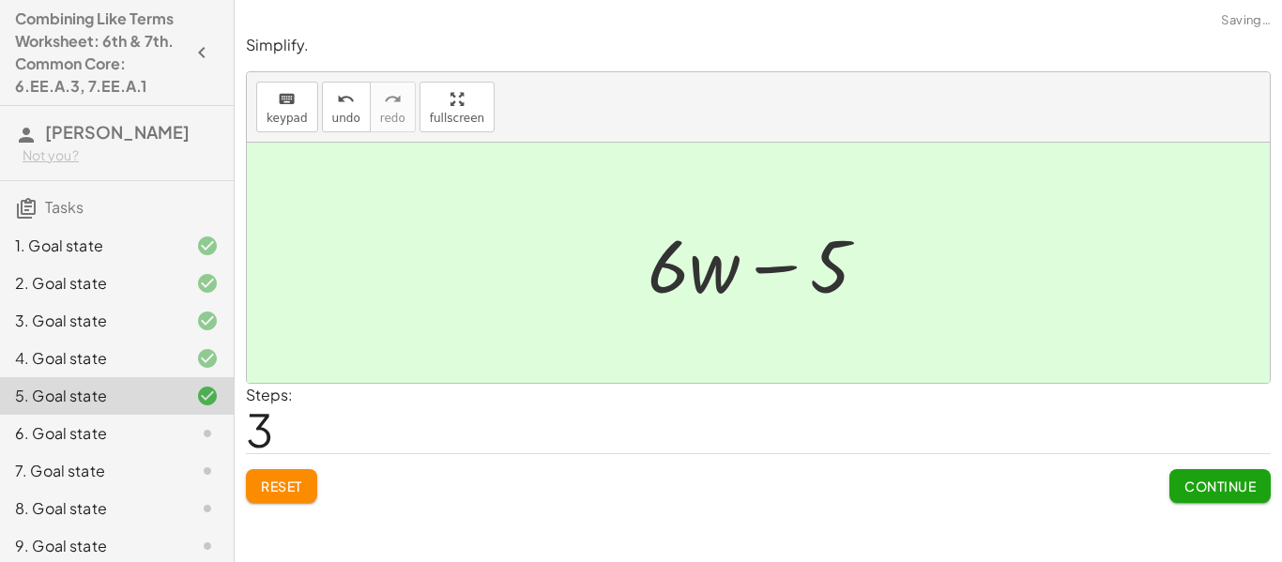
click at [1212, 496] on button "Continue" at bounding box center [1220, 486] width 101 height 34
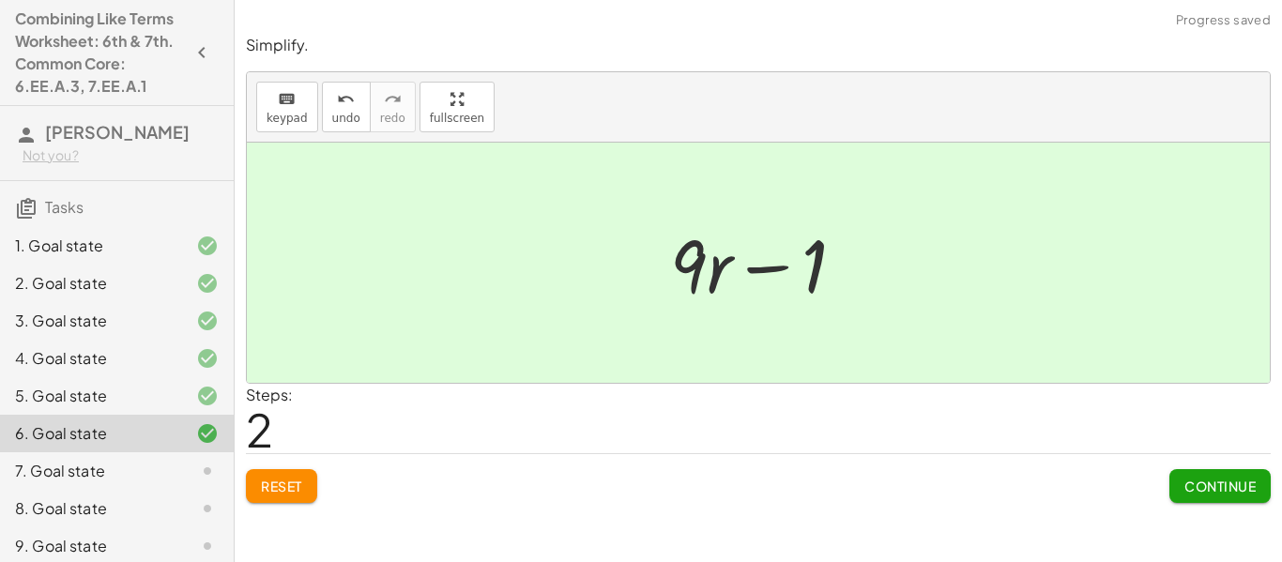
click at [1243, 499] on button "Continue" at bounding box center [1220, 486] width 101 height 34
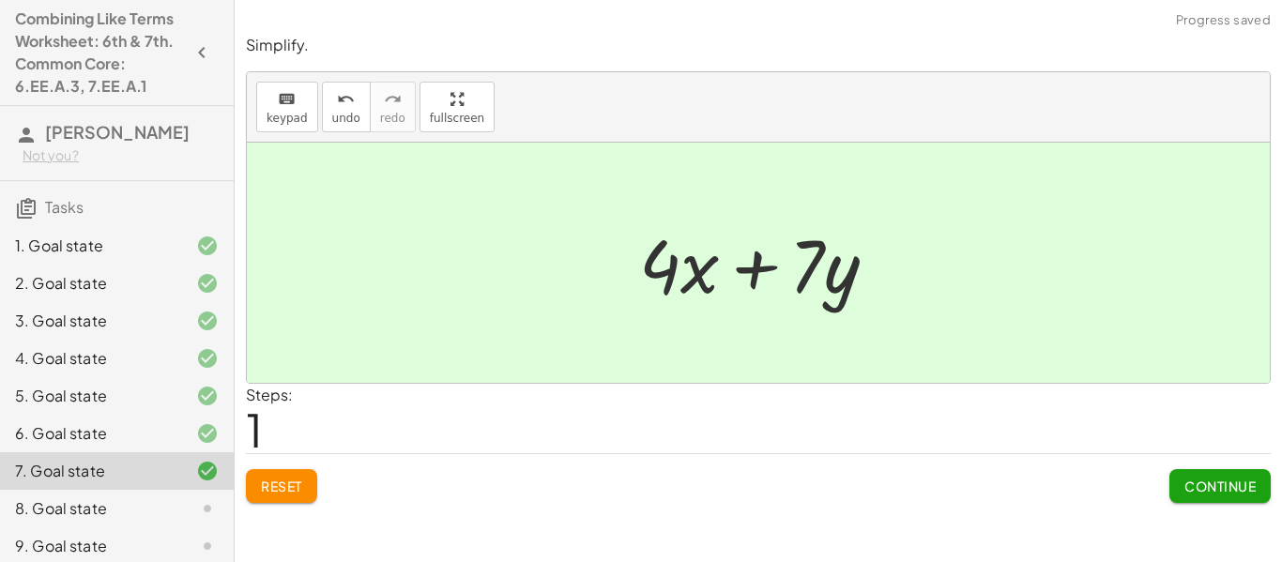
click at [1225, 469] on button "Continue" at bounding box center [1220, 486] width 101 height 34
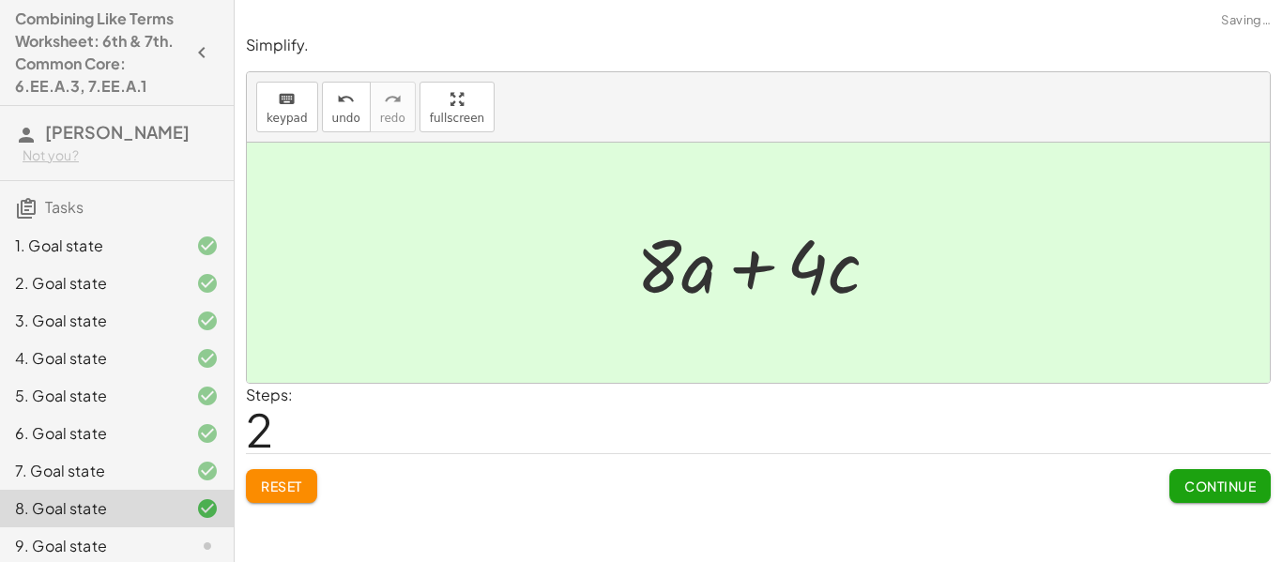
click at [1244, 499] on button "Continue" at bounding box center [1220, 486] width 101 height 34
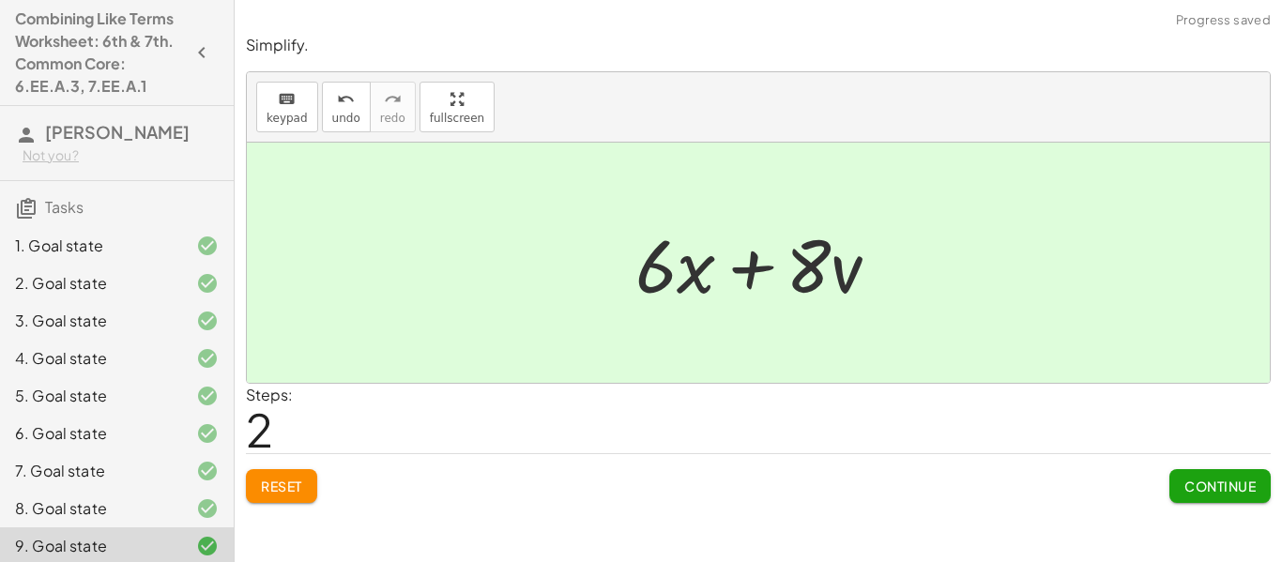
click at [1236, 498] on button "Continue" at bounding box center [1220, 486] width 101 height 34
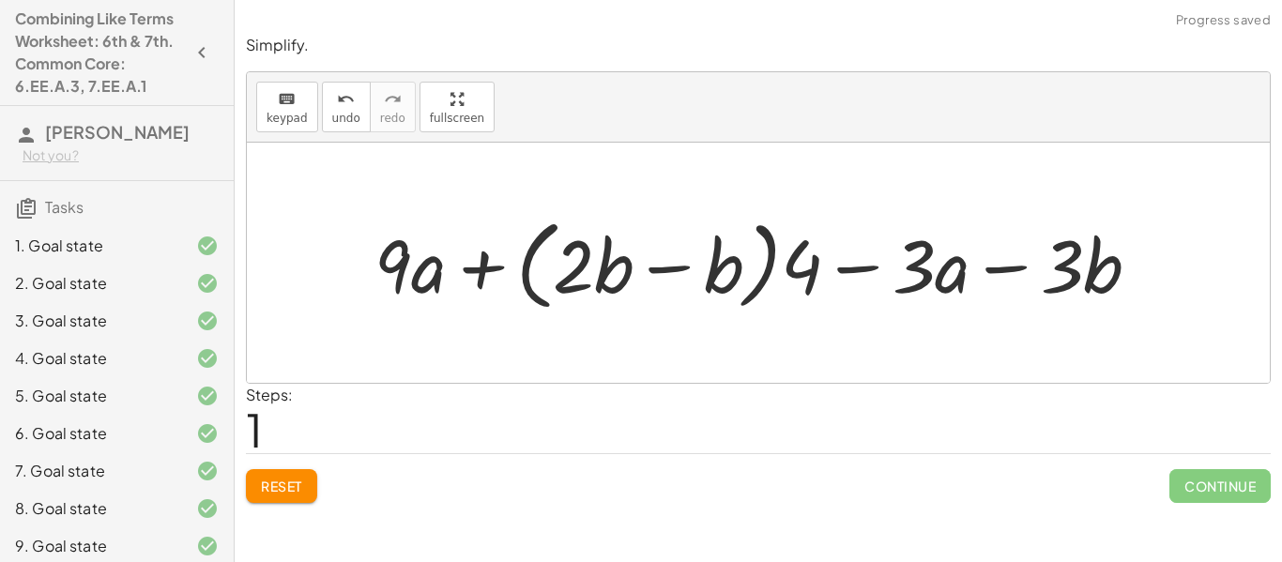
click at [298, 482] on span "Reset" at bounding box center [281, 486] width 41 height 17
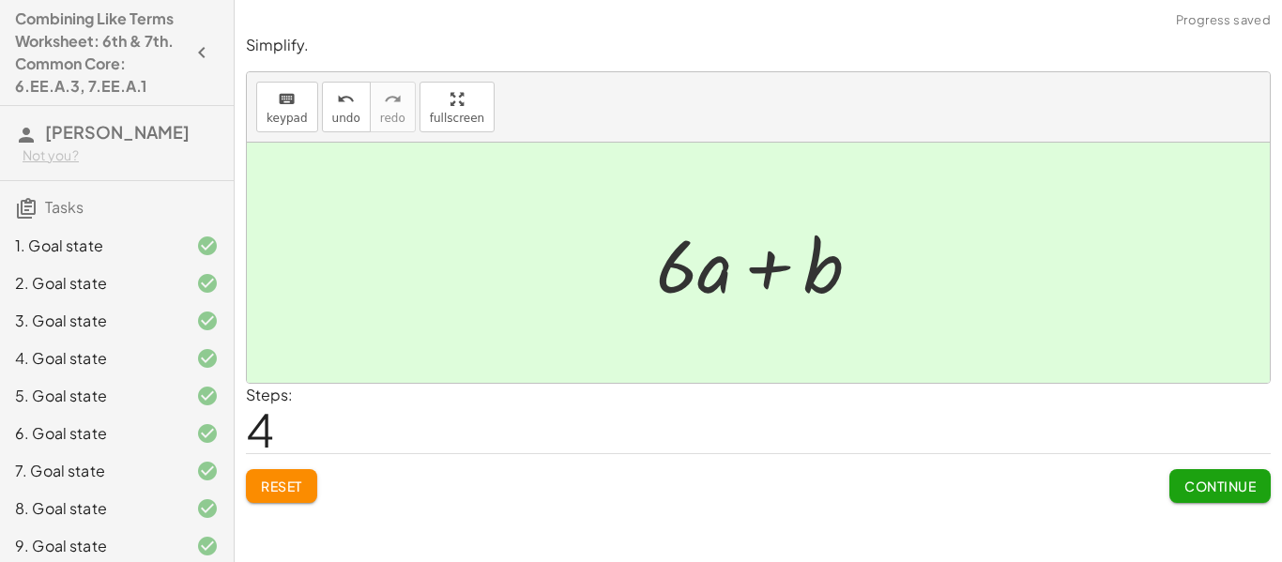
click at [1244, 499] on button "Continue" at bounding box center [1220, 486] width 101 height 34
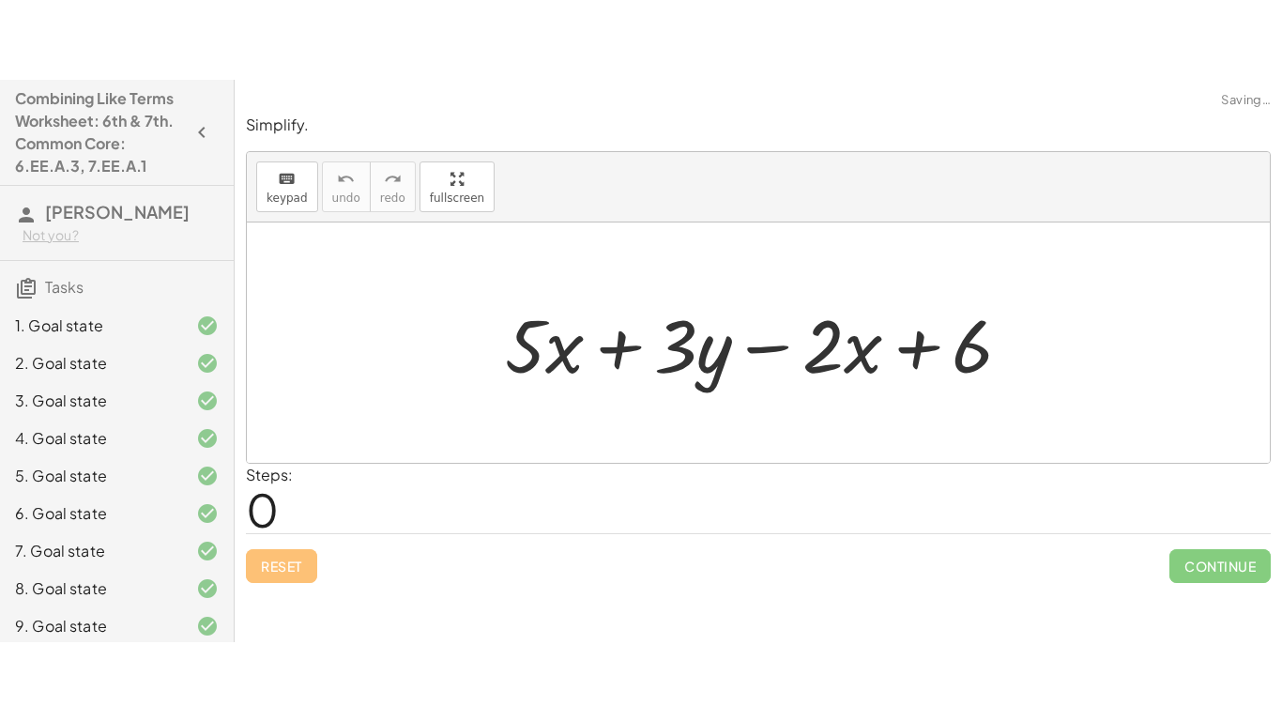
scroll to position [236, 0]
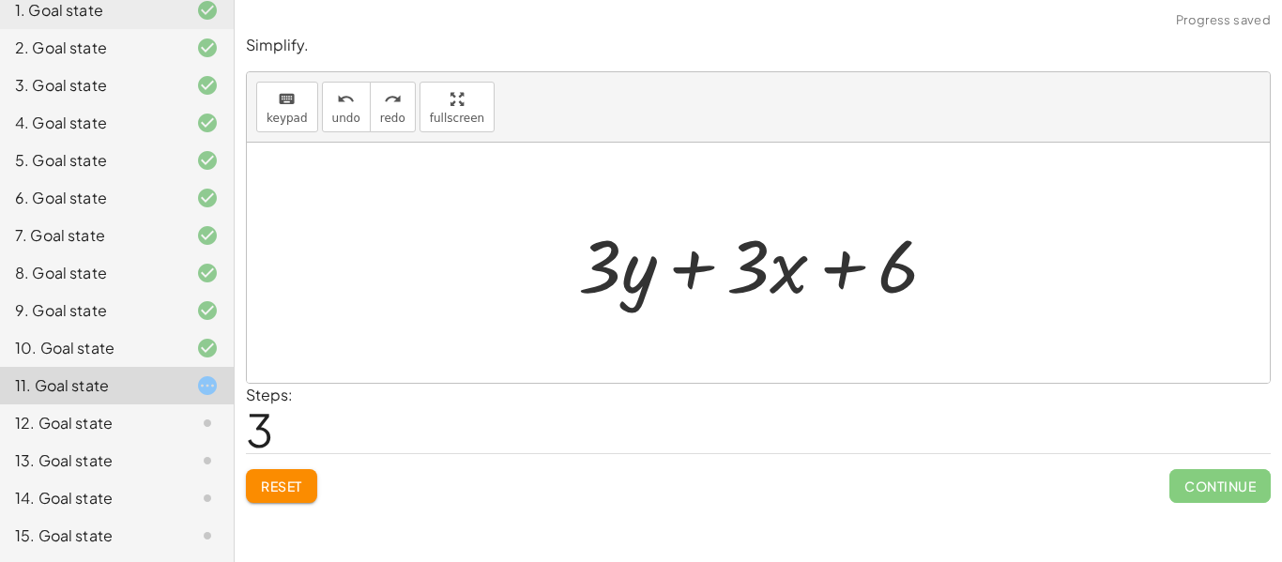
click at [292, 494] on span "Reset" at bounding box center [281, 486] width 41 height 17
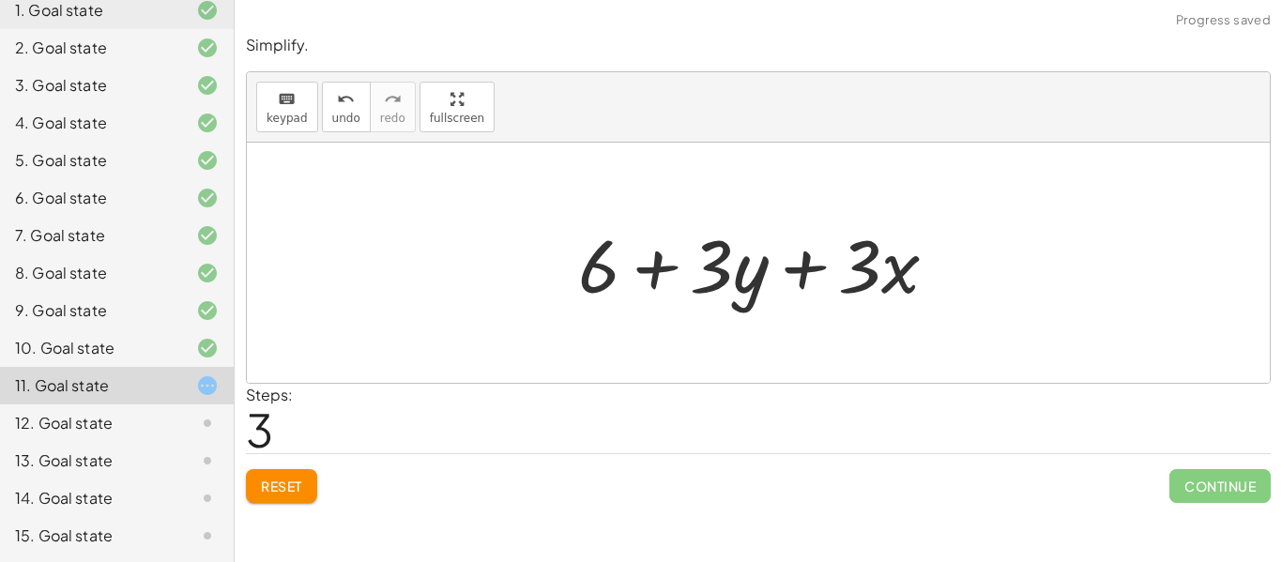
click at [206, 386] on icon at bounding box center [207, 386] width 23 height 23
click at [275, 491] on span "Reset" at bounding box center [281, 486] width 41 height 17
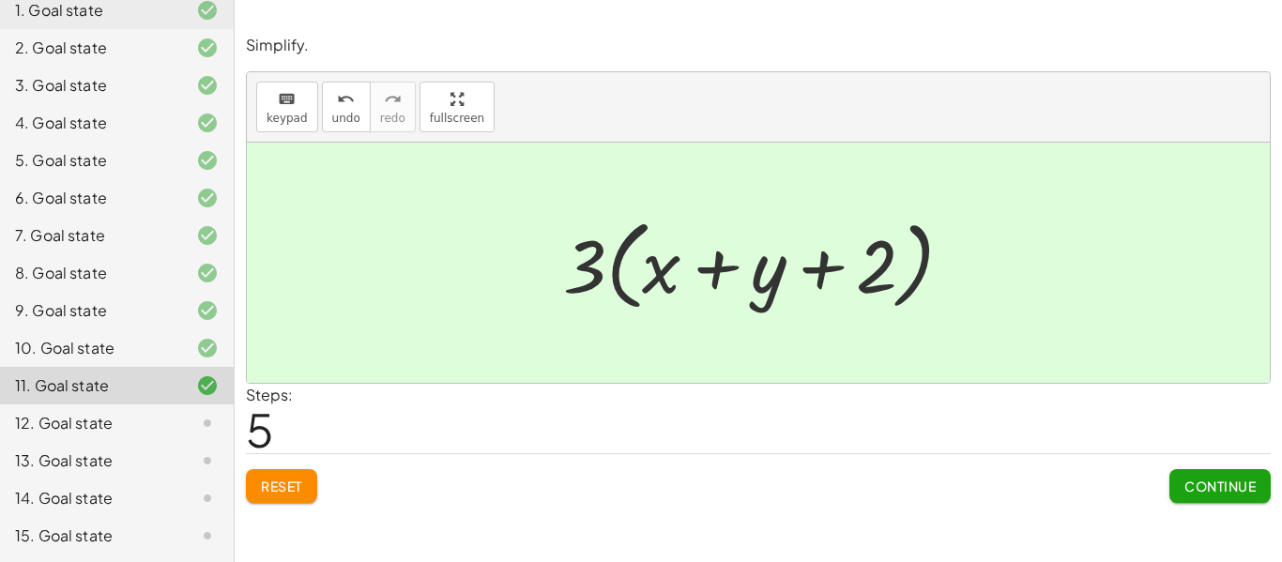
click at [1223, 484] on span "Continue" at bounding box center [1220, 486] width 71 height 17
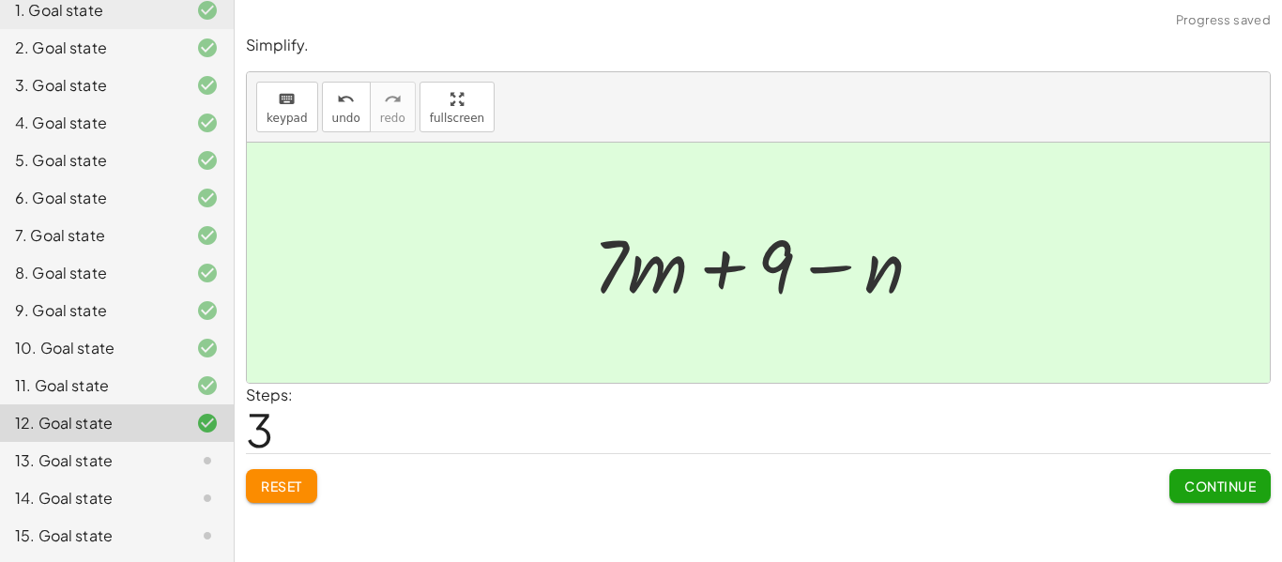
click at [1227, 499] on button "Continue" at bounding box center [1220, 486] width 101 height 34
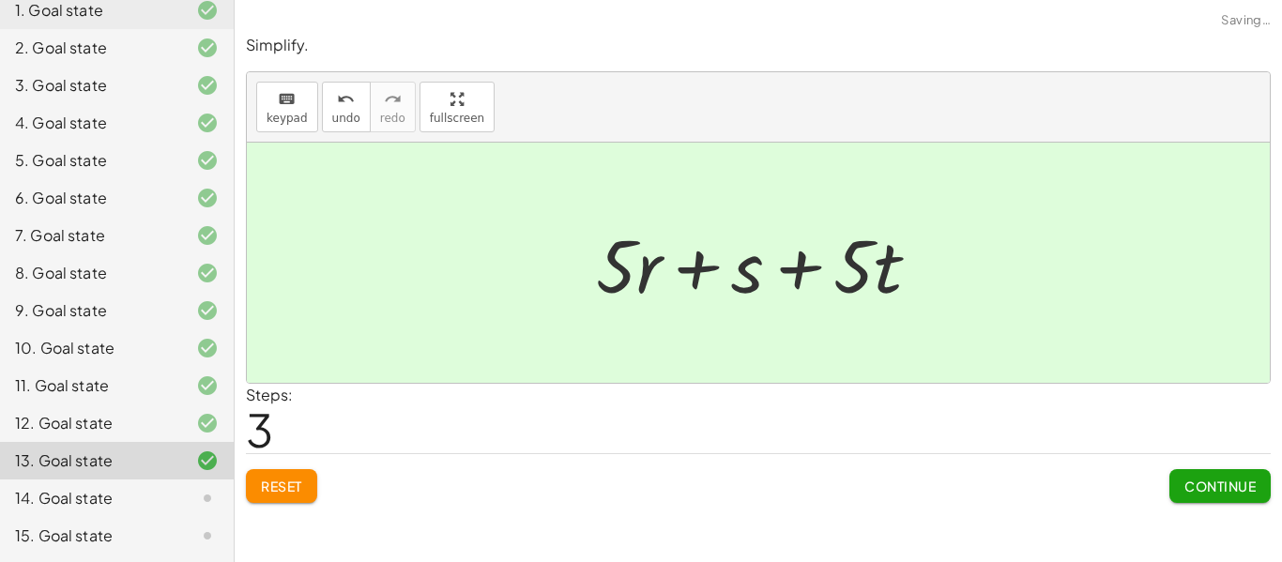
click at [1196, 477] on button "Continue" at bounding box center [1220, 486] width 101 height 34
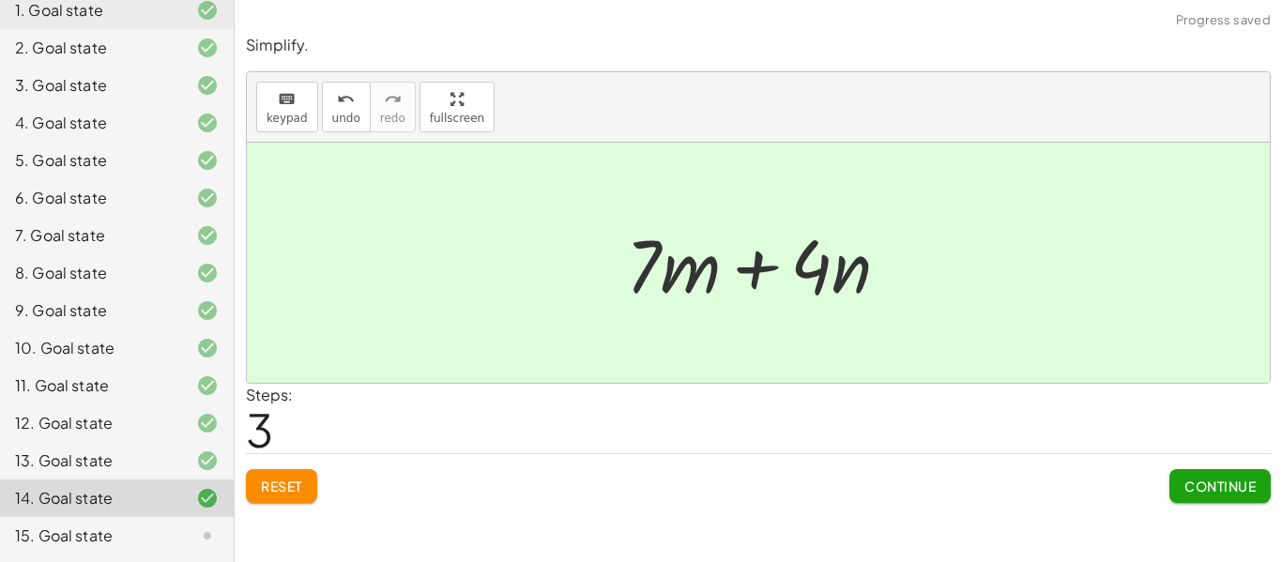
click at [1236, 482] on span "Continue" at bounding box center [1220, 486] width 71 height 17
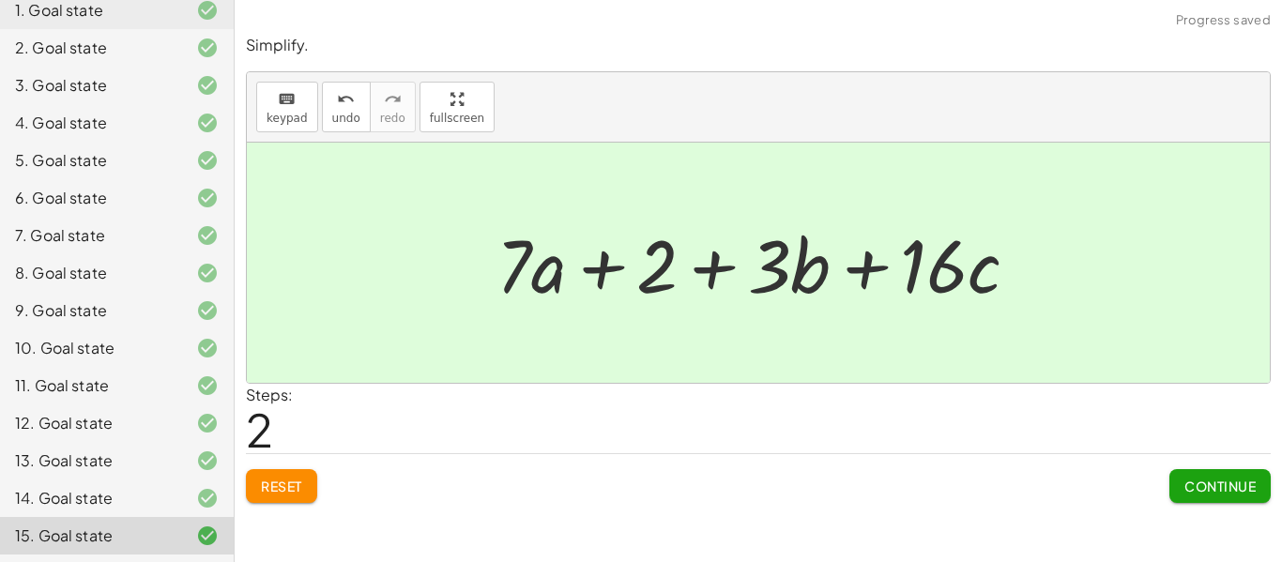
click at [1197, 481] on span "Continue" at bounding box center [1220, 486] width 71 height 17
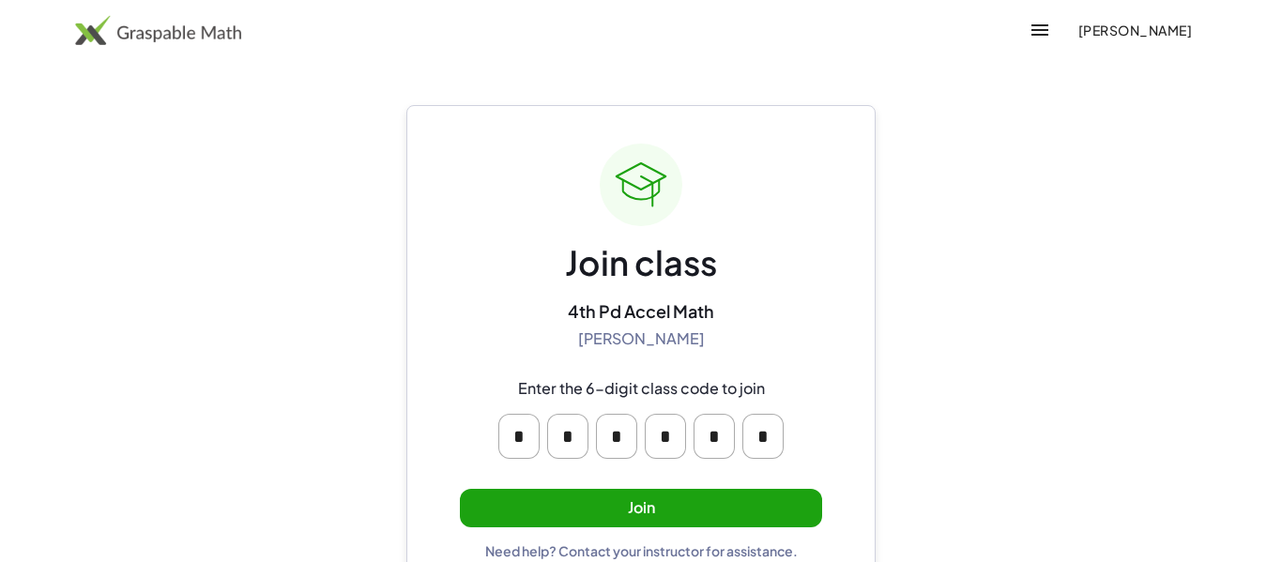
scroll to position [36, 0]
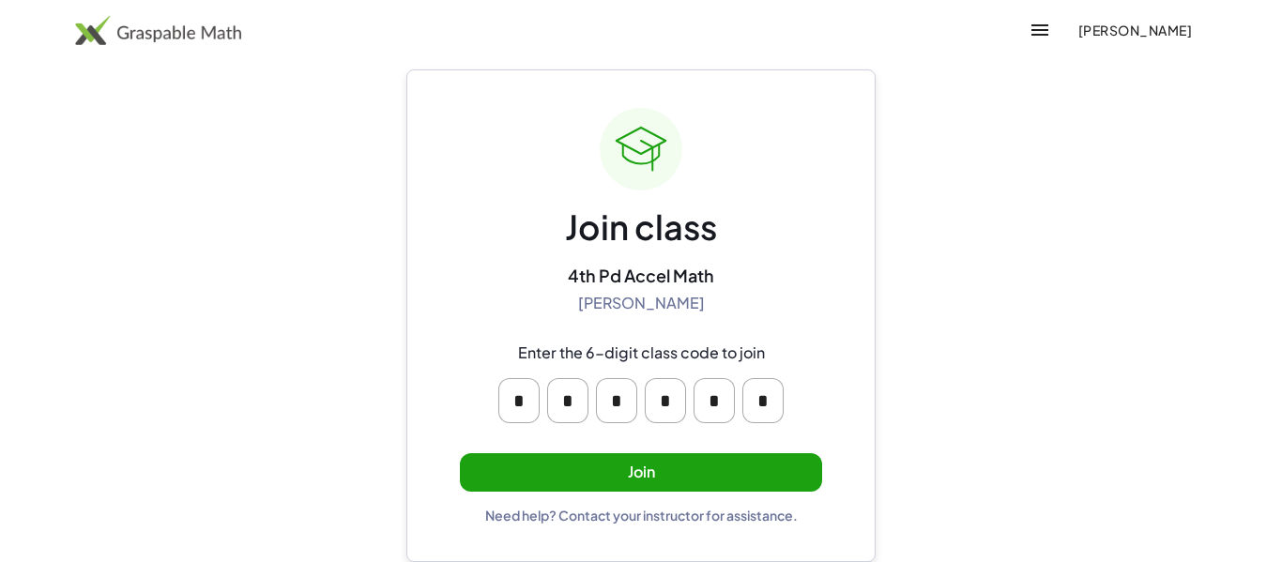
click at [768, 466] on button "Join" at bounding box center [641, 472] width 362 height 38
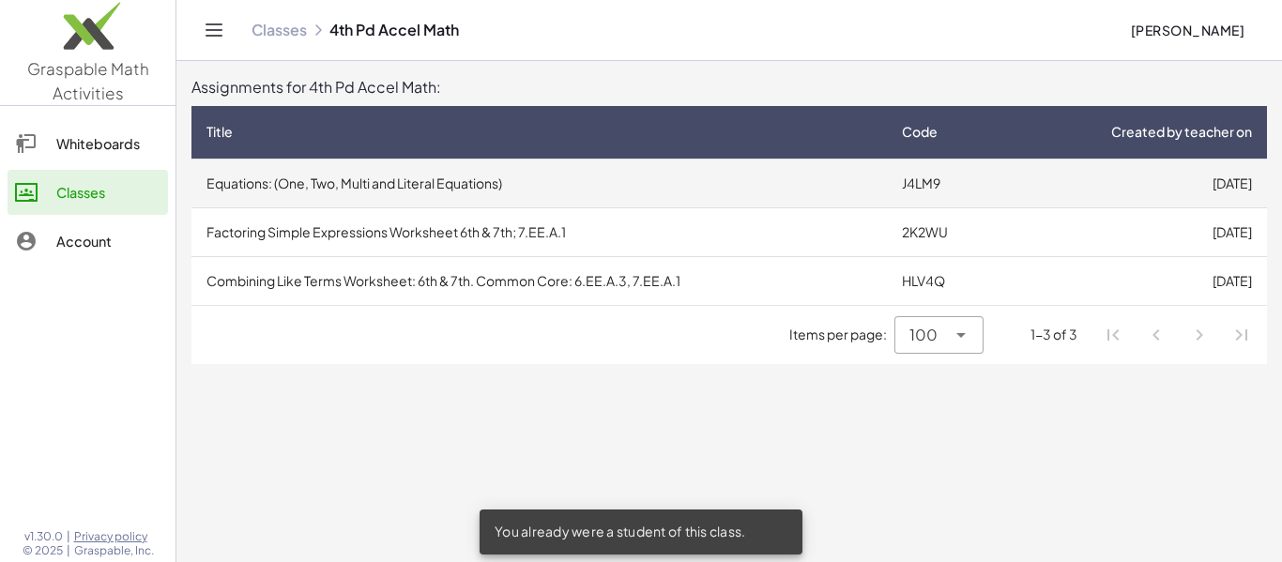
click at [603, 197] on td "Equations: (One, Two, Multi and Literal Equations)" at bounding box center [540, 183] width 696 height 49
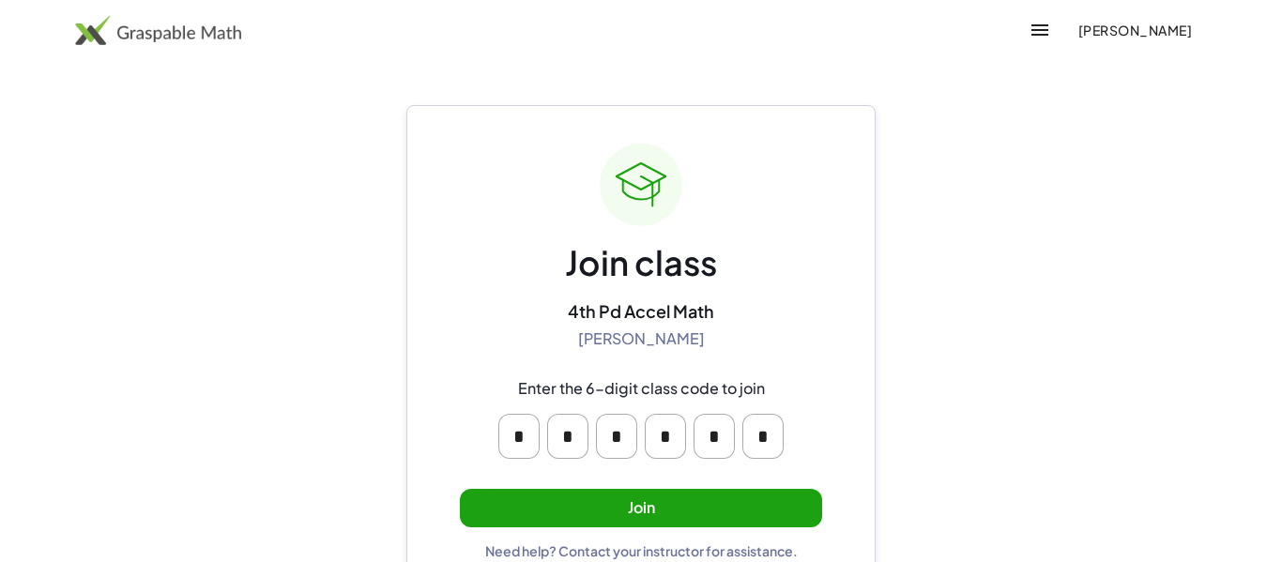
click at [759, 514] on button "Join" at bounding box center [641, 508] width 362 height 38
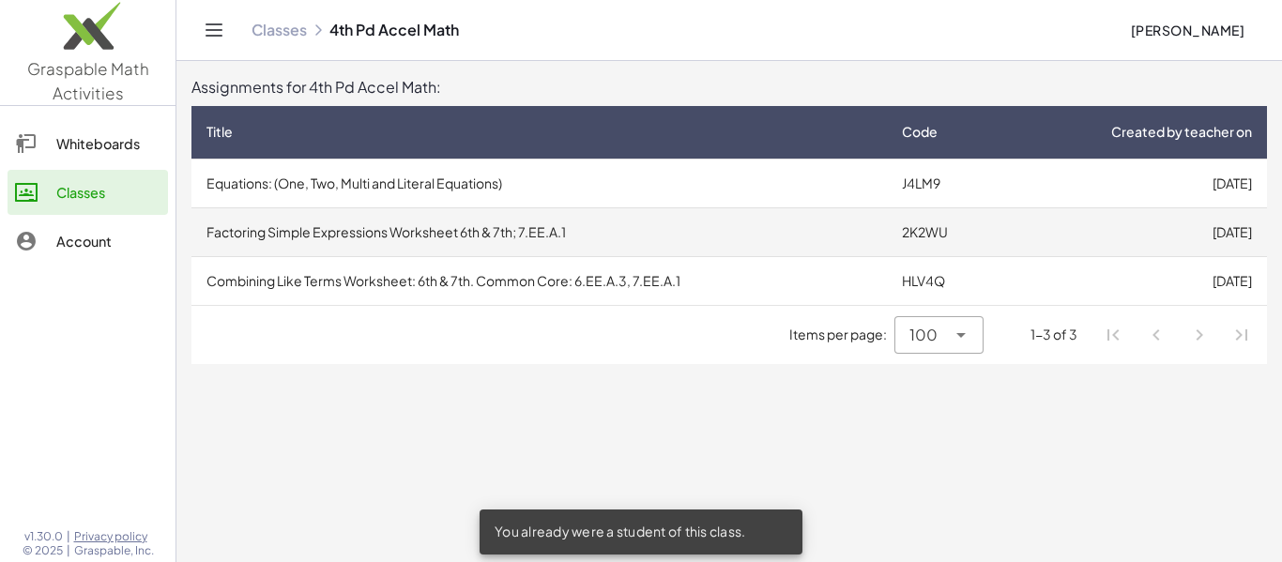
click at [514, 243] on td "Factoring Simple Expressions Worksheet 6th & 7th; 7.EE.A.1" at bounding box center [540, 231] width 696 height 49
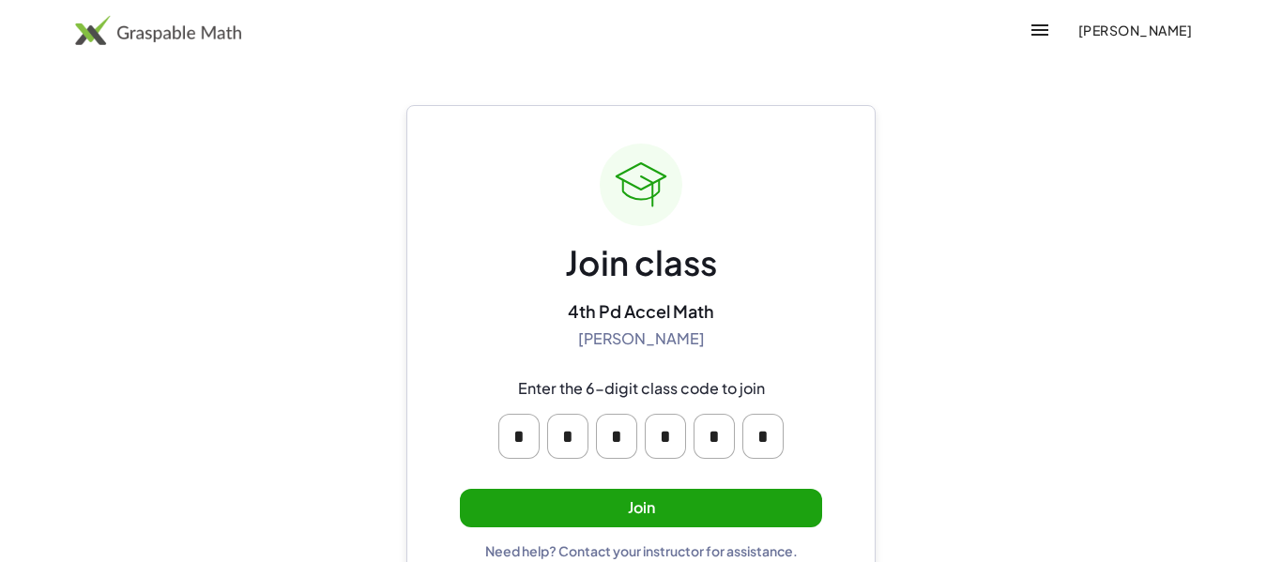
click at [686, 523] on button "Join" at bounding box center [641, 508] width 362 height 38
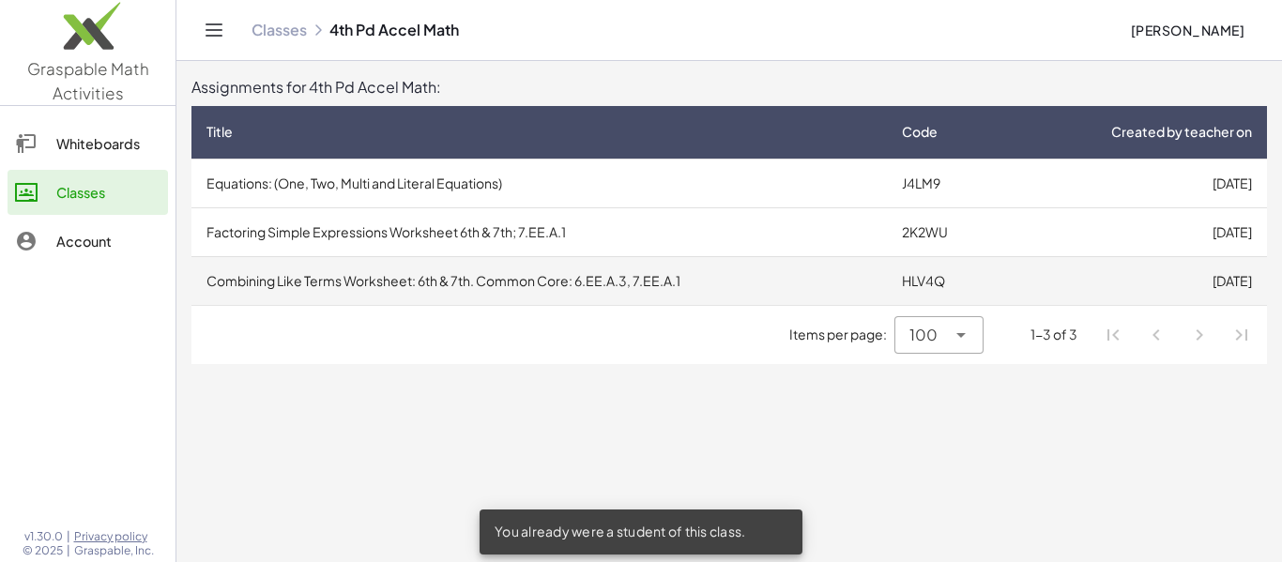
click at [585, 284] on td "Combining Like Terms Worksheet: 6th & 7th. Common Core: 6.EE.A.3, 7.EE.A.1" at bounding box center [540, 280] width 696 height 49
